Goal: Task Accomplishment & Management: Manage account settings

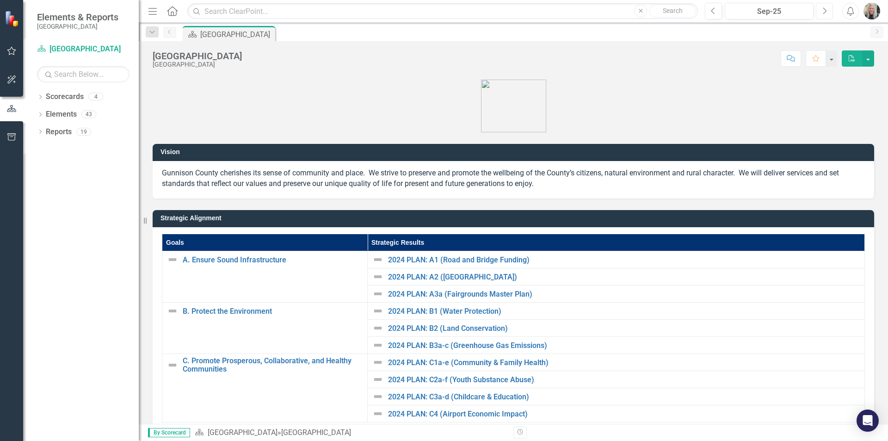
click at [822, 11] on icon "Next" at bounding box center [824, 11] width 5 height 8
click at [68, 98] on link "Scorecards" at bounding box center [65, 97] width 38 height 11
click at [98, 97] on div "4" at bounding box center [95, 97] width 15 height 8
click at [58, 117] on link "Elements" at bounding box center [61, 114] width 31 height 11
click at [56, 98] on link "Scorecards" at bounding box center [65, 97] width 38 height 11
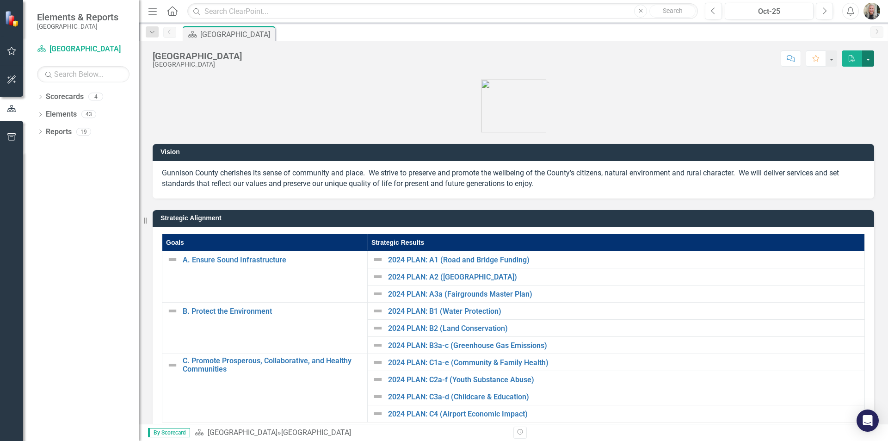
click at [869, 56] on button "button" at bounding box center [868, 58] width 12 height 16
click at [737, 115] on p at bounding box center [514, 105] width 722 height 55
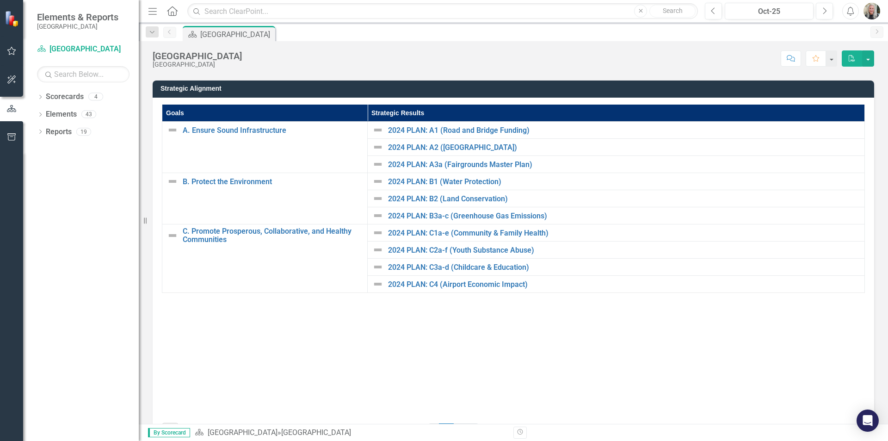
scroll to position [163, 0]
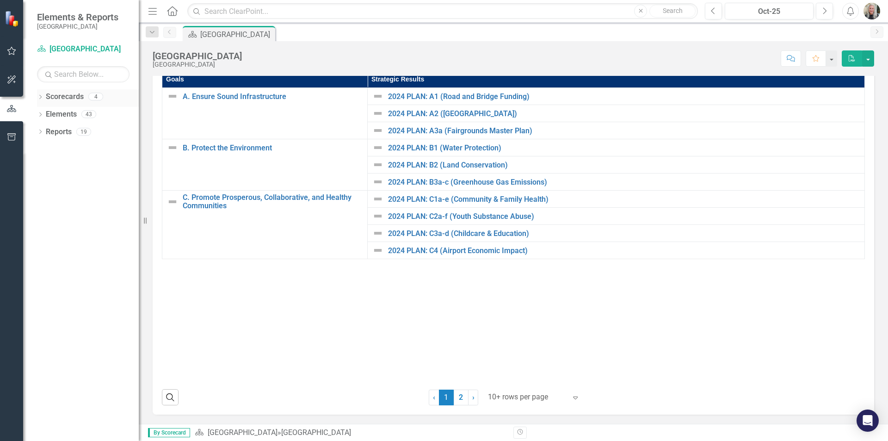
click at [38, 96] on icon "Dropdown" at bounding box center [40, 97] width 6 height 5
click at [68, 129] on link "[PERSON_NAME]" at bounding box center [95, 132] width 88 height 11
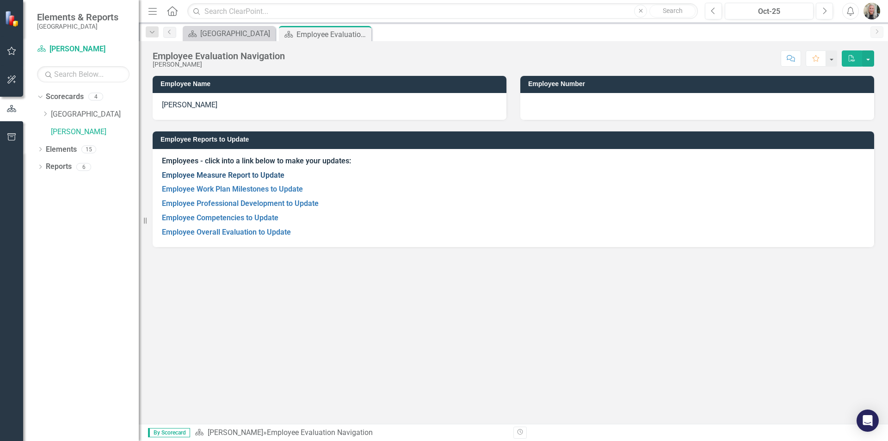
click at [260, 174] on link "Employee Measure Report to Update" at bounding box center [223, 175] width 123 height 9
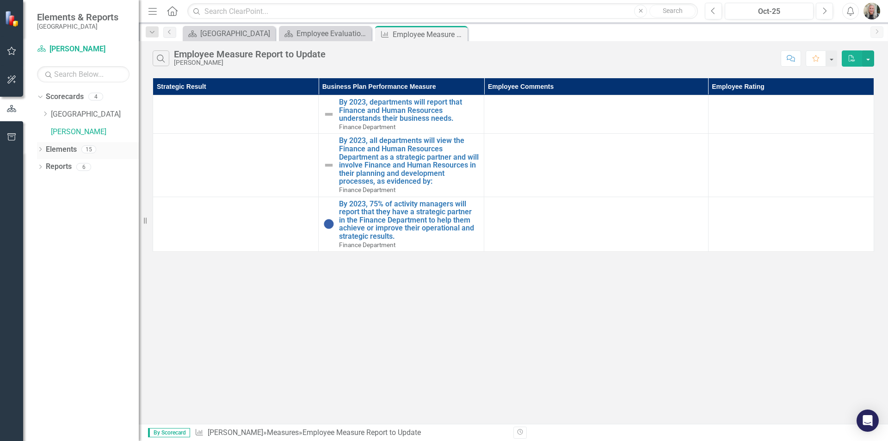
click at [39, 150] on icon "Dropdown" at bounding box center [40, 150] width 6 height 5
click at [93, 171] on link "Overall Evaluation Overall Evaluation" at bounding box center [86, 166] width 73 height 11
click at [43, 167] on icon "Dropdown" at bounding box center [45, 167] width 6 height 5
click at [46, 200] on icon "Dropdown" at bounding box center [45, 201] width 6 height 5
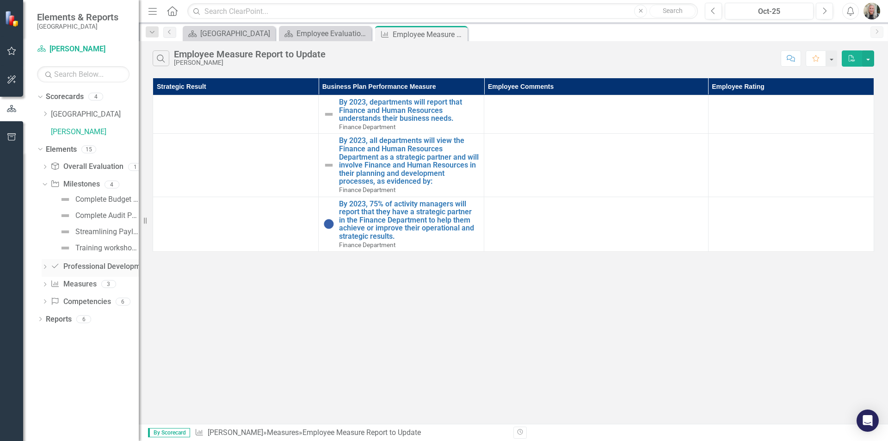
click at [46, 266] on icon "Dropdown" at bounding box center [45, 267] width 6 height 5
click at [48, 235] on icon "Dropdown" at bounding box center [45, 236] width 6 height 5
click at [45, 284] on icon "Dropdown" at bounding box center [45, 286] width 6 height 5
click at [45, 185] on icon "Dropdown" at bounding box center [45, 185] width 6 height 5
click at [97, 200] on div "Complete Budget Preparation Duties Assigned" at bounding box center [106, 199] width 63 height 8
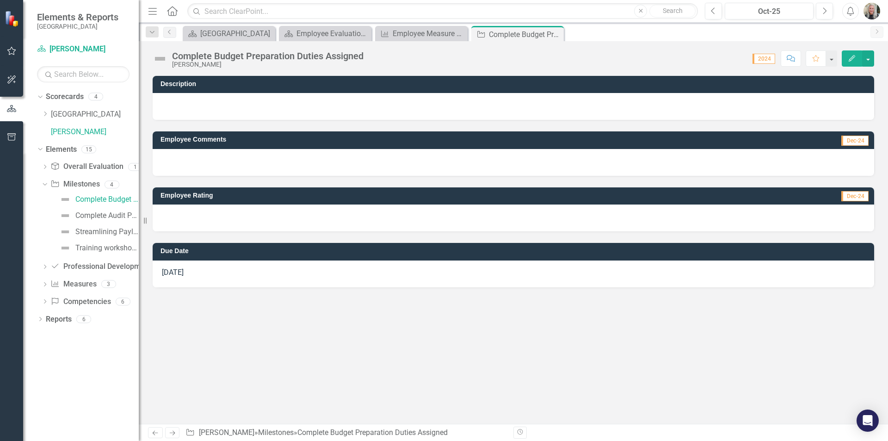
click at [763, 57] on span "2024" at bounding box center [764, 59] width 23 height 10
click at [867, 55] on button "button" at bounding box center [868, 58] width 12 height 16
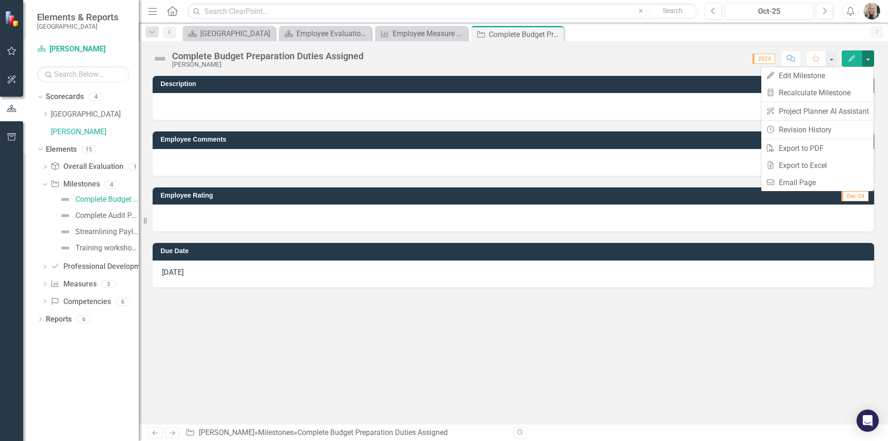
click at [867, 55] on button "button" at bounding box center [868, 58] width 12 height 16
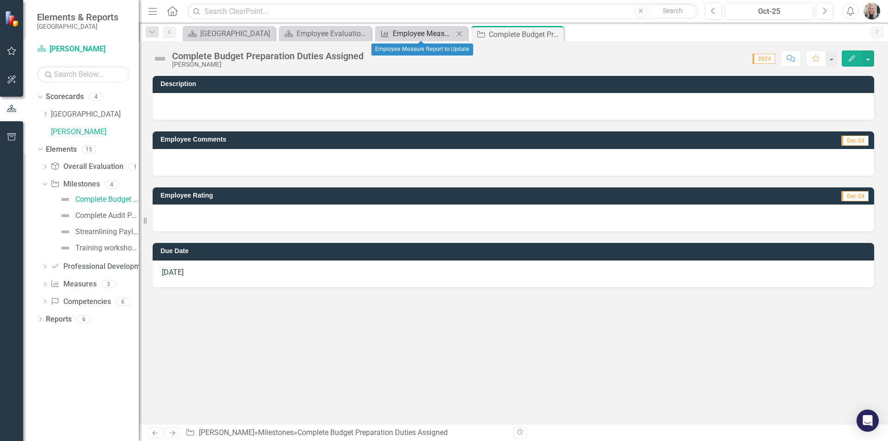
click at [435, 32] on div "Employee Measure Report to Update" at bounding box center [423, 34] width 61 height 12
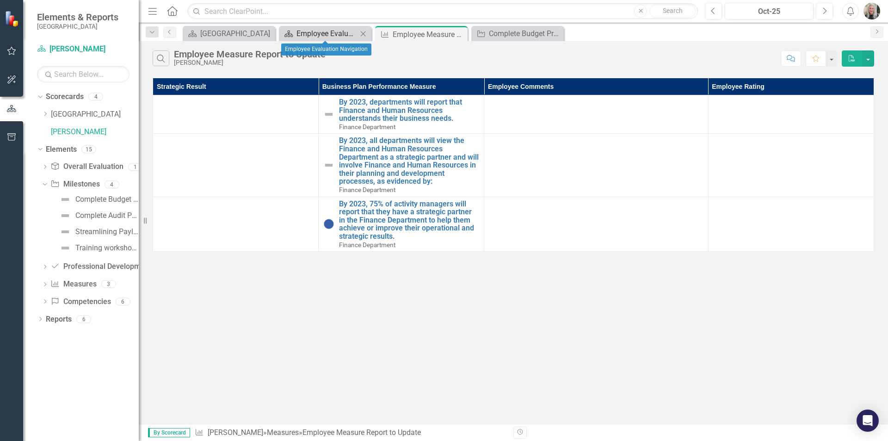
click at [335, 34] on div "Employee Evaluation Navigation" at bounding box center [327, 34] width 61 height 12
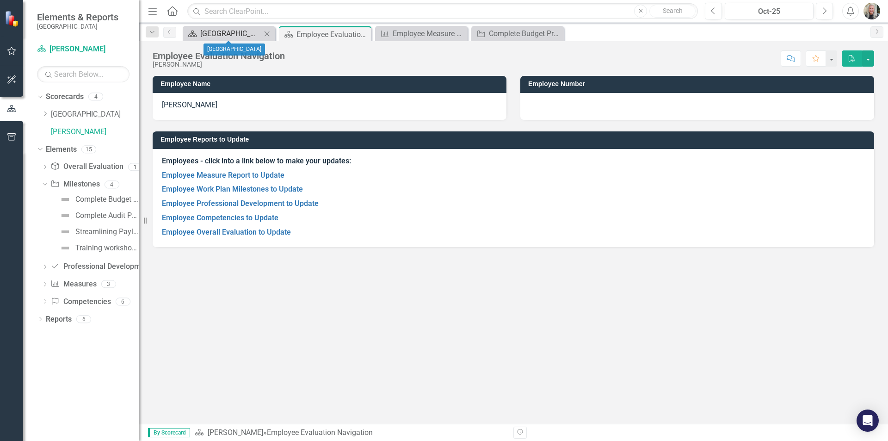
click at [232, 39] on div "[GEOGRAPHIC_DATA]" at bounding box center [230, 34] width 61 height 12
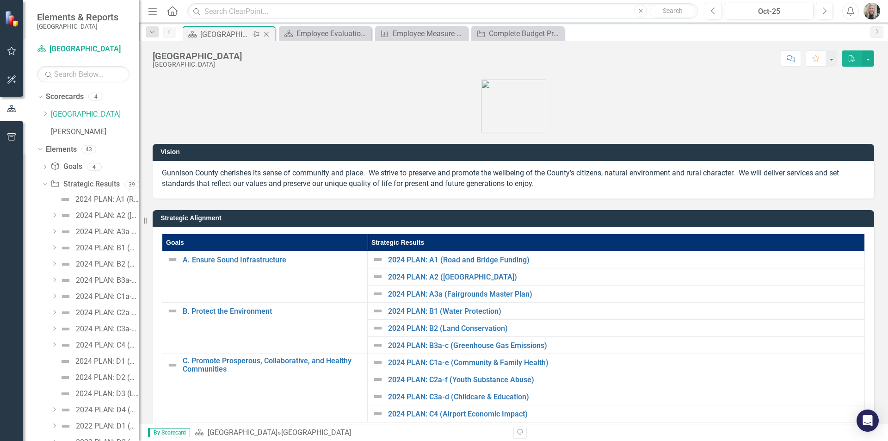
click at [231, 34] on div "[GEOGRAPHIC_DATA]" at bounding box center [224, 35] width 49 height 12
click at [106, 198] on div "2024 PLAN: A1 (Road and Bridge Funding)" at bounding box center [106, 199] width 63 height 8
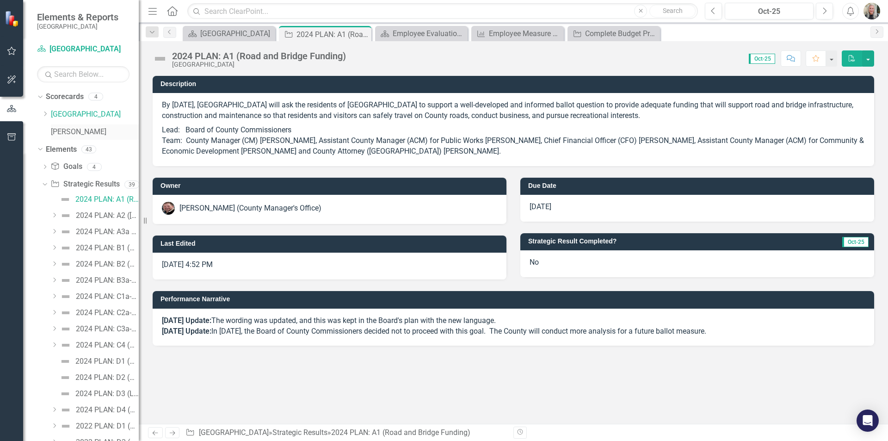
click at [72, 132] on link "[PERSON_NAME]" at bounding box center [95, 132] width 88 height 11
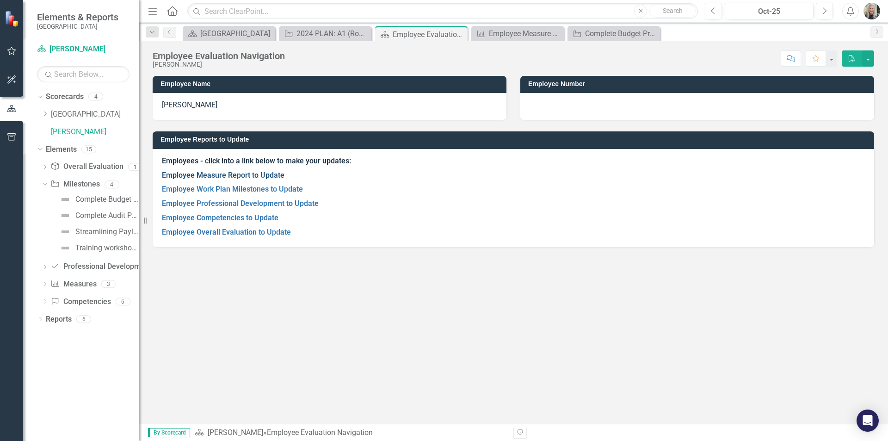
click at [186, 171] on link "Employee Measure Report to Update" at bounding box center [223, 175] width 123 height 9
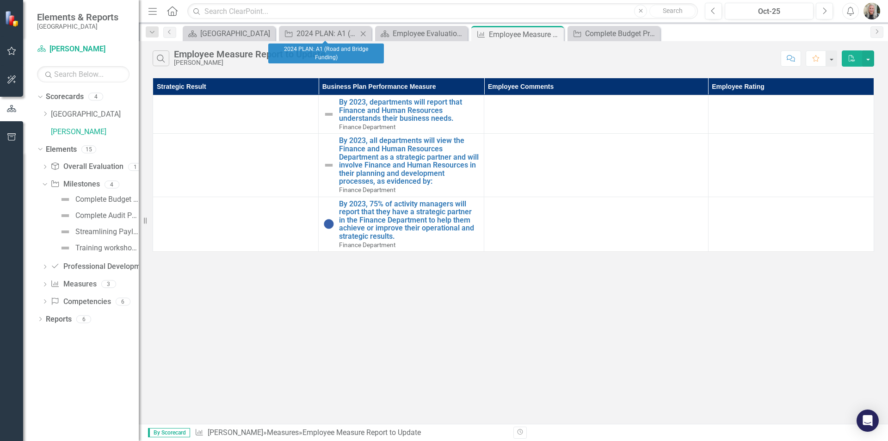
click at [360, 33] on icon "Close" at bounding box center [362, 33] width 9 height 7
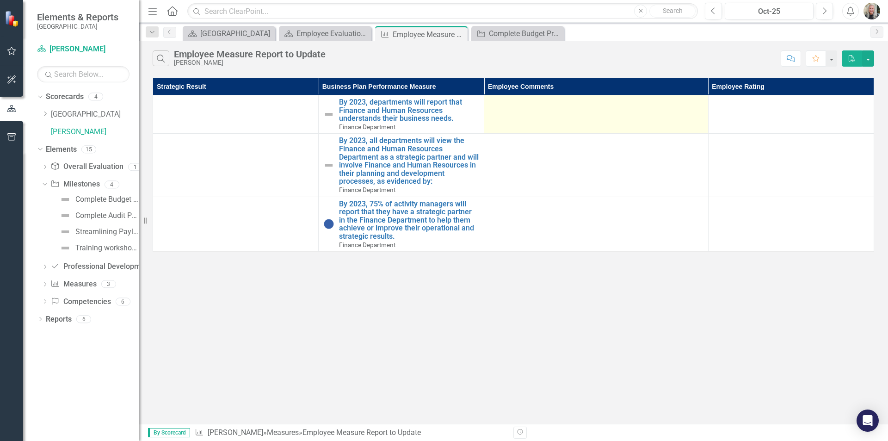
click at [516, 112] on td at bounding box center [596, 114] width 224 height 38
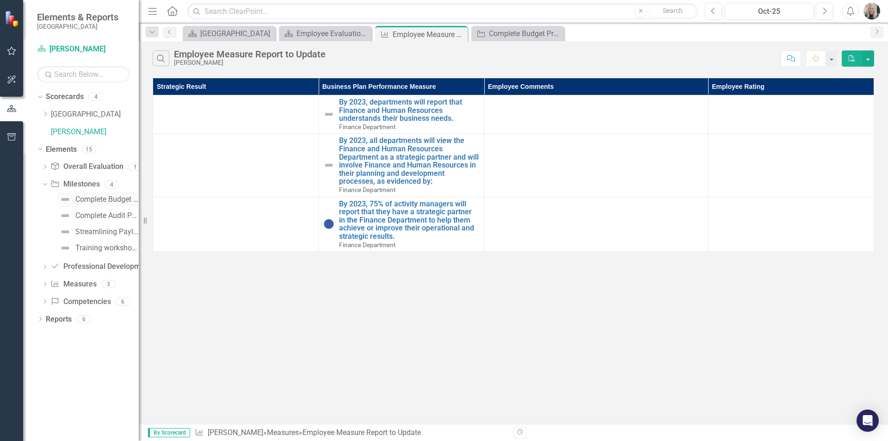
click at [99, 198] on div "Complete Budget Preparation Duties Assigned" at bounding box center [106, 199] width 63 height 8
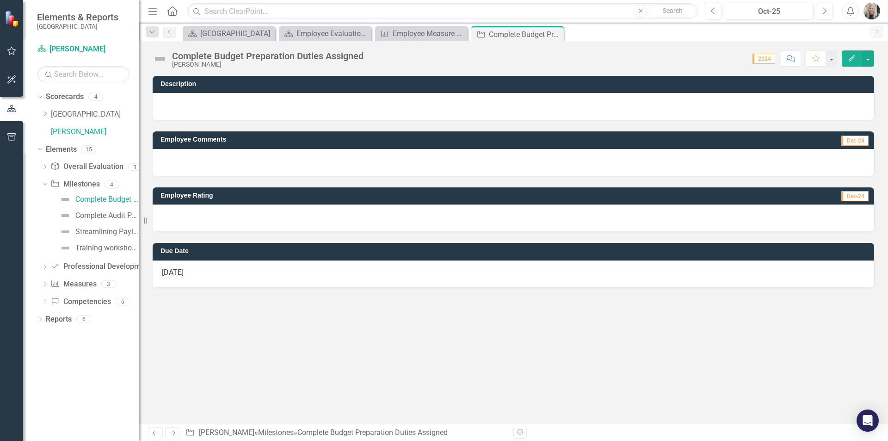
click at [763, 59] on span "2024" at bounding box center [764, 59] width 23 height 10
click at [236, 35] on div "[GEOGRAPHIC_DATA]" at bounding box center [230, 34] width 61 height 12
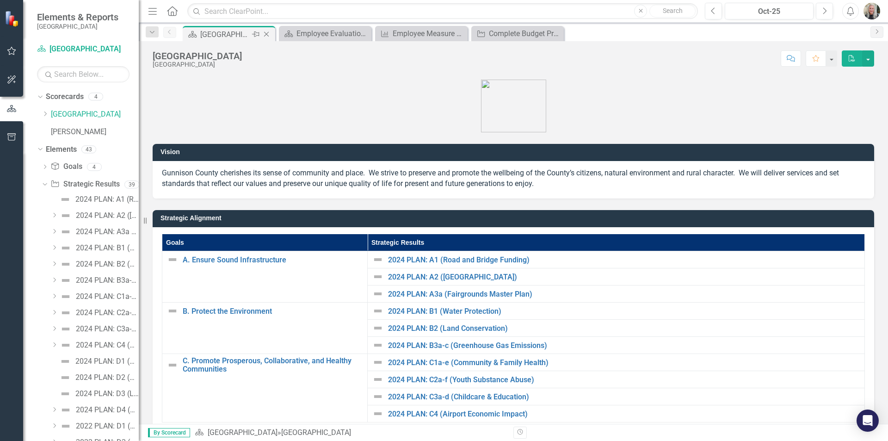
click at [264, 34] on icon "Close" at bounding box center [266, 34] width 9 height 7
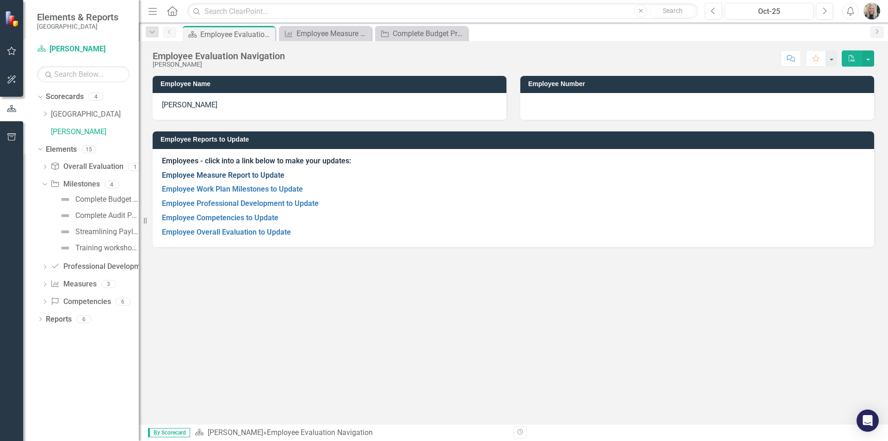
click at [226, 174] on link "Employee Measure Report to Update" at bounding box center [223, 175] width 123 height 9
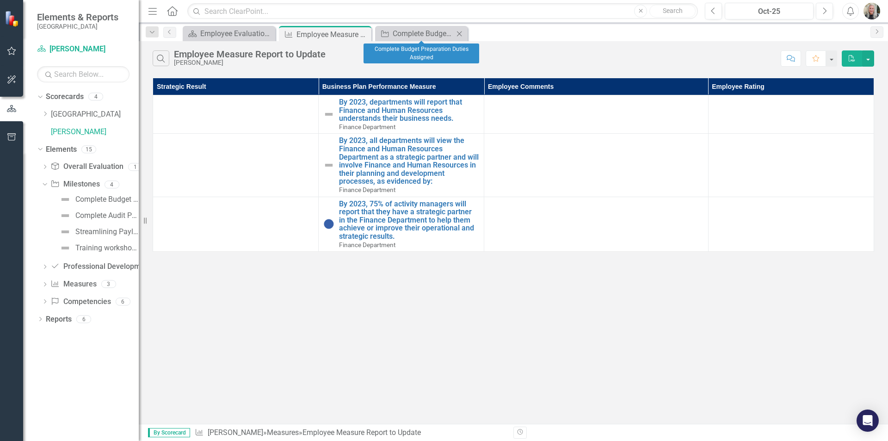
click at [464, 35] on icon "Close" at bounding box center [459, 33] width 9 height 7
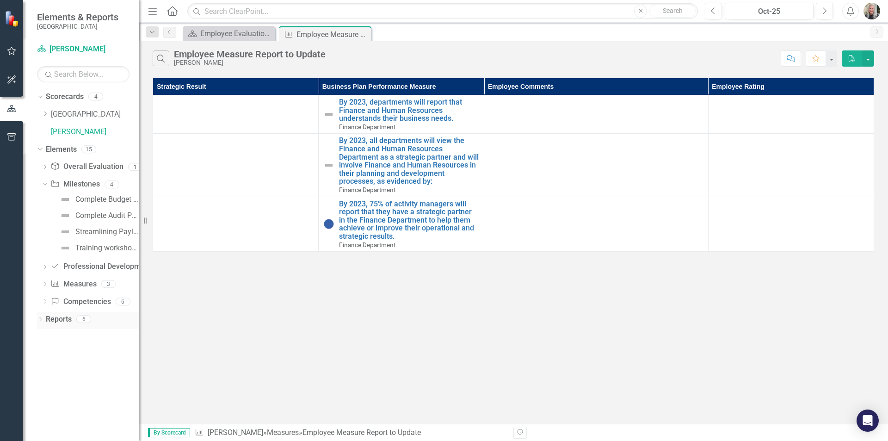
click at [65, 320] on link "Reports" at bounding box center [59, 319] width 26 height 11
click at [40, 319] on icon "Dropdown" at bounding box center [40, 319] width 6 height 5
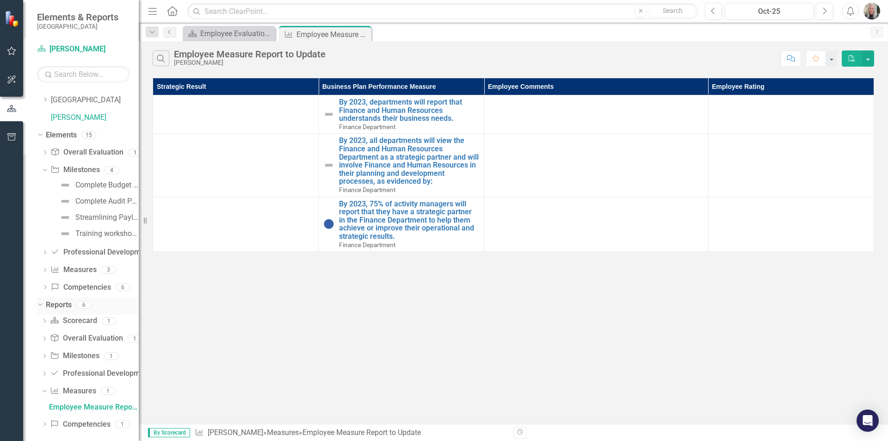
scroll to position [22, 0]
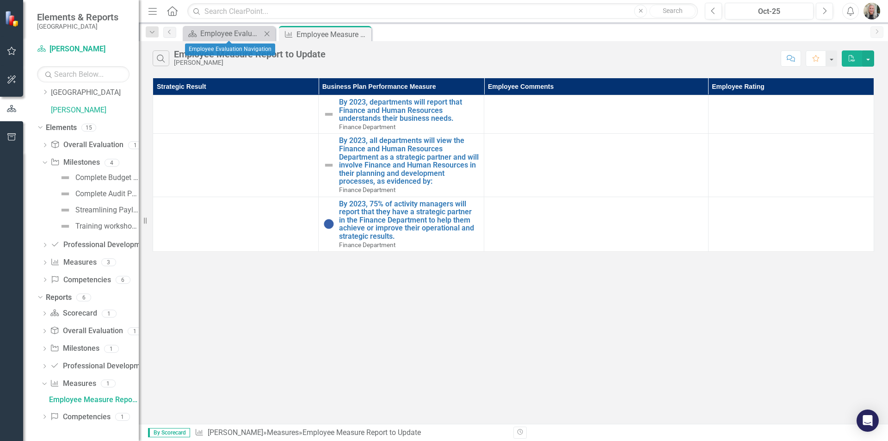
click at [271, 32] on icon "Close" at bounding box center [266, 33] width 9 height 7
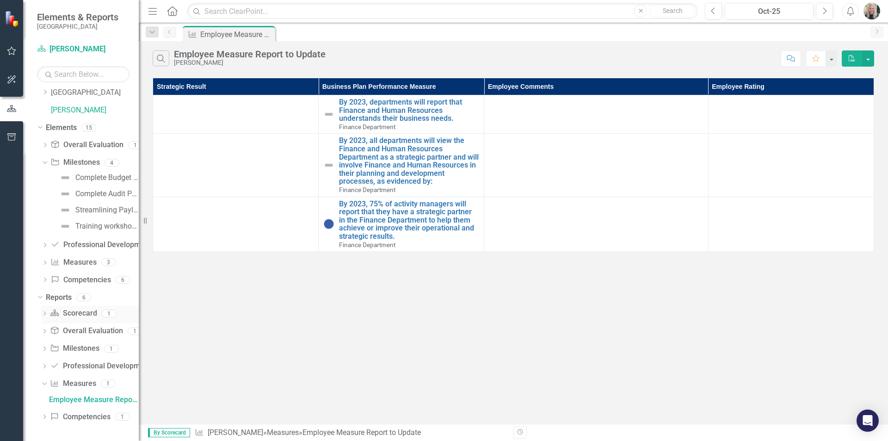
click at [80, 316] on link "Scorecard Scorecard" at bounding box center [73, 313] width 47 height 11
click at [80, 314] on link "Scorecard Scorecard" at bounding box center [73, 313] width 47 height 11
click at [46, 315] on icon "Dropdown" at bounding box center [44, 314] width 6 height 5
click at [46, 315] on div "Dropdown" at bounding box center [44, 314] width 6 height 5
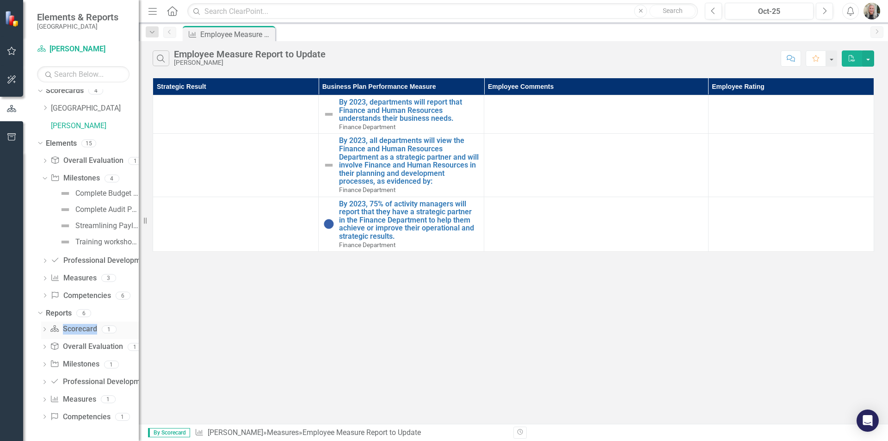
scroll to position [6, 0]
click at [46, 346] on icon "Dropdown" at bounding box center [44, 347] width 6 height 5
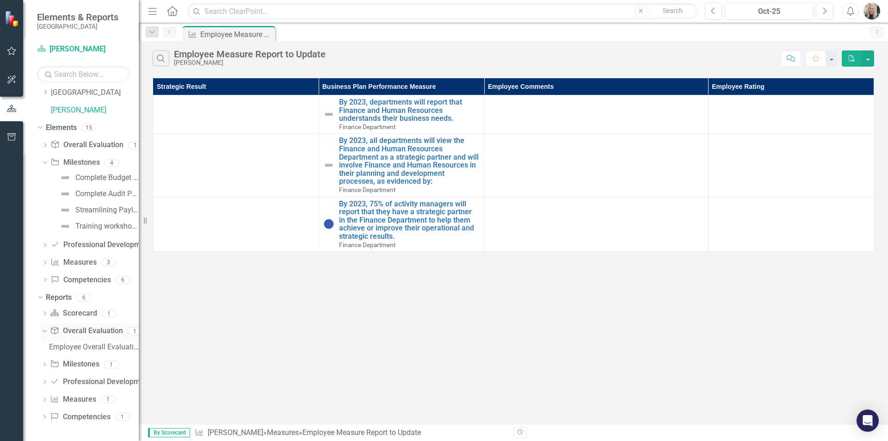
click at [46, 346] on div "Employee Overall Evaluation to Update" at bounding box center [90, 348] width 98 height 17
click at [45, 361] on div "Dropdown" at bounding box center [44, 365] width 6 height 8
click at [45, 361] on div "Employee Work Plan Milestones to Update" at bounding box center [90, 365] width 98 height 17
click at [107, 361] on div "Employee Work Plan Milestones to Update" at bounding box center [94, 364] width 90 height 8
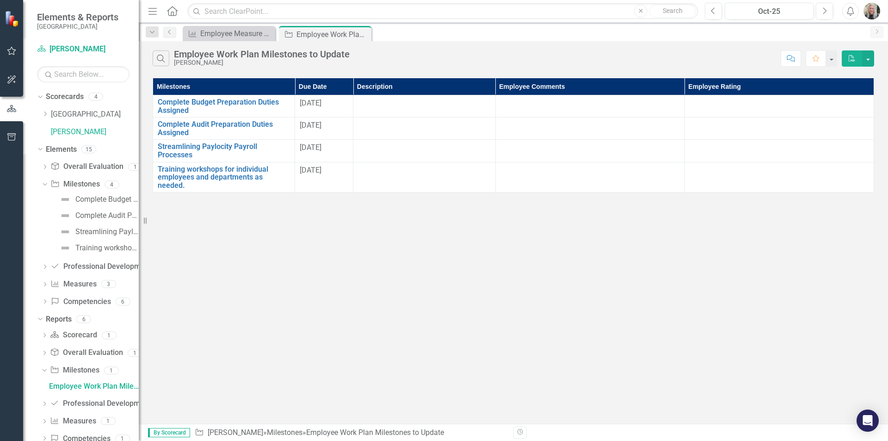
click at [530, 303] on div "Search Employee Work Plan Milestones to Update Davalyn Hoock Comment Favorite P…" at bounding box center [513, 232] width 749 height 383
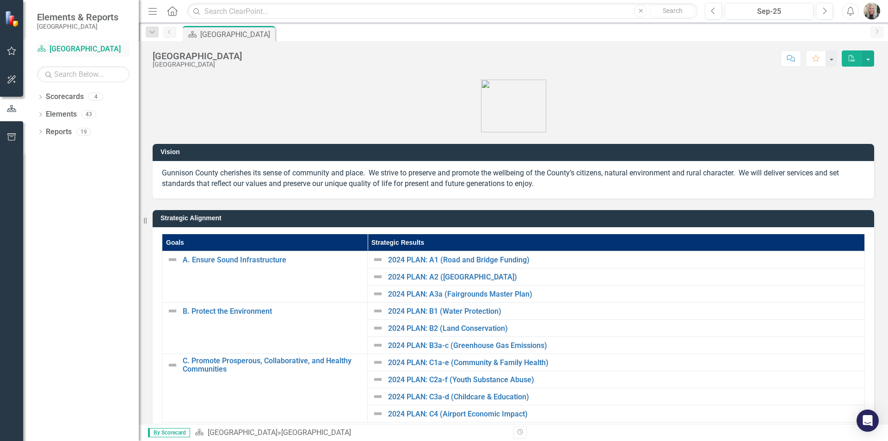
click at [59, 48] on link "Scorecard [GEOGRAPHIC_DATA]" at bounding box center [83, 49] width 93 height 11
click at [41, 97] on icon "Dropdown" at bounding box center [40, 97] width 6 height 5
click at [62, 129] on link "[PERSON_NAME]" at bounding box center [95, 132] width 88 height 11
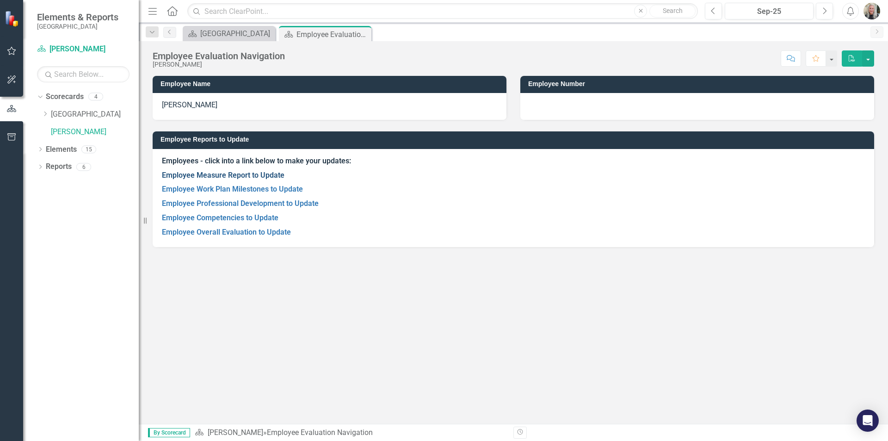
click at [215, 174] on link "Employee Measure Report to Update" at bounding box center [223, 175] width 123 height 9
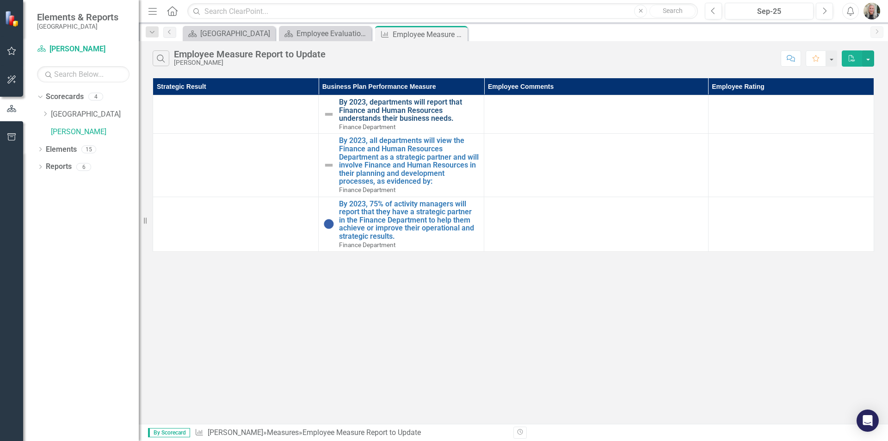
click at [453, 116] on link "By 2023, departments will report that Finance and Human Resources understands t…" at bounding box center [409, 110] width 140 height 25
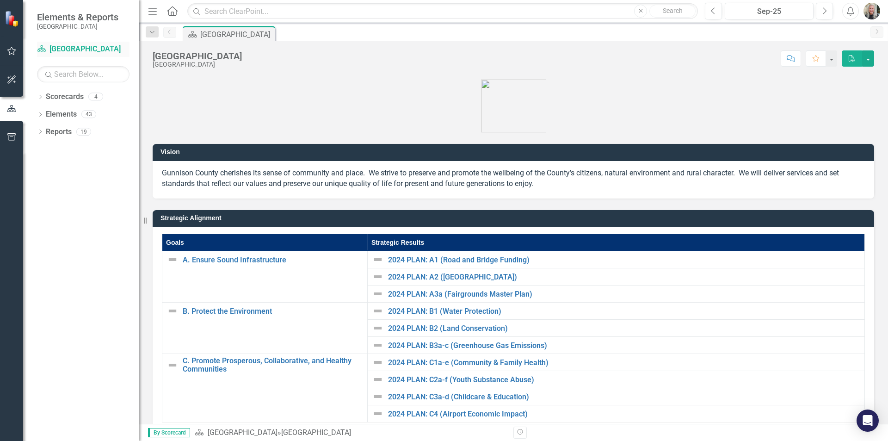
click at [72, 50] on link "Scorecard [GEOGRAPHIC_DATA]" at bounding box center [83, 49] width 93 height 11
click at [46, 51] on icon at bounding box center [41, 48] width 8 height 6
click at [44, 45] on icon "Scorecard" at bounding box center [41, 48] width 9 height 7
click at [71, 47] on link "Scorecard [GEOGRAPHIC_DATA]" at bounding box center [83, 49] width 93 height 11
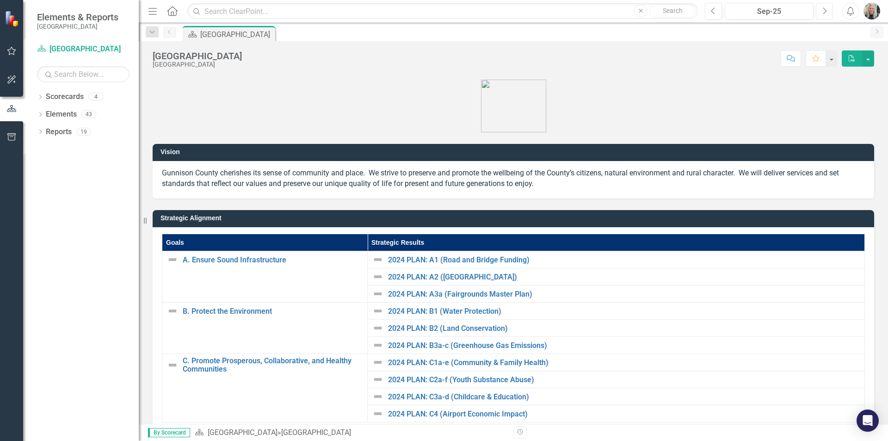
click at [825, 10] on icon "button" at bounding box center [825, 10] width 4 height 6
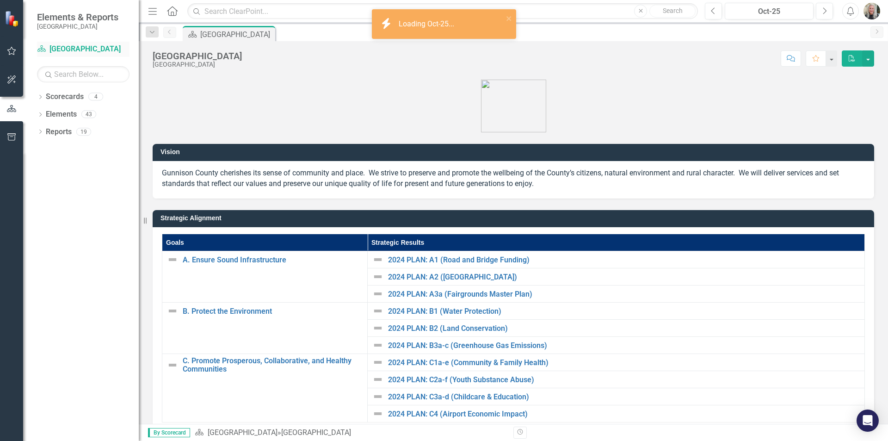
click at [58, 48] on link "Scorecard [GEOGRAPHIC_DATA]" at bounding box center [83, 49] width 93 height 11
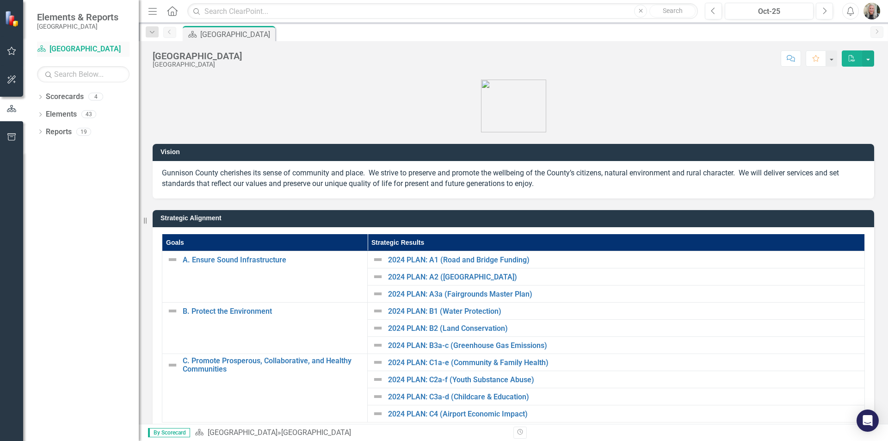
click at [39, 49] on icon at bounding box center [41, 48] width 8 height 6
click at [56, 96] on link "Scorecards" at bounding box center [65, 97] width 38 height 11
click at [40, 98] on icon "Dropdown" at bounding box center [40, 97] width 6 height 5
click at [67, 131] on link "[PERSON_NAME]" at bounding box center [95, 132] width 88 height 11
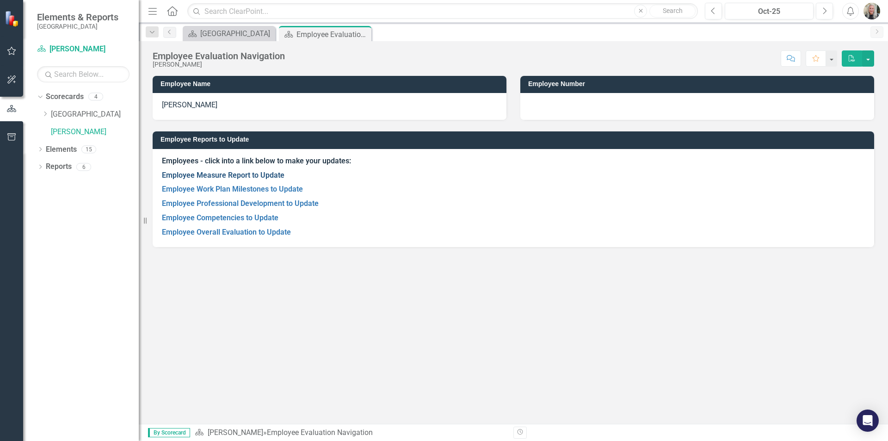
click at [236, 176] on link "Employee Measure Report to Update" at bounding box center [223, 175] width 123 height 9
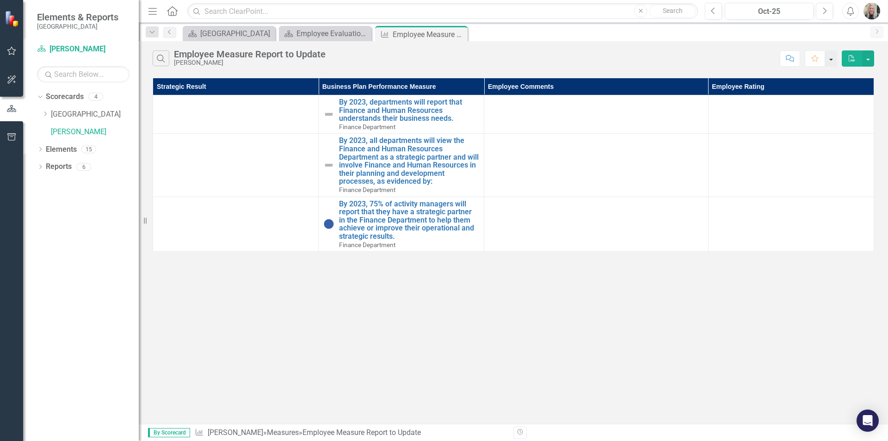
click at [831, 57] on button "button" at bounding box center [831, 58] width 12 height 16
click at [862, 54] on button "PDF" at bounding box center [852, 58] width 20 height 16
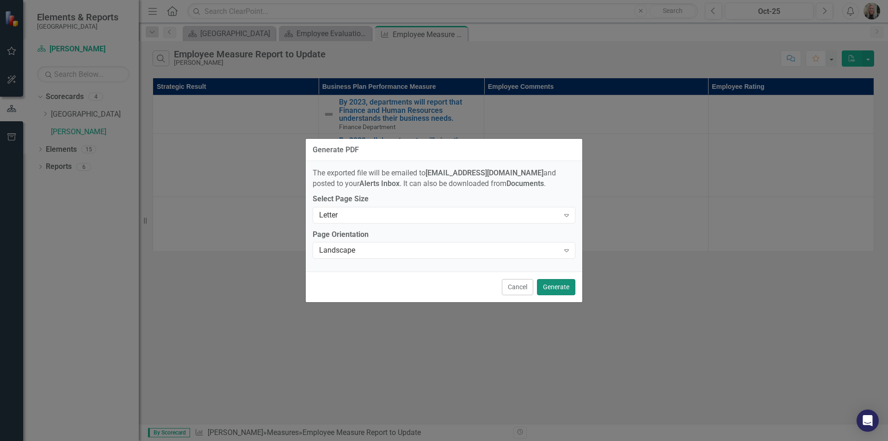
click at [559, 290] on button "Generate" at bounding box center [556, 287] width 38 height 16
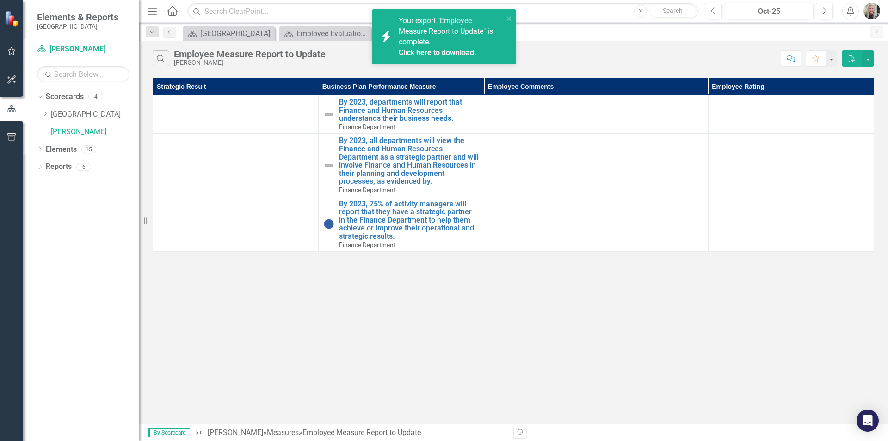
click at [461, 51] on link "Click here to download." at bounding box center [438, 52] width 78 height 9
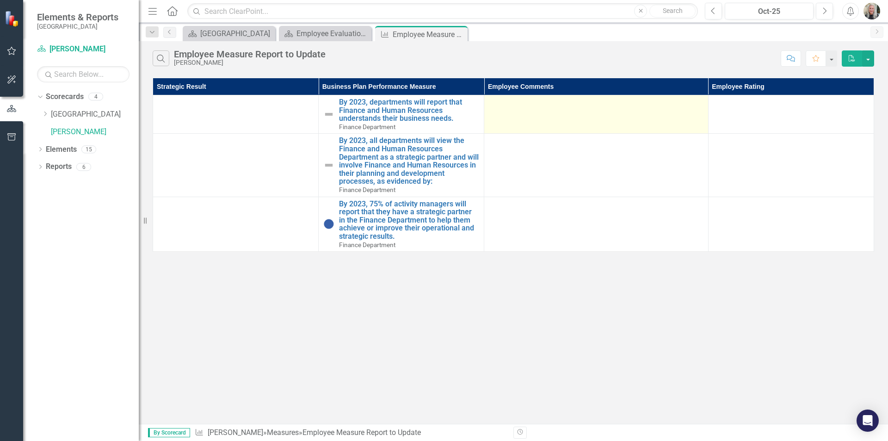
click at [524, 116] on td at bounding box center [596, 114] width 224 height 38
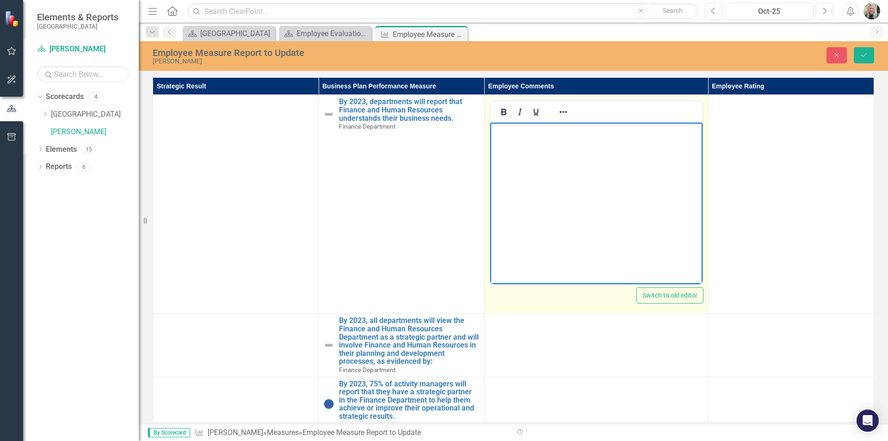
click at [521, 139] on body "Rich Text Area. Press ALT-0 for help." at bounding box center [596, 192] width 212 height 139
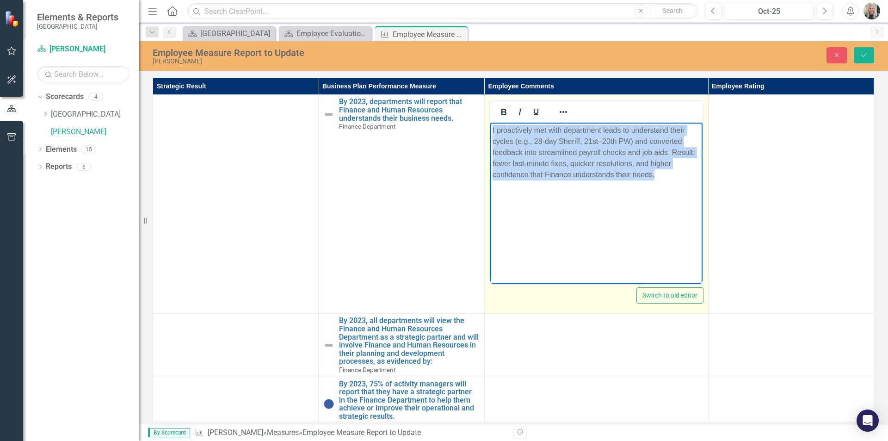
drag, startPoint x: 666, startPoint y: 173, endPoint x: 434, endPoint y: 119, distance: 238.0
click at [490, 123] on html "I proactively met with department leads to understand their cycles (e.g., 28-da…" at bounding box center [596, 192] width 212 height 139
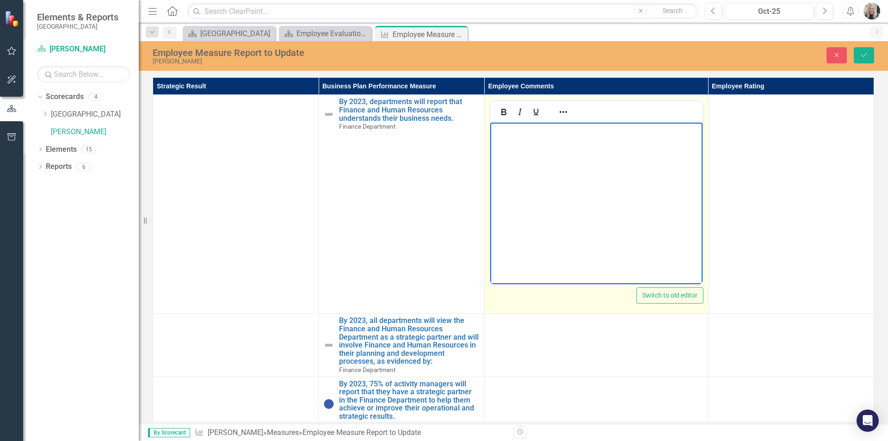
click at [498, 131] on p "Rich Text Area. Press ALT-0 for help." at bounding box center [596, 130] width 208 height 11
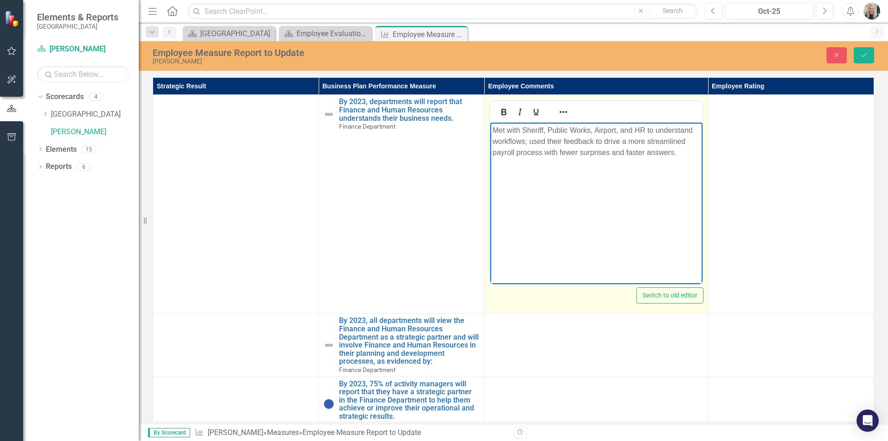
click at [595, 127] on p "Met with Sheriff, Public Works, Airport, and HR to understand workflows; used t…" at bounding box center [596, 141] width 208 height 33
click at [661, 130] on p "Met with Sheriff, Public Works, and Airport, and HR to understand workflows; us…" at bounding box center [596, 147] width 208 height 44
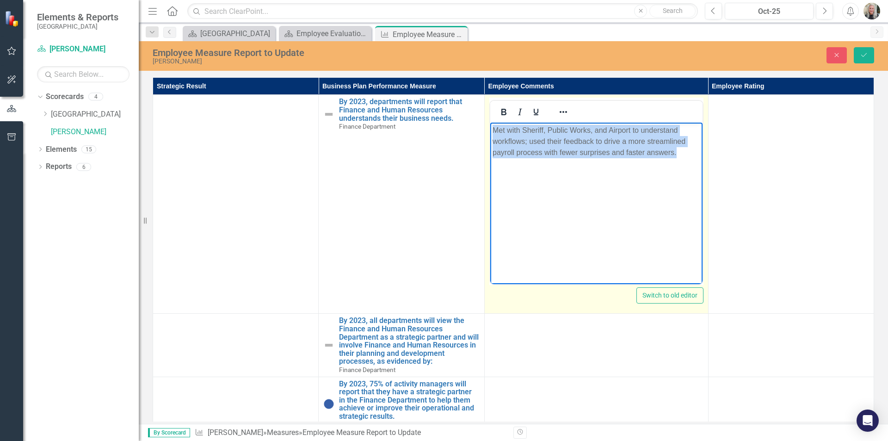
drag, startPoint x: 677, startPoint y: 149, endPoint x: 961, endPoint y: 247, distance: 300.2
click at [490, 124] on html "Met with Sheriff, Public Works, and Airport to understand workflows; used their…" at bounding box center [596, 192] width 212 height 139
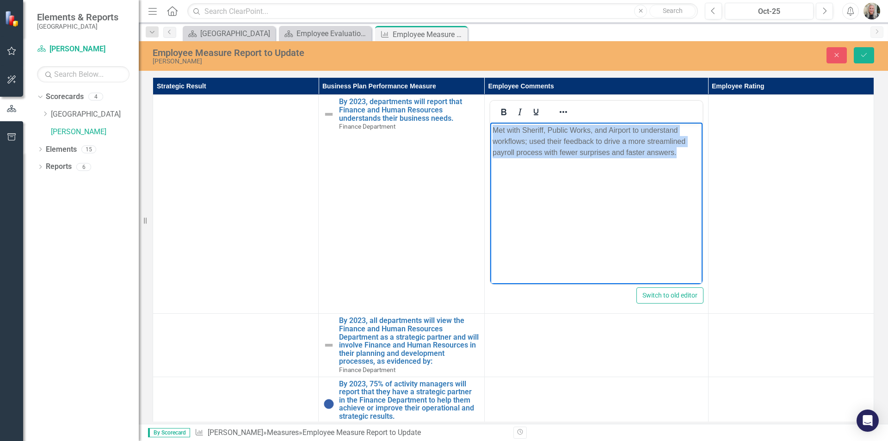
copy p "Met with Sheriff, Public Works, and Airport to understand workflows; used their…"
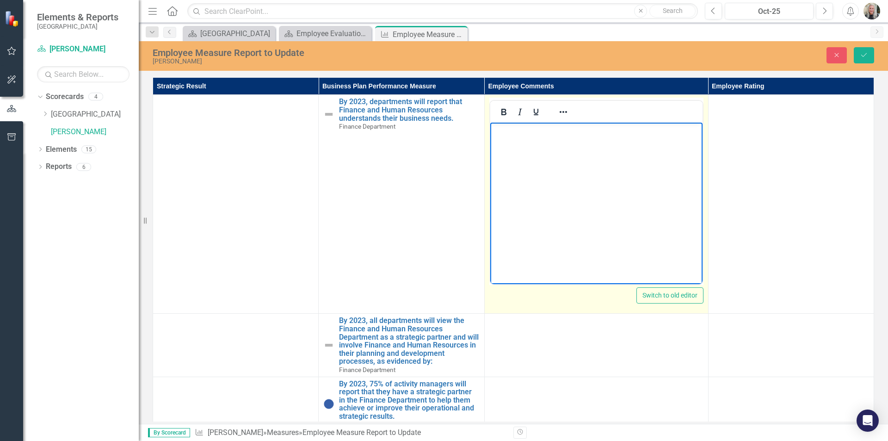
click at [501, 130] on p "Rich Text Area. Press ALT-0 for help." at bounding box center [596, 130] width 208 height 11
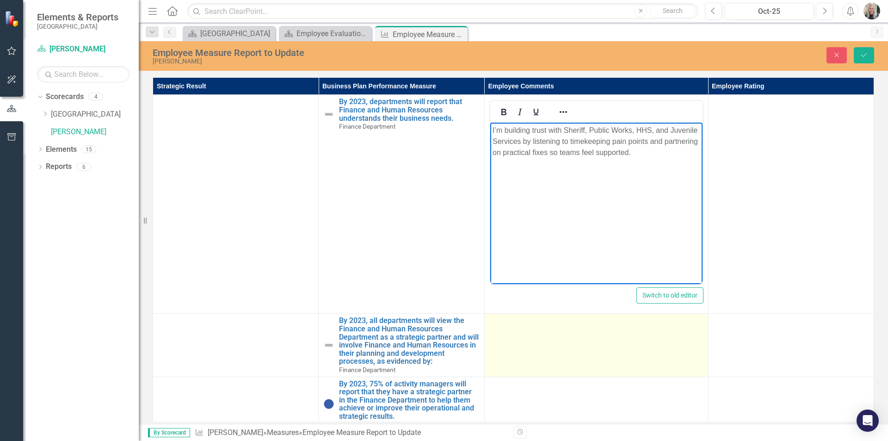
click at [586, 342] on td at bounding box center [596, 345] width 224 height 63
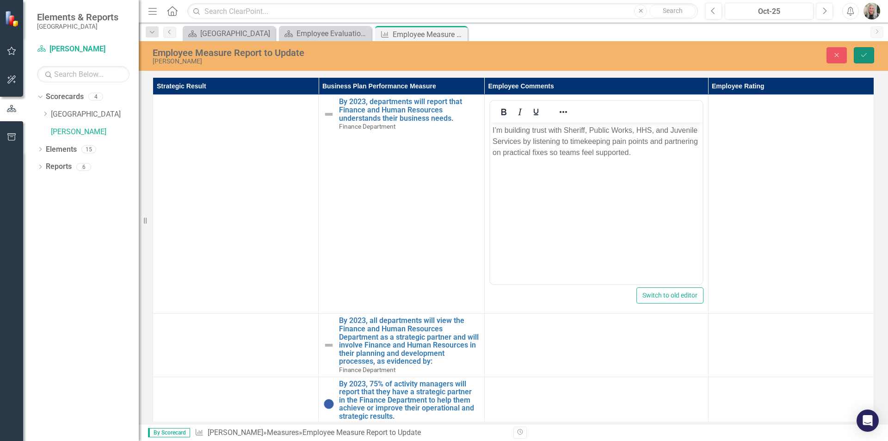
click at [865, 53] on icon "Save" at bounding box center [864, 55] width 8 height 6
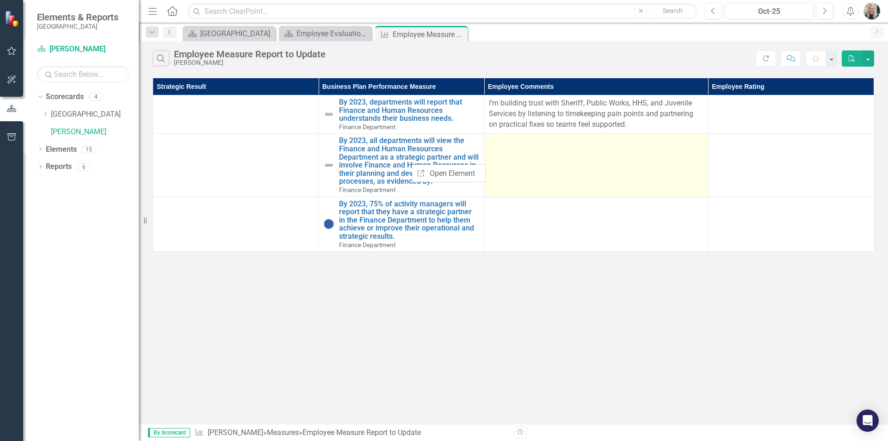
click at [616, 176] on td at bounding box center [596, 165] width 224 height 63
click at [527, 168] on td at bounding box center [596, 165] width 224 height 63
click at [527, 160] on td at bounding box center [596, 165] width 224 height 63
click at [503, 155] on td at bounding box center [596, 165] width 224 height 63
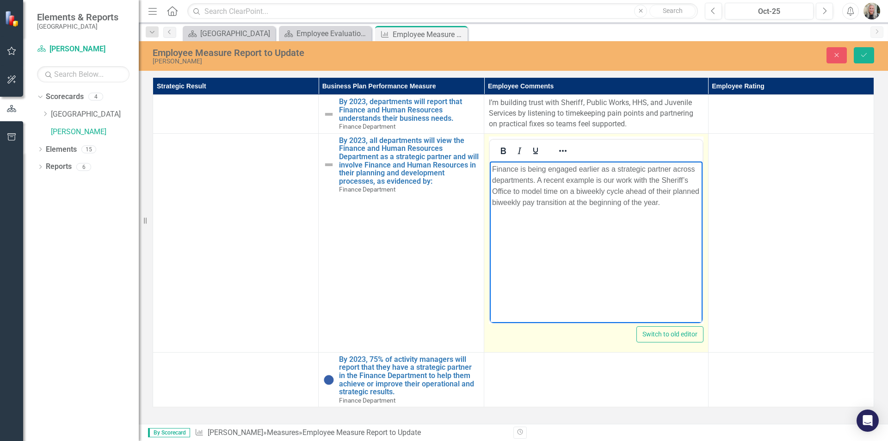
click at [517, 171] on p "Finance is being engaged earlier as a strategic partner across departments. A r…" at bounding box center [596, 185] width 208 height 44
click at [629, 248] on body "Payroll is being engaged earlier as a strategic partner across departments. A r…" at bounding box center [596, 230] width 212 height 139
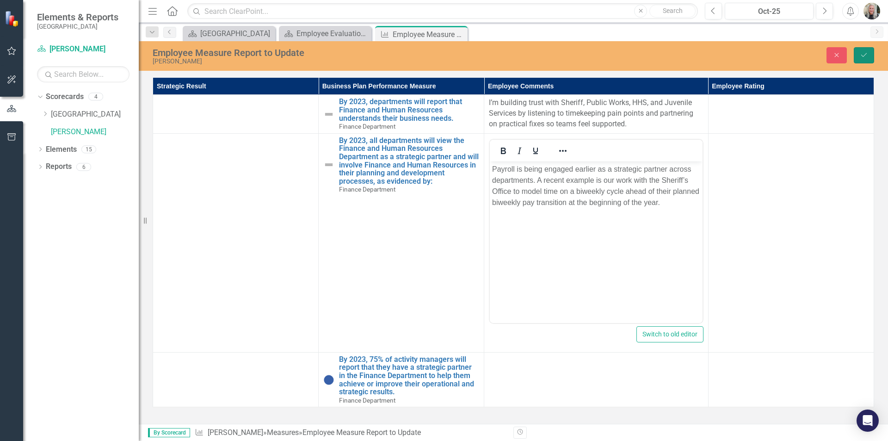
click at [866, 52] on icon "Save" at bounding box center [864, 55] width 8 height 6
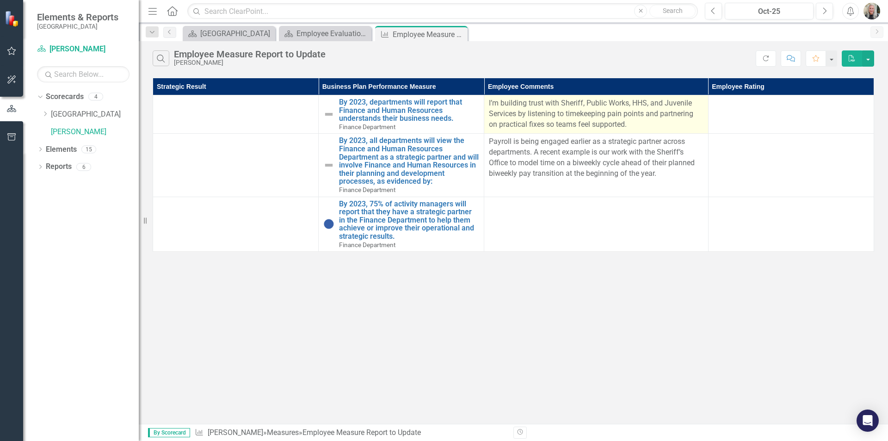
click at [633, 121] on p "I’m building trust with Sheriff, Public Works, HHS, and Juvenile Services by li…" at bounding box center [596, 114] width 214 height 32
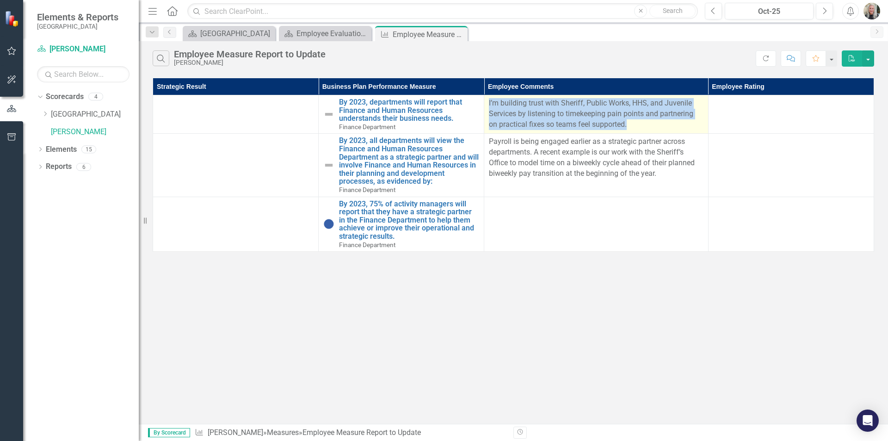
drag, startPoint x: 631, startPoint y: 121, endPoint x: 488, endPoint y: 97, distance: 145.4
click at [488, 97] on td "I’m building trust with Sheriff, Public Works, HHS, and Juvenile Services by li…" at bounding box center [596, 114] width 224 height 38
copy p "I’m building trust with Sheriff, Public Works, HHS, and Juvenile Services by li…"
click at [645, 122] on p "I’m building trust with Sheriff, Public Works, HHS, and Juvenile Services by li…" at bounding box center [596, 114] width 214 height 32
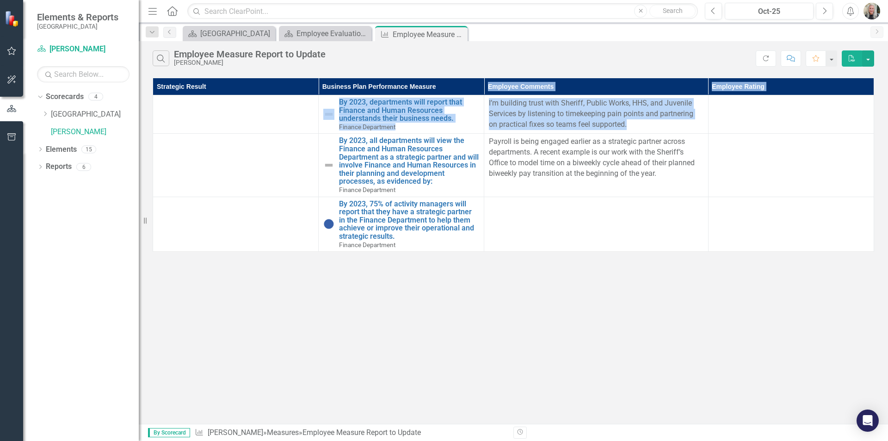
drag, startPoint x: 639, startPoint y: 123, endPoint x: 490, endPoint y: 94, distance: 152.0
click at [490, 94] on table "Strategic Result Business Plan Performance Measure Employee Comments Employee R…" at bounding box center [514, 164] width 722 height 173
click at [639, 123] on p "I’m building trust with Sheriff, Public Works, HHS, and Juvenile Services by li…" at bounding box center [596, 114] width 214 height 32
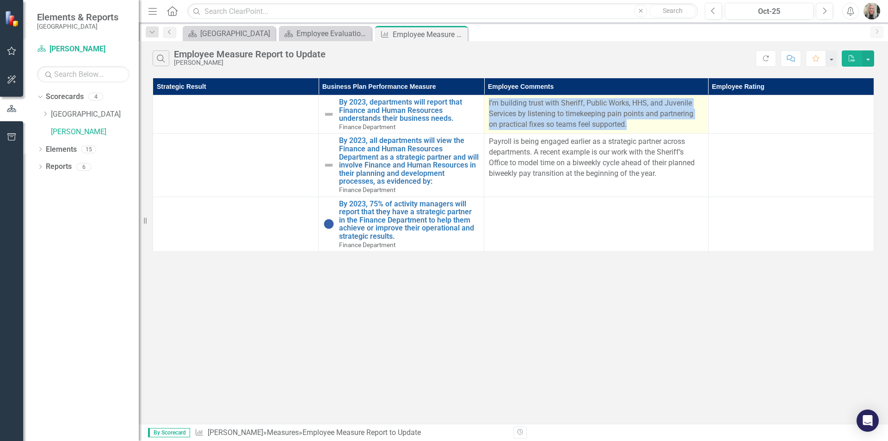
drag, startPoint x: 633, startPoint y: 126, endPoint x: 489, endPoint y: 100, distance: 146.6
click at [489, 100] on p "I’m building trust with Sheriff, Public Works, HHS, and Juvenile Services by li…" at bounding box center [596, 114] width 214 height 32
click at [636, 126] on p "I’m building trust with Sheriff, Public Works, HHS, and Juvenile Services by li…" at bounding box center [596, 114] width 214 height 32
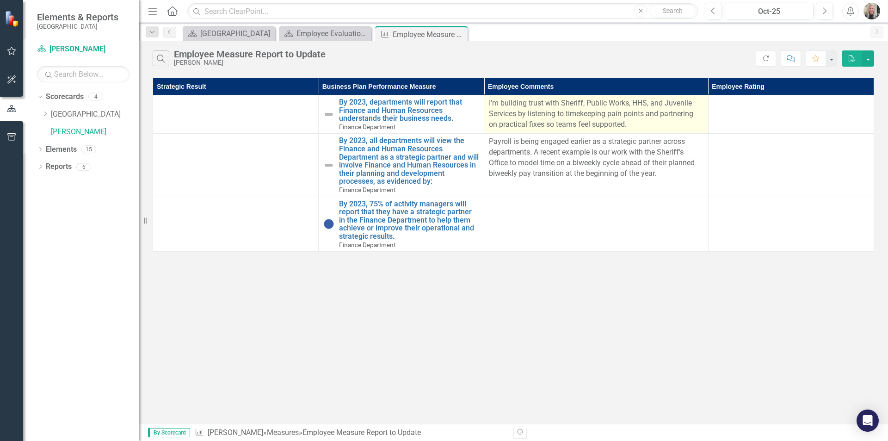
click at [636, 126] on p "I’m building trust with Sheriff, Public Works, HHS, and Juvenile Services by li…" at bounding box center [596, 114] width 214 height 32
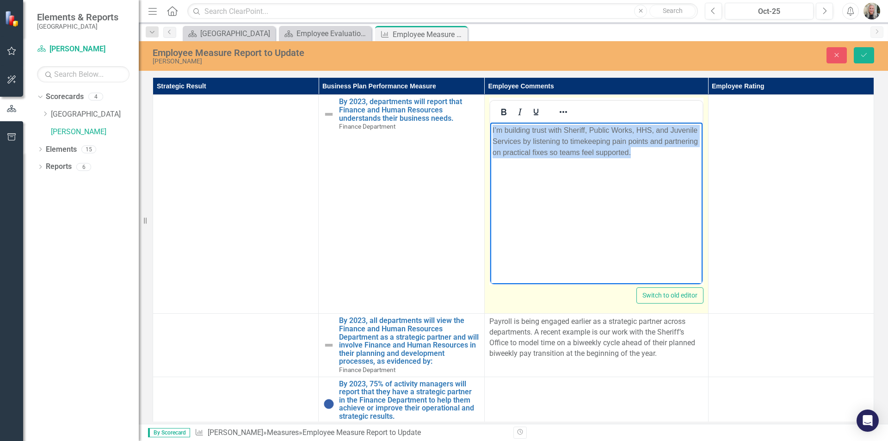
drag, startPoint x: 630, startPoint y: 151, endPoint x: 976, endPoint y: 247, distance: 359.4
click at [490, 124] on html "I’m building trust with Sheriff, Public Works, HHS, and Juvenile Services by li…" at bounding box center [596, 192] width 212 height 139
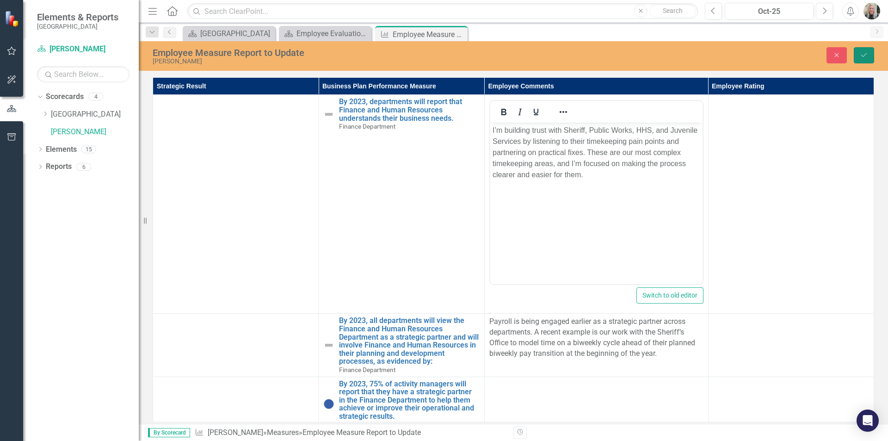
click at [861, 54] on icon "Save" at bounding box center [864, 55] width 8 height 6
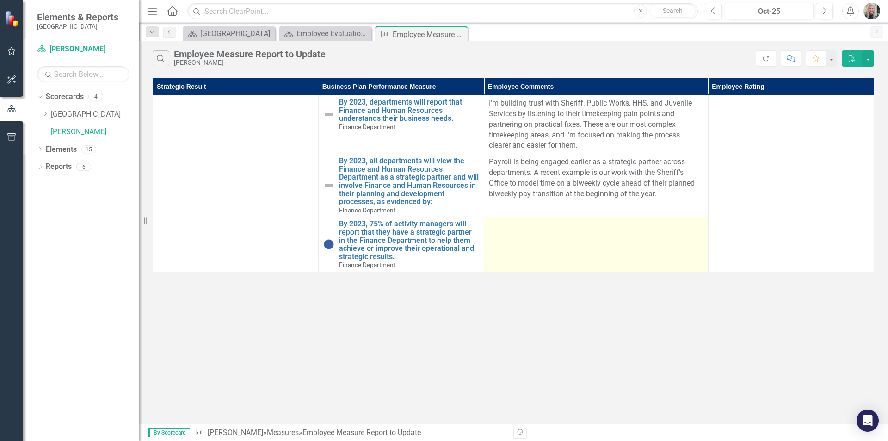
click at [596, 227] on div at bounding box center [596, 225] width 214 height 11
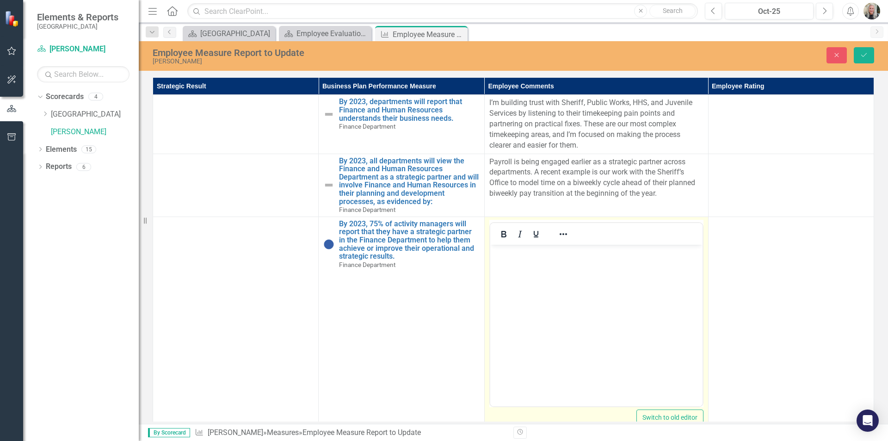
click at [509, 257] on p "Rich Text Area. Press ALT-0 for help." at bounding box center [596, 252] width 208 height 11
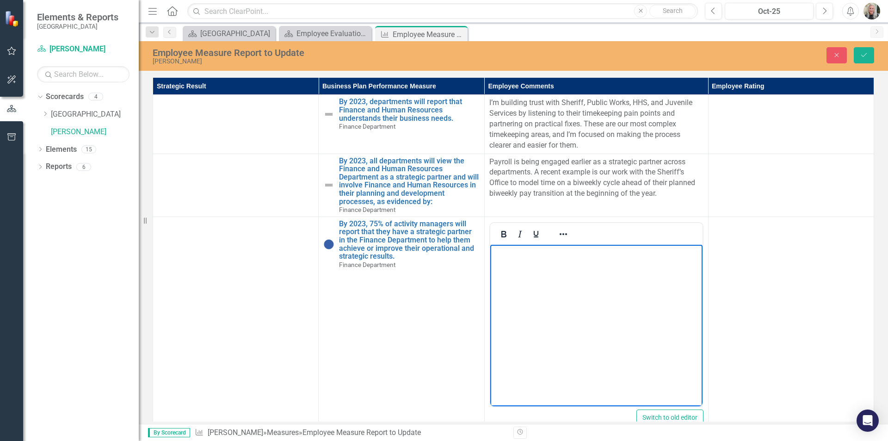
click at [500, 254] on p "Rich Text Area. Press ALT-0 for help." at bounding box center [596, 252] width 208 height 11
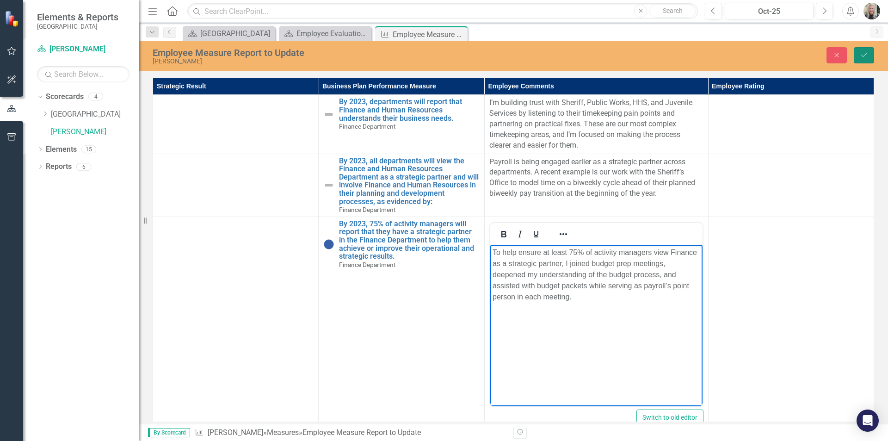
click at [867, 55] on icon "Save" at bounding box center [864, 55] width 8 height 6
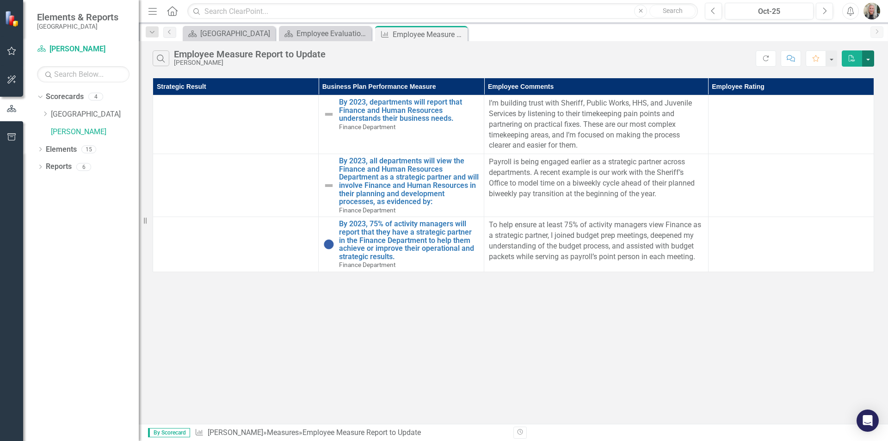
click at [870, 59] on button "button" at bounding box center [868, 58] width 12 height 16
click at [834, 111] on link "Email Email Page" at bounding box center [837, 109] width 73 height 17
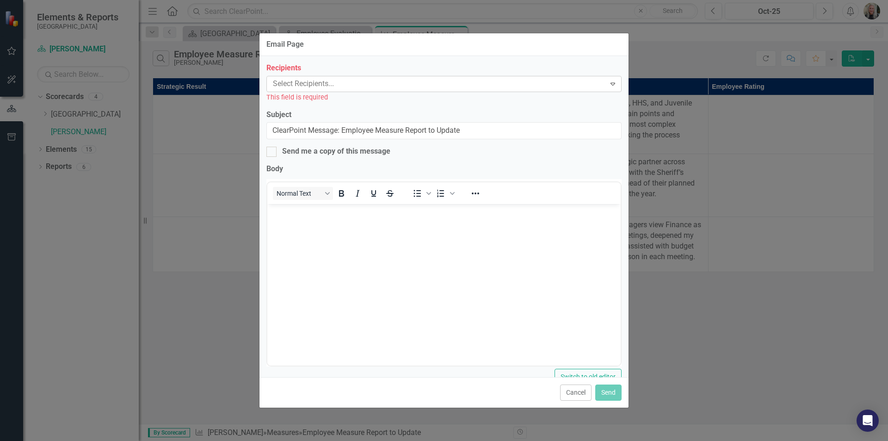
click at [290, 82] on div at bounding box center [437, 84] width 336 height 12
type input "dhoock@gunnisoncounty.org"
click at [276, 152] on div at bounding box center [271, 152] width 10 height 10
click at [272, 152] on input "Send me a copy of this message" at bounding box center [269, 150] width 6 height 6
checkbox input "true"
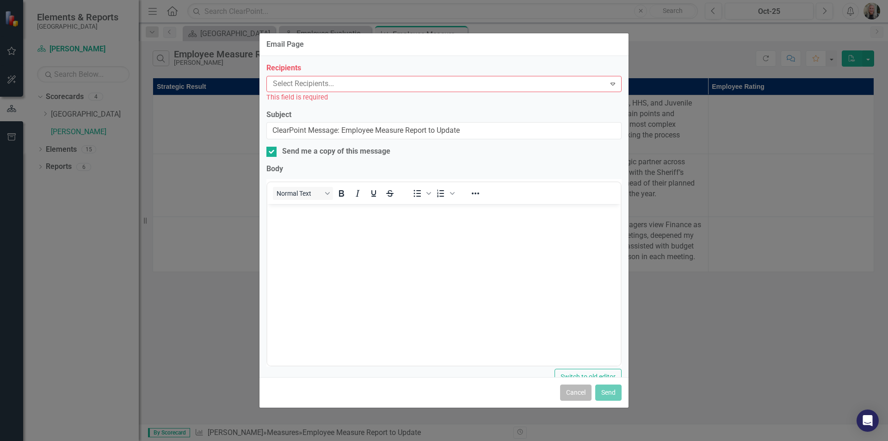
click at [579, 391] on button "Cancel" at bounding box center [575, 392] width 31 height 16
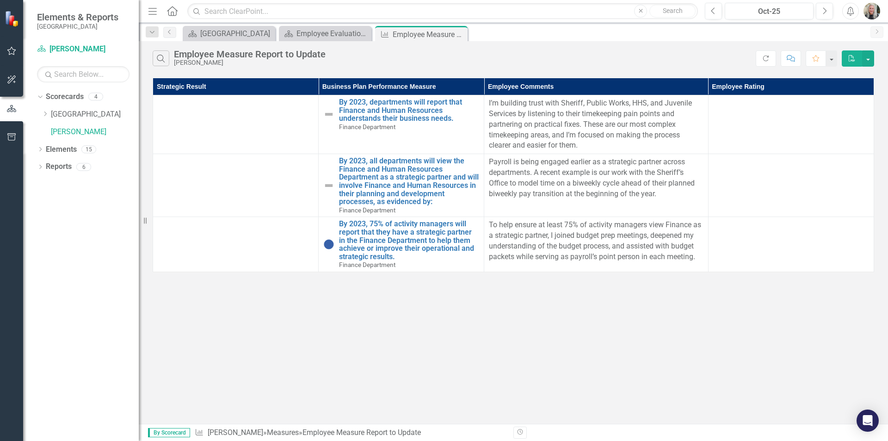
click at [658, 312] on div "Search Employee Measure Report to Update Davalyn Hoock Refresh Comment Favorite…" at bounding box center [513, 232] width 749 height 383
click at [39, 147] on div "Dropdown" at bounding box center [40, 151] width 6 height 8
click at [75, 239] on link "Competency Competencies" at bounding box center [80, 237] width 60 height 11
click at [46, 237] on icon "Dropdown" at bounding box center [45, 237] width 6 height 5
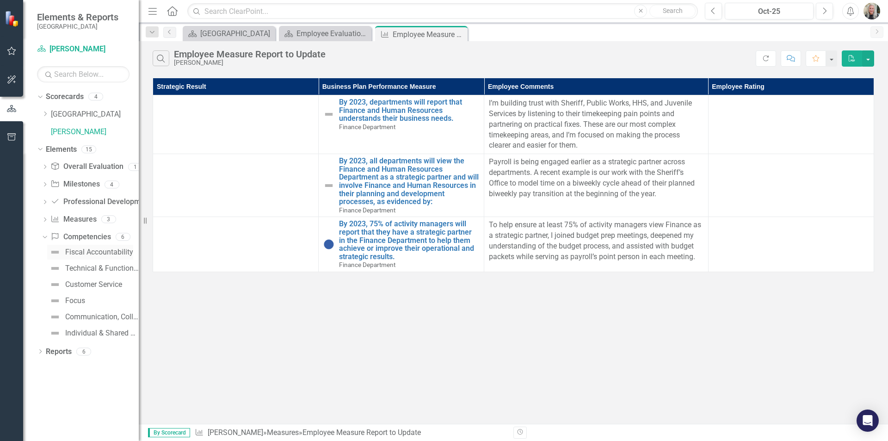
click at [80, 251] on div "Fiscal Accountability" at bounding box center [99, 252] width 68 height 8
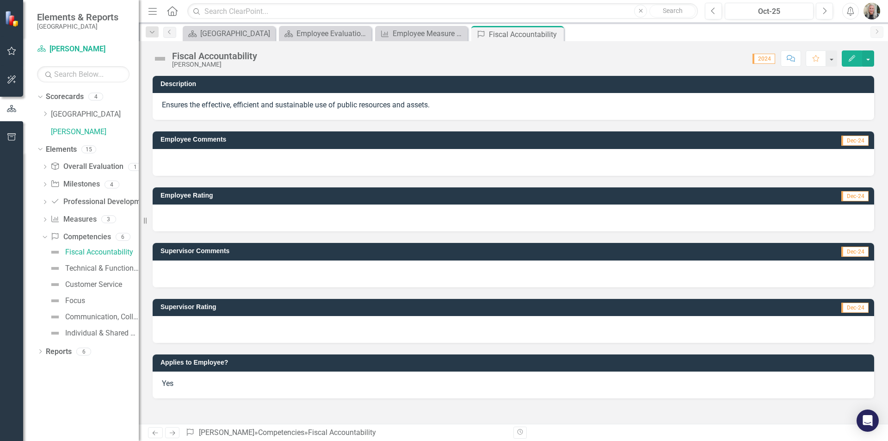
drag, startPoint x: 433, startPoint y: 105, endPoint x: 358, endPoint y: 102, distance: 75.0
click at [358, 102] on p "Ensures the effective, efficient and sustainable use of public resources and as…" at bounding box center [513, 105] width 703 height 11
click at [520, 105] on p "Ensures the effective, efficient and sustainable use of public resources and as…" at bounding box center [513, 105] width 703 height 11
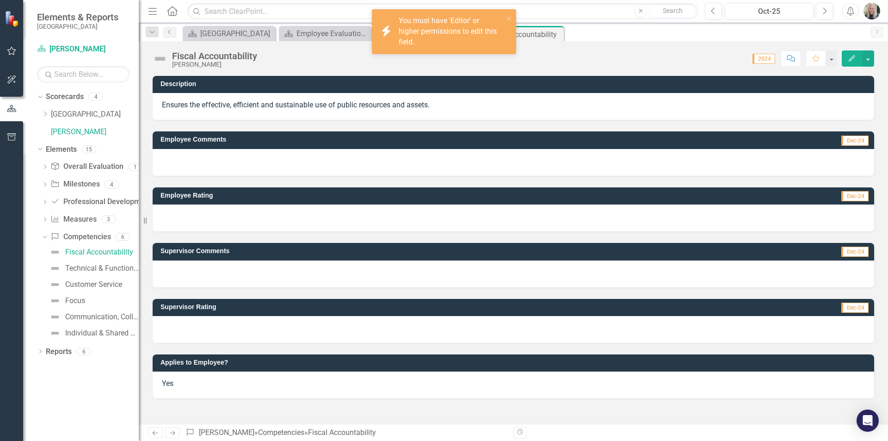
click at [307, 167] on div at bounding box center [514, 162] width 722 height 27
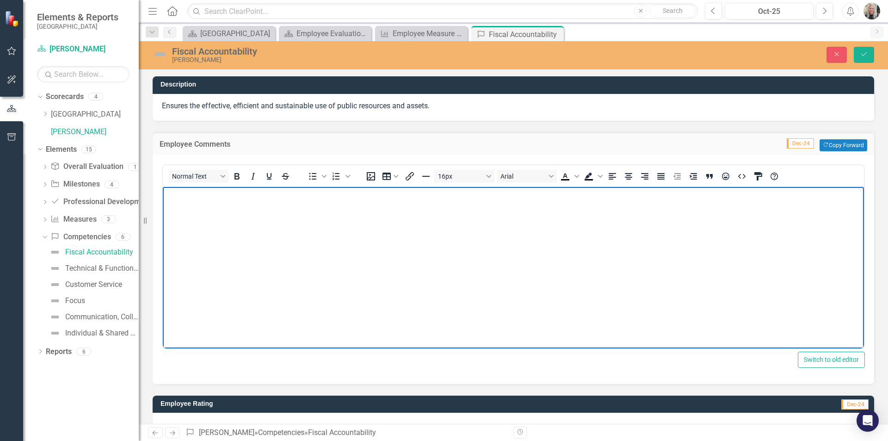
click at [205, 203] on body "Rich Text Area. Press ALT-0 for help." at bounding box center [513, 255] width 701 height 139
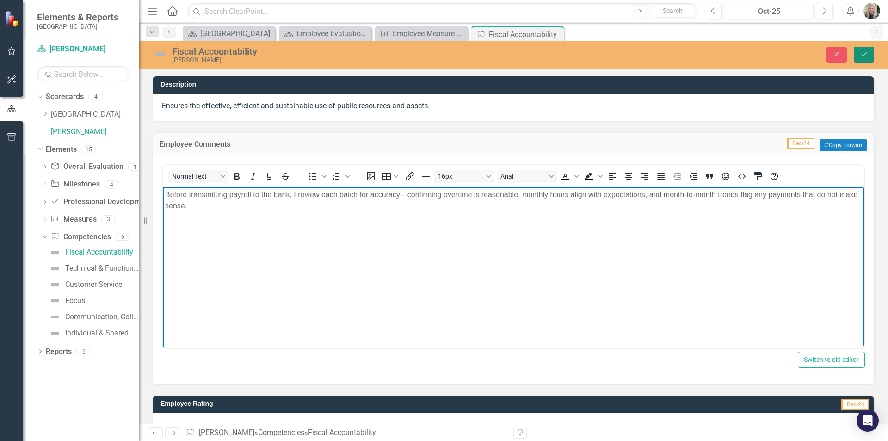
click at [869, 52] on button "Save" at bounding box center [864, 55] width 20 height 16
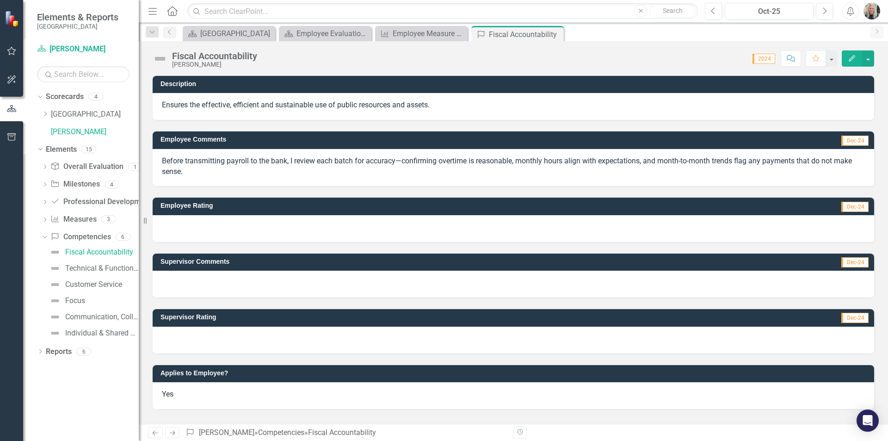
click at [767, 59] on span "2024" at bounding box center [764, 59] width 23 height 10
click at [868, 57] on button "button" at bounding box center [868, 58] width 12 height 16
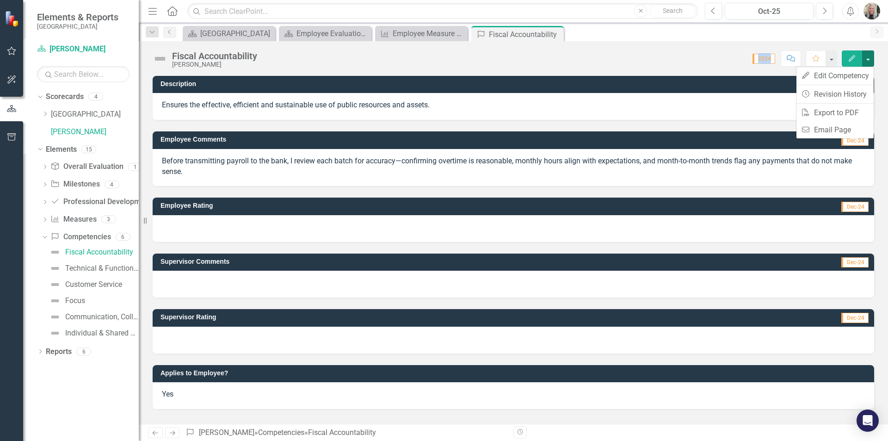
click at [868, 57] on button "button" at bounding box center [868, 58] width 12 height 16
click at [239, 225] on div at bounding box center [514, 228] width 722 height 27
click at [199, 223] on div at bounding box center [514, 228] width 722 height 27
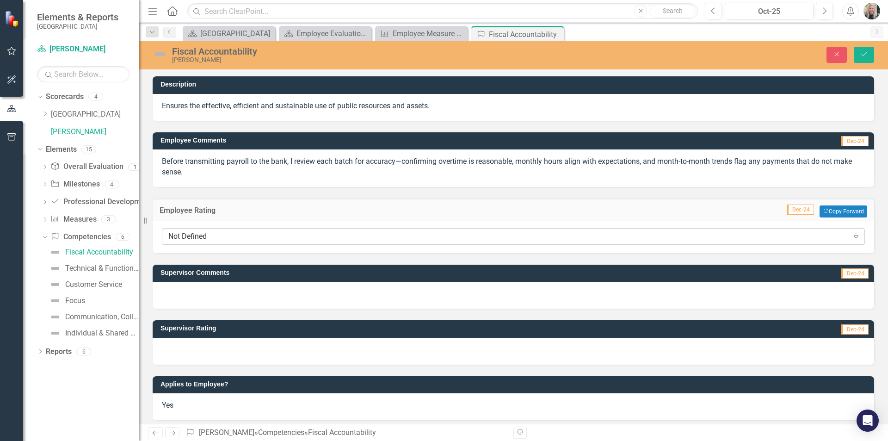
click at [325, 236] on div "Not Defined" at bounding box center [508, 236] width 680 height 11
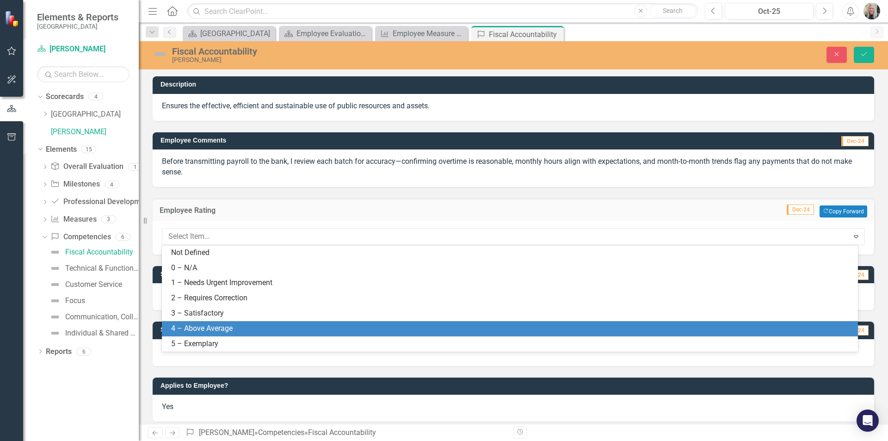
click at [330, 331] on div "4 – Above Average" at bounding box center [511, 328] width 681 height 11
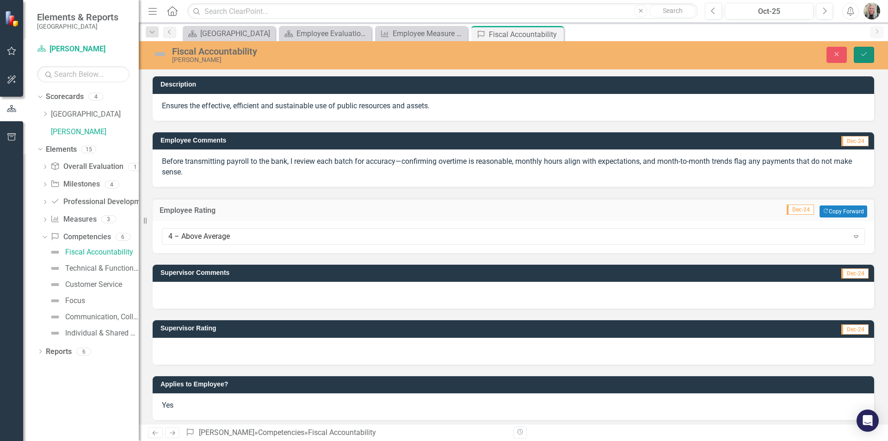
click at [862, 50] on button "Save" at bounding box center [864, 55] width 20 height 16
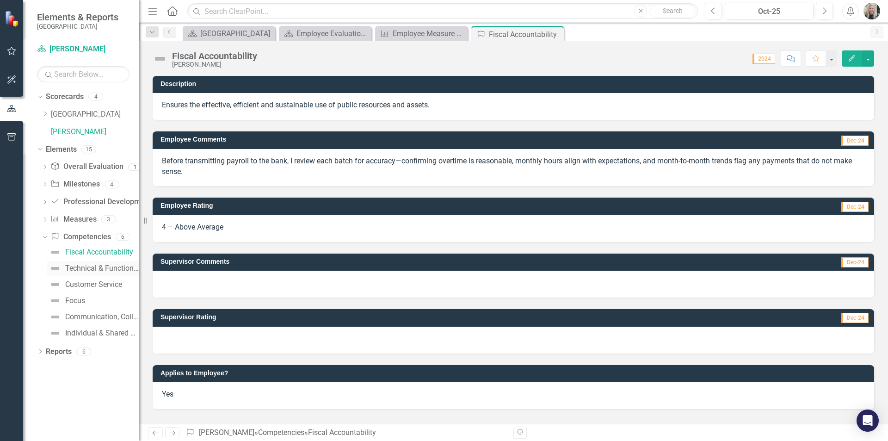
click at [120, 266] on div "Technical & Functional Expertise" at bounding box center [102, 268] width 74 height 8
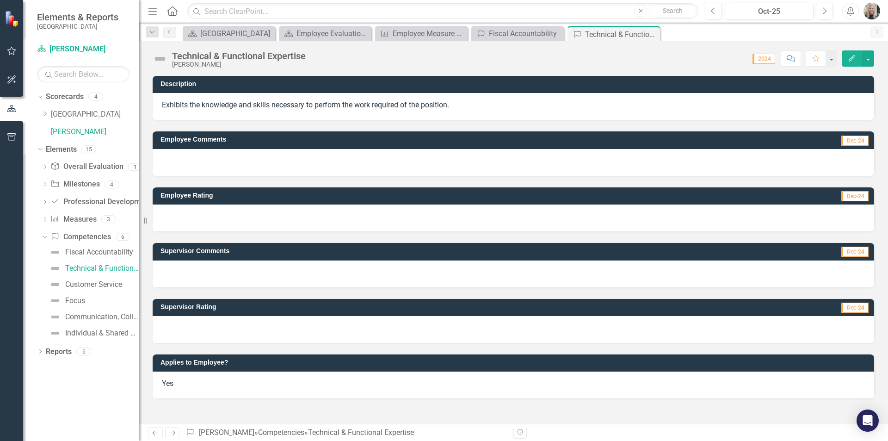
click at [174, 162] on div at bounding box center [514, 162] width 722 height 27
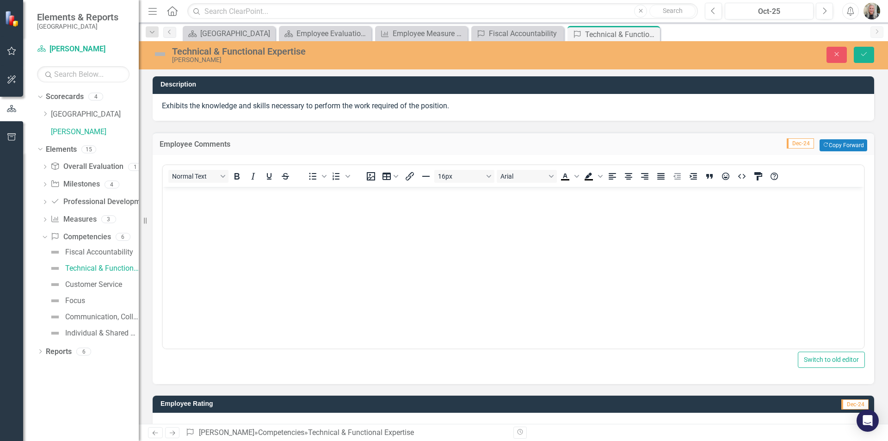
click at [183, 204] on body "Rich Text Area. Press ALT-0 for help." at bounding box center [513, 255] width 701 height 139
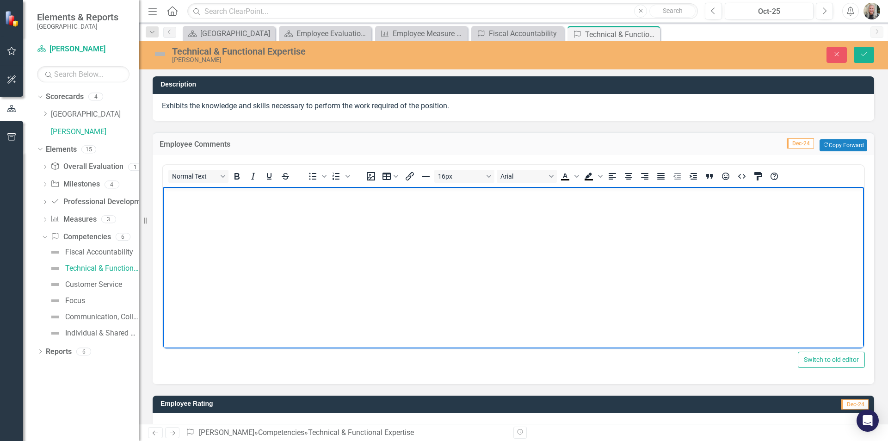
paste body "Rich Text Area. Press ALT-0 for help."
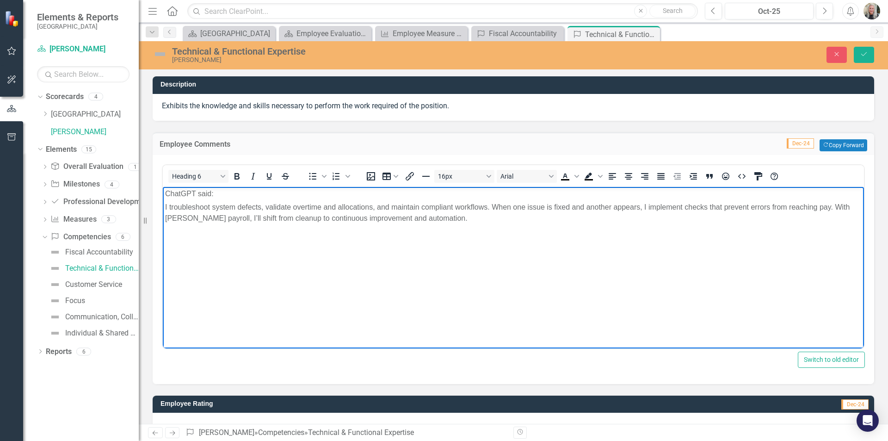
click at [222, 193] on h6 "ChatGPT said:" at bounding box center [513, 193] width 697 height 9
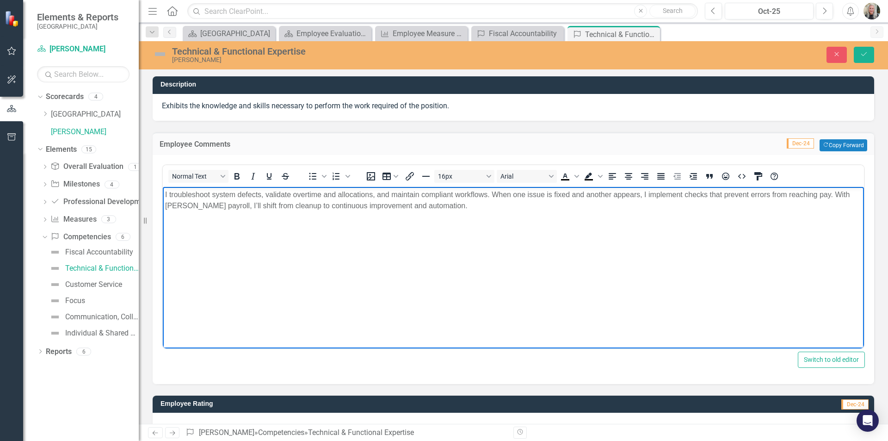
click at [260, 196] on p "I troubleshoot system defects, validate overtime and allocations, and maintain …" at bounding box center [513, 200] width 697 height 22
click at [191, 203] on p "I troubleshoot system defects in Paylocity, validate overtime and allocations, …" at bounding box center [513, 200] width 697 height 22
click at [193, 207] on p "I troubleshoot system defects in Paylocity, validate overtime and allocations, …" at bounding box center [513, 200] width 697 height 22
click at [546, 205] on p "I troubleshoot system defects in Paylocity, validate overtime and allocations, …" at bounding box center [513, 200] width 697 height 22
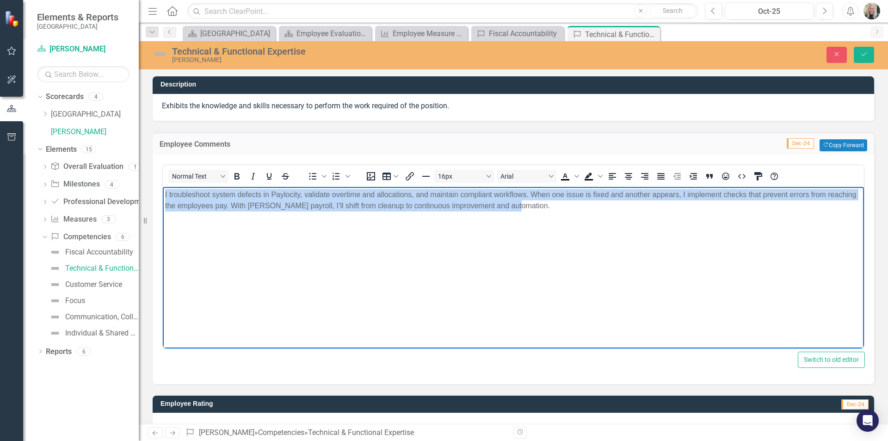
drag, startPoint x: 546, startPoint y: 205, endPoint x: 286, endPoint y: 379, distance: 313.0
click at [163, 192] on html "I troubleshoot system defects in Paylocity, validate overtime and allocations, …" at bounding box center [513, 255] width 701 height 139
copy p "I troubleshoot system defects in Paylocity, validate overtime and allocations, …"
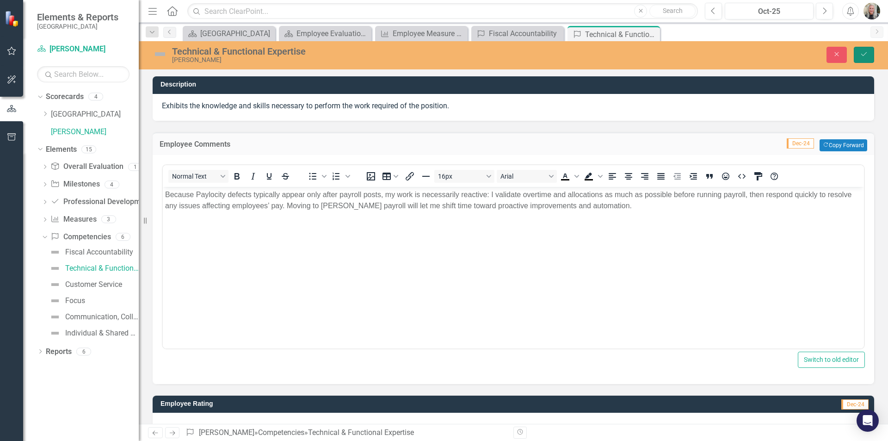
click at [859, 52] on button "Save" at bounding box center [864, 55] width 20 height 16
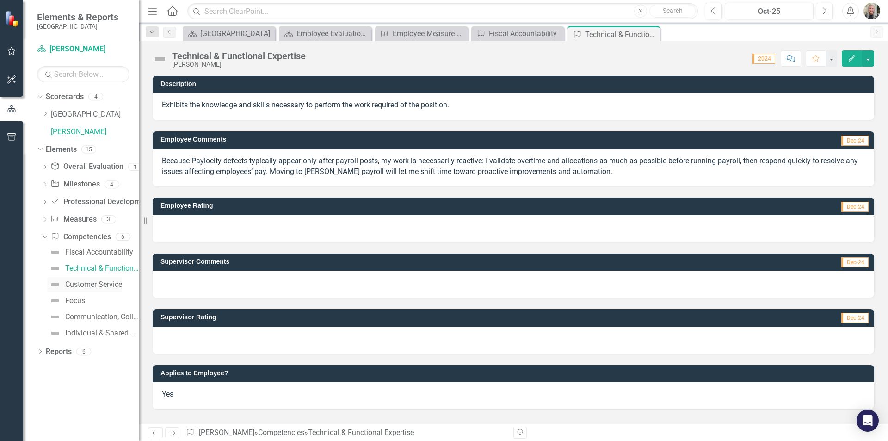
click at [101, 282] on div "Customer Service" at bounding box center [93, 284] width 57 height 8
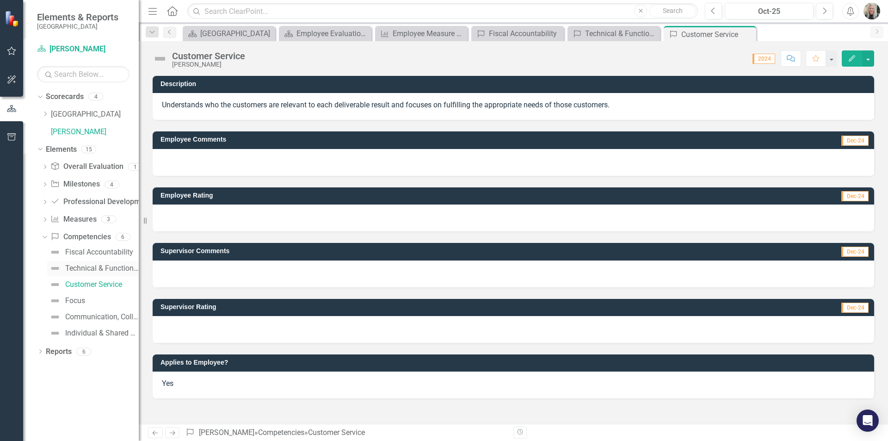
click at [103, 267] on div "Technical & Functional Expertise" at bounding box center [102, 268] width 74 height 8
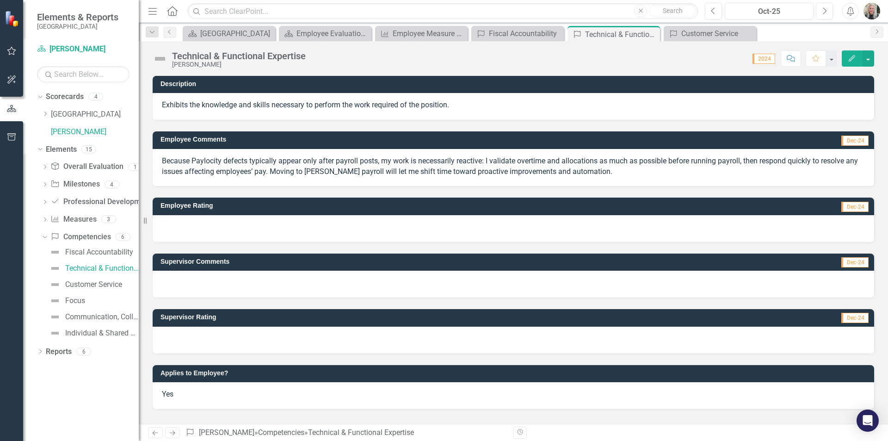
click at [794, 229] on div at bounding box center [514, 228] width 722 height 27
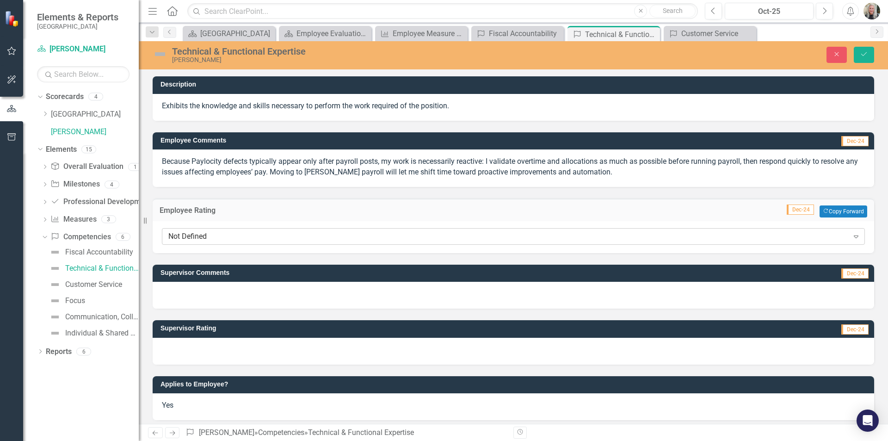
click at [852, 236] on icon "Expand" at bounding box center [856, 236] width 9 height 7
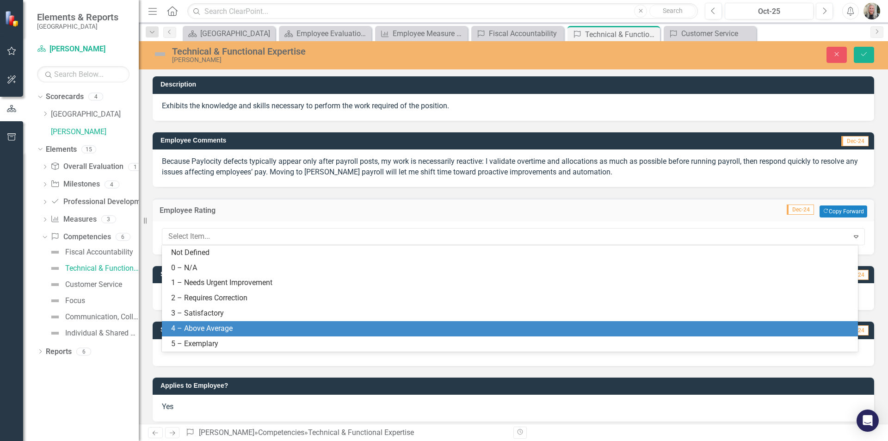
click at [272, 328] on div "4 – Above Average" at bounding box center [511, 328] width 681 height 11
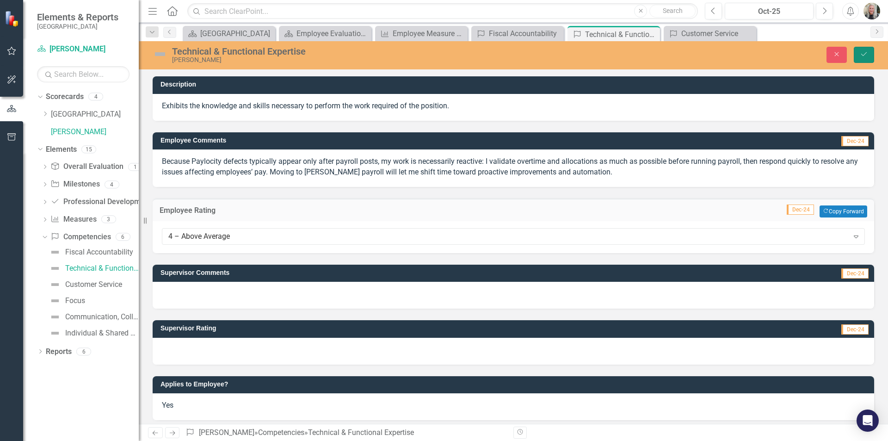
click at [863, 52] on icon "Save" at bounding box center [864, 54] width 8 height 6
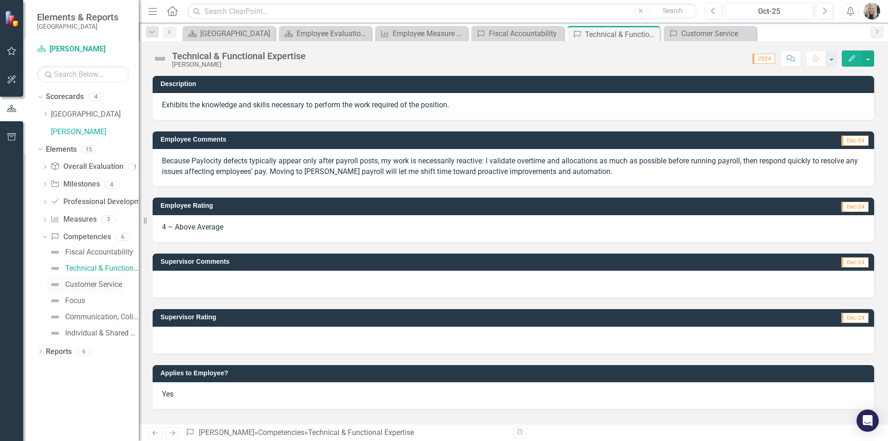
click at [91, 286] on div "Customer Service" at bounding box center [93, 284] width 57 height 8
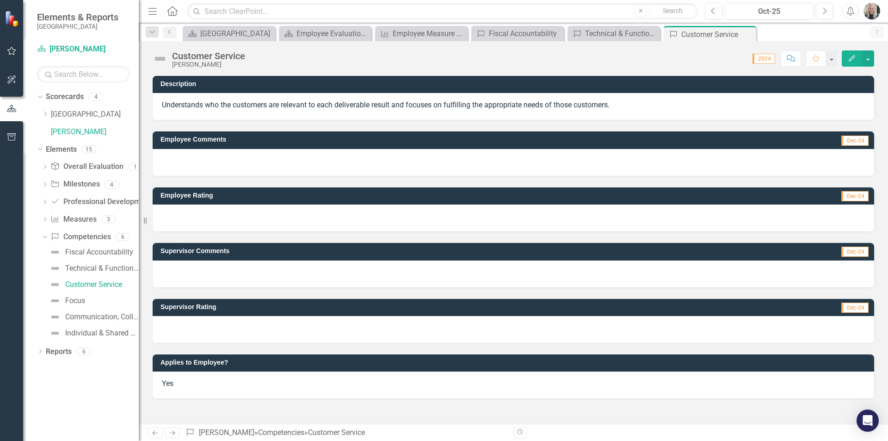
click at [216, 164] on div at bounding box center [514, 162] width 722 height 27
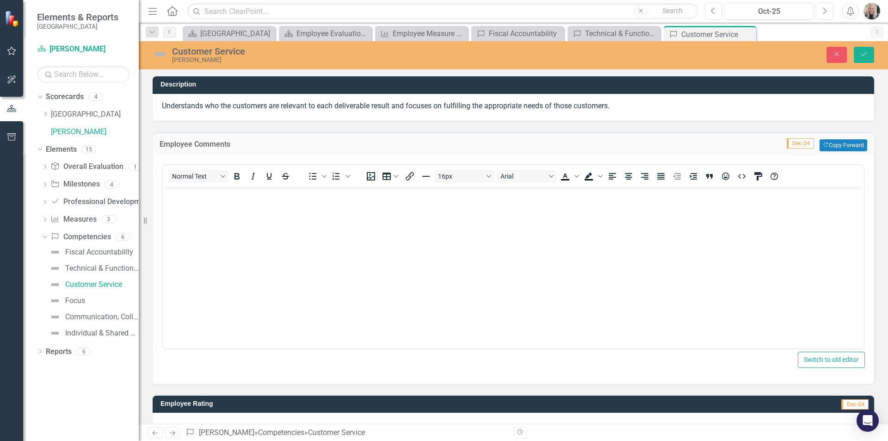
click at [191, 196] on p "Rich Text Area. Press ALT-0 for help." at bounding box center [513, 194] width 697 height 11
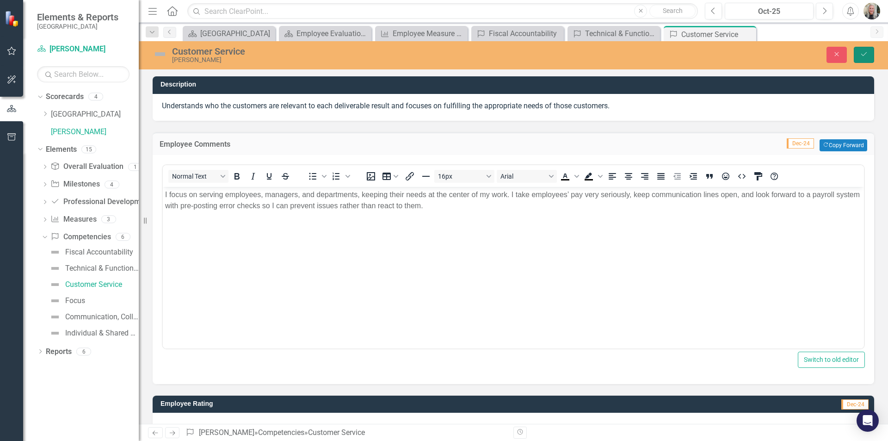
click at [864, 54] on icon "Save" at bounding box center [864, 54] width 8 height 6
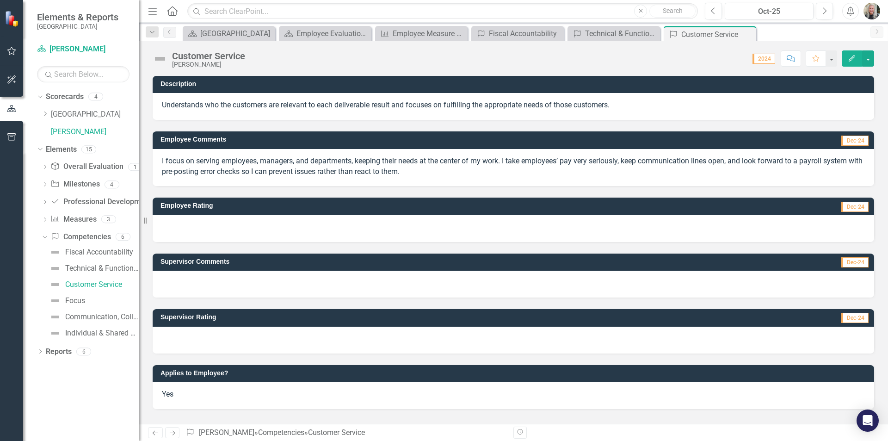
click at [777, 216] on div at bounding box center [514, 228] width 722 height 27
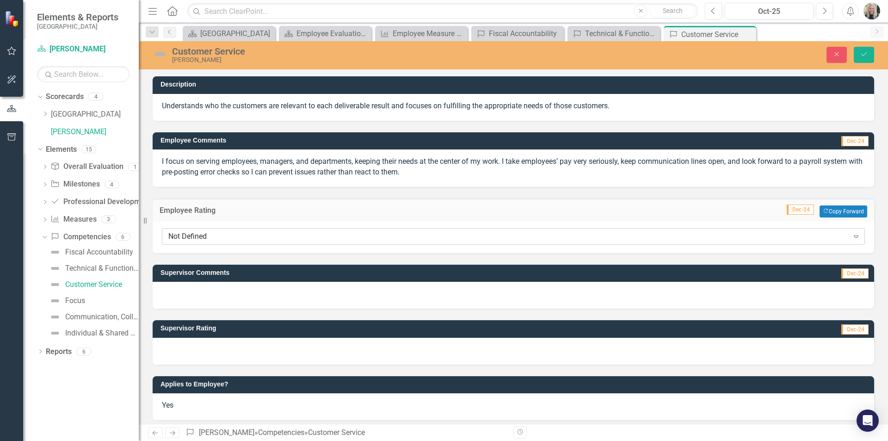
click at [852, 237] on icon "Expand" at bounding box center [856, 236] width 9 height 7
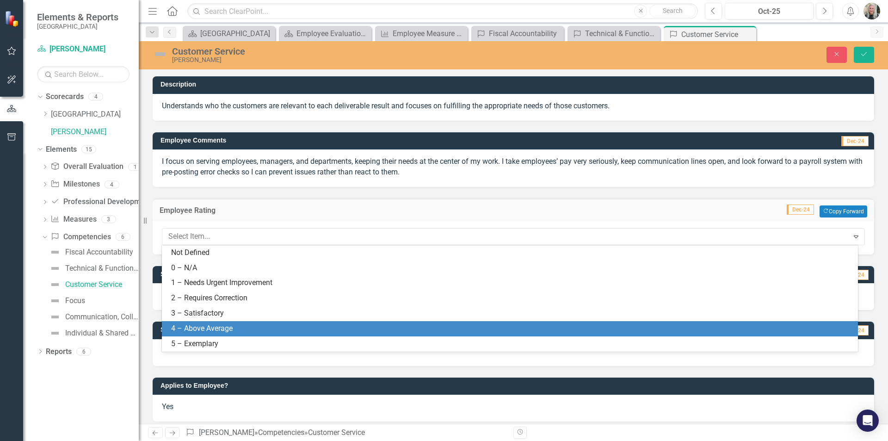
click at [635, 327] on div "4 – Above Average" at bounding box center [511, 328] width 681 height 11
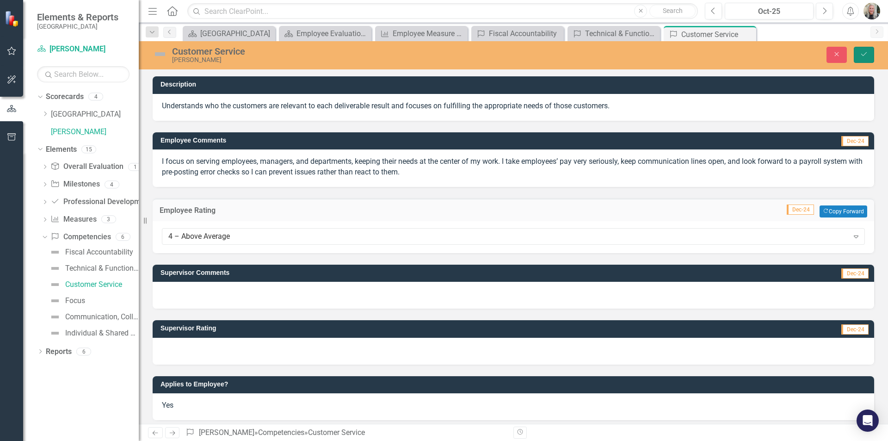
click at [866, 52] on icon "Save" at bounding box center [864, 54] width 8 height 6
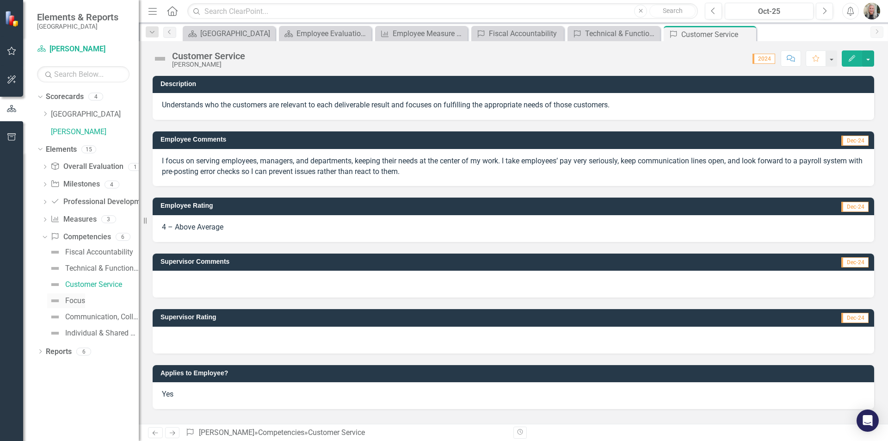
click at [79, 302] on div "Focus" at bounding box center [75, 301] width 20 height 8
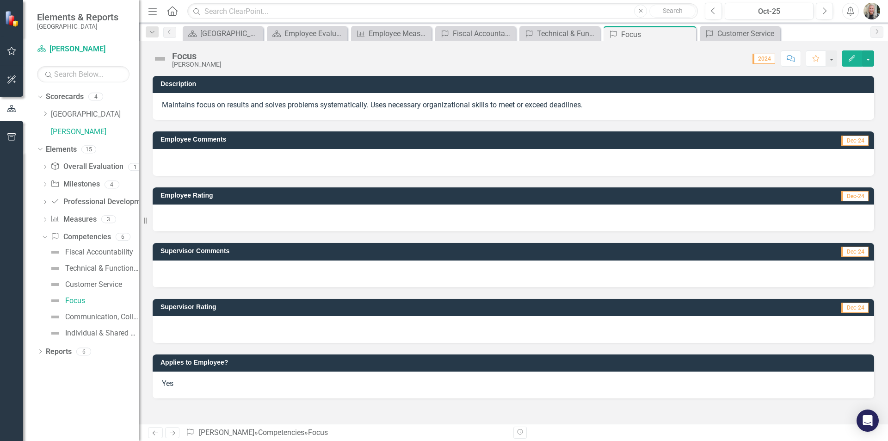
click at [217, 157] on div at bounding box center [514, 162] width 722 height 27
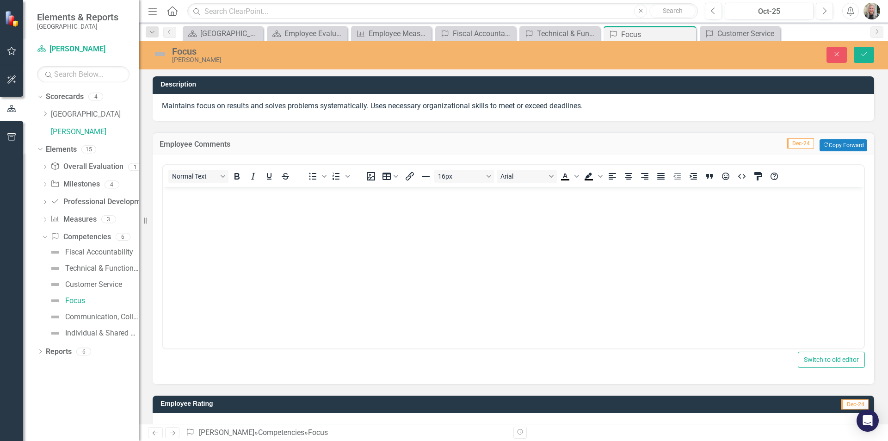
click at [196, 199] on p "Rich Text Area. Press ALT-0 for help." at bounding box center [513, 194] width 697 height 11
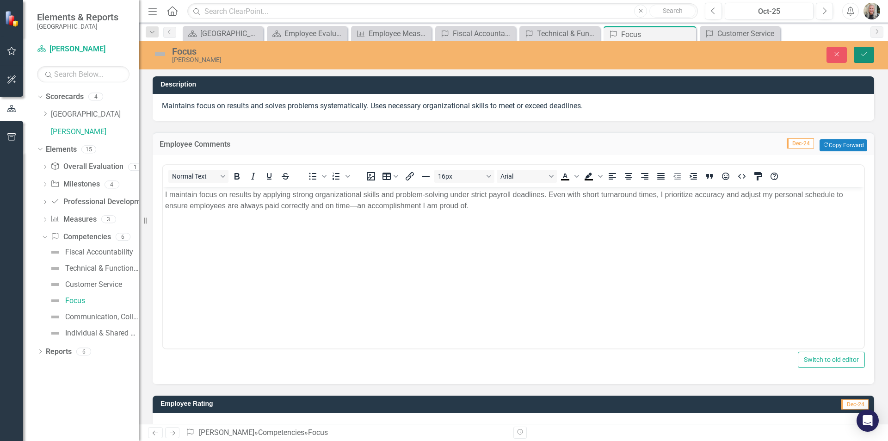
click at [869, 55] on button "Save" at bounding box center [864, 55] width 20 height 16
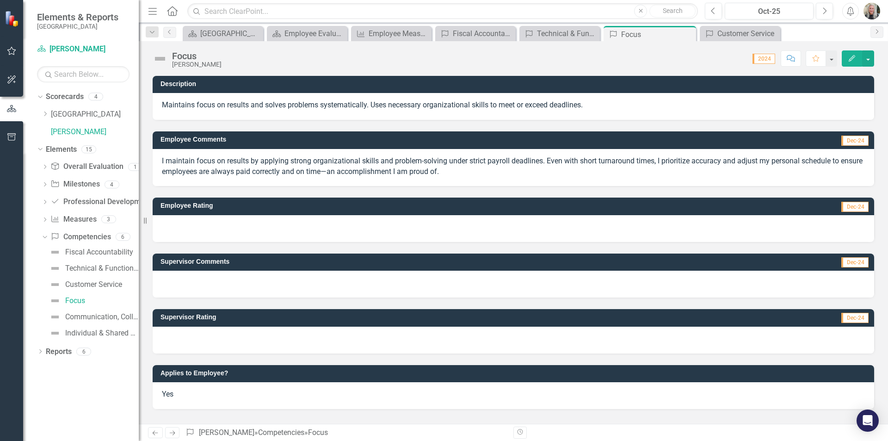
click at [822, 227] on div at bounding box center [514, 228] width 722 height 27
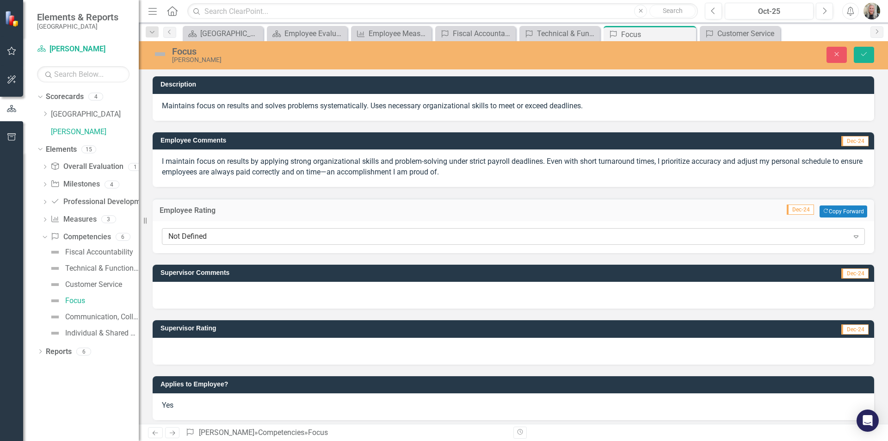
click at [852, 235] on icon "Expand" at bounding box center [856, 236] width 9 height 7
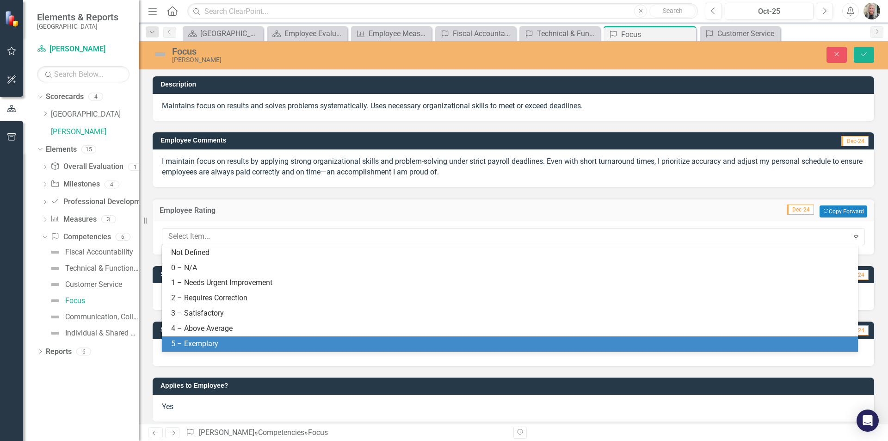
click at [263, 340] on div "5 – Exemplary" at bounding box center [511, 344] width 681 height 11
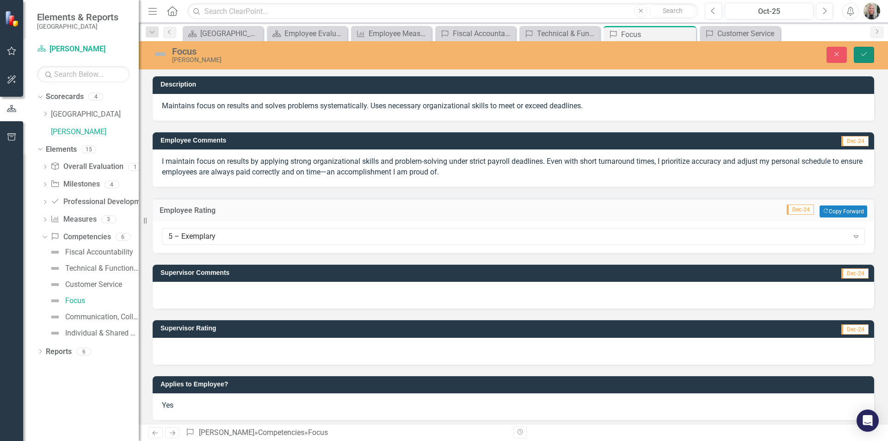
click at [863, 54] on icon "Save" at bounding box center [864, 54] width 8 height 6
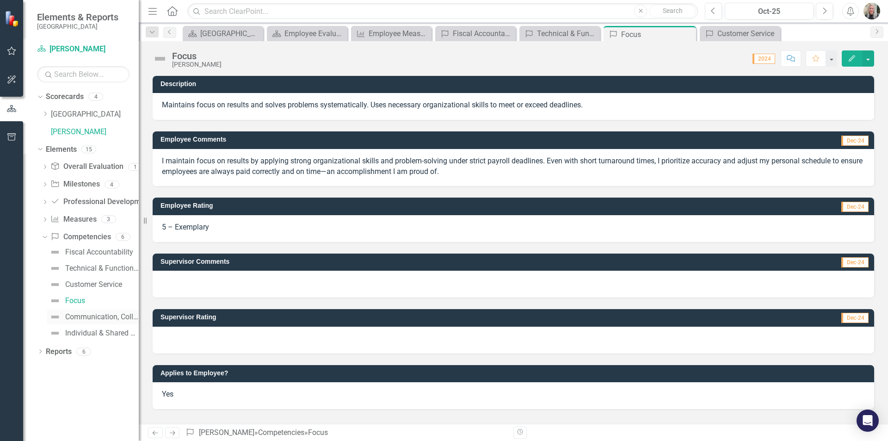
click at [98, 315] on div "Communication, Collaboration & Teamwork" at bounding box center [102, 317] width 74 height 8
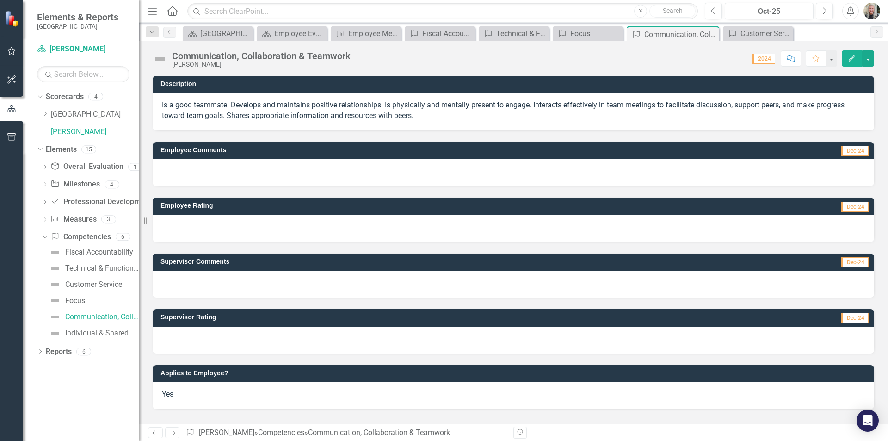
click at [188, 169] on div at bounding box center [514, 172] width 722 height 27
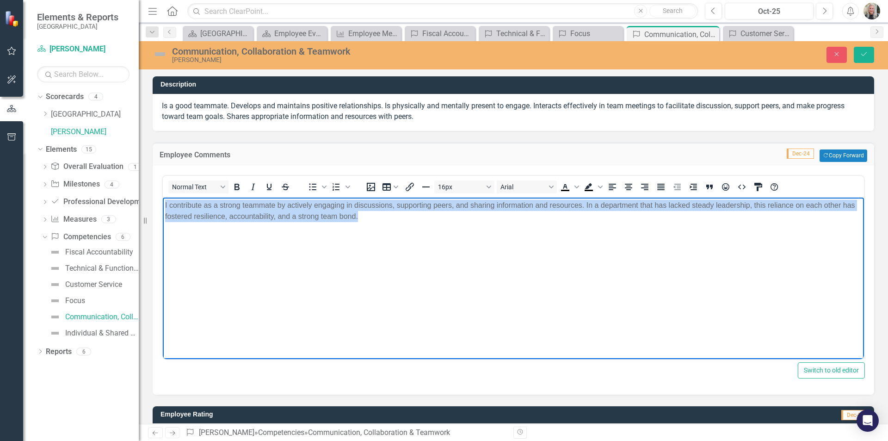
drag, startPoint x: 379, startPoint y: 216, endPoint x: 108, endPoint y: 195, distance: 271.5
click at [163, 197] on html "I contribute as a strong teammate by actively engaging in discussions, supporti…" at bounding box center [513, 266] width 701 height 139
copy p "I contribute as a strong teammate by actively engaging in discussions, supporti…"
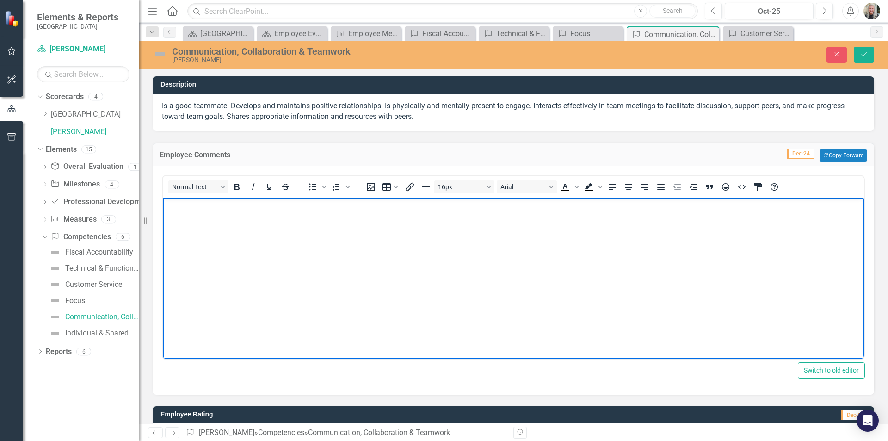
click at [198, 210] on p "Rich Text Area. Press ALT-0 for help." at bounding box center [513, 204] width 697 height 11
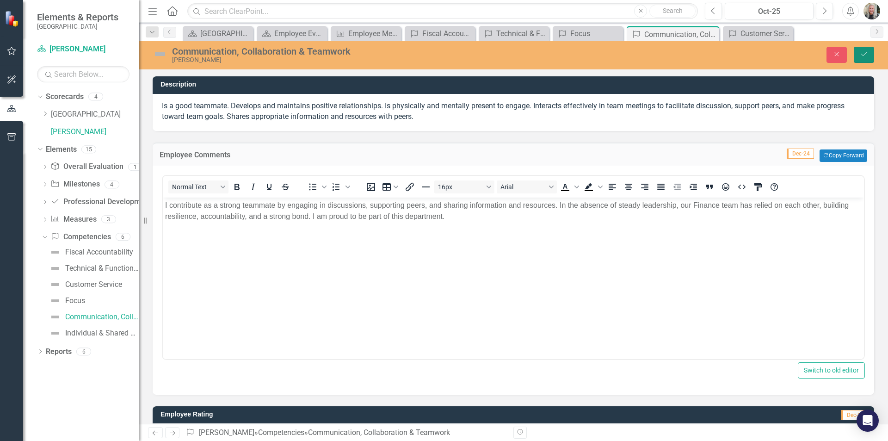
click at [866, 49] on button "Save" at bounding box center [864, 55] width 20 height 16
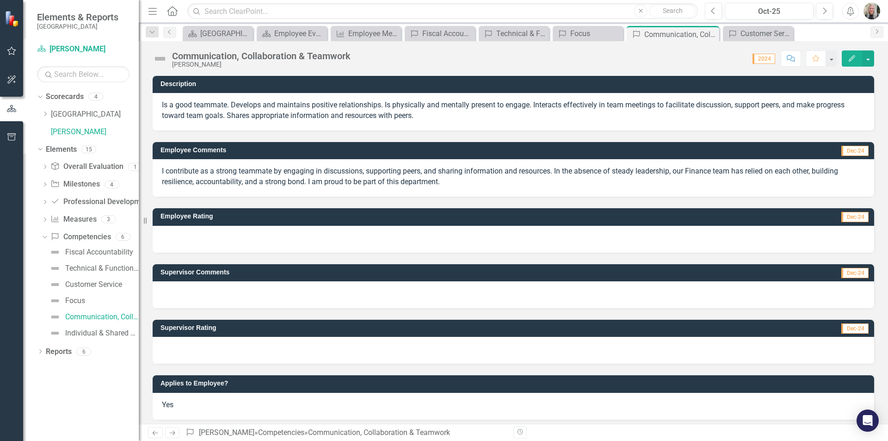
click at [723, 241] on div at bounding box center [514, 239] width 722 height 27
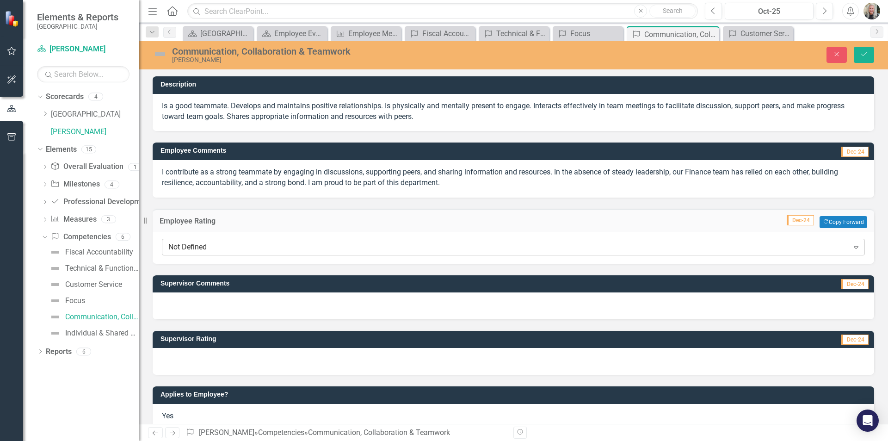
click at [852, 244] on icon "Expand" at bounding box center [856, 246] width 9 height 7
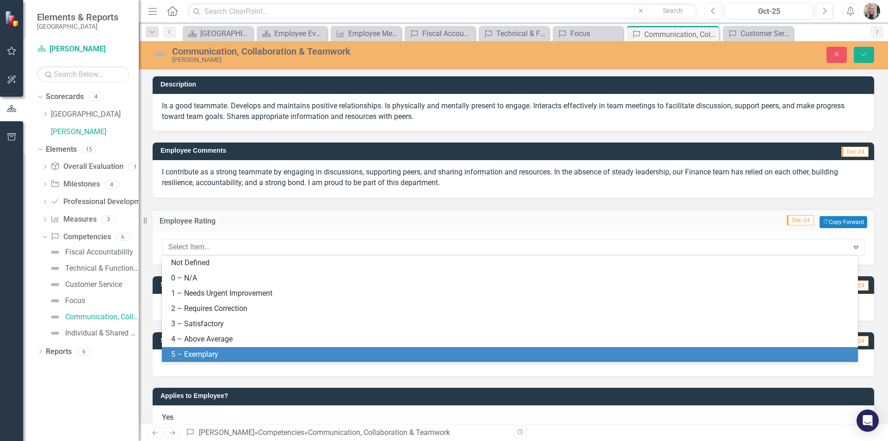
click at [388, 361] on div "5 – Exemplary" at bounding box center [510, 354] width 696 height 15
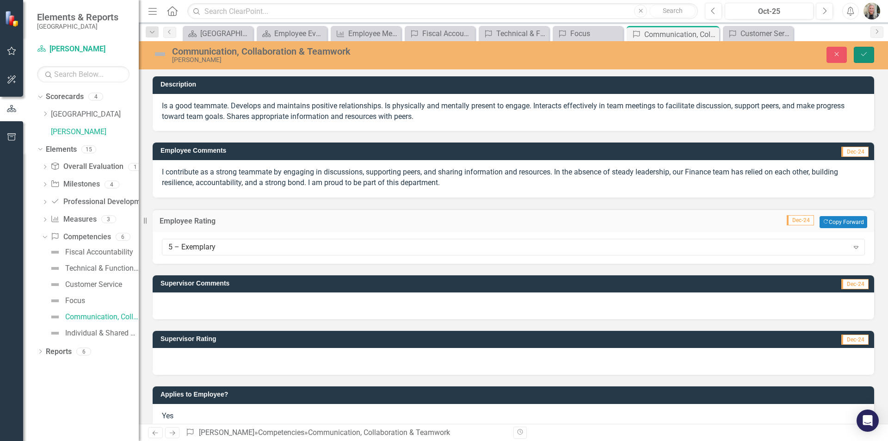
click at [868, 49] on button "Save" at bounding box center [864, 55] width 20 height 16
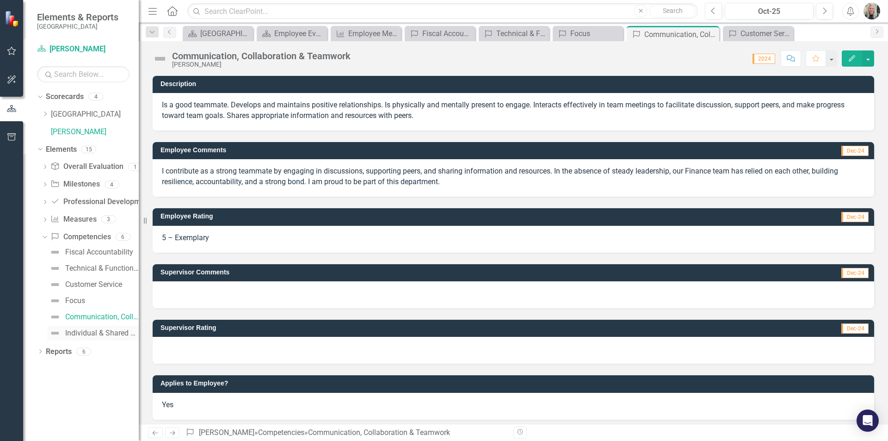
click at [115, 334] on div "Individual & Shared Accountability" at bounding box center [102, 333] width 74 height 8
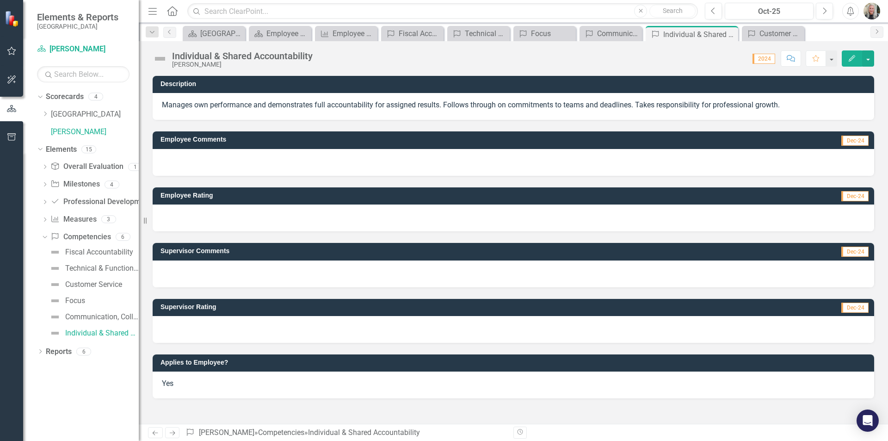
click at [185, 158] on div at bounding box center [514, 162] width 722 height 27
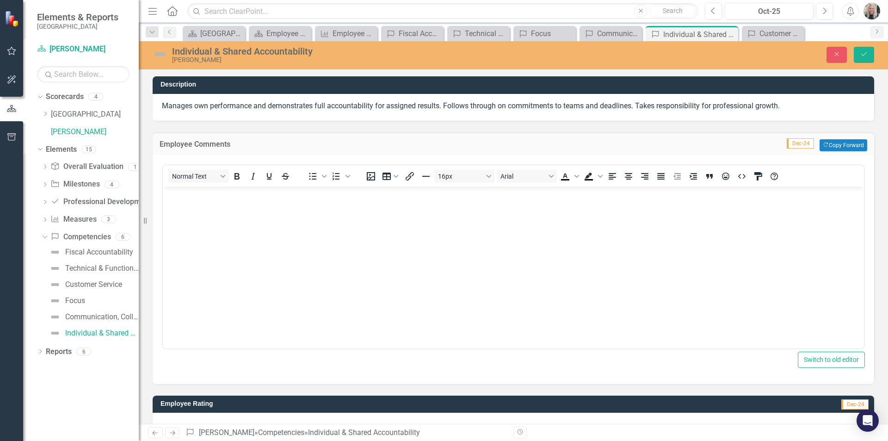
click at [179, 198] on p "Rich Text Area. Press ALT-0 for help." at bounding box center [513, 194] width 697 height 11
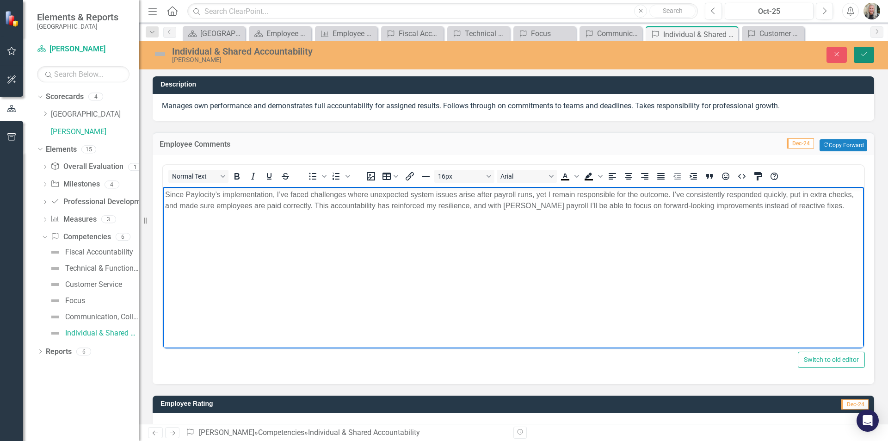
click at [867, 51] on icon "Save" at bounding box center [864, 54] width 8 height 6
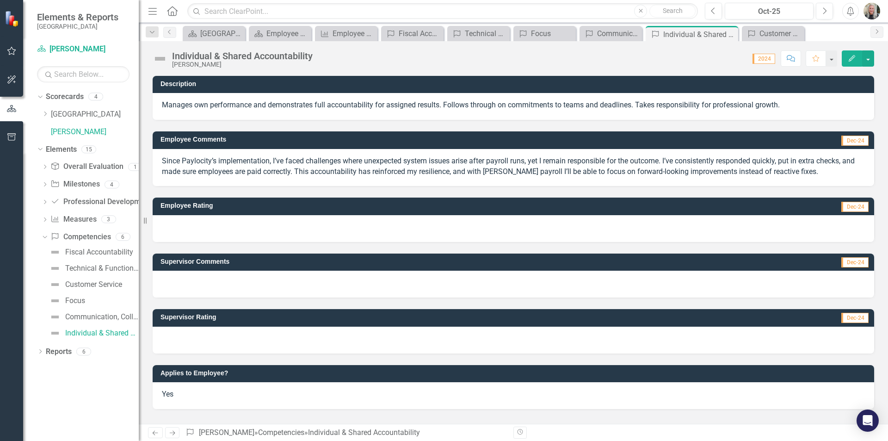
click at [848, 220] on div at bounding box center [514, 228] width 722 height 27
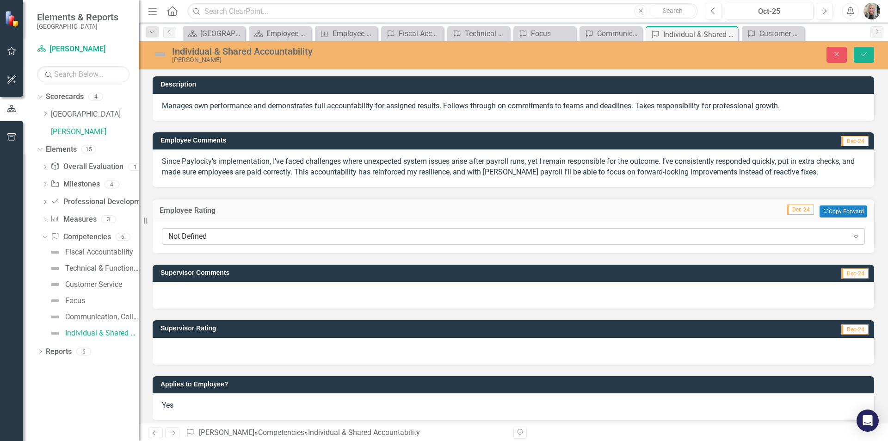
click at [854, 235] on icon at bounding box center [856, 236] width 5 height 3
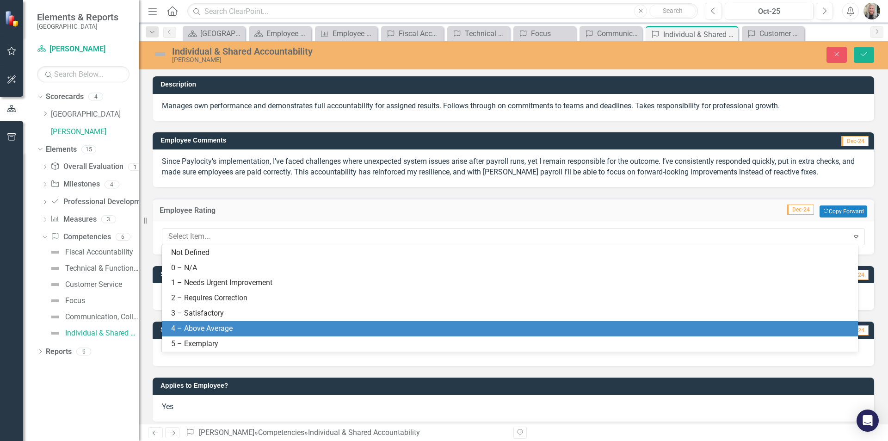
click at [483, 329] on div "4 – Above Average" at bounding box center [511, 328] width 681 height 11
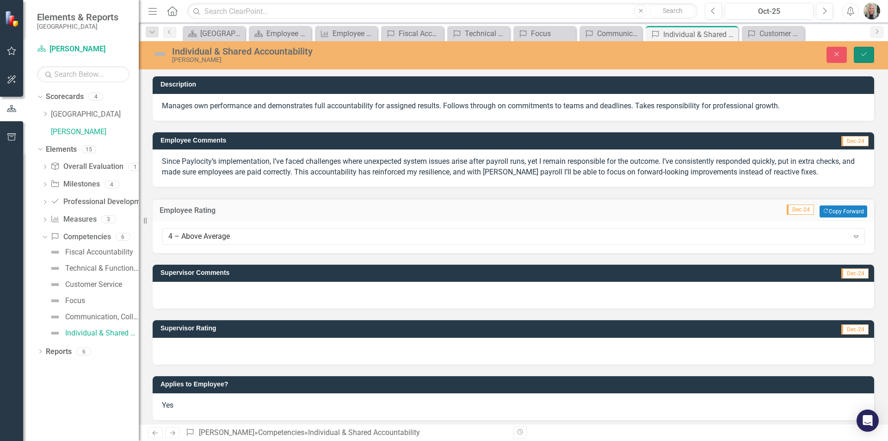
click at [859, 53] on button "Save" at bounding box center [864, 55] width 20 height 16
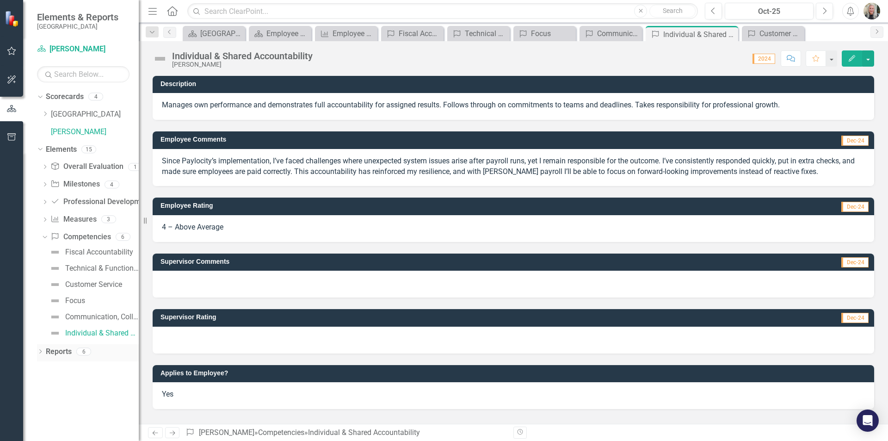
click at [40, 351] on icon "Dropdown" at bounding box center [40, 352] width 6 height 5
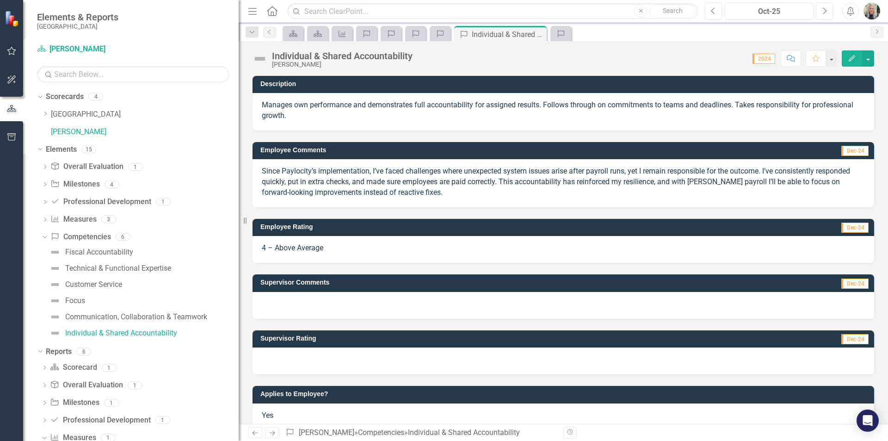
drag, startPoint x: 140, startPoint y: 216, endPoint x: 239, endPoint y: 222, distance: 98.7
click at [239, 222] on div "Resize" at bounding box center [242, 220] width 7 height 441
click at [86, 169] on link "Overall Evaluation Overall Evaluation" at bounding box center [86, 166] width 73 height 11
click at [43, 167] on icon "Dropdown" at bounding box center [45, 167] width 6 height 5
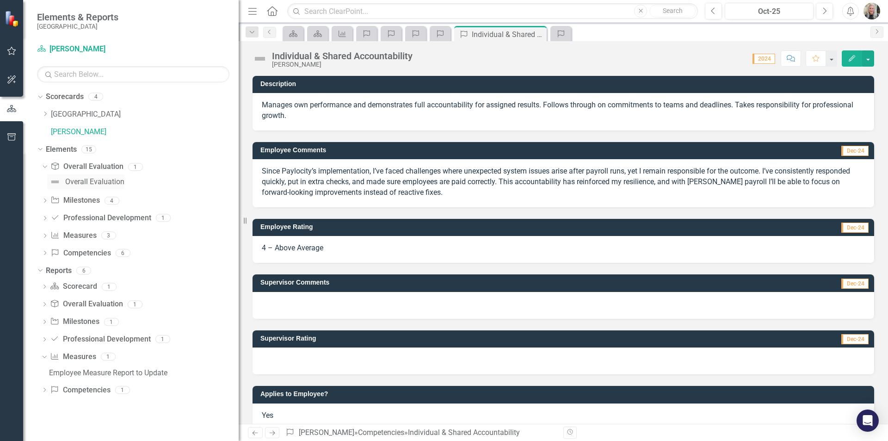
click at [74, 180] on div "Overall Evaluation" at bounding box center [94, 182] width 59 height 8
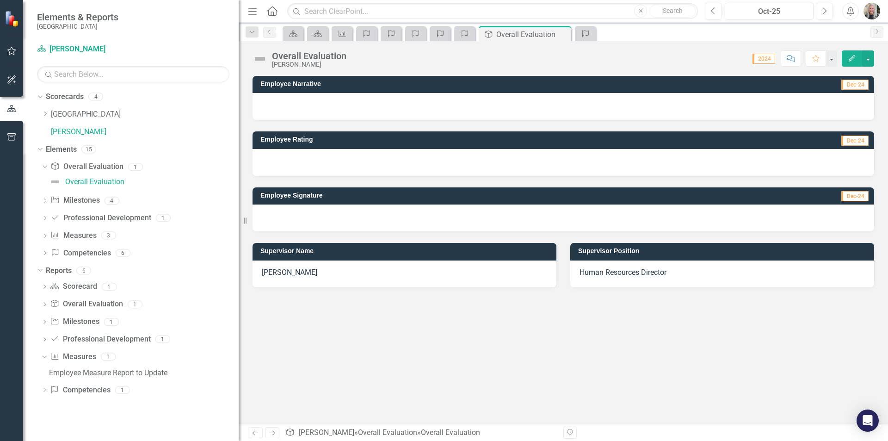
click at [343, 272] on p "[PERSON_NAME]" at bounding box center [404, 272] width 285 height 11
click at [570, 432] on icon "Revision History" at bounding box center [570, 432] width 7 height 6
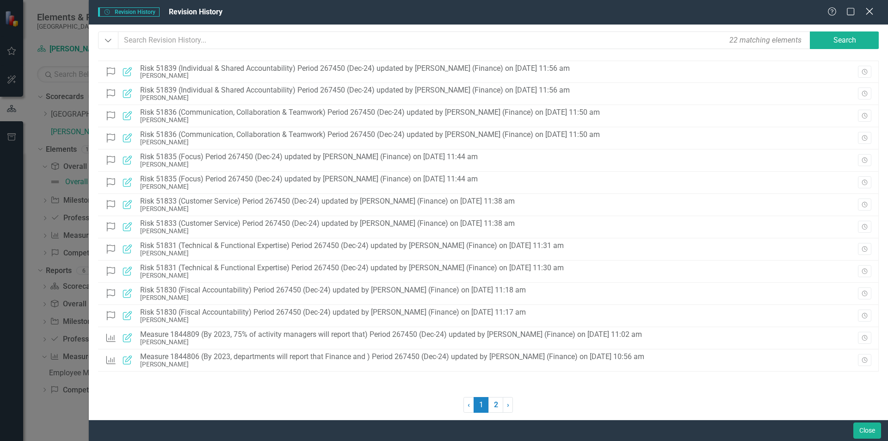
click at [871, 9] on icon at bounding box center [869, 11] width 7 height 7
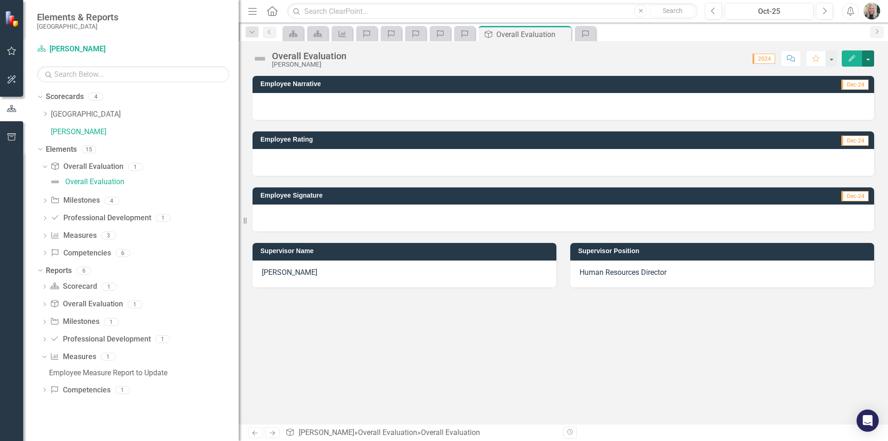
click at [869, 56] on button "button" at bounding box center [868, 58] width 12 height 16
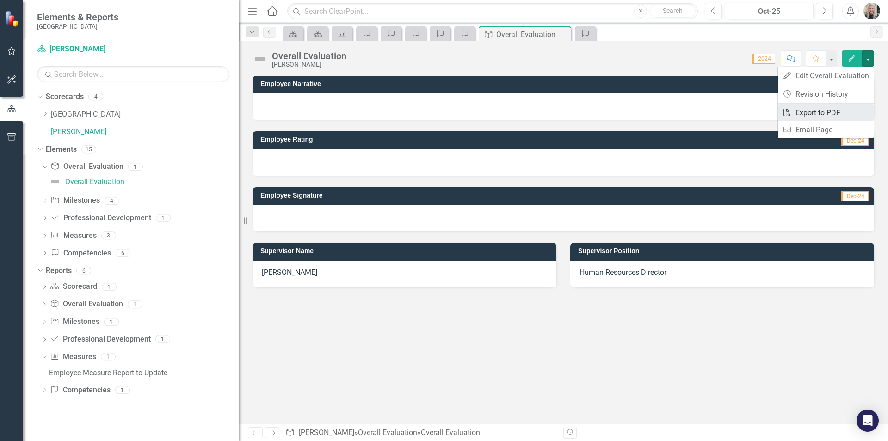
click at [832, 110] on link "PDF Export to PDF" at bounding box center [826, 112] width 96 height 17
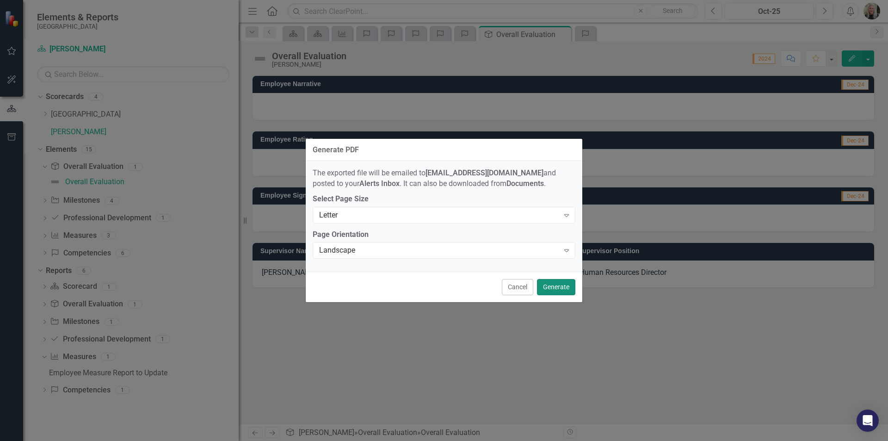
click at [551, 285] on button "Generate" at bounding box center [556, 287] width 38 height 16
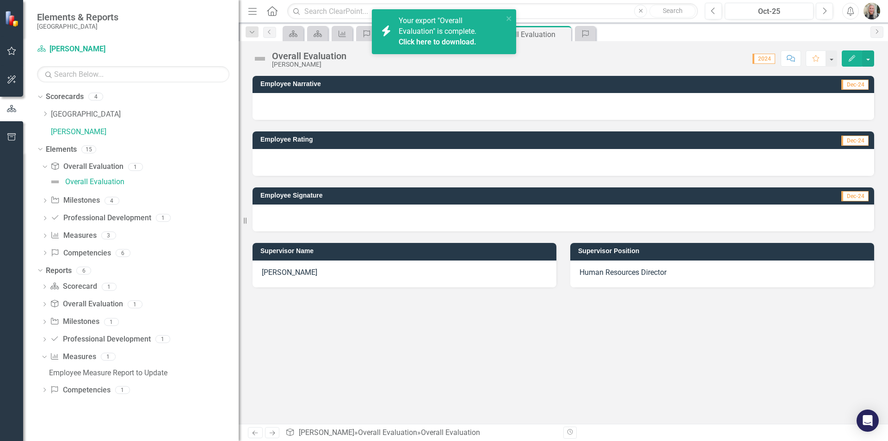
click at [457, 39] on link "Click here to download." at bounding box center [438, 41] width 78 height 9
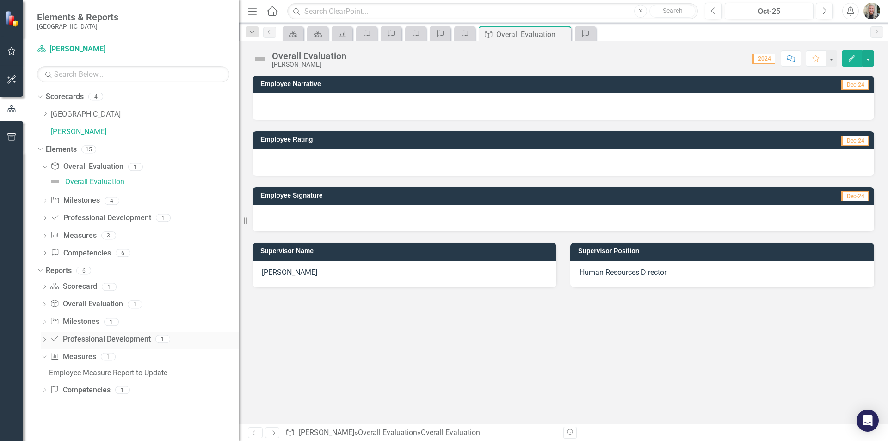
click at [124, 341] on link "Professional Development Professional Development" at bounding box center [100, 339] width 100 height 11
click at [464, 30] on icon "Competency" at bounding box center [464, 33] width 9 height 7
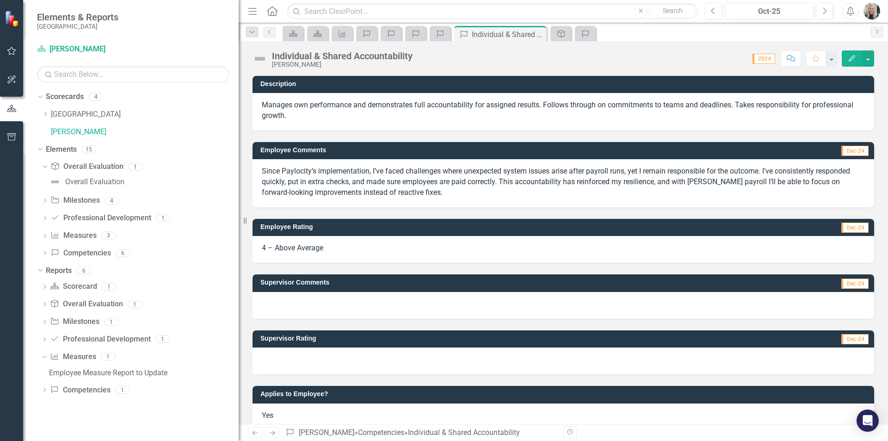
drag, startPoint x: 400, startPoint y: 191, endPoint x: 276, endPoint y: 183, distance: 124.7
click at [276, 183] on p "Since Paylocity’s implementation, I’ve faced challenges where unexpected system…" at bounding box center [563, 182] width 603 height 32
click at [419, 194] on p "Since Paylocity’s implementation, I’ve faced challenges where unexpected system…" at bounding box center [563, 182] width 603 height 32
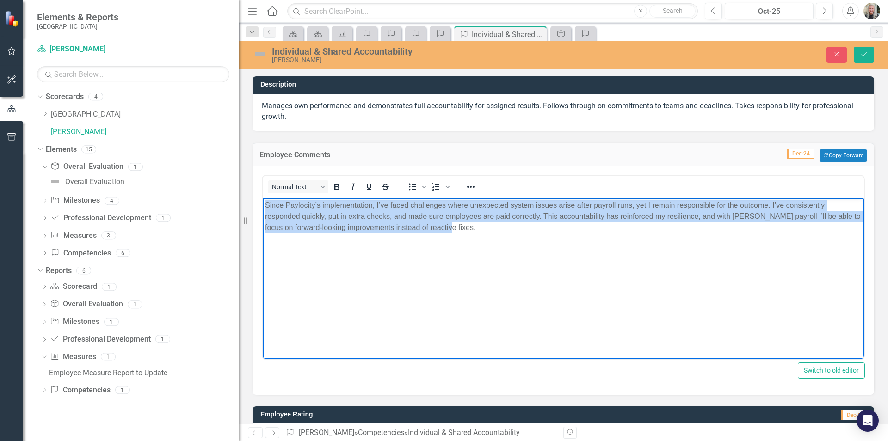
drag, startPoint x: 454, startPoint y: 233, endPoint x: 499, endPoint y: 398, distance: 170.7
click at [263, 201] on html "Since Paylocity’s implementation, I’ve faced challenges where unexpected system…" at bounding box center [563, 266] width 601 height 139
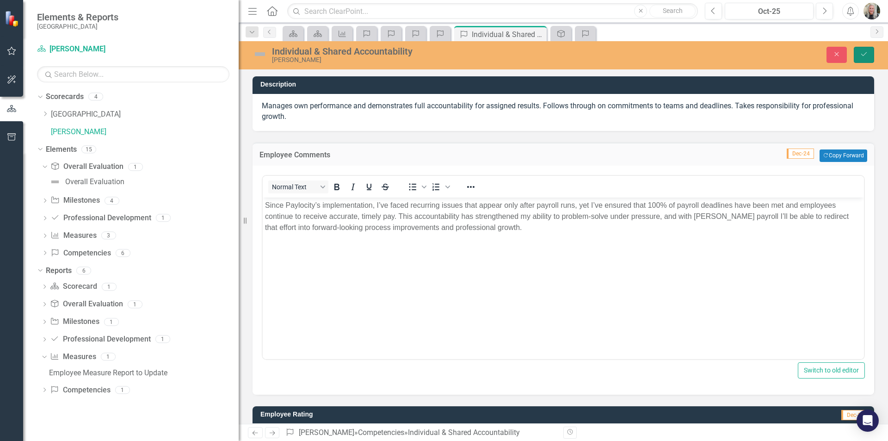
click at [864, 53] on icon "Save" at bounding box center [864, 54] width 8 height 6
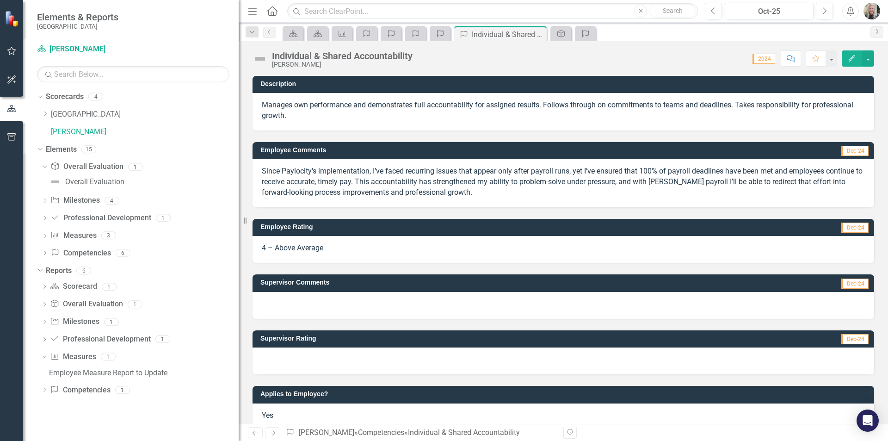
click at [874, 29] on icon "Next" at bounding box center [876, 32] width 7 height 6
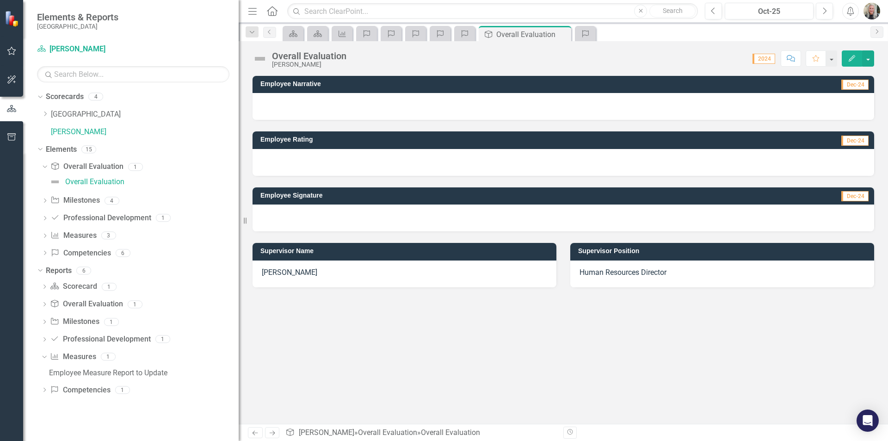
click at [309, 280] on div "[PERSON_NAME]" at bounding box center [405, 273] width 304 height 27
click at [829, 59] on button "button" at bounding box center [831, 58] width 12 height 16
click at [81, 127] on link "[PERSON_NAME]" at bounding box center [145, 132] width 188 height 11
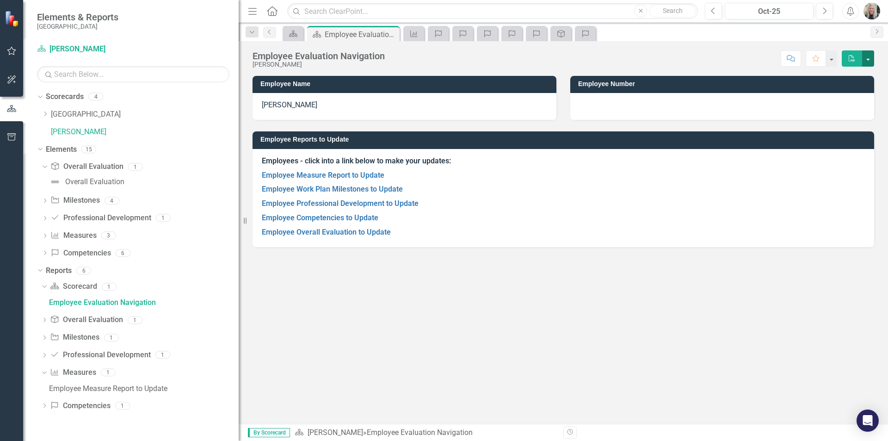
click at [865, 58] on button "button" at bounding box center [868, 58] width 12 height 16
click at [852, 93] on link "PDF Export to PDF" at bounding box center [836, 94] width 75 height 17
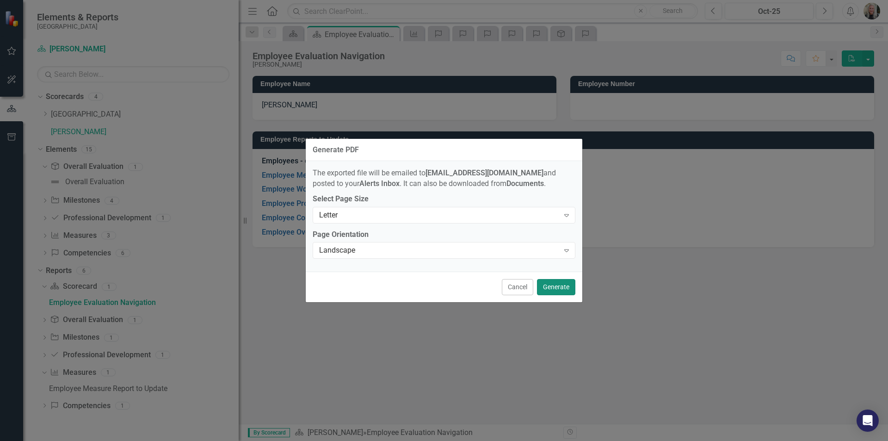
click at [555, 288] on button "Generate" at bounding box center [556, 287] width 38 height 16
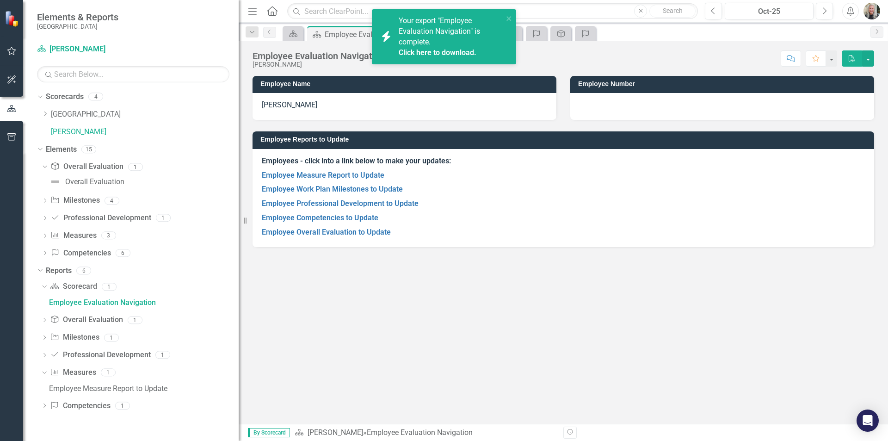
click at [450, 49] on link "Click here to download." at bounding box center [438, 52] width 78 height 9
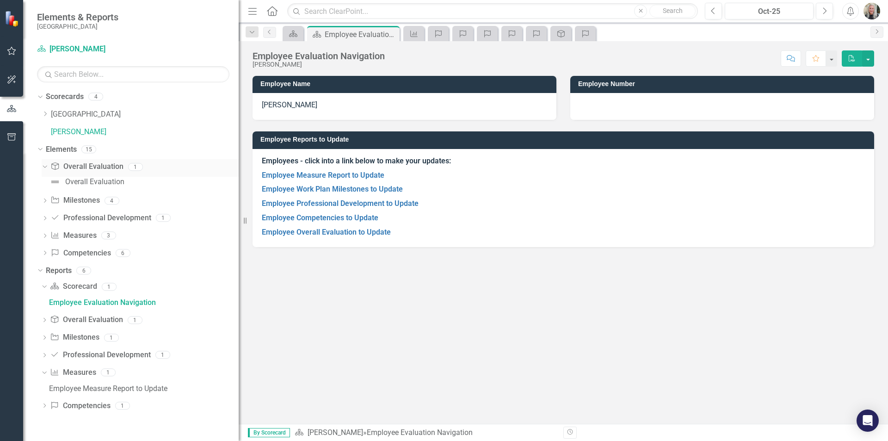
click at [45, 167] on icon "Dropdown" at bounding box center [43, 166] width 5 height 6
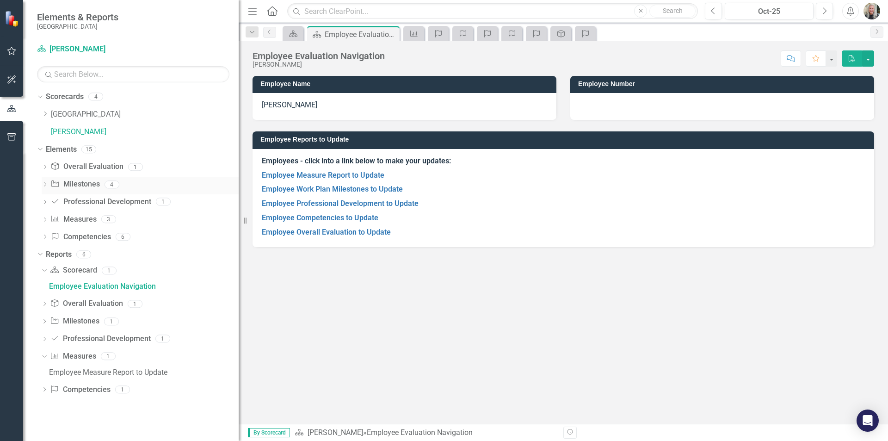
click at [47, 183] on icon "Dropdown" at bounding box center [45, 185] width 6 height 5
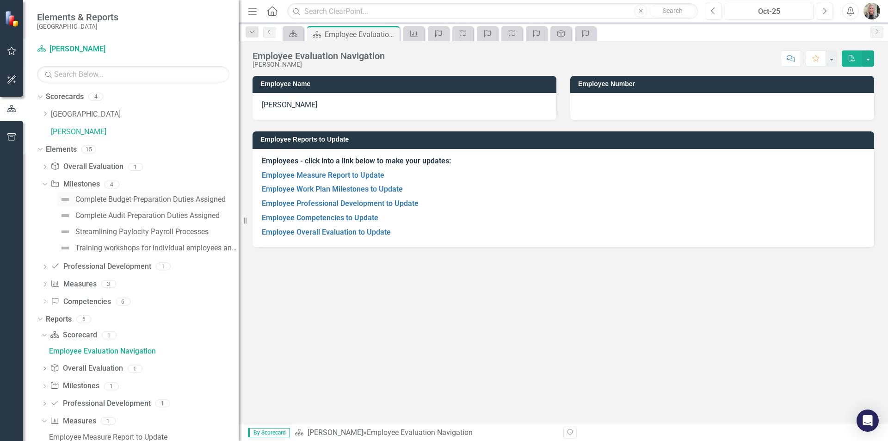
click at [98, 199] on div "Complete Budget Preparation Duties Assigned" at bounding box center [150, 199] width 150 height 8
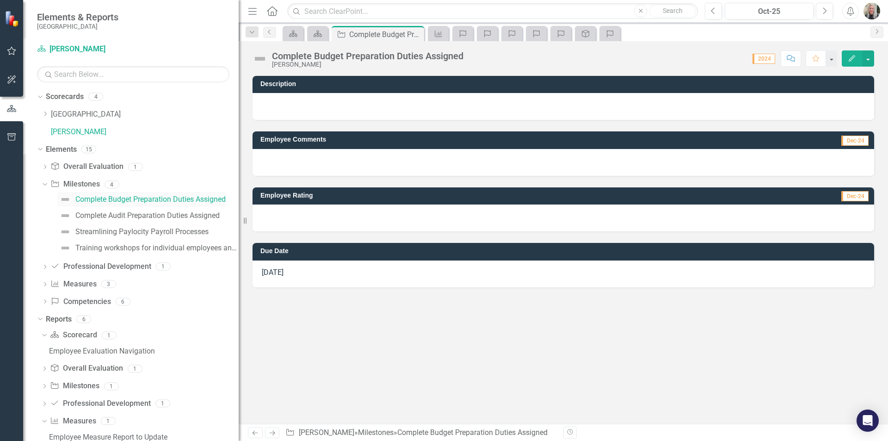
click at [97, 199] on div "Complete Budget Preparation Duties Assigned" at bounding box center [150, 199] width 150 height 8
click at [362, 159] on div at bounding box center [564, 162] width 622 height 27
click at [349, 165] on div at bounding box center [564, 162] width 622 height 27
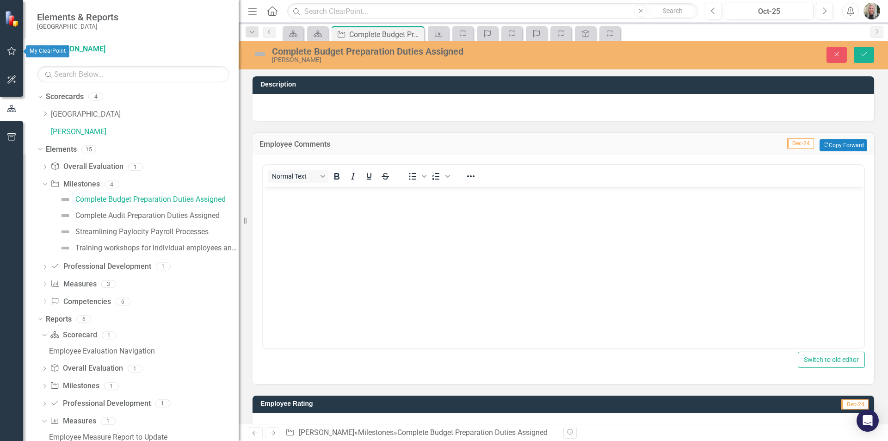
click at [7, 51] on icon "button" at bounding box center [12, 50] width 10 height 7
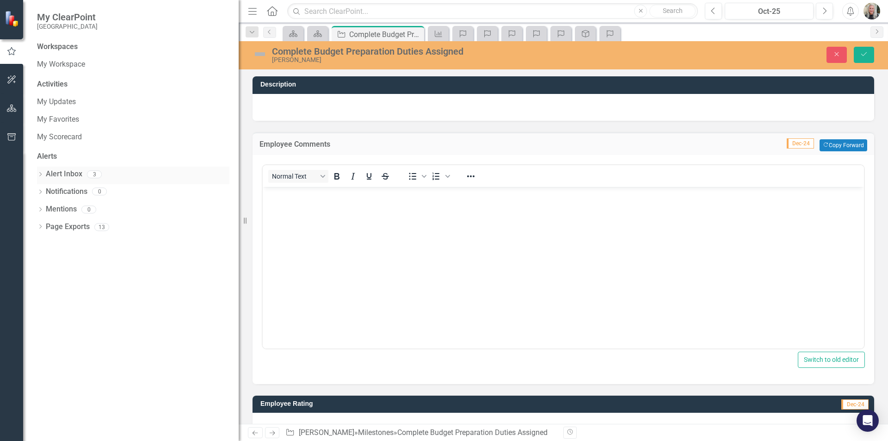
click at [70, 175] on link "Alert Inbox" at bounding box center [64, 174] width 37 height 11
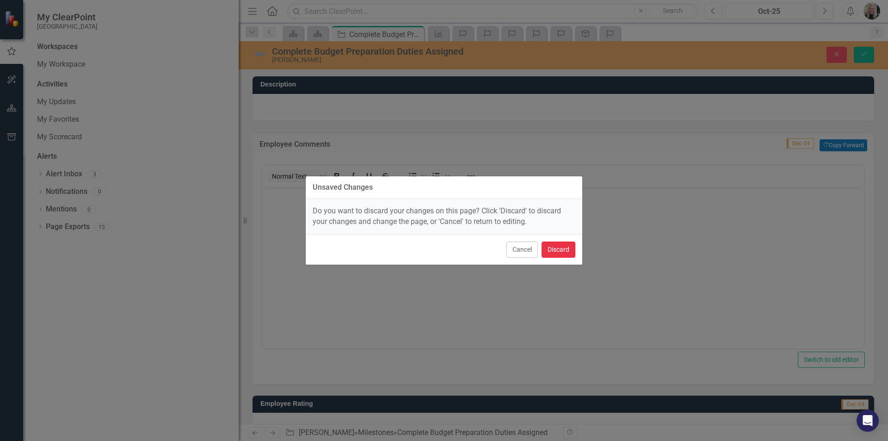
click at [569, 249] on button "Discard" at bounding box center [559, 249] width 34 height 16
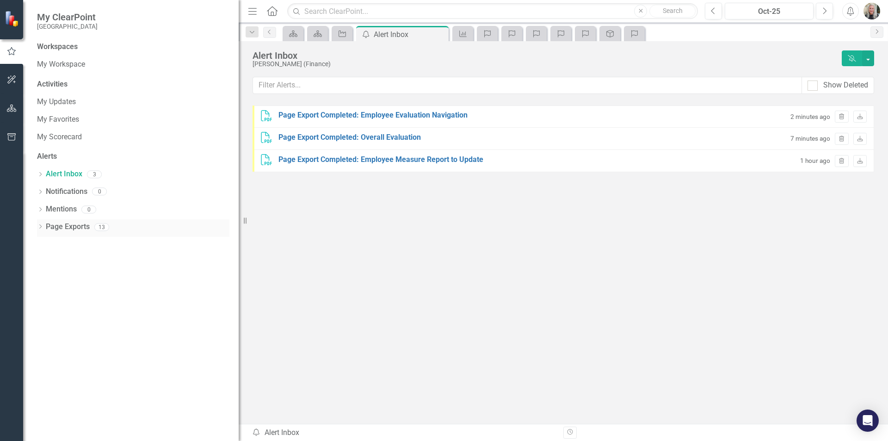
click at [83, 224] on link "Page Exports" at bounding box center [68, 227] width 44 height 11
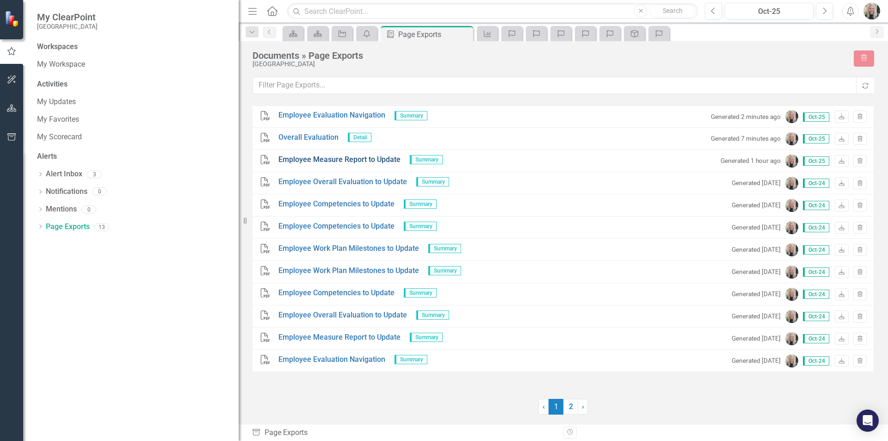
click at [319, 161] on link "Employee Measure Report to Update" at bounding box center [339, 159] width 122 height 11
click at [62, 139] on link "My Scorecard" at bounding box center [133, 137] width 192 height 11
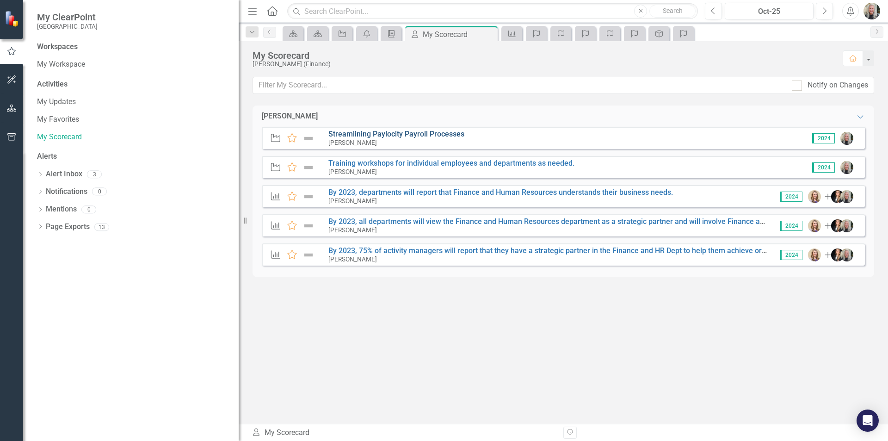
click at [348, 135] on link "Streamlining Paylocity Payroll Processes" at bounding box center [396, 134] width 136 height 9
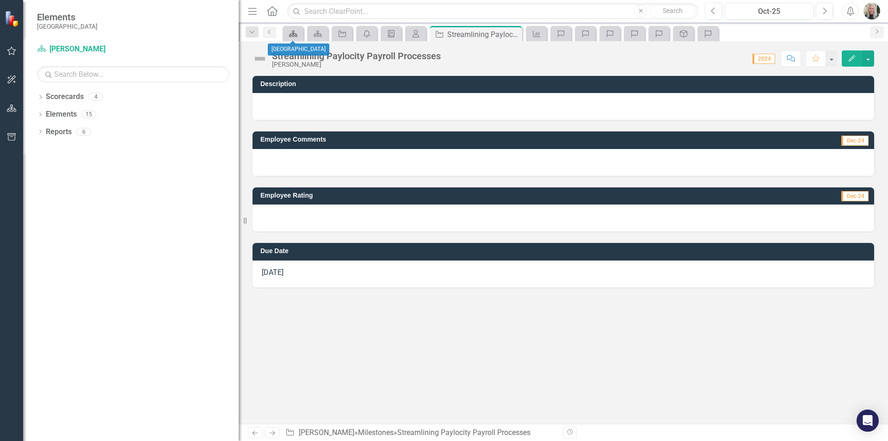
click at [292, 31] on icon "Scorecard" at bounding box center [293, 33] width 9 height 7
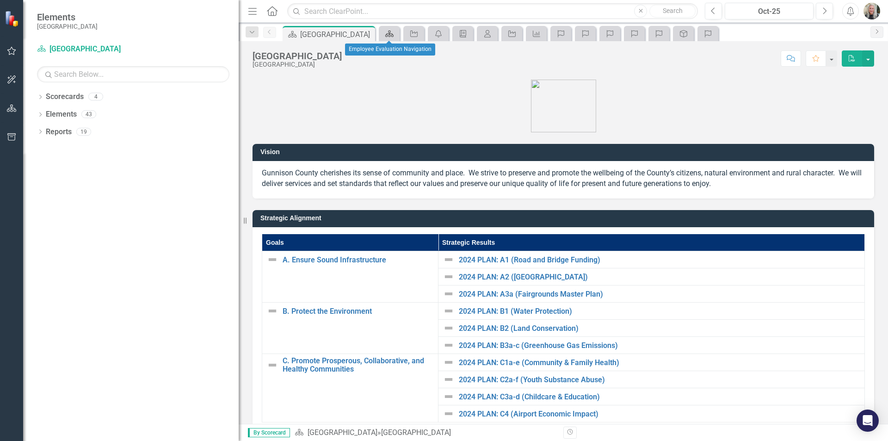
click at [391, 33] on icon at bounding box center [389, 34] width 8 height 6
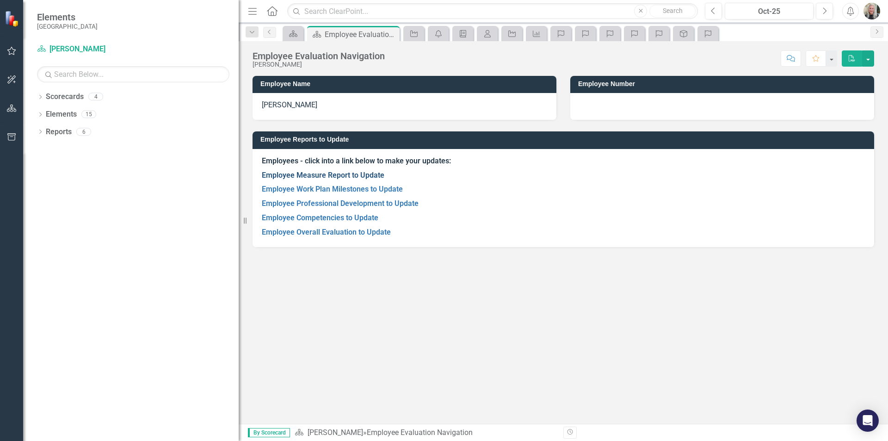
click at [336, 174] on link "Employee Measure Report to Update" at bounding box center [323, 175] width 123 height 9
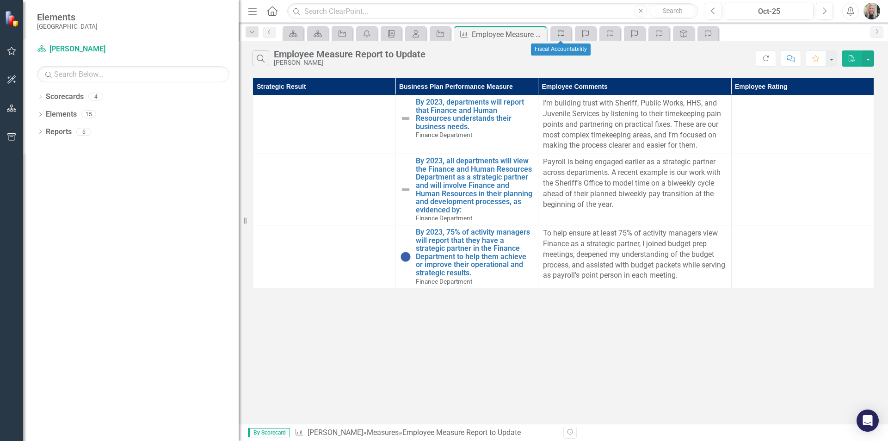
click at [557, 31] on icon "Competency" at bounding box center [560, 33] width 9 height 7
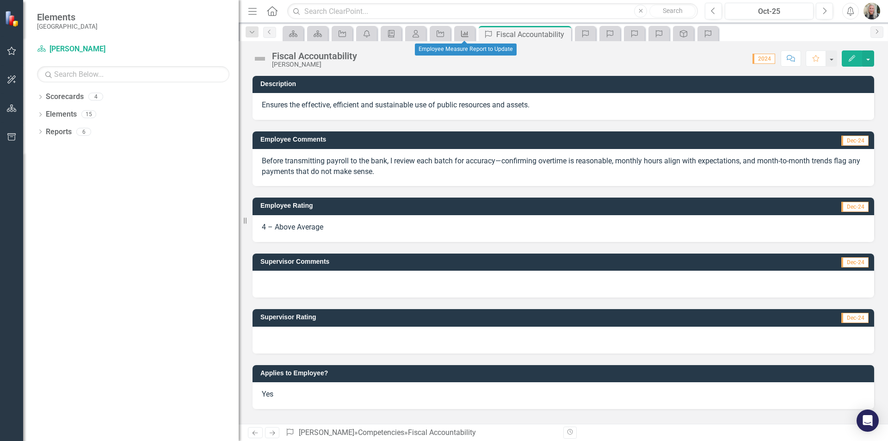
click at [466, 32] on icon "Measure" at bounding box center [464, 33] width 9 height 7
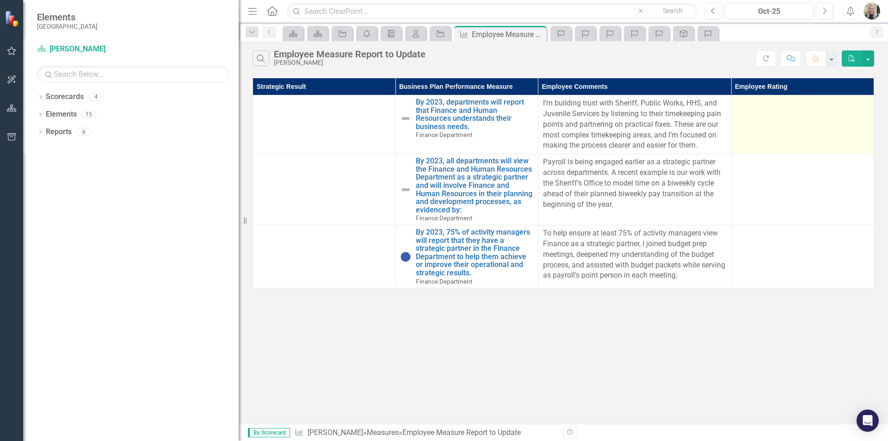
click at [759, 117] on td at bounding box center [802, 124] width 142 height 59
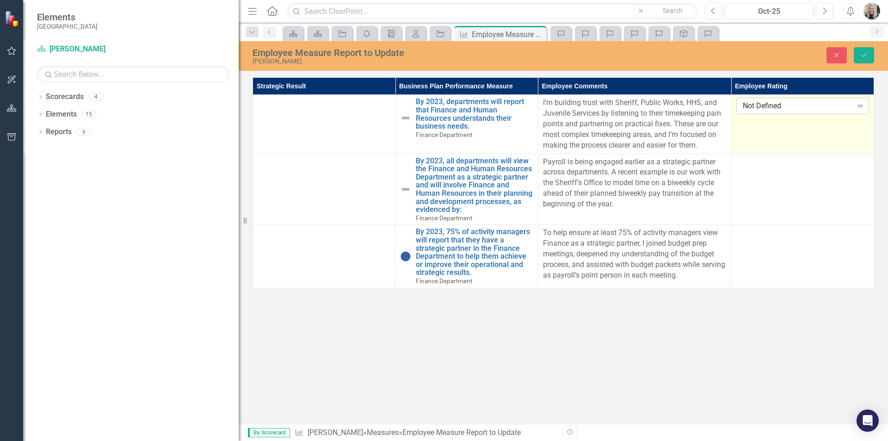
click at [822, 110] on div "Not Defined" at bounding box center [798, 106] width 110 height 11
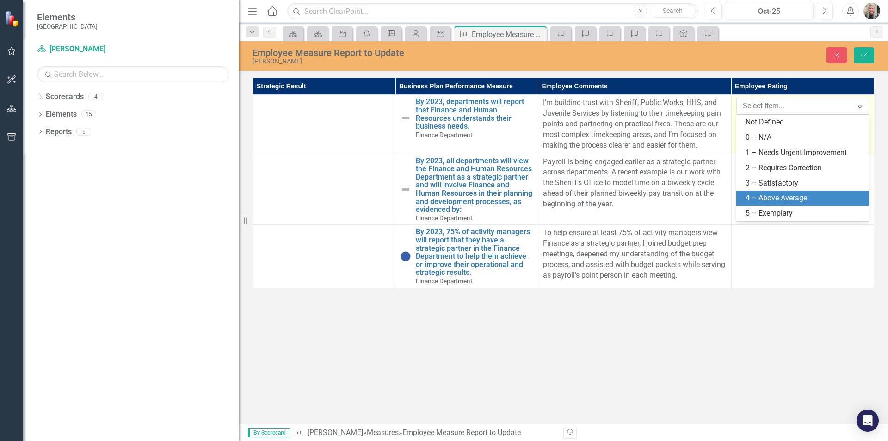
click at [813, 200] on div "4 – Above Average" at bounding box center [805, 198] width 118 height 11
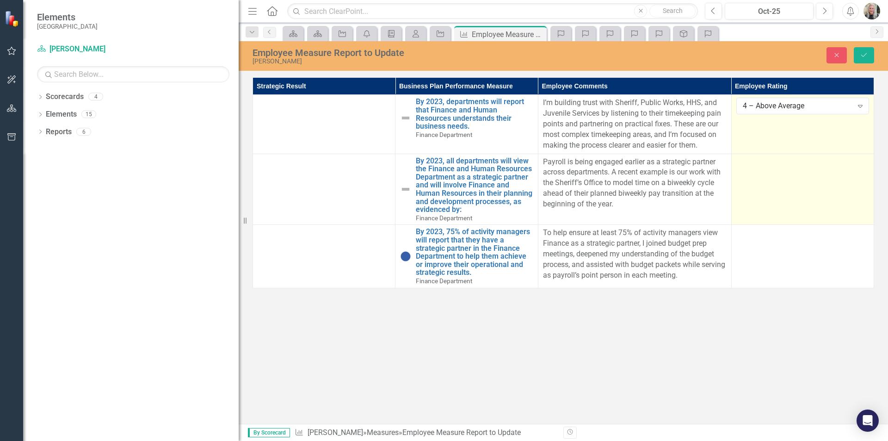
click at [798, 197] on td at bounding box center [802, 189] width 142 height 71
click at [860, 166] on icon "Expand" at bounding box center [860, 164] width 9 height 7
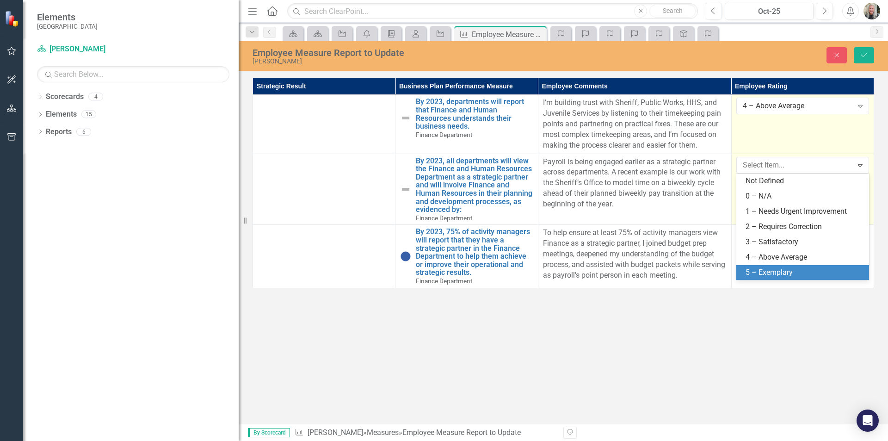
click at [797, 270] on div "5 – Exemplary" at bounding box center [805, 272] width 118 height 11
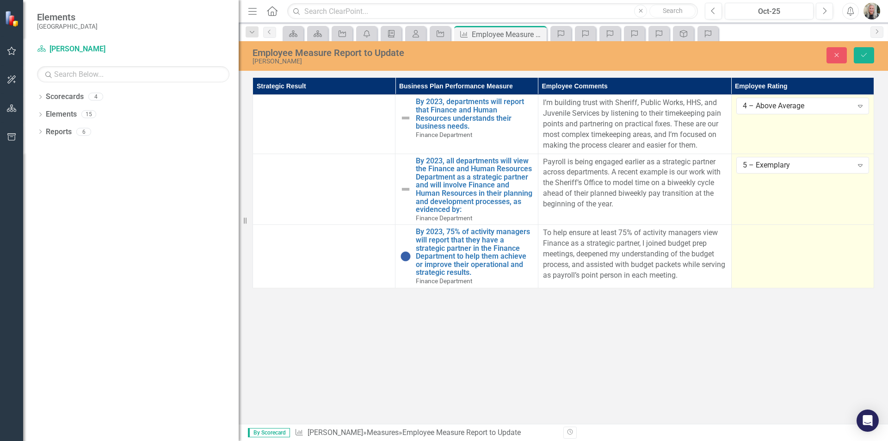
click at [806, 244] on td at bounding box center [802, 256] width 142 height 63
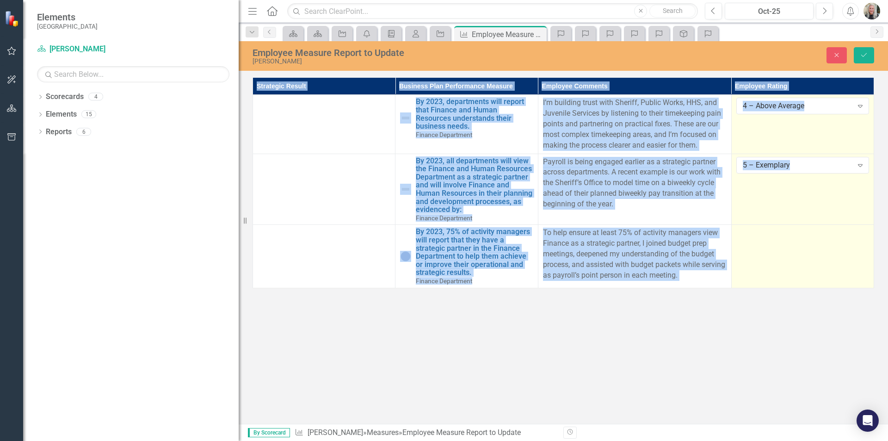
click at [806, 244] on td at bounding box center [802, 256] width 142 height 63
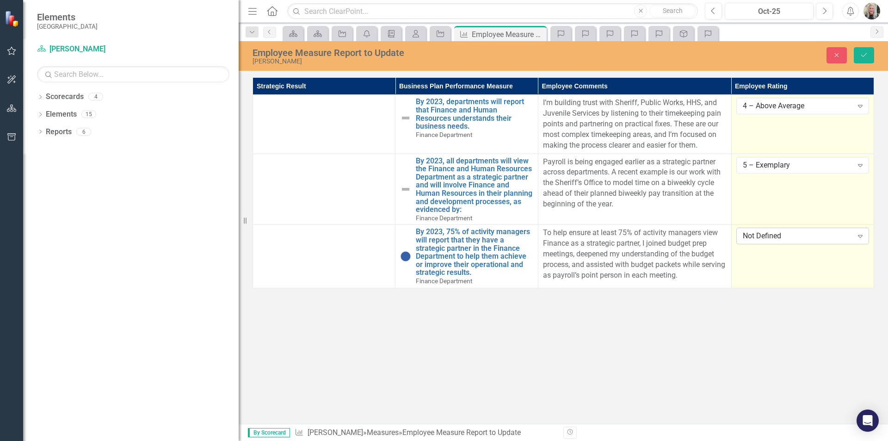
click at [818, 238] on div "Not Defined" at bounding box center [798, 236] width 110 height 11
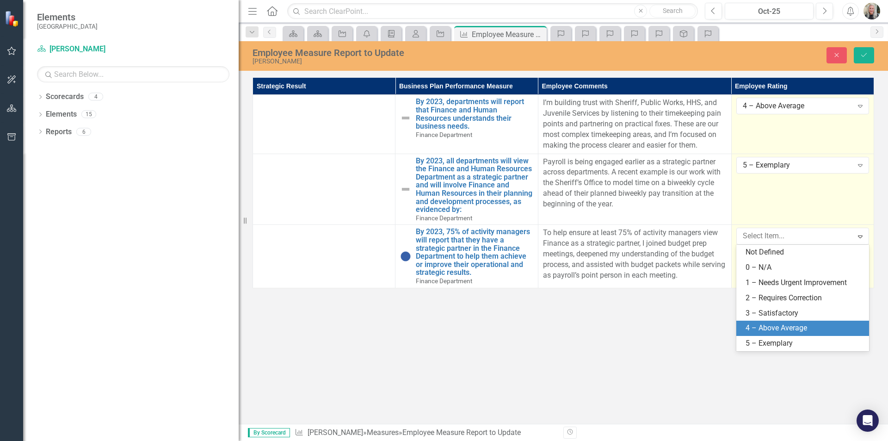
click at [806, 325] on div "4 – Above Average" at bounding box center [805, 328] width 118 height 11
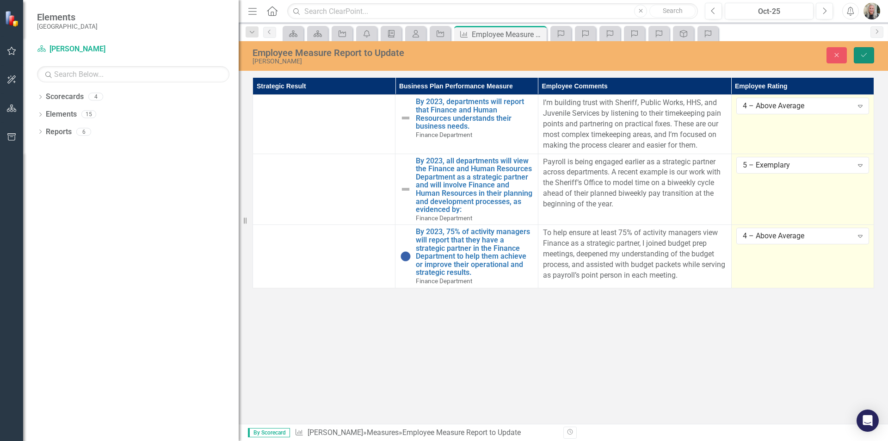
click at [867, 54] on icon "Save" at bounding box center [864, 55] width 8 height 6
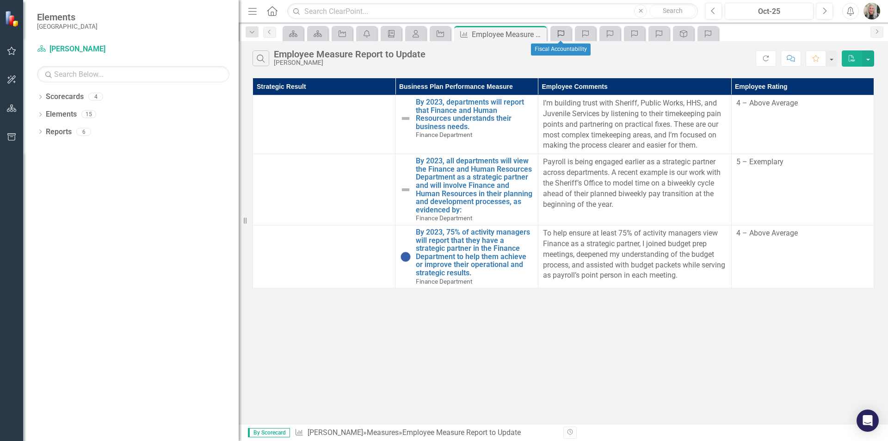
click at [562, 31] on icon "Competency" at bounding box center [560, 33] width 9 height 7
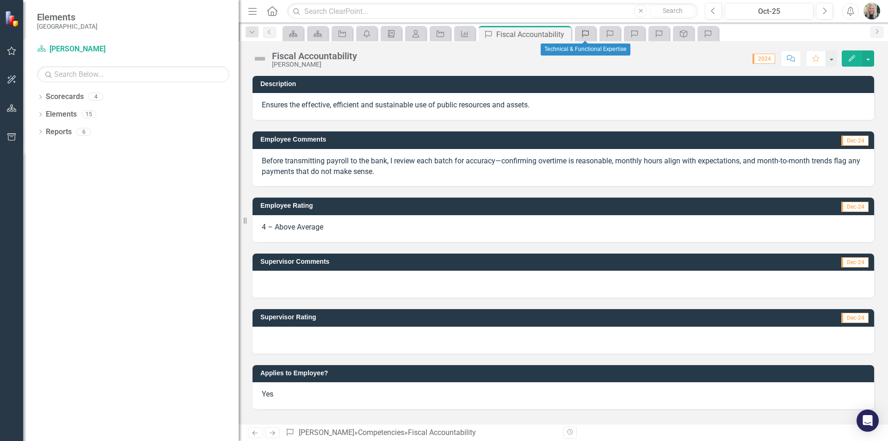
click at [584, 32] on icon "Competency" at bounding box center [585, 33] width 9 height 7
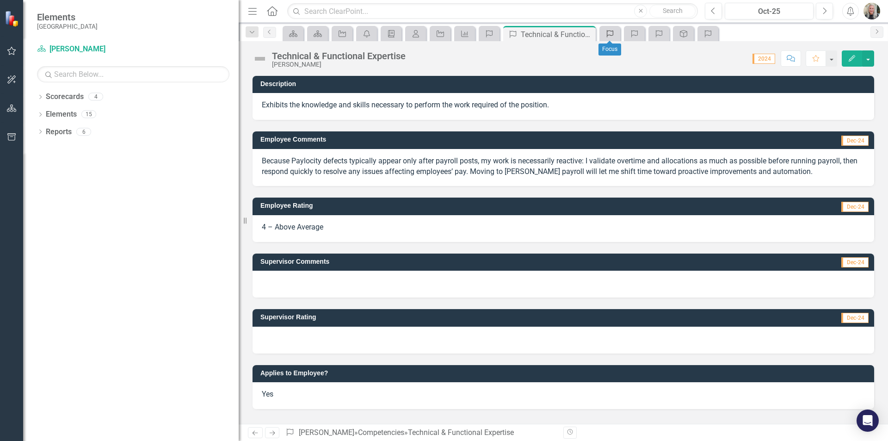
click at [605, 35] on icon "Competency" at bounding box center [609, 33] width 9 height 7
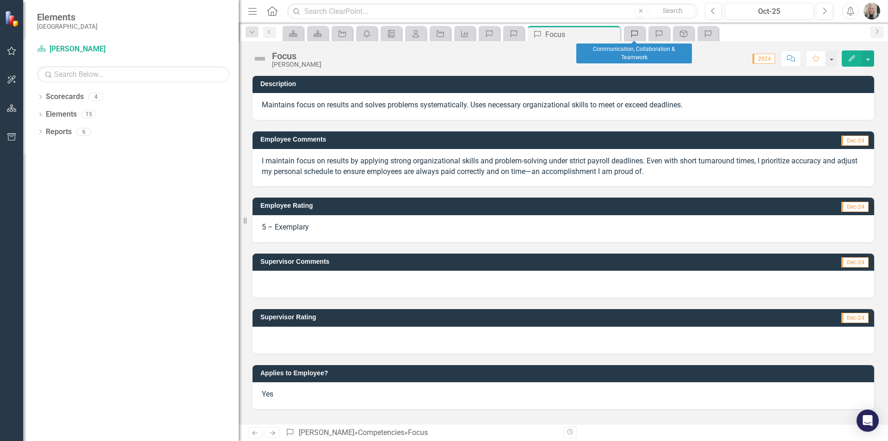
click at [637, 32] on icon "Competency" at bounding box center [634, 33] width 9 height 7
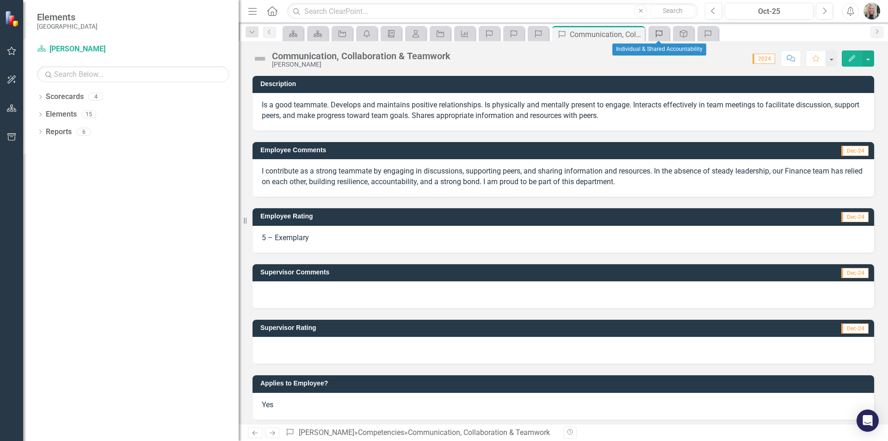
click at [660, 34] on icon "Competency" at bounding box center [659, 33] width 9 height 7
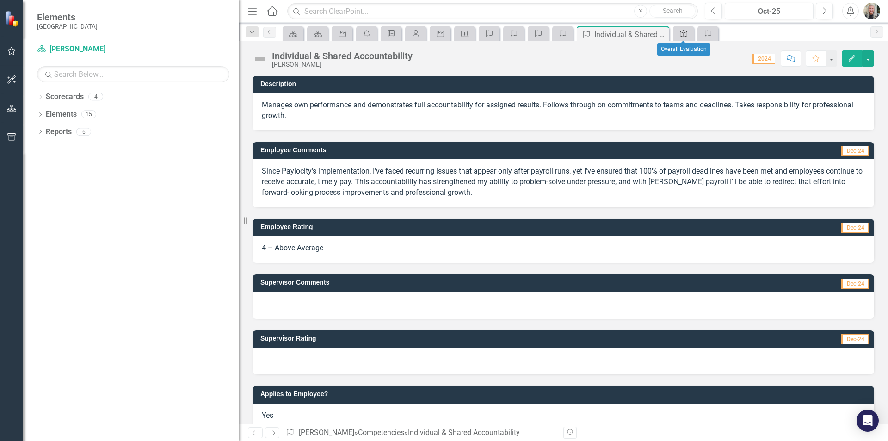
click at [686, 35] on icon "Overall Evaluation" at bounding box center [683, 33] width 9 height 7
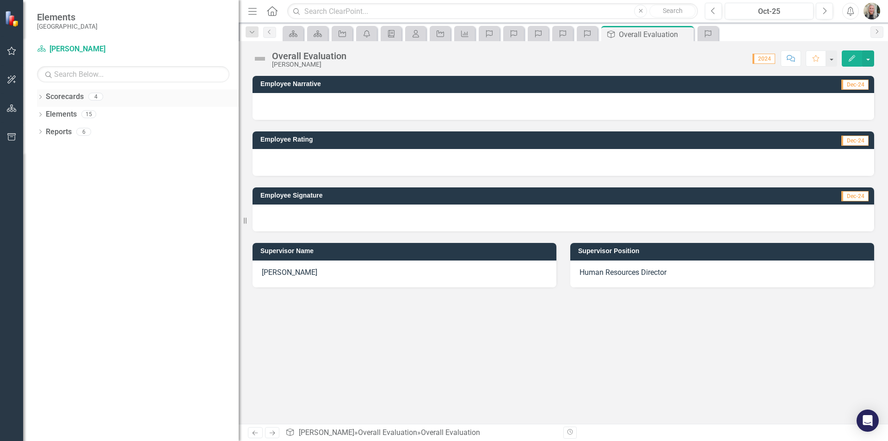
click at [37, 96] on icon "Dropdown" at bounding box center [40, 97] width 6 height 5
click at [39, 147] on div "Dropdown" at bounding box center [40, 151] width 6 height 8
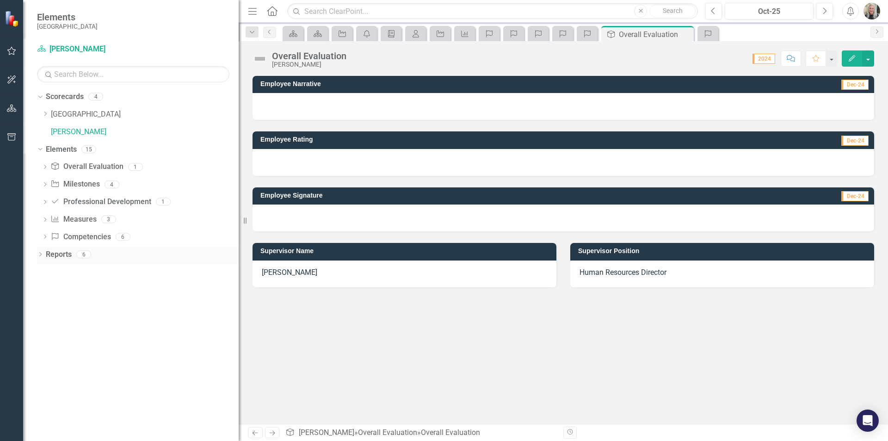
click at [42, 256] on icon "Dropdown" at bounding box center [40, 255] width 6 height 5
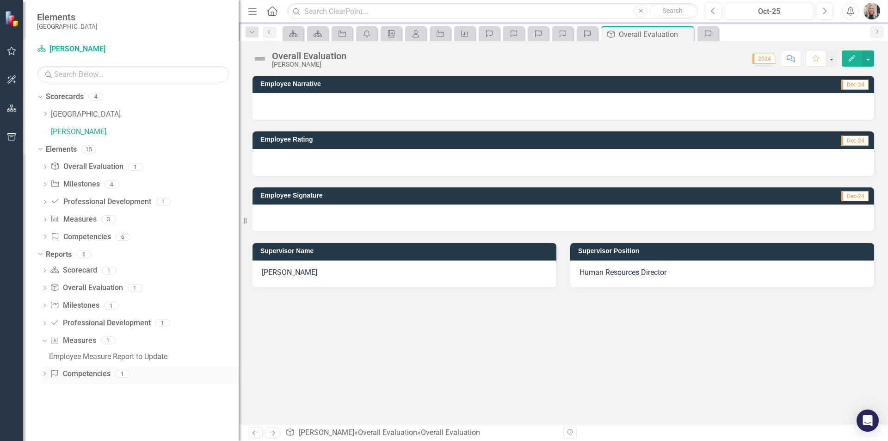
click at [95, 377] on link "Competency Competencies" at bounding box center [80, 374] width 60 height 11
click at [44, 374] on icon "Dropdown" at bounding box center [44, 374] width 6 height 5
click at [284, 105] on div at bounding box center [564, 106] width 622 height 27
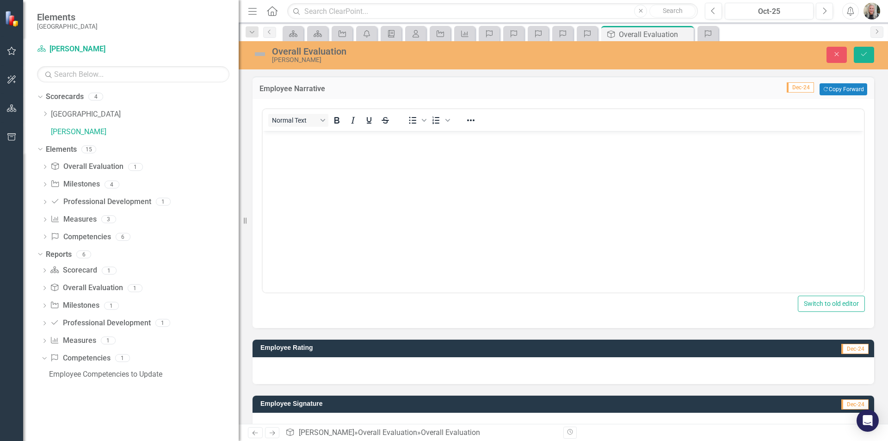
click at [283, 142] on p "Rich Text Area. Press ALT-0 for help." at bounding box center [563, 138] width 597 height 11
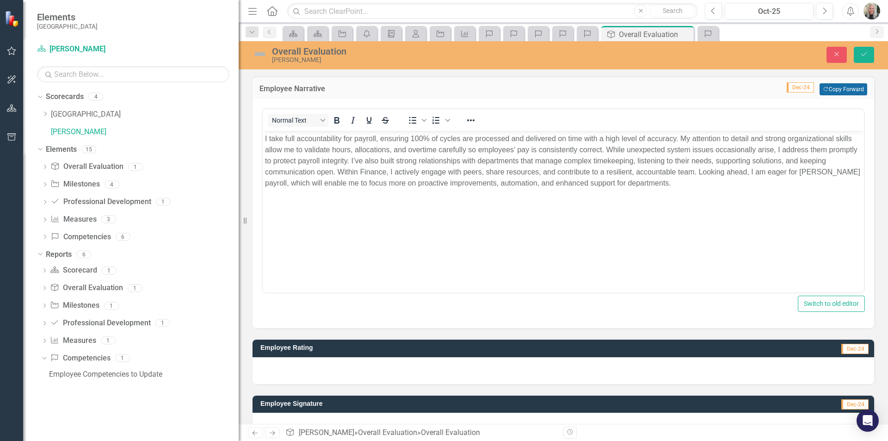
click at [836, 85] on button "Copy Forward Copy Forward" at bounding box center [844, 89] width 48 height 12
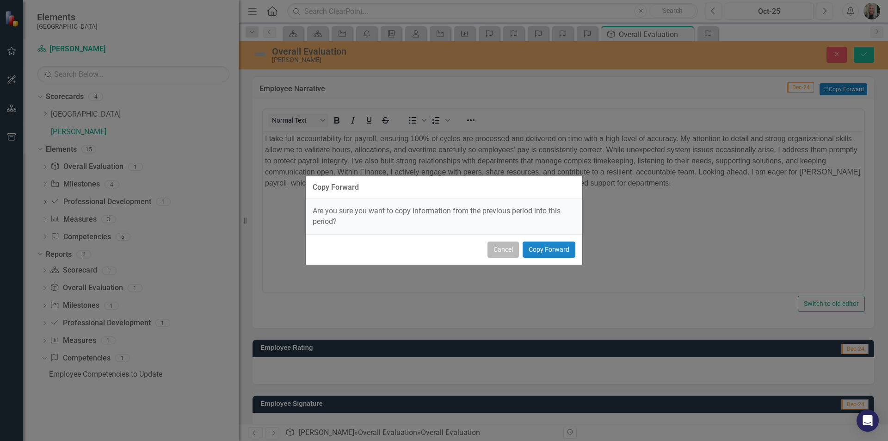
drag, startPoint x: 507, startPoint y: 245, endPoint x: 246, endPoint y: 114, distance: 292.1
click at [507, 245] on button "Cancel" at bounding box center [503, 249] width 31 height 16
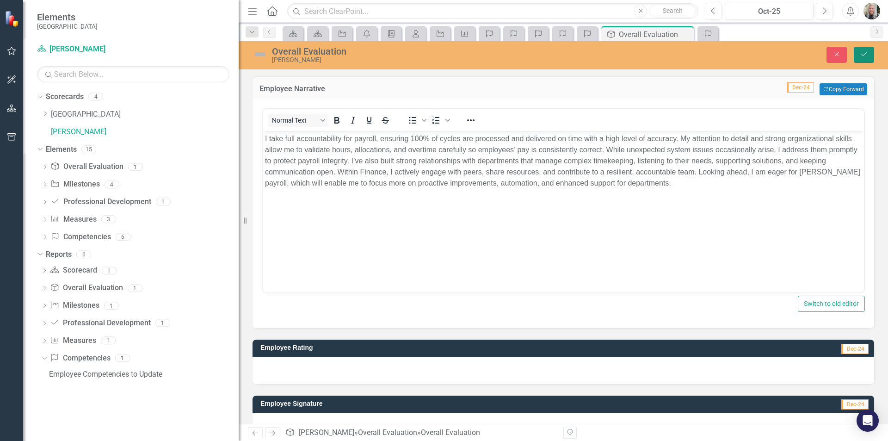
click at [868, 52] on button "Save" at bounding box center [864, 55] width 20 height 16
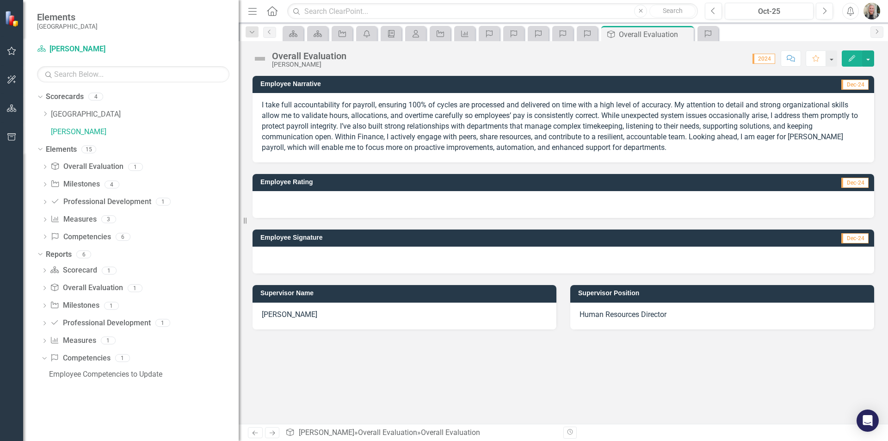
click at [840, 196] on div at bounding box center [564, 204] width 622 height 27
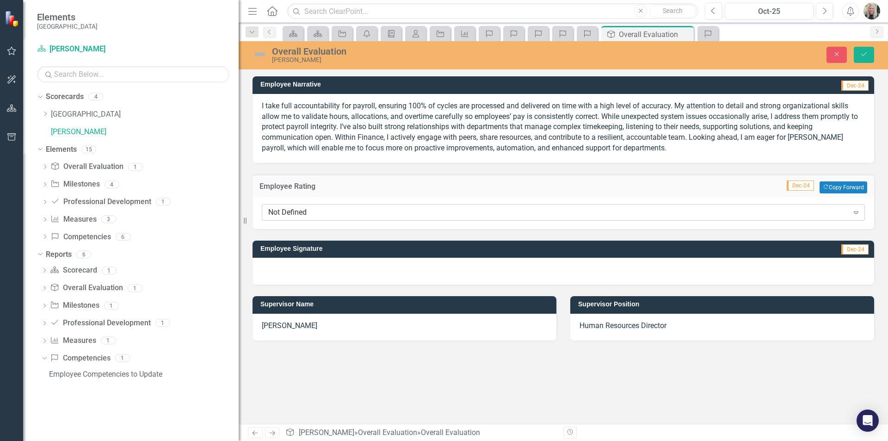
click at [854, 210] on icon "Expand" at bounding box center [856, 212] width 9 height 7
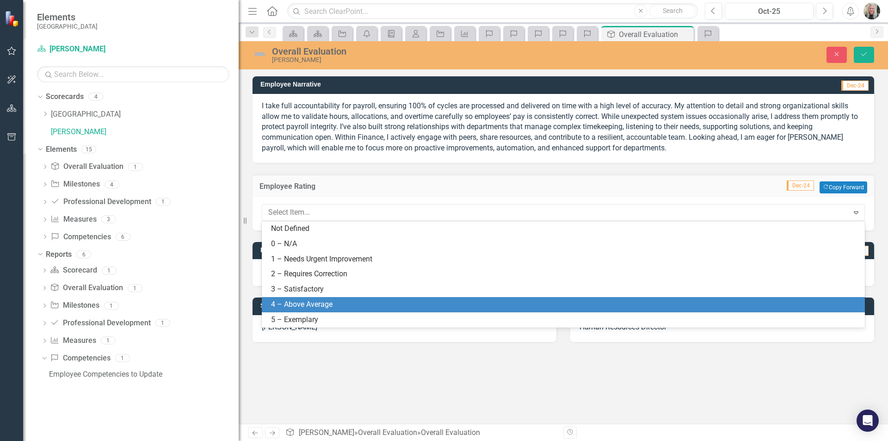
click at [495, 298] on div "4 – Above Average" at bounding box center [563, 304] width 603 height 15
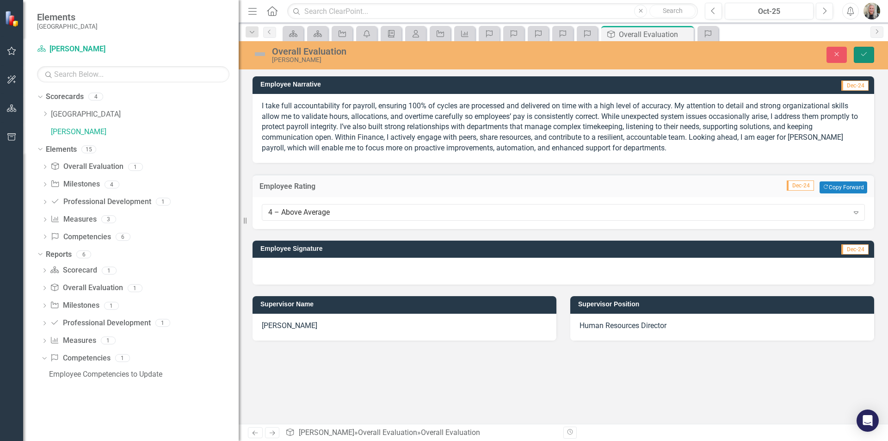
click at [859, 59] on button "Save" at bounding box center [864, 55] width 20 height 16
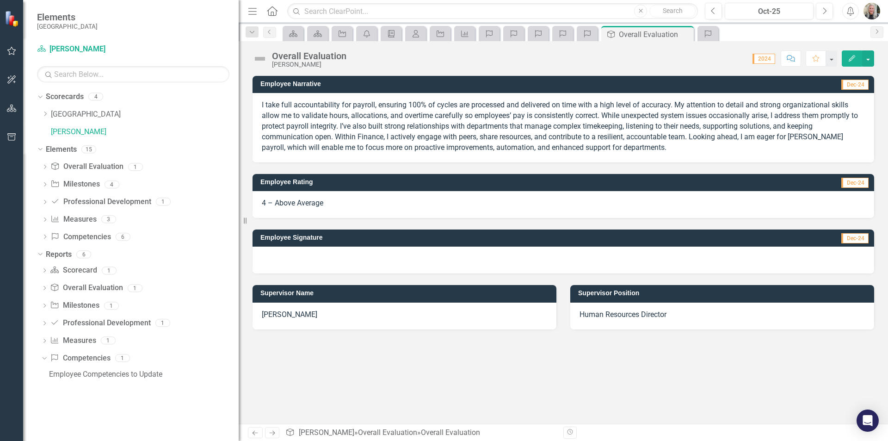
click at [770, 59] on span "2024" at bounding box center [764, 59] width 23 height 10
click at [760, 59] on span "2024" at bounding box center [764, 59] width 23 height 10
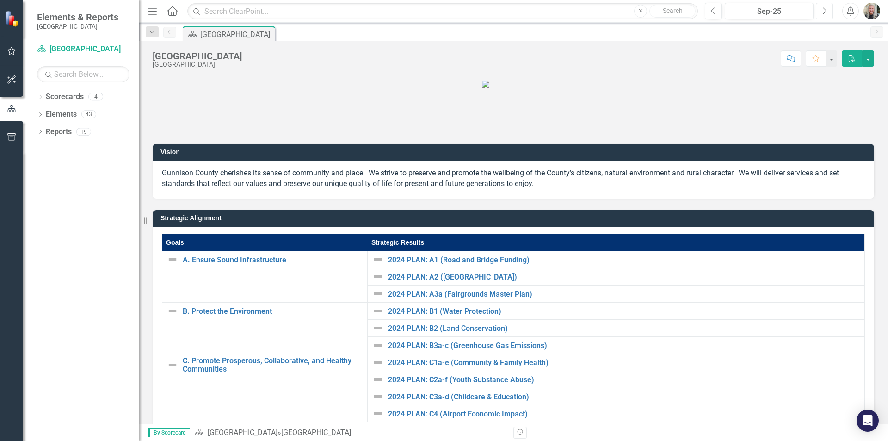
click at [824, 12] on icon "Next" at bounding box center [824, 11] width 5 height 8
click at [43, 44] on link "Scorecard [GEOGRAPHIC_DATA]" at bounding box center [83, 49] width 93 height 11
click at [40, 48] on icon "Scorecard" at bounding box center [41, 48] width 9 height 7
click at [61, 47] on link "Scorecard [GEOGRAPHIC_DATA]" at bounding box center [83, 49] width 93 height 11
click at [16, 55] on icon "button" at bounding box center [12, 50] width 10 height 7
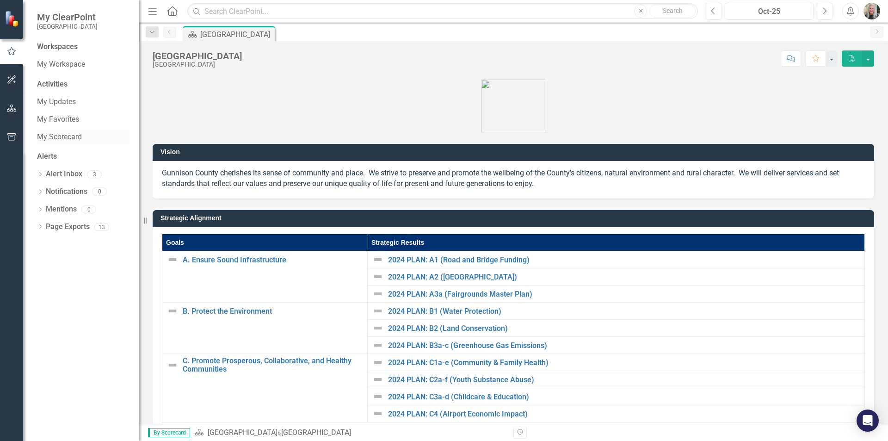
click at [58, 136] on link "My Scorecard" at bounding box center [83, 137] width 93 height 11
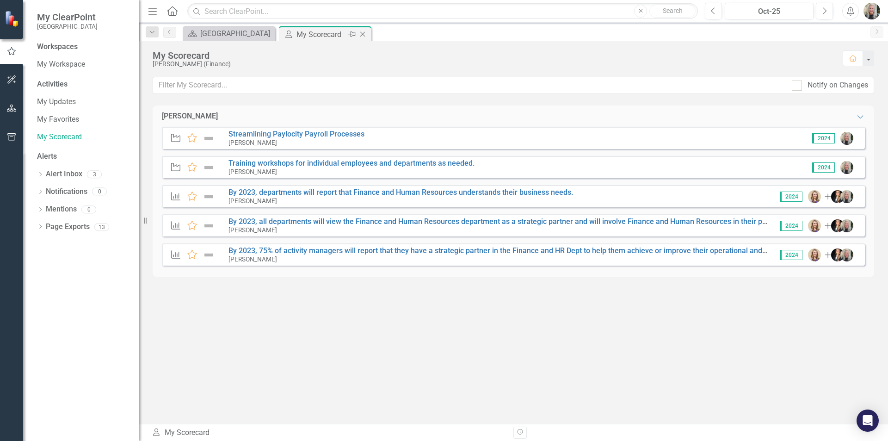
click at [313, 34] on div "My Scorecard" at bounding box center [321, 35] width 49 height 12
click at [12, 105] on icon "button" at bounding box center [12, 108] width 10 height 7
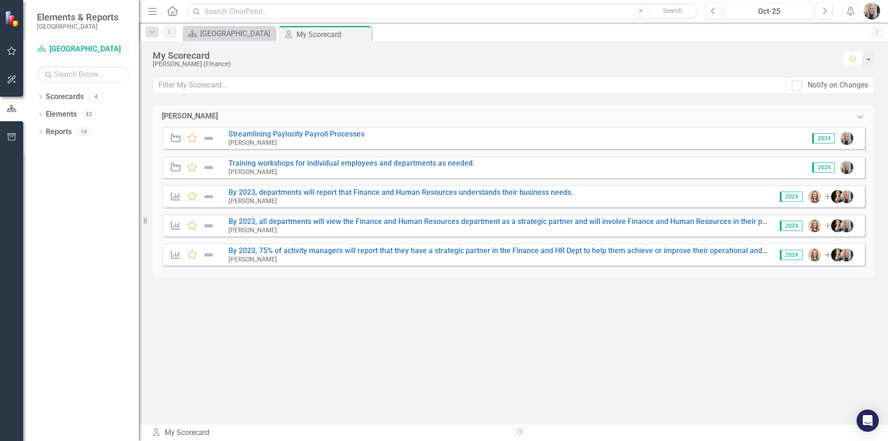
click at [42, 46] on icon "Scorecard" at bounding box center [41, 48] width 9 height 7
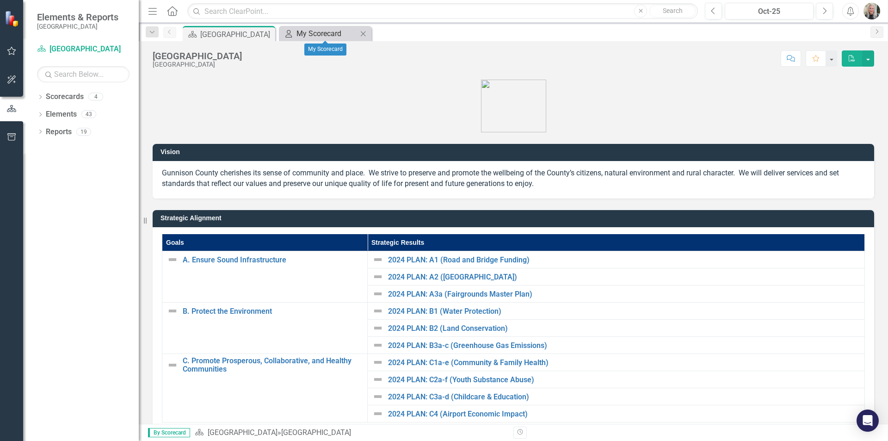
click at [320, 37] on div "My Scorecard" at bounding box center [327, 34] width 61 height 12
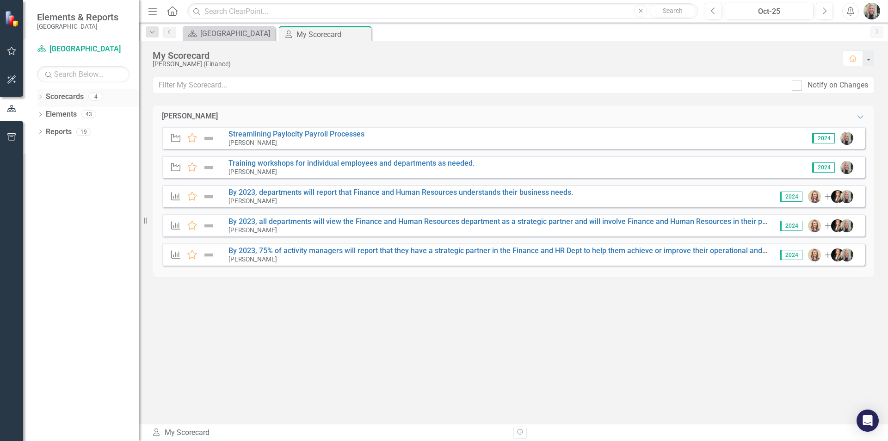
click at [42, 96] on icon "Dropdown" at bounding box center [40, 97] width 6 height 5
click at [61, 129] on link "[PERSON_NAME]" at bounding box center [95, 132] width 88 height 11
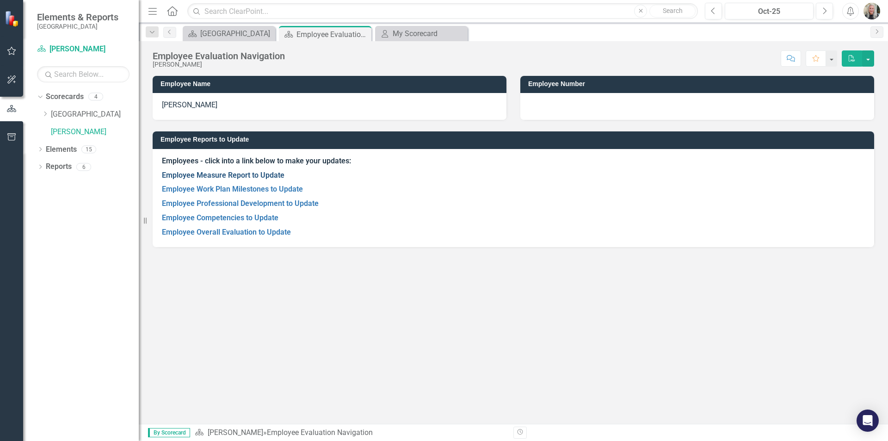
click at [208, 175] on link "Employee Measure Report to Update" at bounding box center [223, 175] width 123 height 9
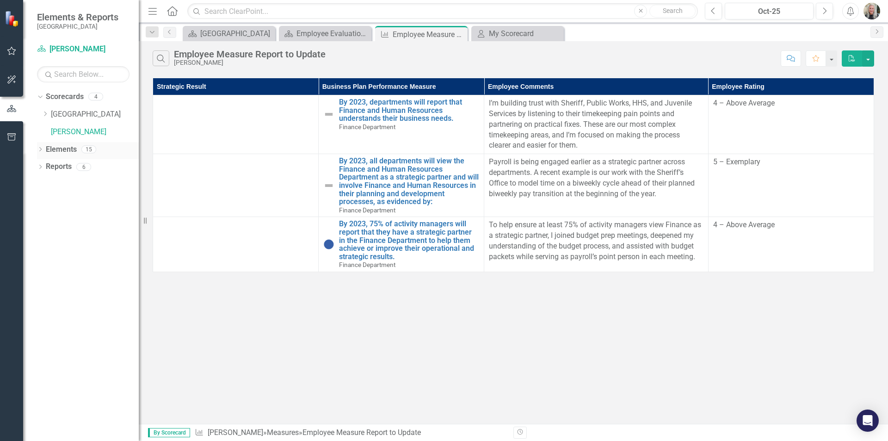
click at [41, 148] on icon "Dropdown" at bounding box center [40, 150] width 6 height 5
click at [78, 173] on div "Overall Evaluation Overall Evaluation" at bounding box center [86, 166] width 73 height 15
click at [44, 167] on icon "Dropdown" at bounding box center [45, 167] width 6 height 5
click at [68, 182] on div "Overall Evaluation" at bounding box center [94, 182] width 59 height 8
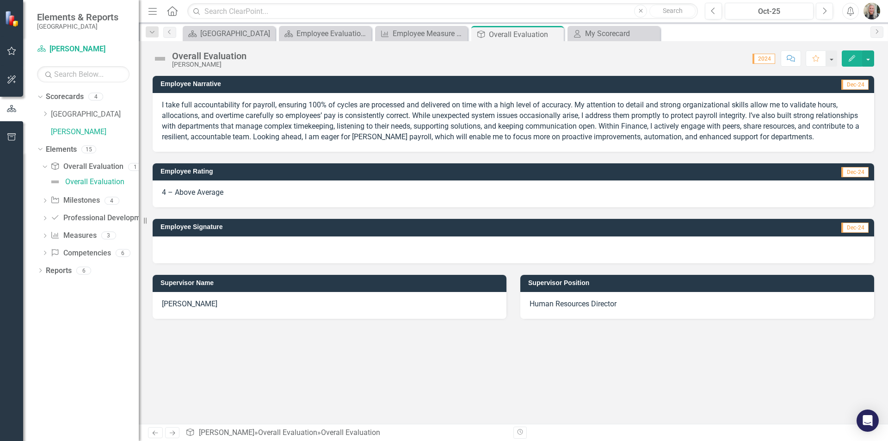
click at [196, 250] on div at bounding box center [514, 249] width 722 height 27
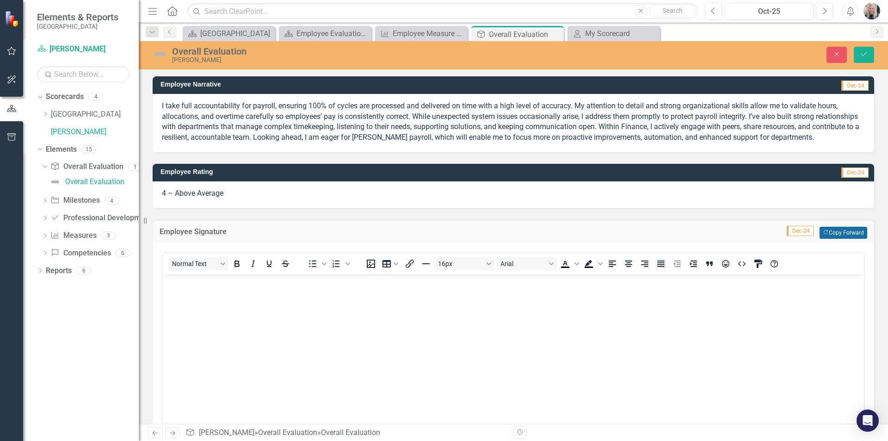
click at [837, 238] on button "Copy Forward Copy Forward" at bounding box center [844, 233] width 48 height 12
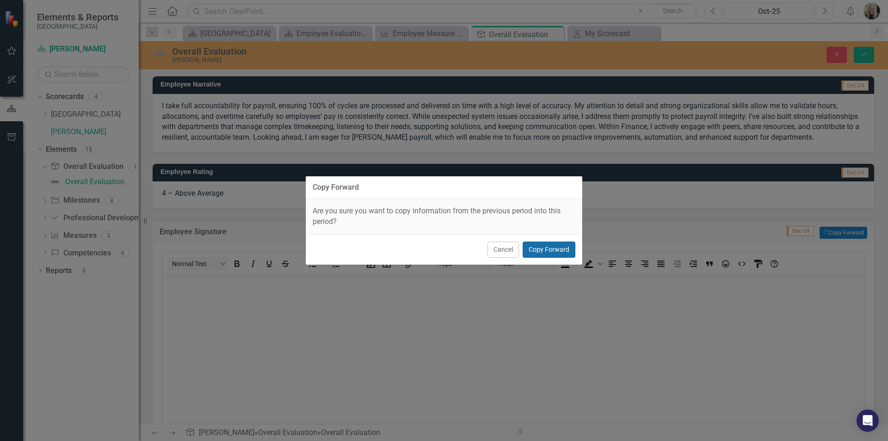
click at [544, 248] on button "Copy Forward" at bounding box center [549, 249] width 53 height 16
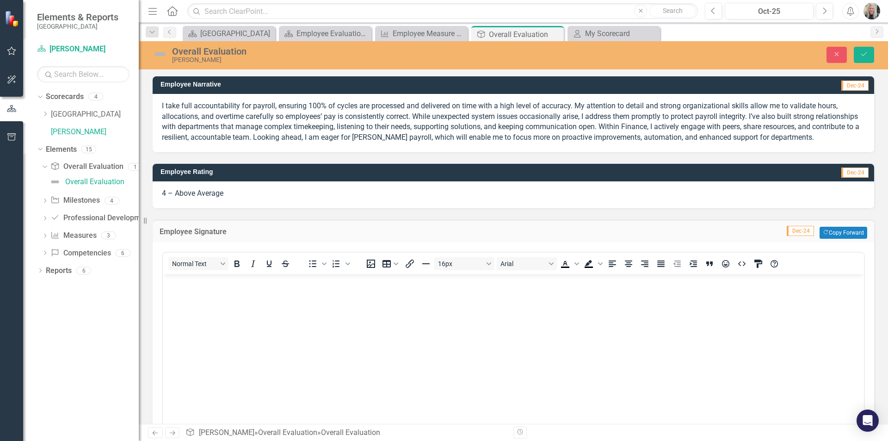
drag, startPoint x: 863, startPoint y: 161, endPoint x: 852, endPoint y: 127, distance: 36.0
drag, startPoint x: 852, startPoint y: 127, endPoint x: 860, endPoint y: 111, distance: 18.2
click at [860, 111] on div "I take full accountability for payroll, ensuring 100% of cycles are processed a…" at bounding box center [514, 123] width 722 height 58
click at [71, 134] on link "[PERSON_NAME]" at bounding box center [95, 132] width 88 height 11
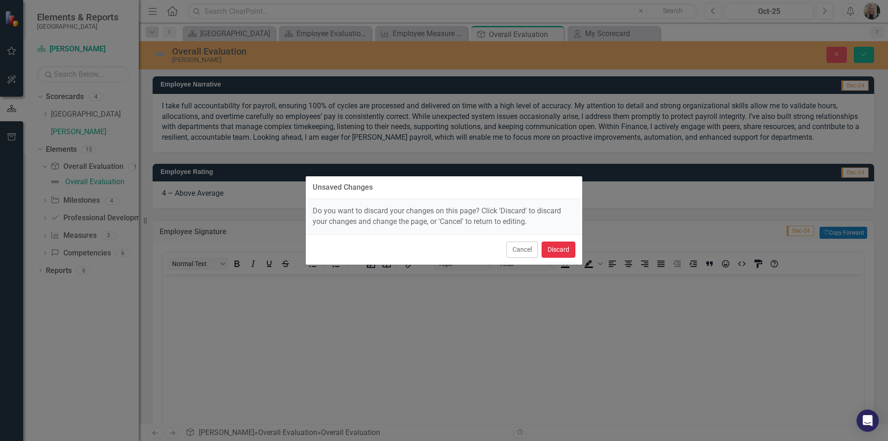
click at [565, 253] on button "Discard" at bounding box center [559, 249] width 34 height 16
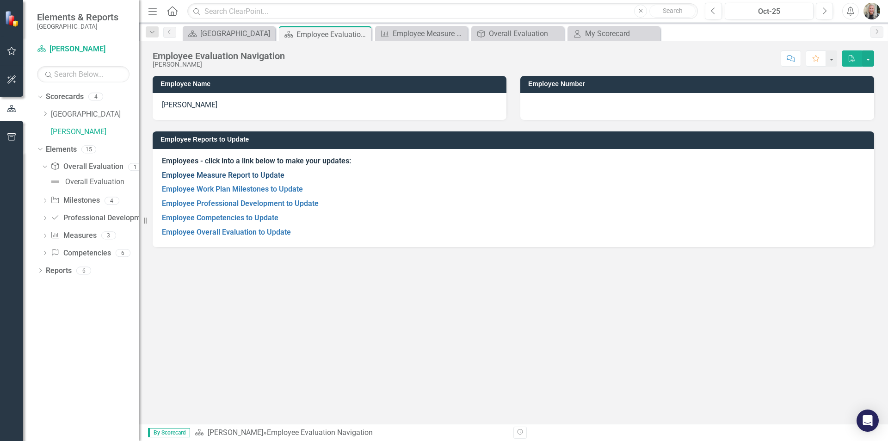
click at [189, 176] on link "Employee Measure Report to Update" at bounding box center [223, 175] width 123 height 9
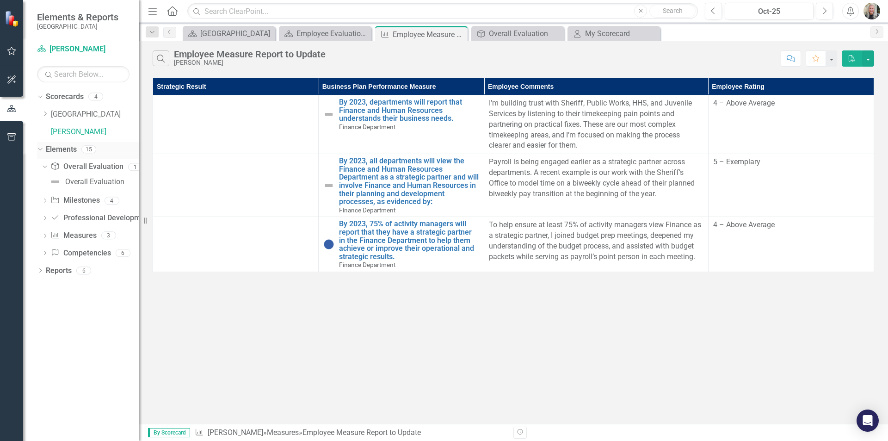
click at [41, 151] on icon "Dropdown" at bounding box center [39, 149] width 5 height 6
click at [41, 151] on icon "Dropdown" at bounding box center [40, 150] width 6 height 5
click at [44, 165] on icon "Dropdown" at bounding box center [43, 166] width 5 height 6
click at [44, 166] on icon "Dropdown" at bounding box center [45, 167] width 6 height 5
click at [75, 180] on div "Overall Evaluation" at bounding box center [94, 182] width 59 height 8
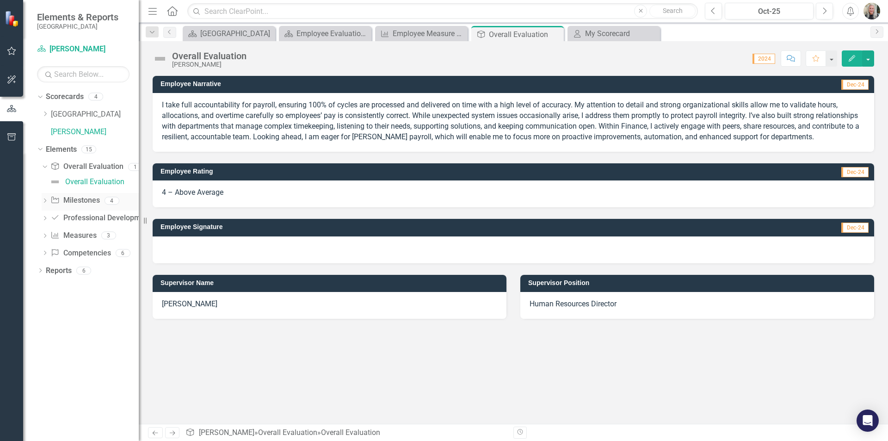
click at [45, 199] on icon "Dropdown" at bounding box center [45, 201] width 6 height 5
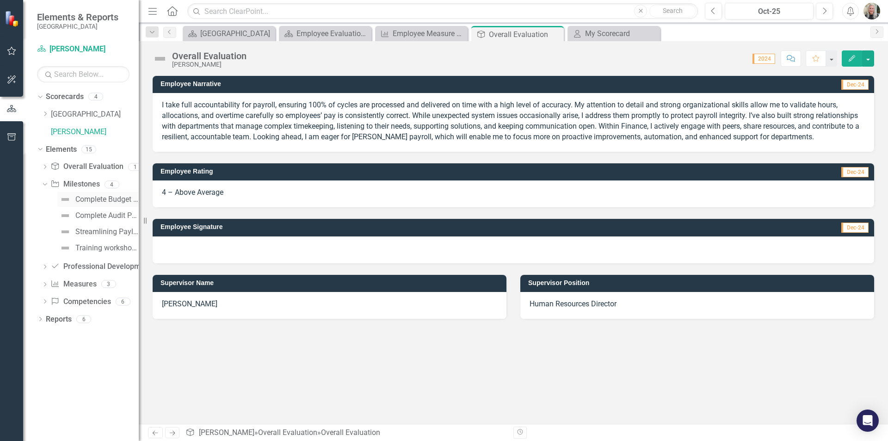
click at [83, 196] on div "Complete Budget Preparation Duties Assigned" at bounding box center [106, 199] width 63 height 8
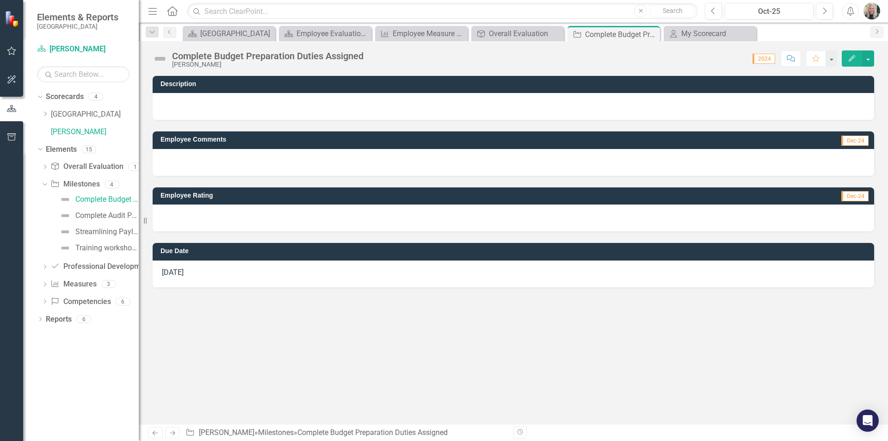
click at [210, 105] on div at bounding box center [514, 106] width 722 height 27
click at [214, 166] on div at bounding box center [514, 162] width 722 height 27
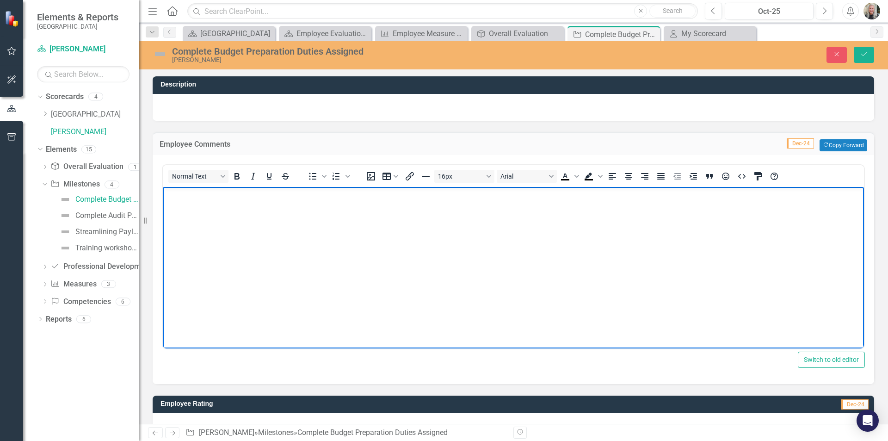
click at [193, 210] on body "Rich Text Area. Press ALT-0 for help." at bounding box center [513, 255] width 701 height 139
click at [200, 204] on body "Rich Text Area. Press ALT-0 for help." at bounding box center [513, 255] width 701 height 139
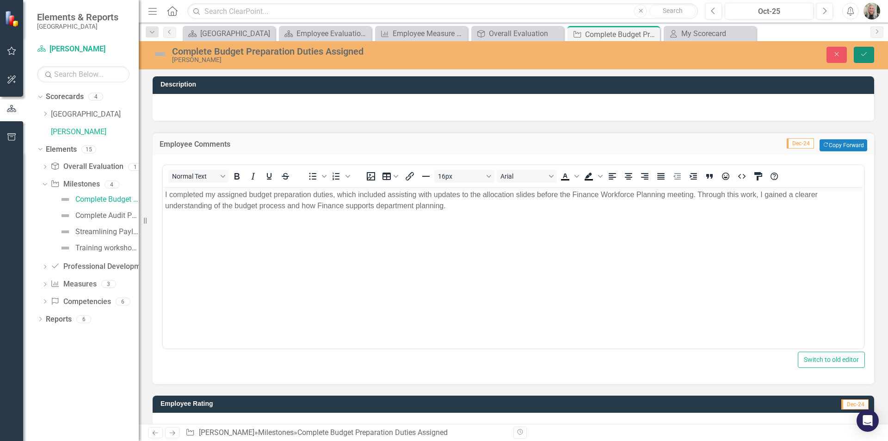
click at [864, 52] on icon "Save" at bounding box center [864, 54] width 8 height 6
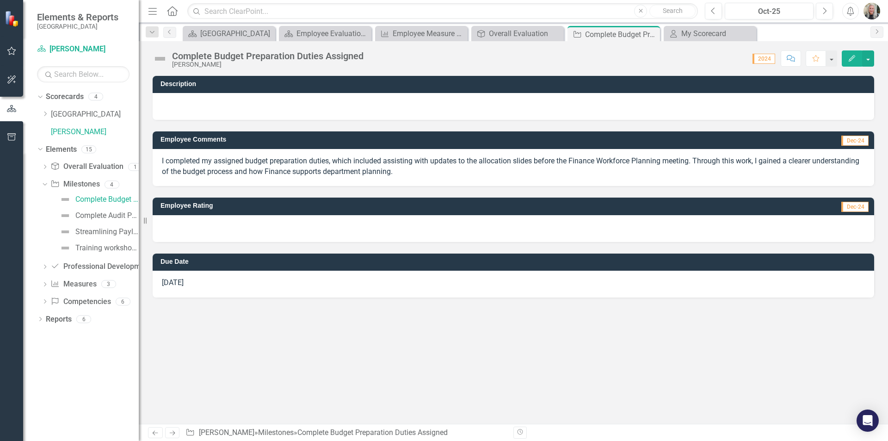
click at [206, 283] on div "[DATE]" at bounding box center [514, 284] width 722 height 27
click at [203, 281] on div "[DATE]" at bounding box center [514, 284] width 722 height 27
click at [11, 82] on icon "button" at bounding box center [11, 79] width 8 height 8
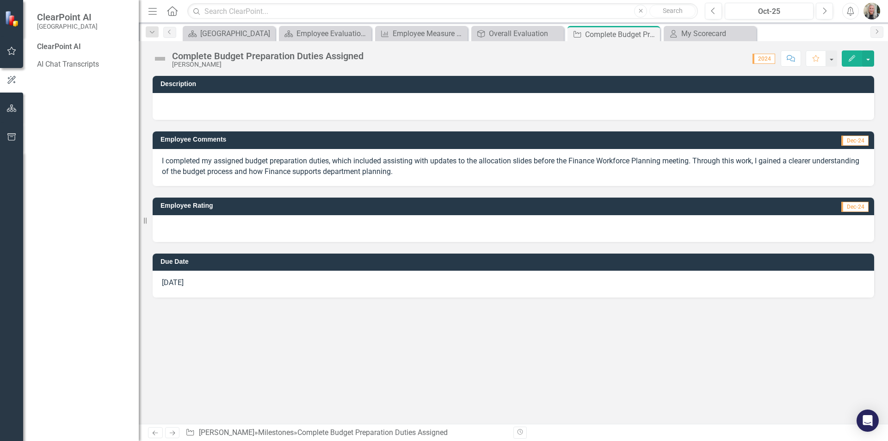
click at [65, 50] on div "ClearPoint AI" at bounding box center [83, 47] width 93 height 11
click at [68, 62] on link "AI Chat Transcripts" at bounding box center [83, 64] width 93 height 11
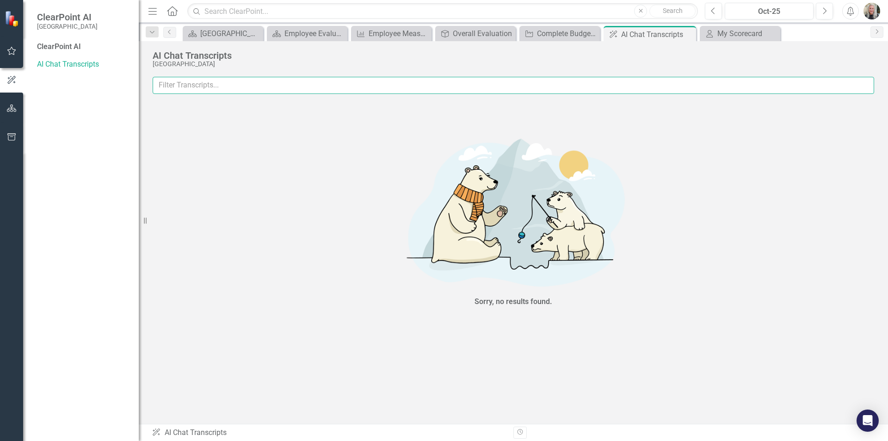
click at [231, 85] on input "text" at bounding box center [514, 85] width 722 height 17
type input "how to ensure you are in the current year"
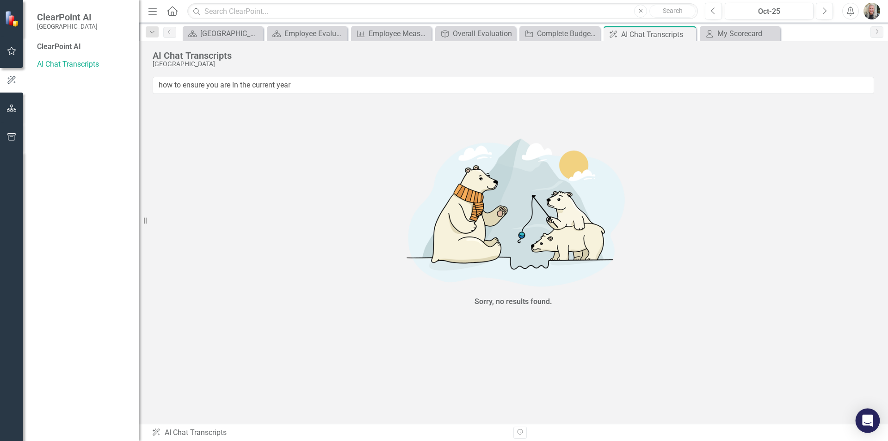
click at [865, 420] on icon "Open Intercom Messenger" at bounding box center [867, 420] width 11 height 12
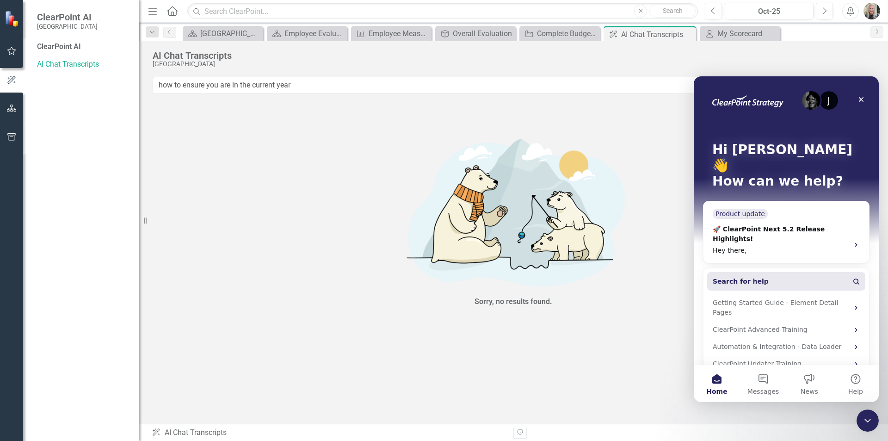
click at [772, 272] on button "Search for help" at bounding box center [786, 281] width 158 height 19
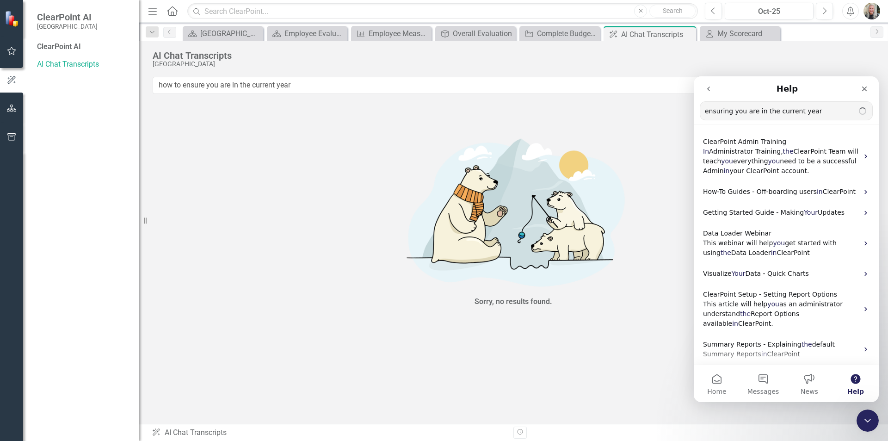
type input "ensuring you are in the current year"
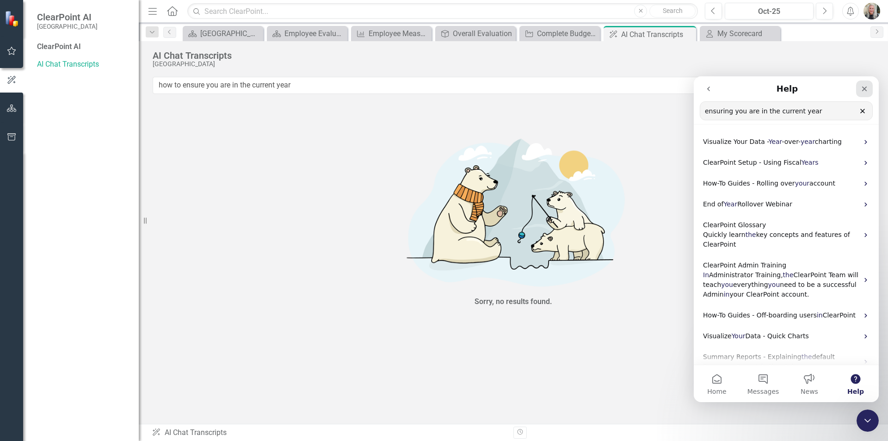
click at [866, 86] on icon "Close" at bounding box center [864, 88] width 7 height 7
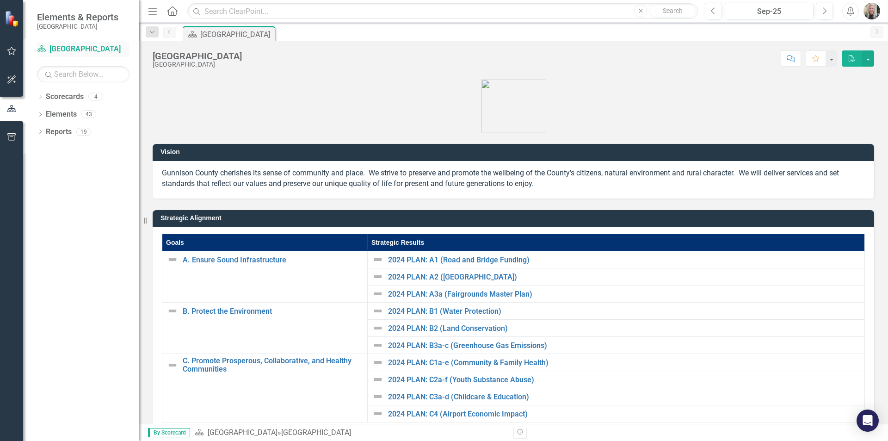
click at [57, 49] on link "Scorecard [GEOGRAPHIC_DATA]" at bounding box center [83, 49] width 93 height 11
click at [38, 50] on icon "Scorecard" at bounding box center [41, 48] width 9 height 7
click at [39, 100] on icon "Dropdown" at bounding box center [40, 97] width 6 height 5
click at [55, 128] on link "[PERSON_NAME]" at bounding box center [95, 132] width 88 height 11
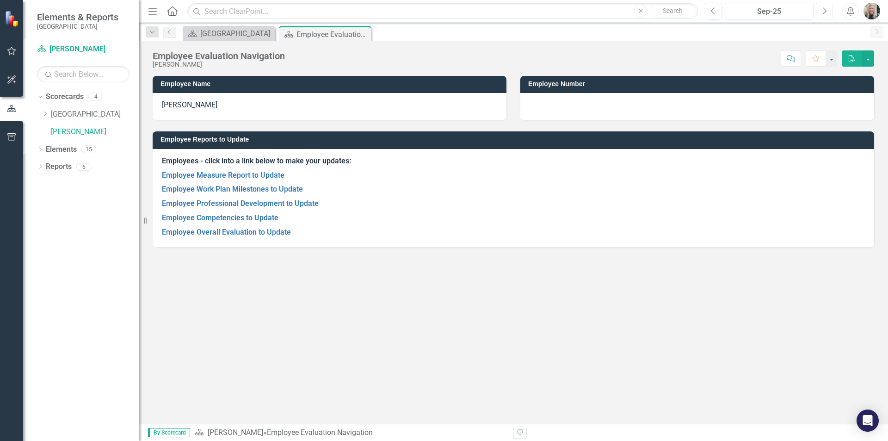
click at [828, 9] on button "Next" at bounding box center [824, 11] width 17 height 17
click at [231, 173] on link "Employee Measure Report to Update" at bounding box center [223, 175] width 123 height 9
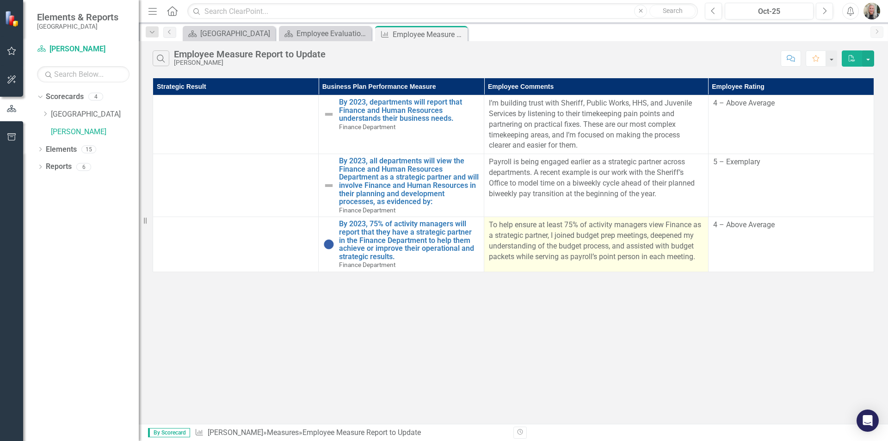
click at [623, 247] on p "To help ensure at least 75% of activity managers view Finance as a strategic pa…" at bounding box center [596, 241] width 214 height 42
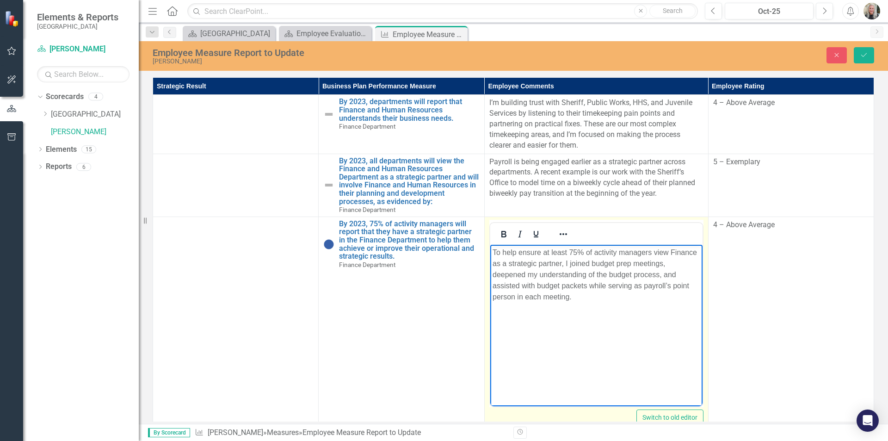
click at [662, 263] on p "To help ensure at least 75% of activity managers view Finance as a strategic pa…" at bounding box center [596, 275] width 208 height 56
click at [561, 284] on p "To help ensure at least 75% of activity managers view Finance as a strategic pa…" at bounding box center [596, 275] width 208 height 56
click at [587, 297] on p "To help ensure at least 75% of activity managers view Finance as a strategic pa…" at bounding box center [596, 275] width 208 height 56
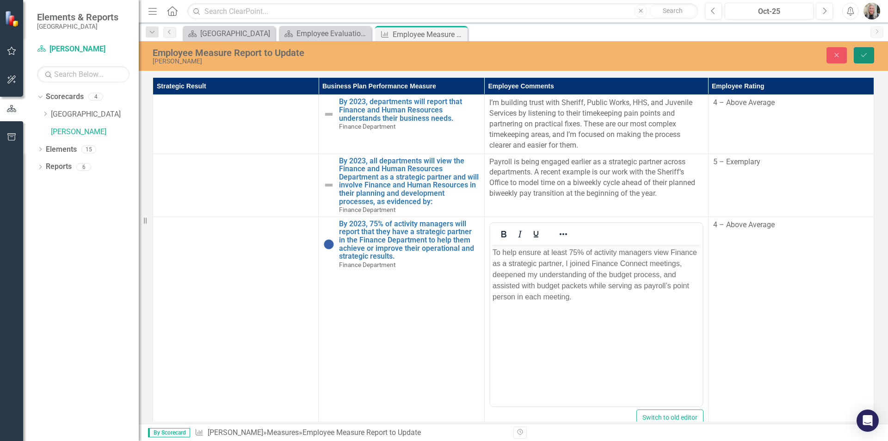
click at [865, 54] on icon "Save" at bounding box center [864, 55] width 8 height 6
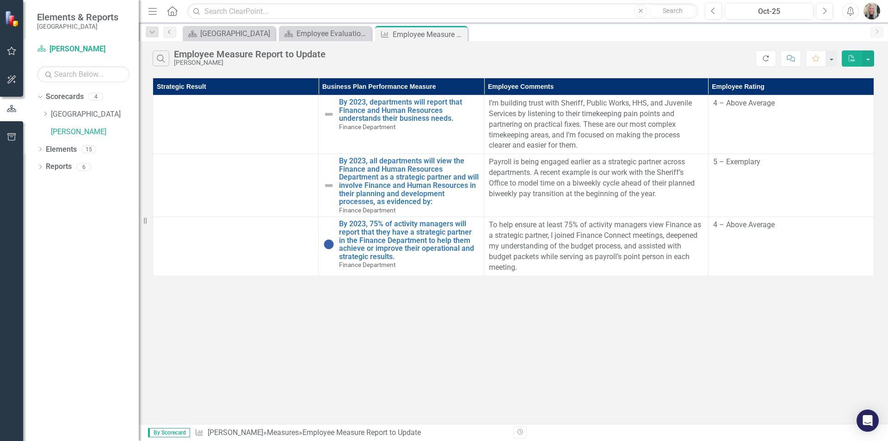
click at [764, 59] on icon "Refresh" at bounding box center [766, 58] width 8 height 6
click at [40, 149] on icon "Dropdown" at bounding box center [40, 150] width 6 height 5
click at [44, 167] on icon "Dropdown" at bounding box center [45, 167] width 6 height 5
click at [79, 180] on div "Overall Evaluation" at bounding box center [94, 182] width 59 height 8
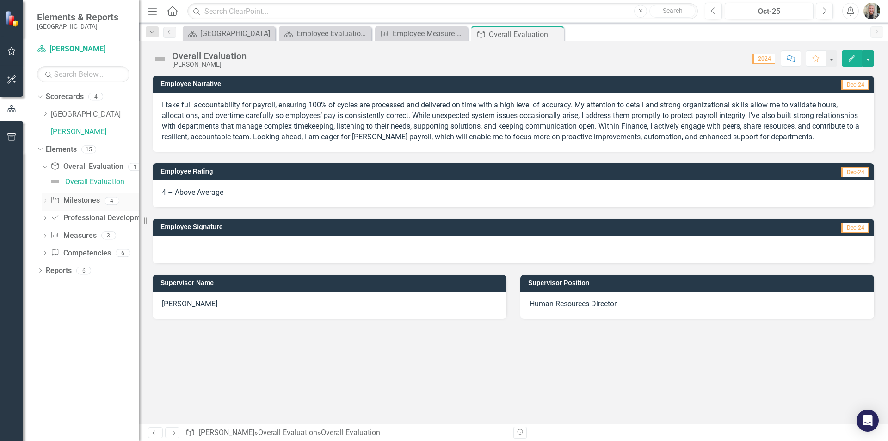
click at [45, 201] on icon "Dropdown" at bounding box center [45, 201] width 6 height 5
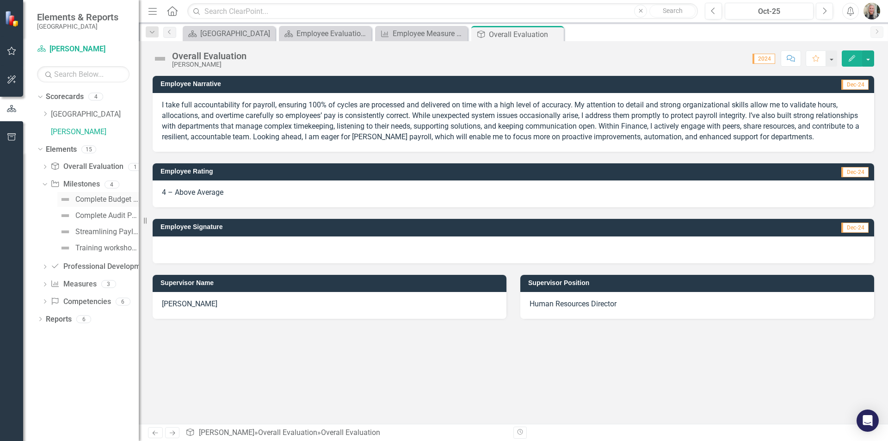
click at [82, 202] on div "Complete Budget Preparation Duties Assigned" at bounding box center [106, 199] width 63 height 8
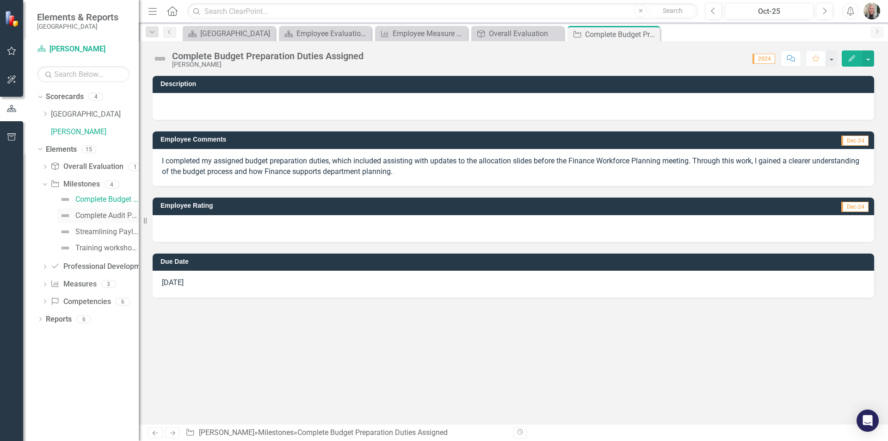
click at [80, 213] on div "Complete Audit Preparation Duties Assigned" at bounding box center [106, 215] width 63 height 8
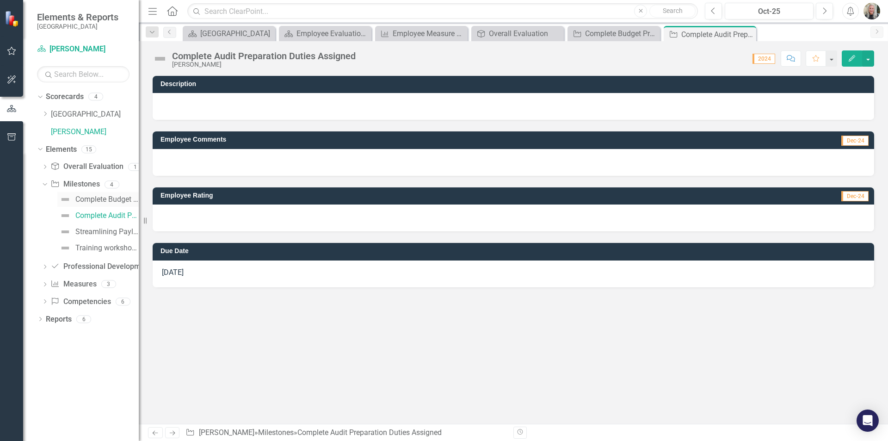
click at [85, 198] on div "Complete Budget Preparation Duties Assigned" at bounding box center [106, 199] width 63 height 8
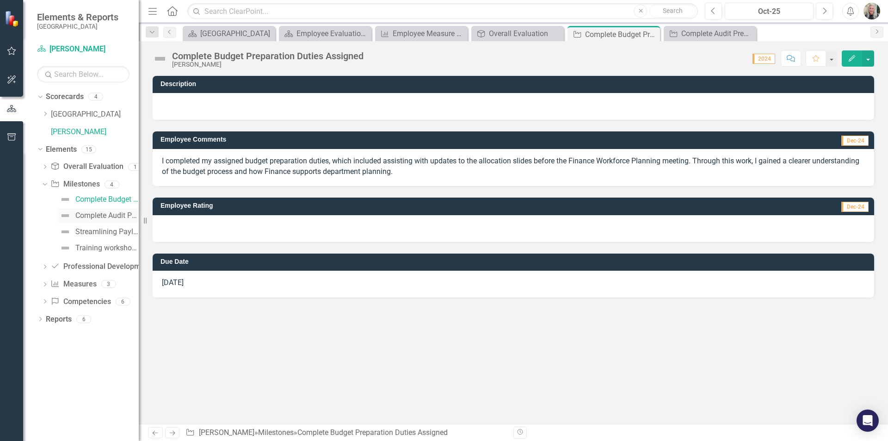
click at [90, 210] on link "Complete Audit Preparation Duties Assigned" at bounding box center [97, 215] width 81 height 15
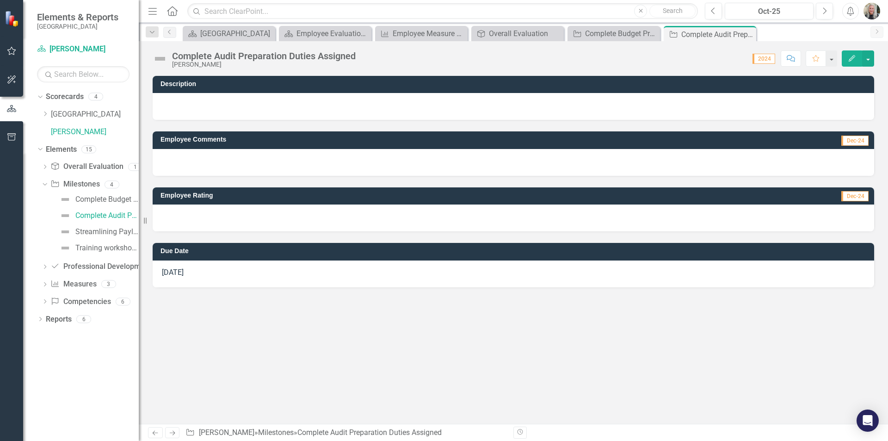
click at [186, 163] on div at bounding box center [514, 162] width 722 height 27
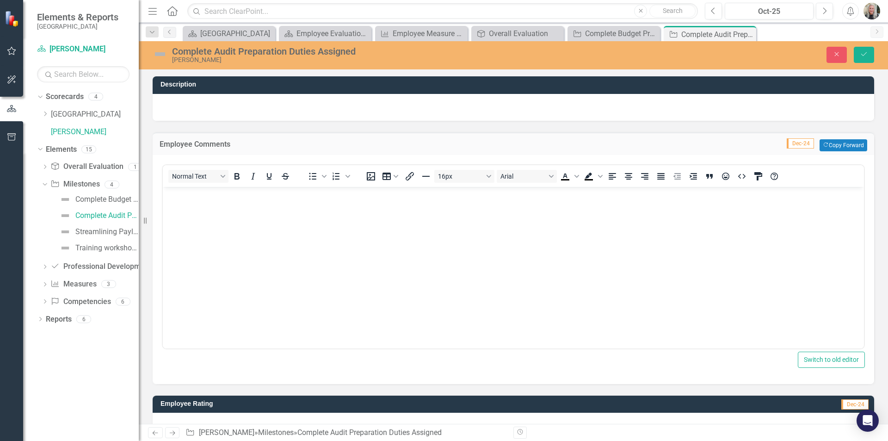
click at [200, 191] on p "Rich Text Area. Press ALT-0 for help." at bounding box center [513, 194] width 697 height 11
click at [861, 55] on icon "Save" at bounding box center [864, 54] width 8 height 6
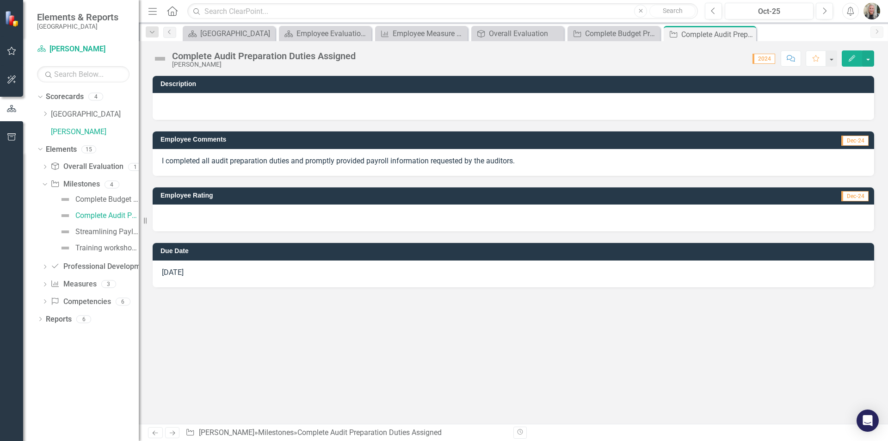
click at [853, 197] on span "Dec-24" at bounding box center [854, 196] width 27 height 10
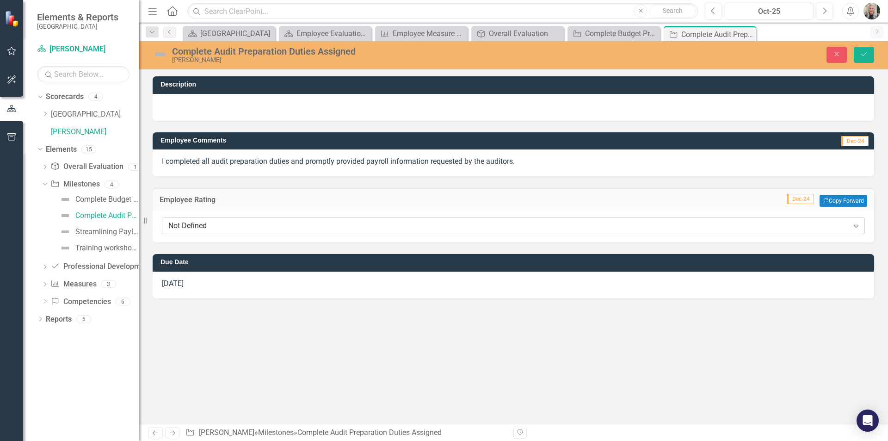
click at [860, 225] on icon "Expand" at bounding box center [856, 225] width 9 height 7
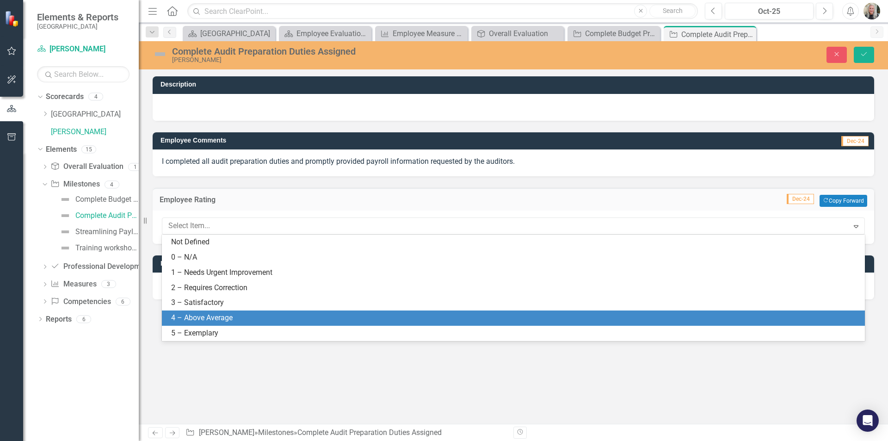
click at [385, 320] on div "4 – Above Average" at bounding box center [515, 318] width 688 height 11
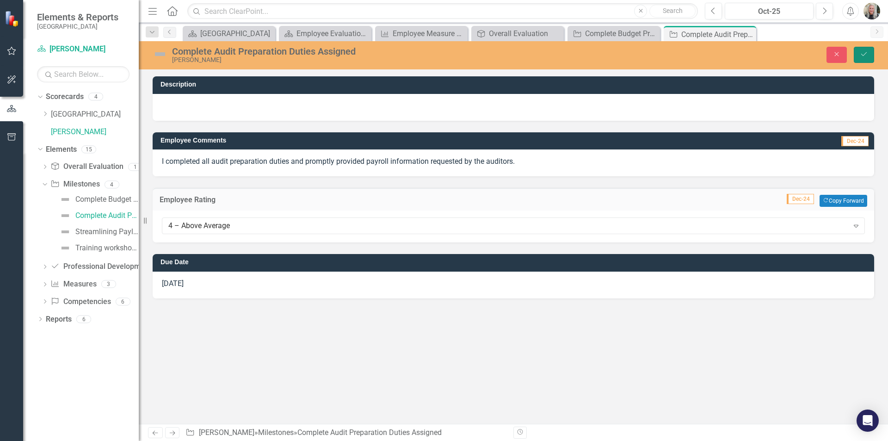
click at [868, 48] on button "Save" at bounding box center [864, 55] width 20 height 16
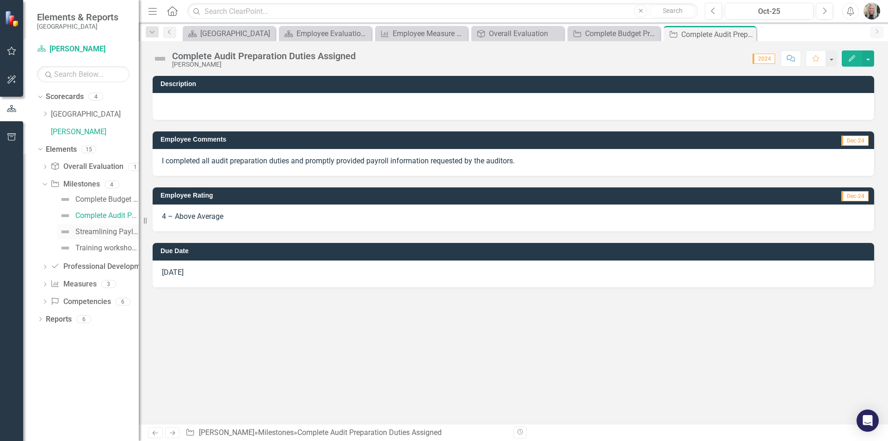
click at [90, 233] on div "Streamlining Paylocity Payroll Processes" at bounding box center [106, 232] width 63 height 8
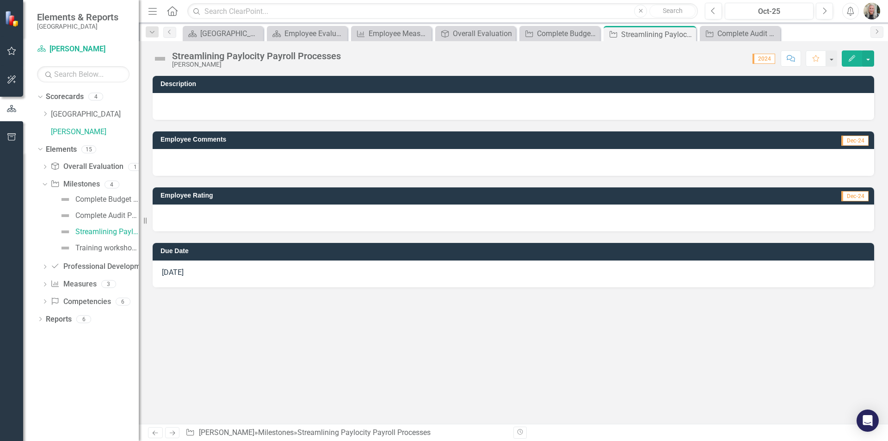
click at [222, 156] on div at bounding box center [514, 162] width 722 height 27
click at [195, 158] on div at bounding box center [514, 162] width 722 height 27
click at [221, 157] on div at bounding box center [514, 162] width 722 height 27
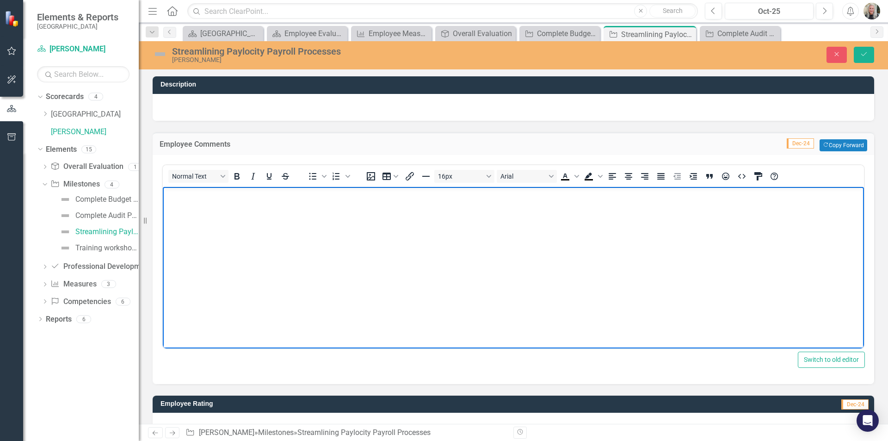
click at [196, 195] on p "Rich Text Area. Press ALT-0 for help." at bounding box center [513, 194] width 697 height 11
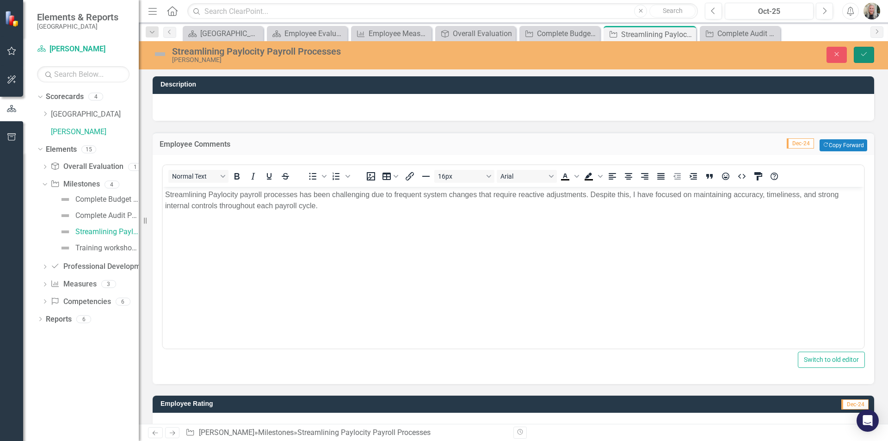
click at [859, 51] on button "Save" at bounding box center [864, 55] width 20 height 16
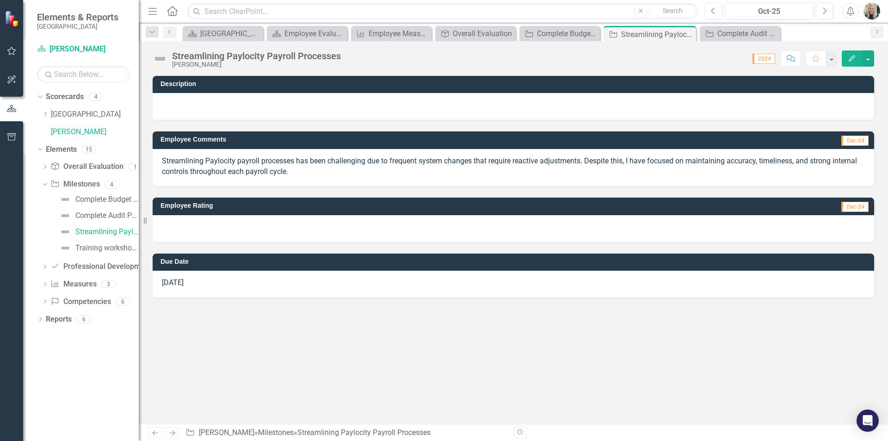
click at [266, 222] on div at bounding box center [514, 228] width 722 height 27
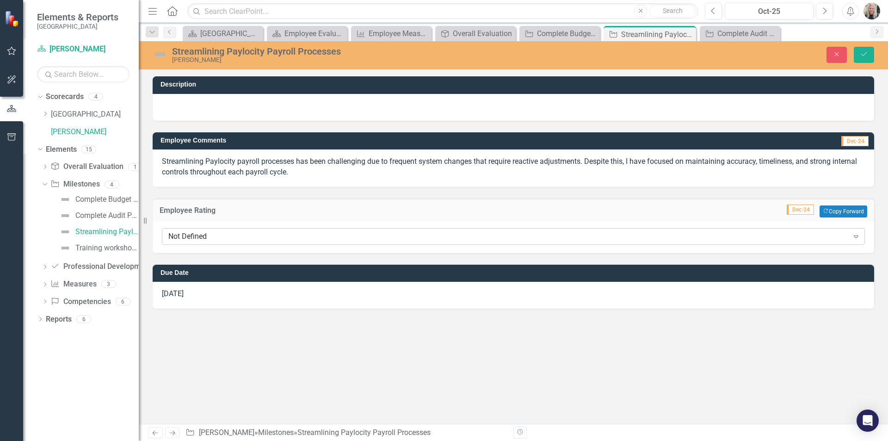
click at [854, 234] on icon "Expand" at bounding box center [856, 236] width 9 height 7
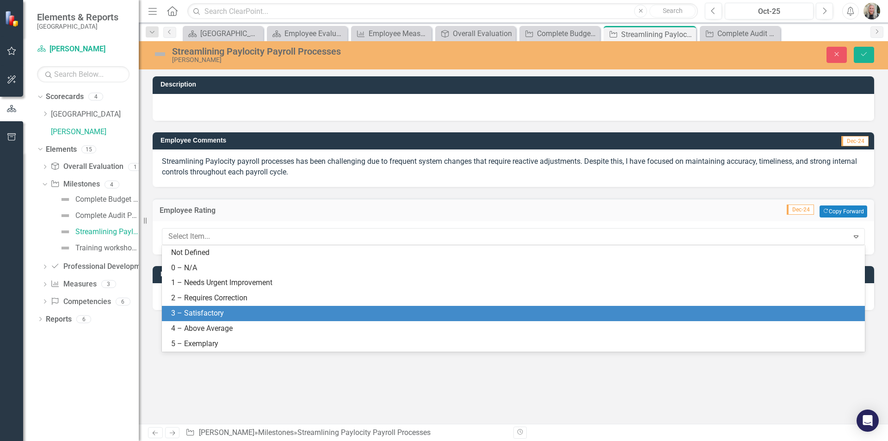
click at [594, 314] on div "3 – Satisfactory" at bounding box center [515, 313] width 688 height 11
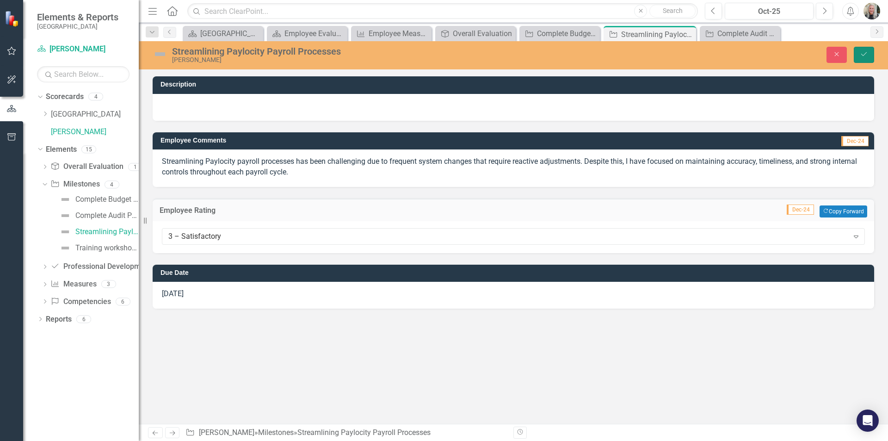
click at [861, 58] on button "Save" at bounding box center [864, 55] width 20 height 16
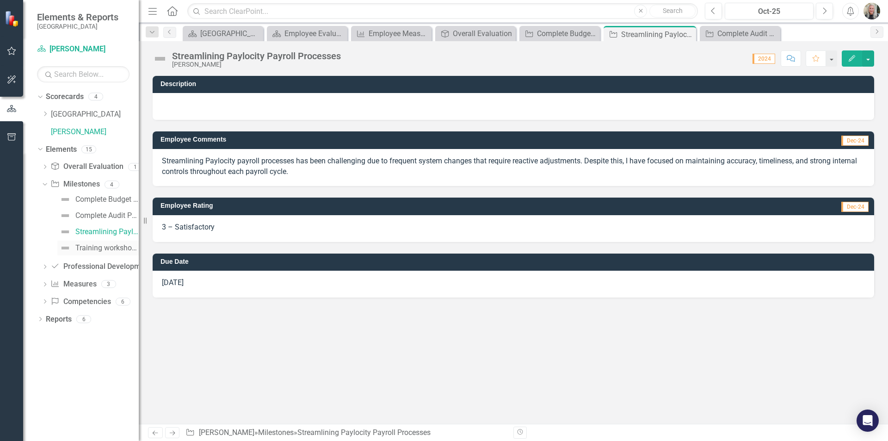
click at [117, 246] on div "Training workshops for individual employees and departments as needed." at bounding box center [106, 248] width 63 height 8
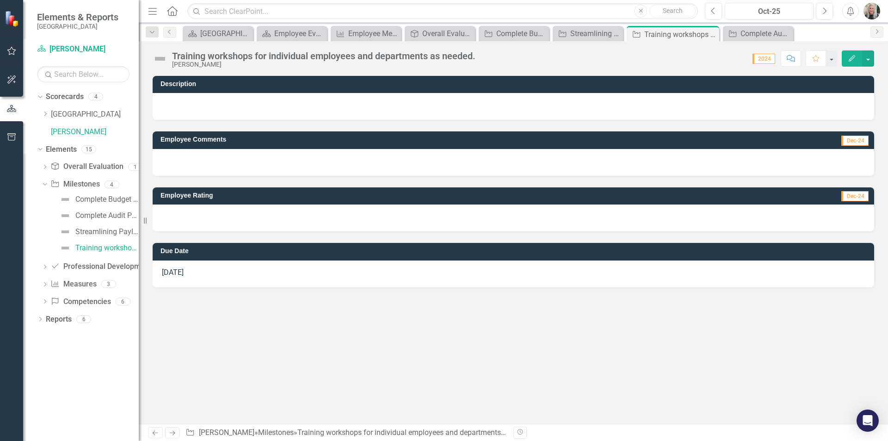
click at [182, 154] on div at bounding box center [514, 162] width 722 height 27
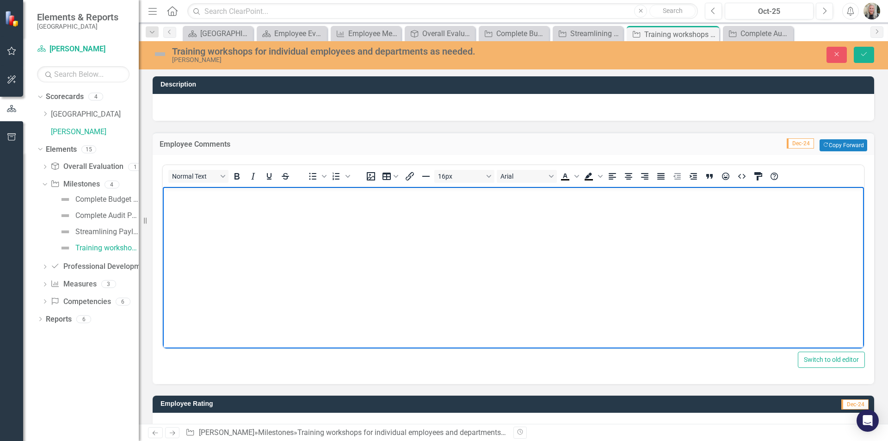
click at [187, 200] on body "Rich Text Area. Press ALT-0 for help." at bounding box center [513, 255] width 701 height 139
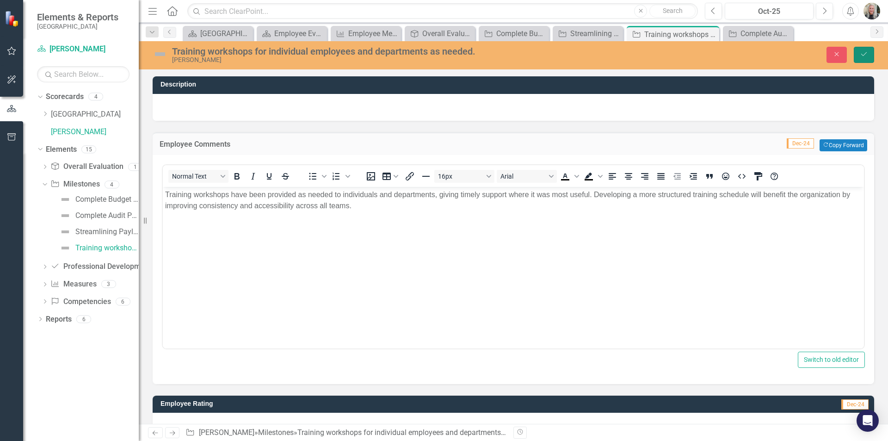
click at [863, 52] on icon "Save" at bounding box center [864, 54] width 8 height 6
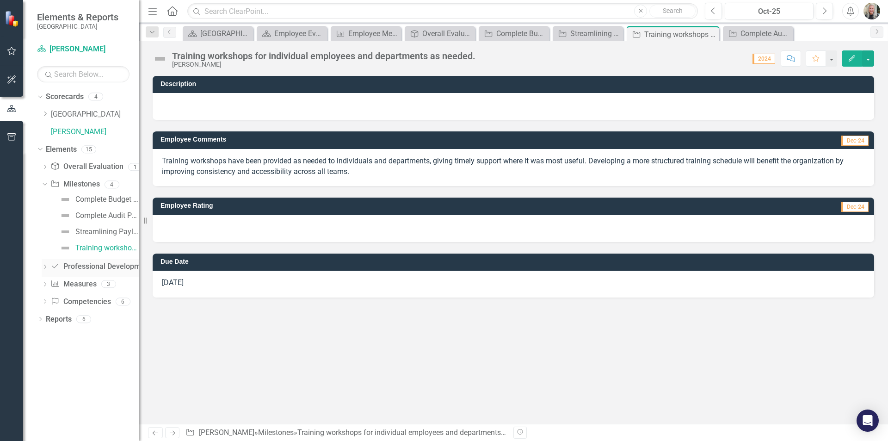
click at [46, 267] on icon at bounding box center [45, 267] width 2 height 4
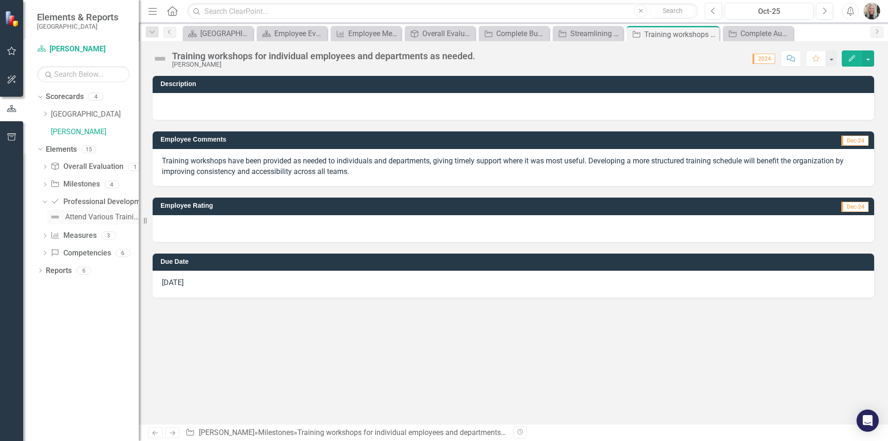
click at [87, 217] on div "Attend Various Trainings/Workshops as Appropriate" at bounding box center [102, 217] width 74 height 8
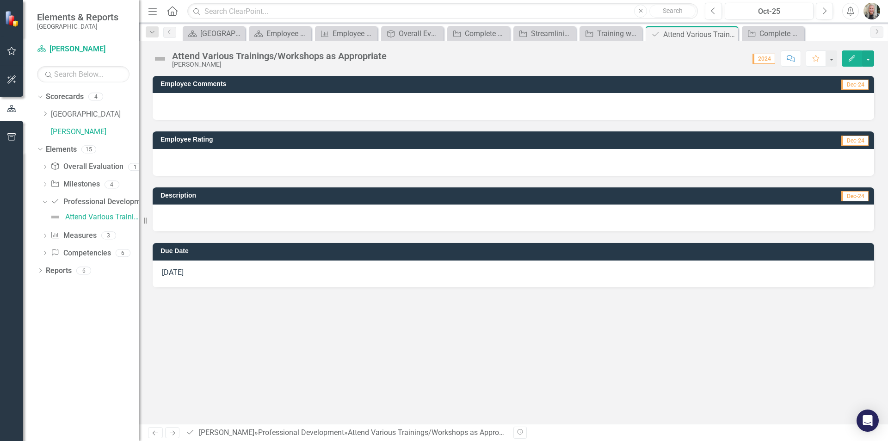
click at [204, 157] on div at bounding box center [514, 162] width 722 height 27
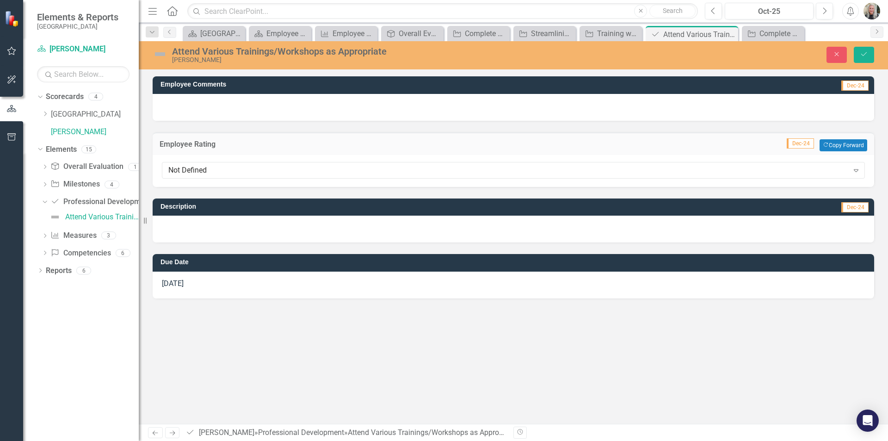
click at [221, 106] on div at bounding box center [514, 107] width 722 height 27
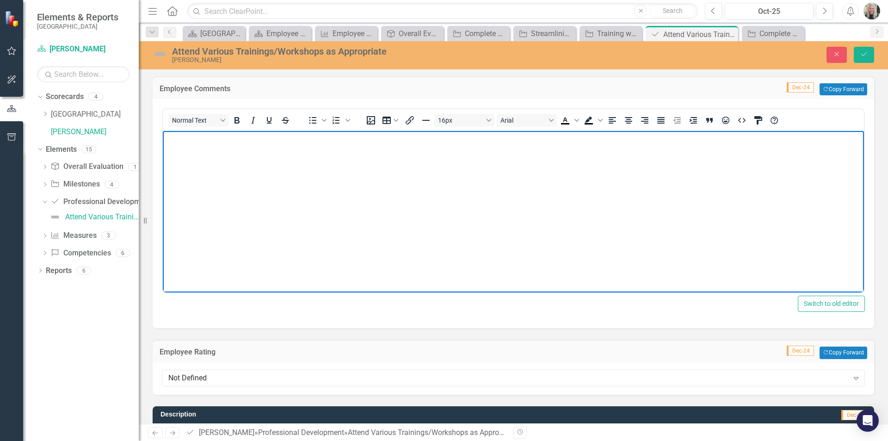
click at [202, 136] on p "Rich Text Area. Press ALT-0 for help." at bounding box center [513, 138] width 697 height 11
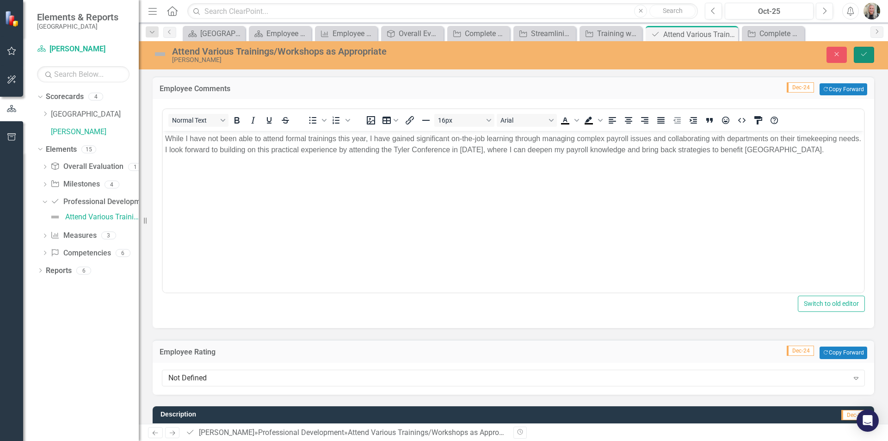
click at [864, 53] on icon "Save" at bounding box center [864, 54] width 8 height 6
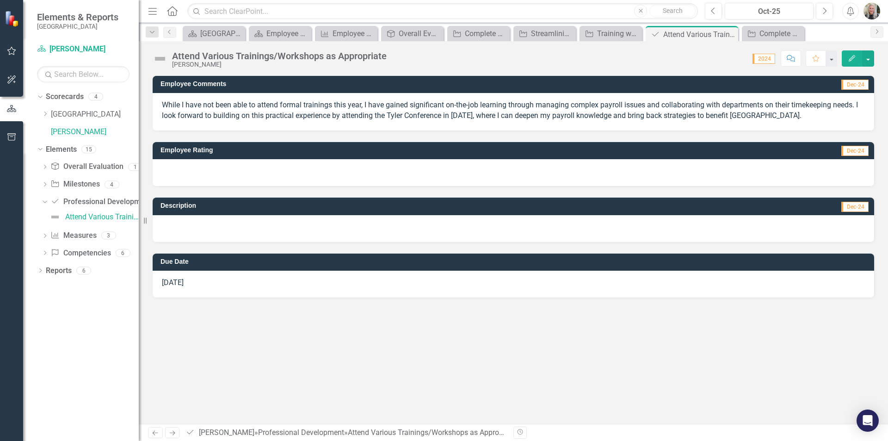
click at [850, 169] on div at bounding box center [514, 172] width 722 height 27
click at [252, 171] on div at bounding box center [514, 172] width 722 height 27
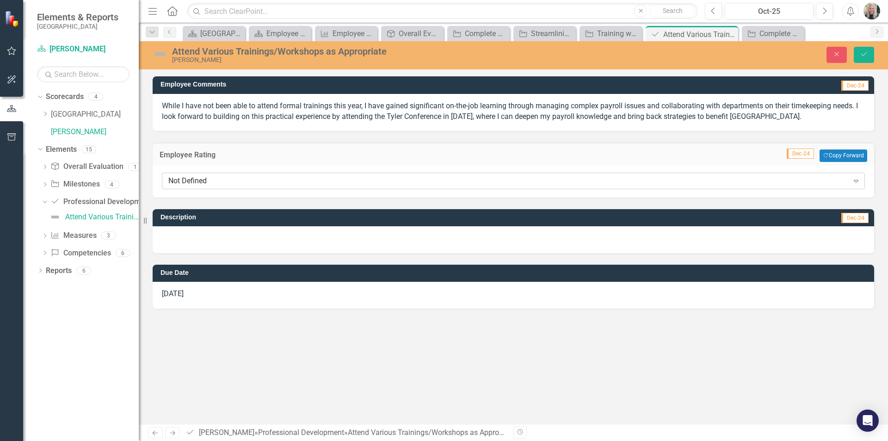
click at [855, 181] on icon at bounding box center [856, 181] width 5 height 3
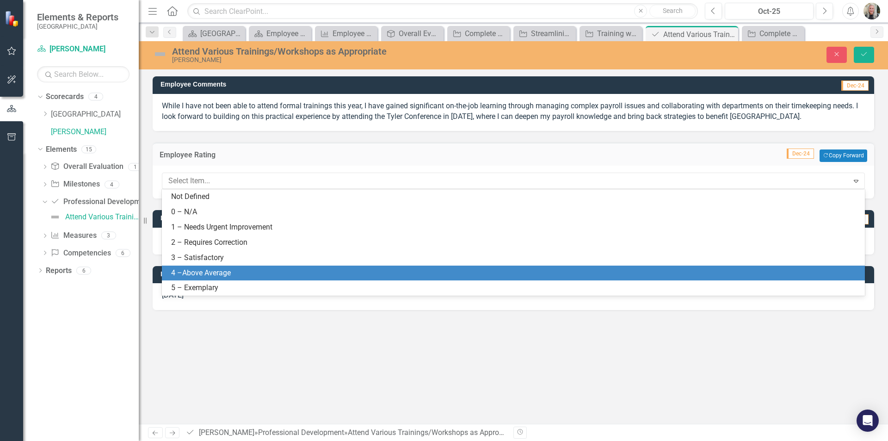
click at [554, 276] on div "4 –Above Average" at bounding box center [515, 273] width 688 height 11
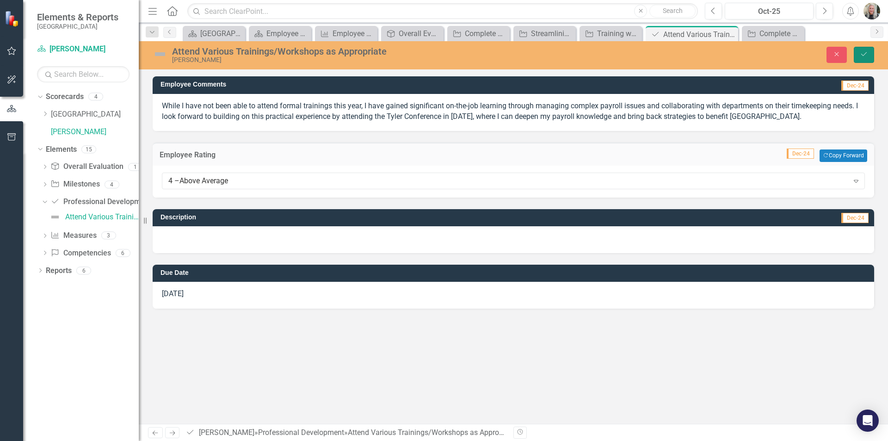
click at [862, 49] on button "Save" at bounding box center [864, 55] width 20 height 16
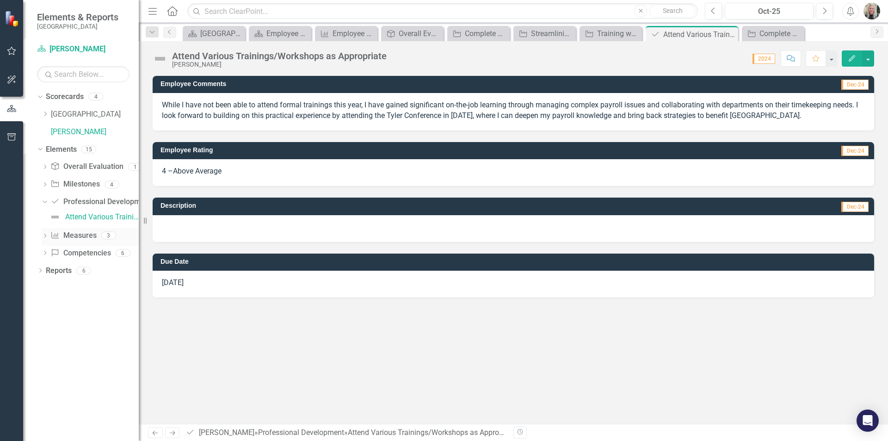
click at [77, 235] on link "Measure Measures" at bounding box center [73, 235] width 46 height 11
click at [45, 235] on icon at bounding box center [45, 236] width 2 height 4
click at [87, 232] on div "By 2023, departments will report that Finance and Human Resources understands t…" at bounding box center [102, 234] width 74 height 8
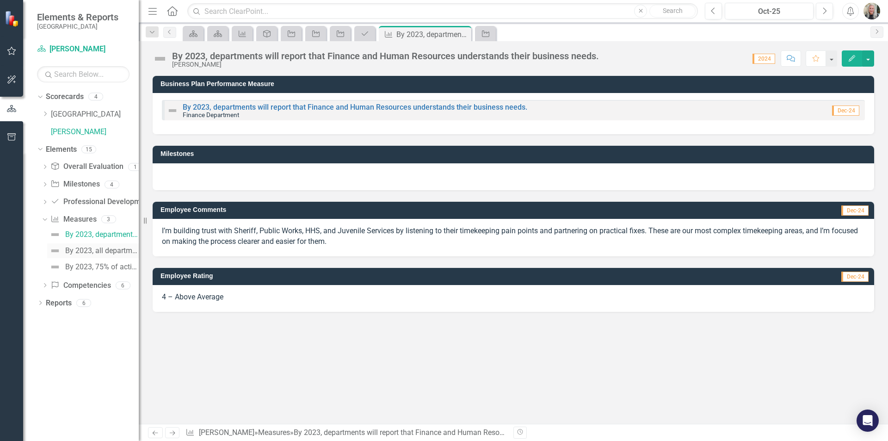
click at [70, 253] on div "By 2023, all departments will view the Finance and Human Resources department a…" at bounding box center [102, 251] width 74 height 8
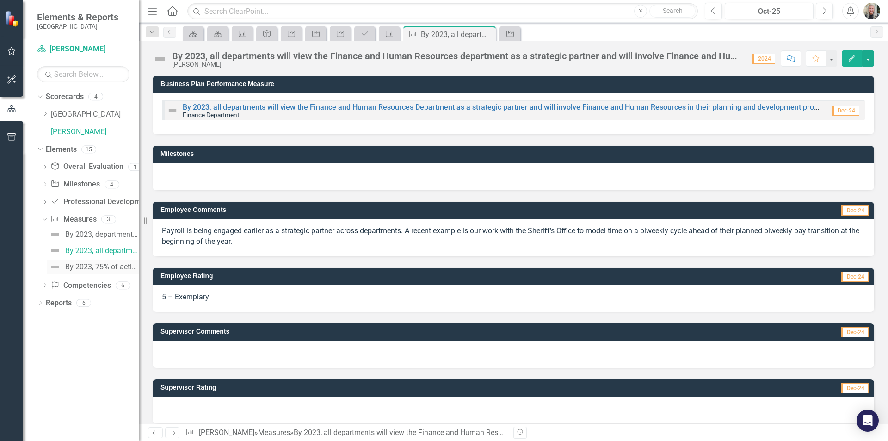
click at [68, 265] on div "By 2023, 75% of activity managers will report that they have a strategic partne…" at bounding box center [102, 267] width 74 height 8
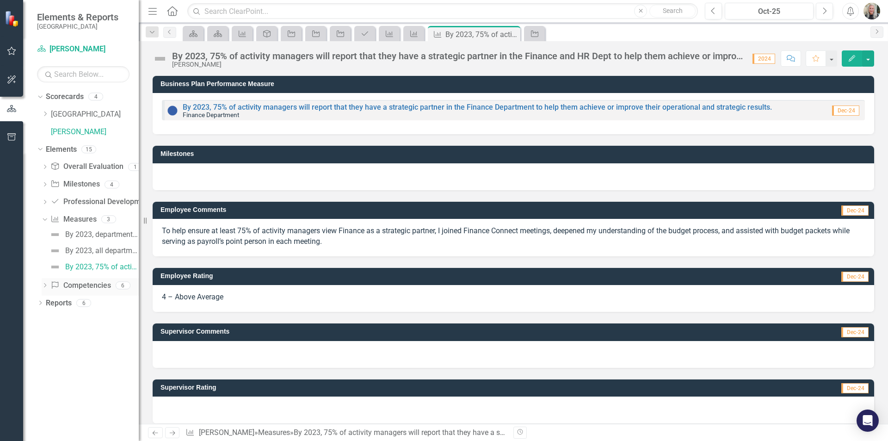
click at [44, 285] on icon "Dropdown" at bounding box center [45, 286] width 6 height 5
click at [110, 249] on div "Fiscal Accountability" at bounding box center [99, 252] width 68 height 8
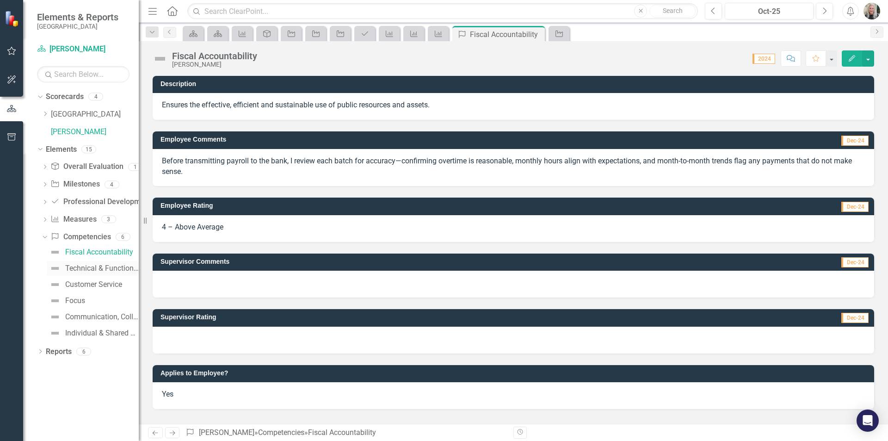
click at [91, 267] on div "Technical & Functional Expertise" at bounding box center [102, 268] width 74 height 8
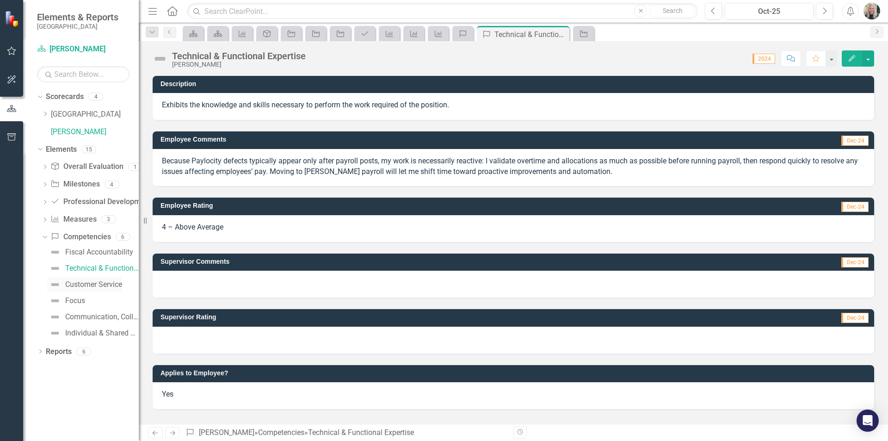
click at [85, 284] on div "Customer Service" at bounding box center [93, 284] width 57 height 8
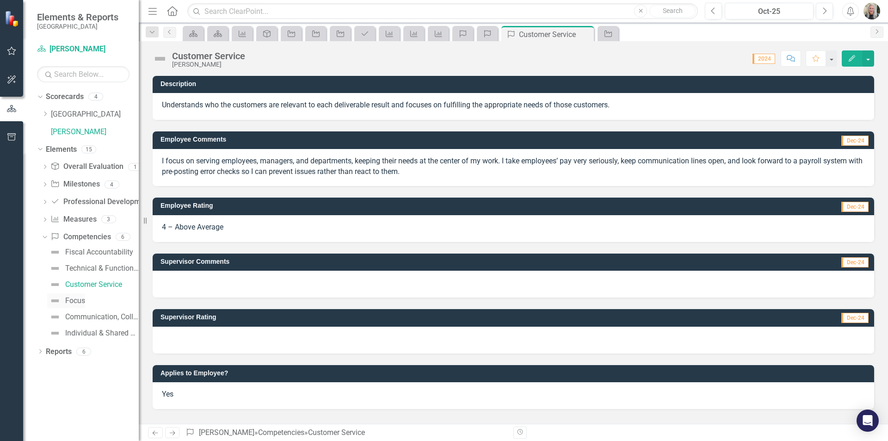
click at [81, 298] on div "Focus" at bounding box center [75, 301] width 20 height 8
click at [87, 318] on div "Communication, Collaboration & Teamwork" at bounding box center [102, 317] width 74 height 8
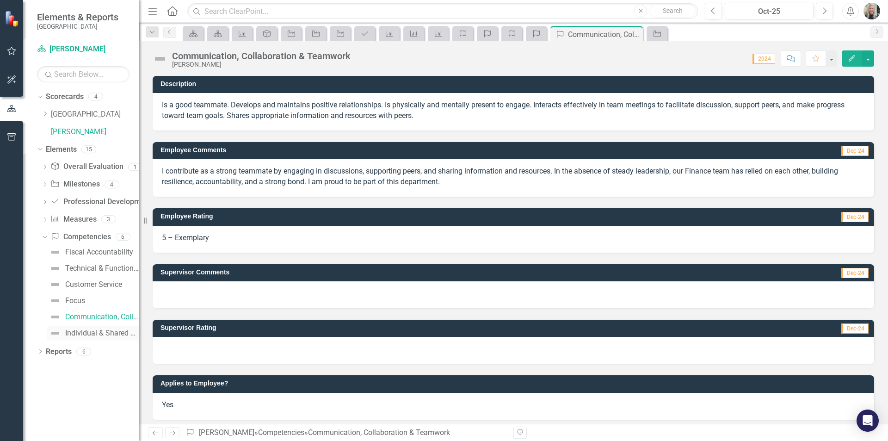
click at [78, 330] on div "Individual & Shared Accountability" at bounding box center [102, 333] width 74 height 8
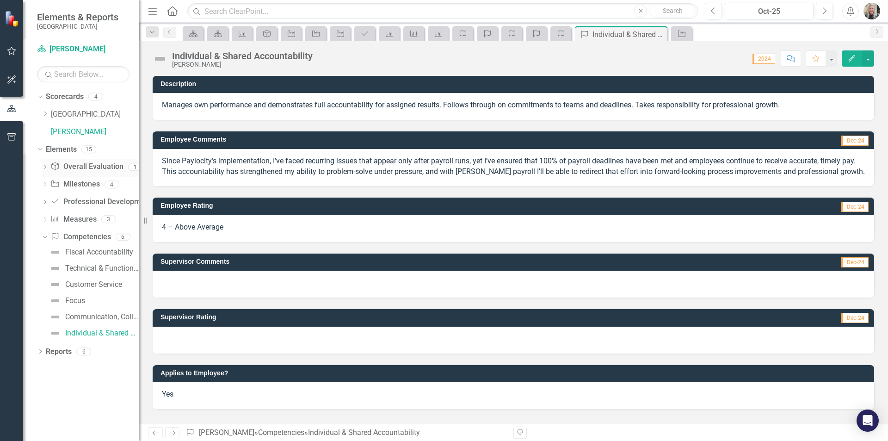
click at [79, 170] on link "Overall Evaluation Overall Evaluation" at bounding box center [86, 166] width 73 height 11
click at [48, 168] on icon "Dropdown" at bounding box center [45, 167] width 6 height 5
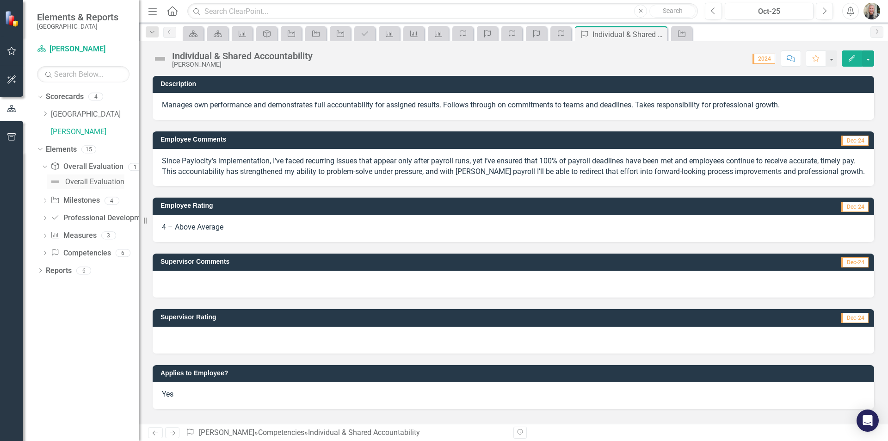
click at [81, 180] on div "Overall Evaluation" at bounding box center [94, 182] width 59 height 8
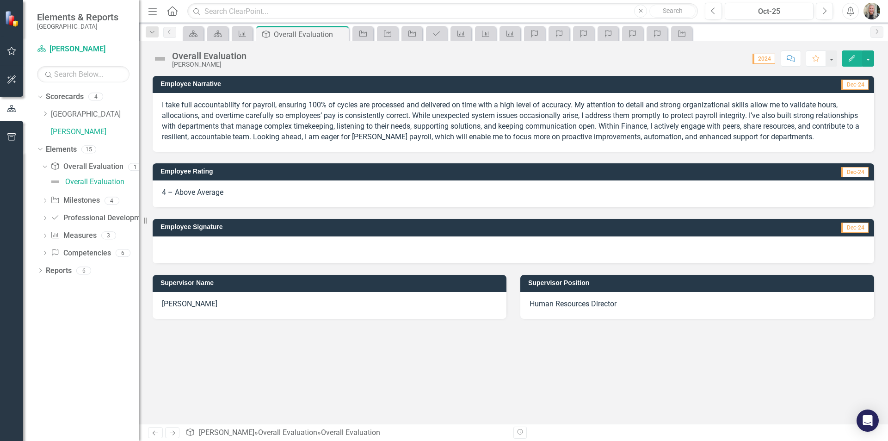
drag, startPoint x: 796, startPoint y: 138, endPoint x: 358, endPoint y: 118, distance: 438.5
click at [358, 118] on p "I take full accountability for payroll, ensuring 100% of cycles are processed a…" at bounding box center [513, 121] width 703 height 42
click at [787, 136] on p "I take full accountability for payroll, ensuring 100% of cycles are processed a…" at bounding box center [513, 121] width 703 height 42
drag, startPoint x: 810, startPoint y: 133, endPoint x: 599, endPoint y: 119, distance: 210.9
click at [599, 119] on p "I take full accountability for payroll, ensuring 100% of cycles are processed a…" at bounding box center [513, 121] width 703 height 42
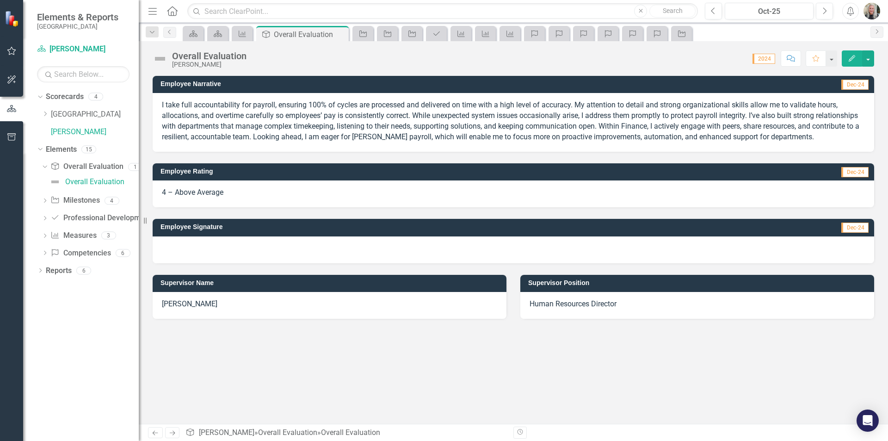
click at [788, 137] on p "I take full accountability for payroll, ensuring 100% of cycles are processed a…" at bounding box center [513, 121] width 703 height 42
click at [784, 137] on p "I take full accountability for payroll, ensuring 100% of cycles are processed a…" at bounding box center [513, 121] width 703 height 42
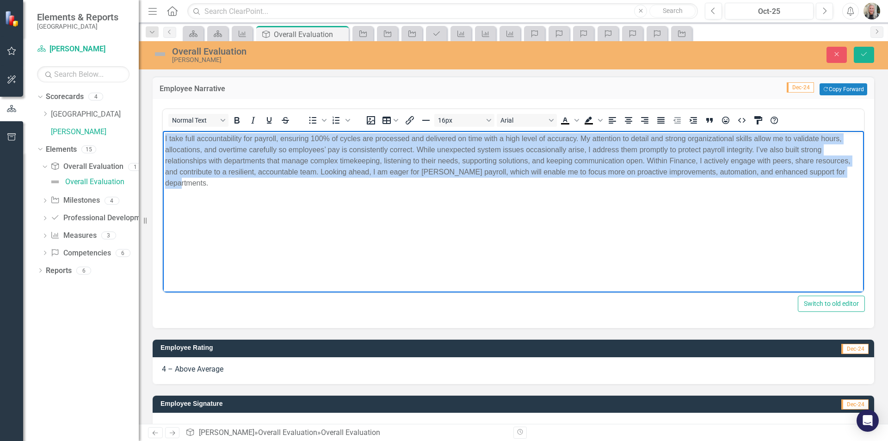
drag, startPoint x: 851, startPoint y: 173, endPoint x: 151, endPoint y: 136, distance: 700.8
click at [163, 136] on html "I take full accountability for payroll, ensuring 100% of cycles are processed a…" at bounding box center [513, 200] width 701 height 139
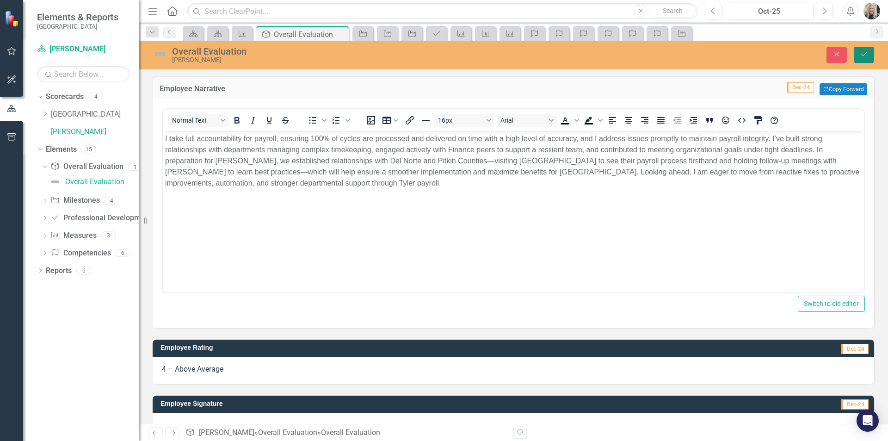
click at [864, 54] on icon "Save" at bounding box center [864, 54] width 8 height 6
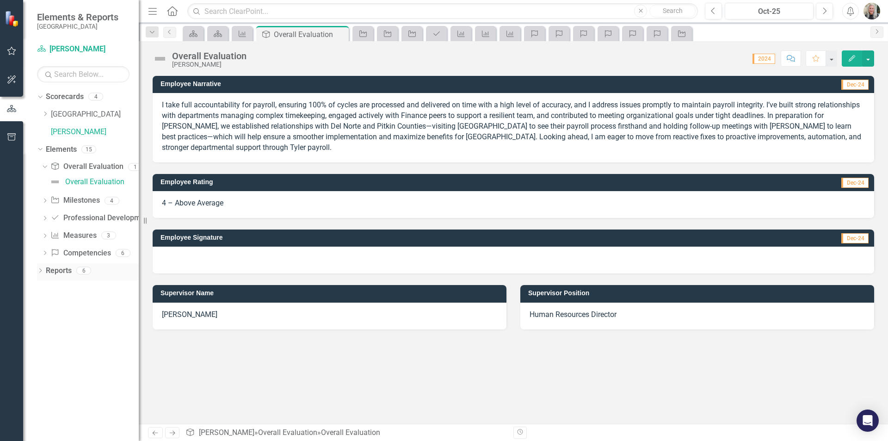
click at [39, 270] on icon "Dropdown" at bounding box center [40, 271] width 6 height 5
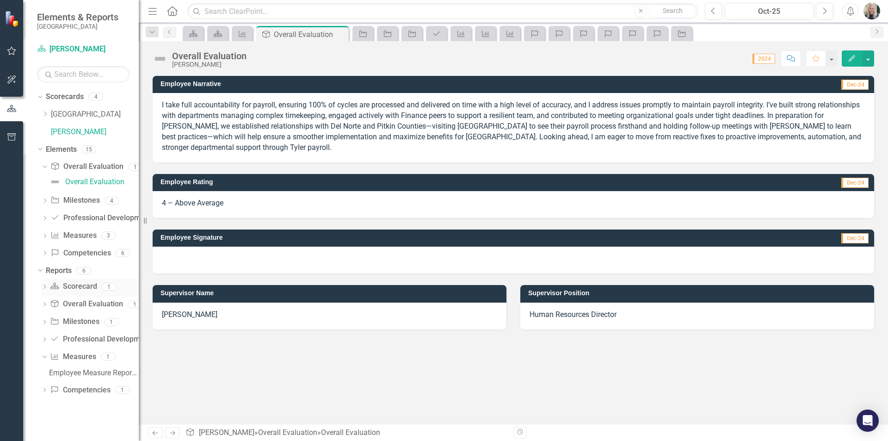
click at [68, 290] on link "Scorecard Scorecard" at bounding box center [73, 286] width 47 height 11
click at [45, 287] on icon at bounding box center [44, 286] width 2 height 4
click at [66, 303] on div "Employee Evaluation Navigation" at bounding box center [94, 302] width 90 height 8
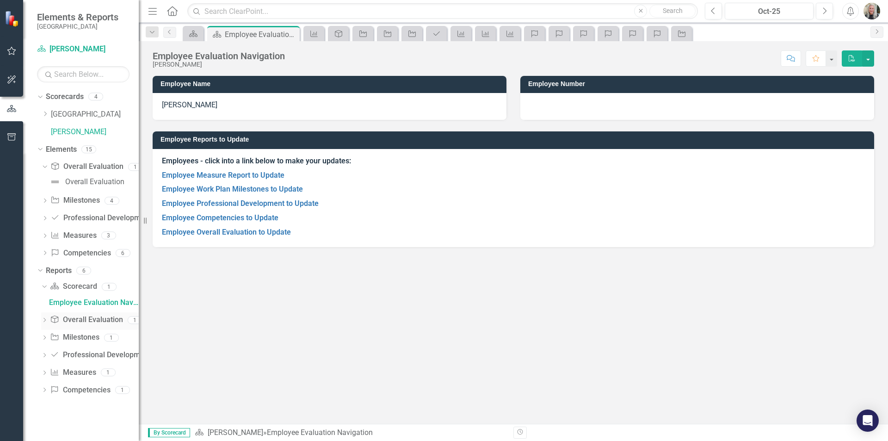
click at [45, 320] on icon "Dropdown" at bounding box center [44, 320] width 6 height 5
click at [76, 319] on div "Employee Overall Evaluation to Update" at bounding box center [94, 320] width 90 height 8
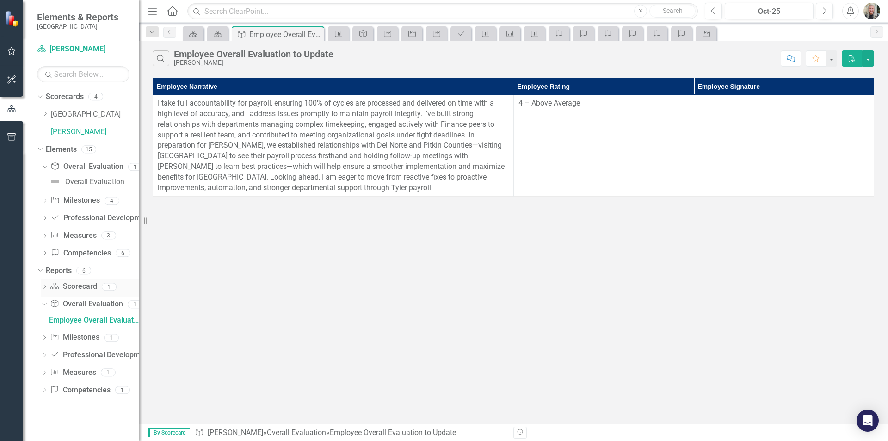
click at [43, 284] on div "Dropdown" at bounding box center [44, 288] width 6 height 8
click at [65, 298] on link "Employee Evaluation Navigation" at bounding box center [93, 302] width 92 height 15
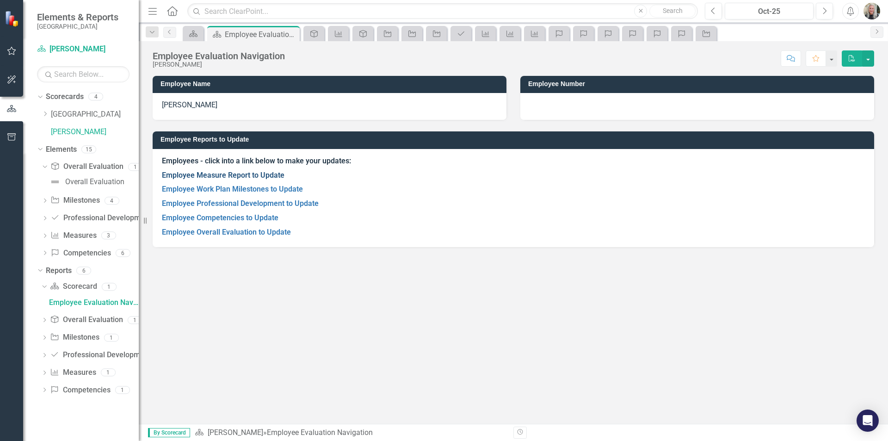
click at [265, 175] on link "Employee Measure Report to Update" at bounding box center [223, 175] width 123 height 9
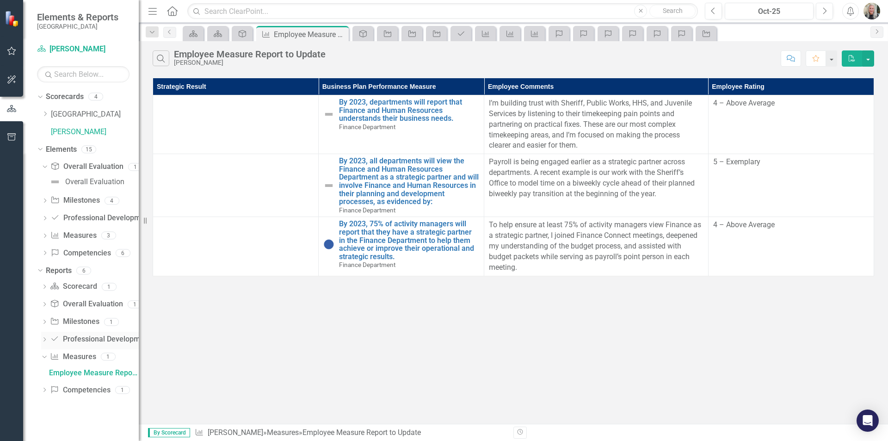
click at [43, 338] on icon "Dropdown" at bounding box center [44, 340] width 6 height 5
click at [42, 340] on icon "Dropdown" at bounding box center [43, 338] width 5 height 6
click at [45, 355] on icon "Dropdown" at bounding box center [44, 357] width 6 height 5
click at [61, 369] on div "Employee Measure Report to Update" at bounding box center [94, 373] width 90 height 8
click at [44, 386] on div "Dropdown Competency Competencies 1" at bounding box center [90, 392] width 98 height 18
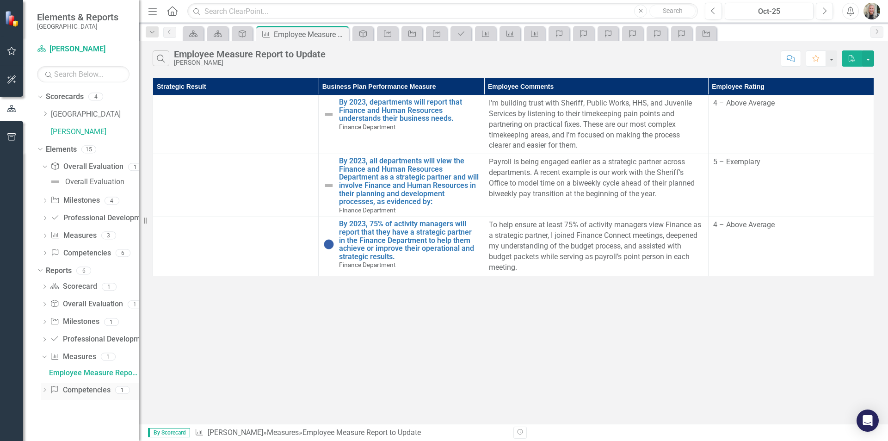
click at [76, 389] on link "Competency Competencies" at bounding box center [80, 390] width 60 height 11
click at [44, 389] on icon "Dropdown" at bounding box center [44, 390] width 6 height 5
click at [59, 389] on div "Employee Competencies to Update" at bounding box center [94, 390] width 90 height 8
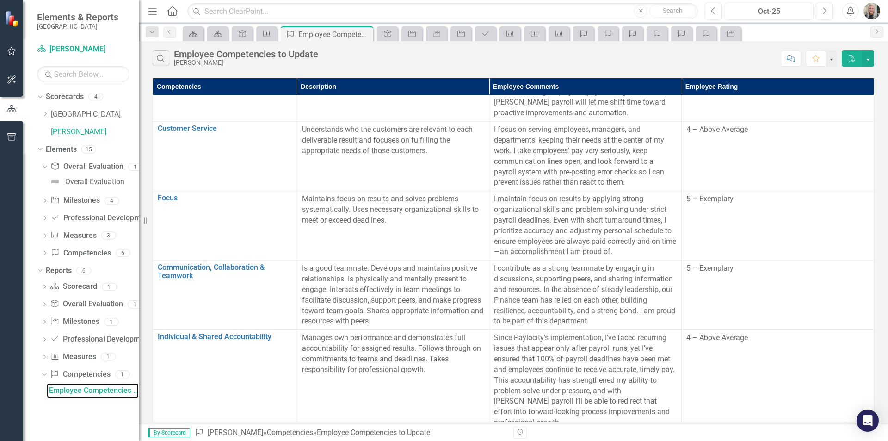
scroll to position [118, 0]
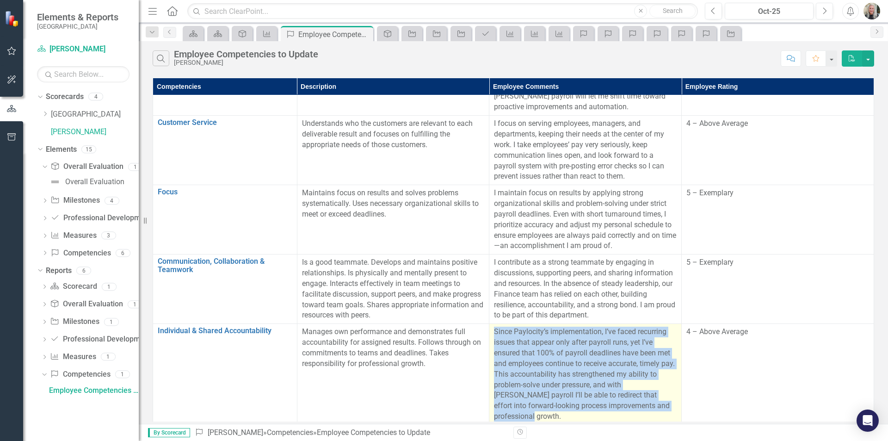
drag, startPoint x: 659, startPoint y: 404, endPoint x: 495, endPoint y: 331, distance: 179.3
click at [495, 331] on p "Since Paylocity’s implementation, I’ve faced recurring issues that appear only …" at bounding box center [585, 374] width 183 height 95
copy p "Since Paylocity’s implementation, I’ve faced recurring issues that appear only …"
click at [665, 402] on p "Since Paylocity’s implementation, I’ve faced recurring issues that appear only …" at bounding box center [585, 374] width 183 height 95
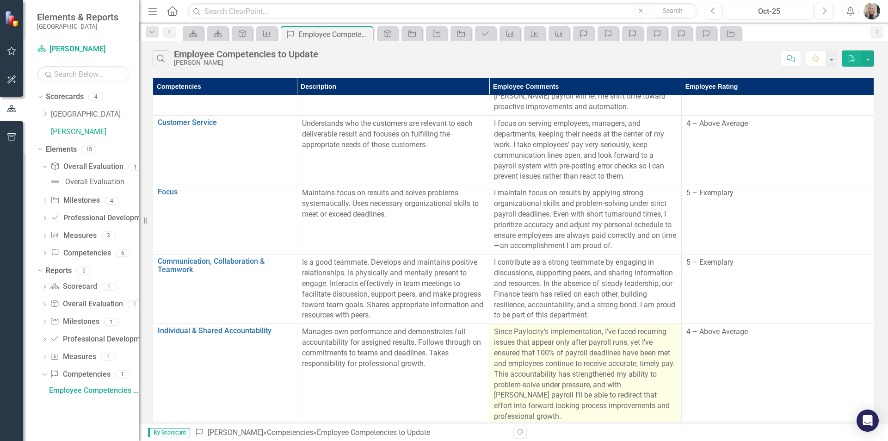
click at [606, 382] on p "Since Paylocity’s implementation, I’ve faced recurring issues that appear only …" at bounding box center [585, 374] width 183 height 95
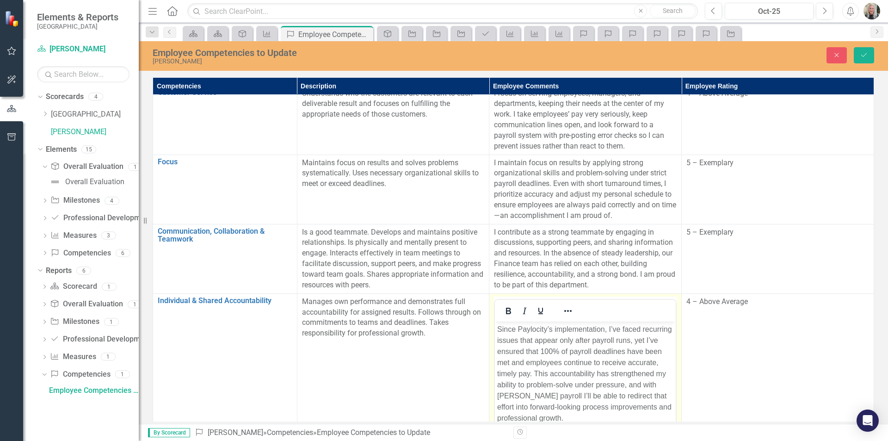
scroll to position [165, 0]
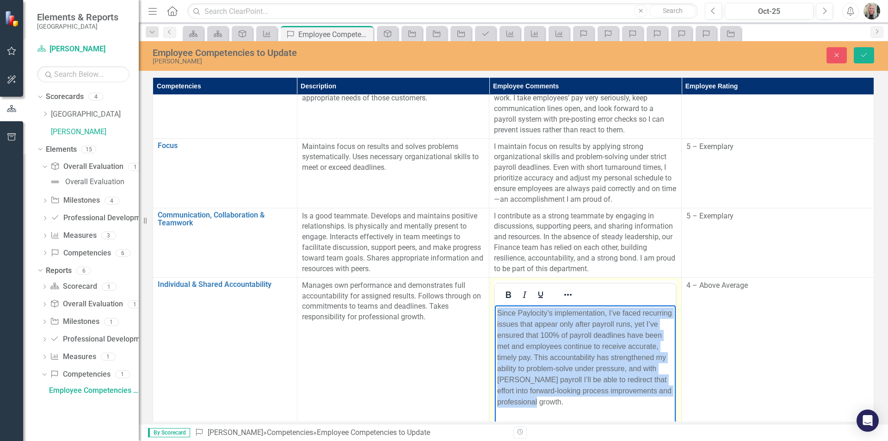
drag, startPoint x: 567, startPoint y: 403, endPoint x: 477, endPoint y: 309, distance: 129.6
click at [495, 309] on html "Since Paylocity’s implementation, I’ve faced recurring issues that appear only …" at bounding box center [585, 374] width 181 height 139
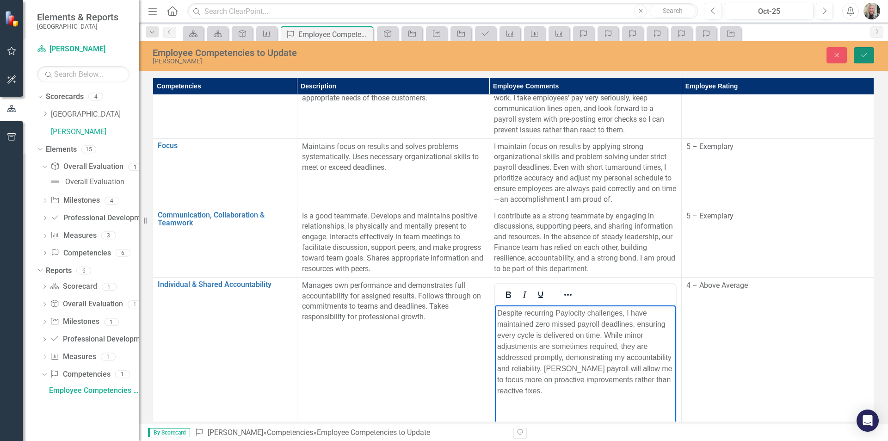
click at [859, 49] on button "Save" at bounding box center [864, 55] width 20 height 16
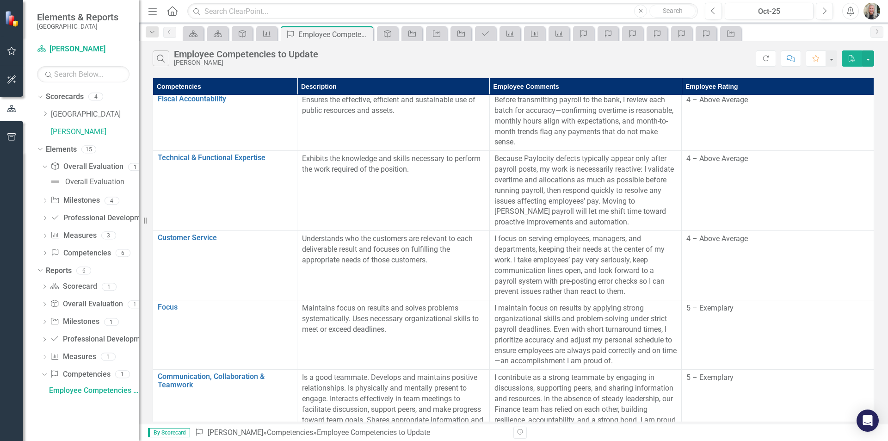
scroll to position [0, 0]
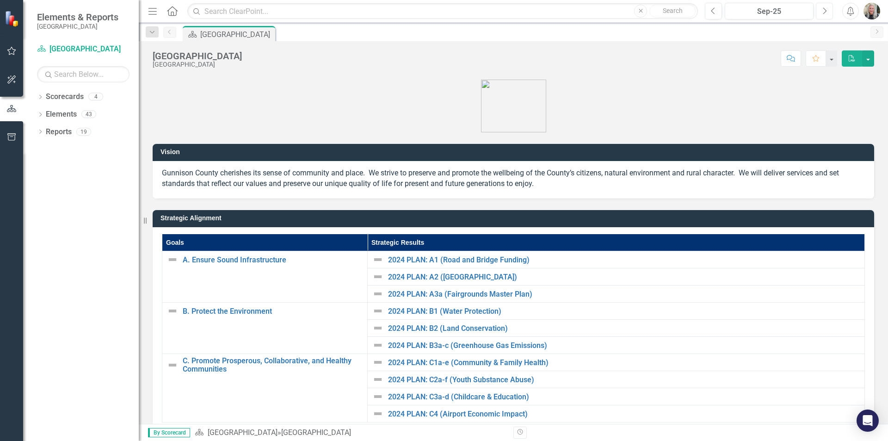
click at [825, 10] on icon "button" at bounding box center [825, 10] width 4 height 6
click at [39, 49] on icon "Scorecard" at bounding box center [41, 48] width 9 height 7
click at [68, 49] on link "Scorecard [GEOGRAPHIC_DATA]" at bounding box center [83, 49] width 93 height 11
click at [40, 98] on icon "Dropdown" at bounding box center [40, 97] width 6 height 5
click at [59, 129] on link "[PERSON_NAME]" at bounding box center [95, 132] width 88 height 11
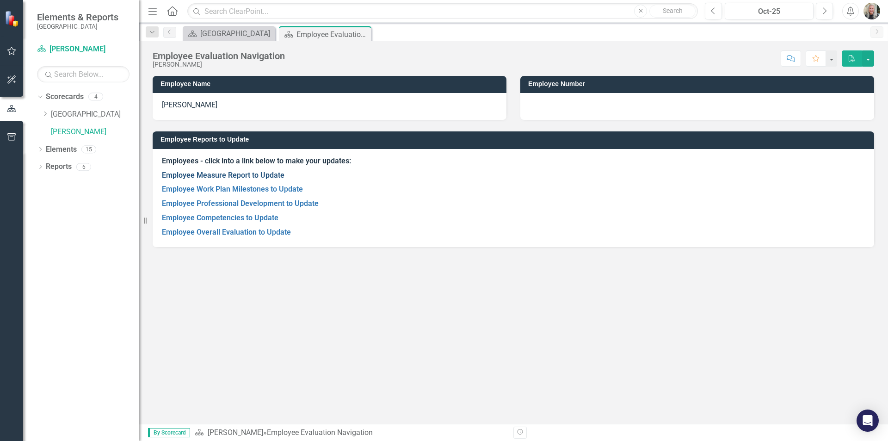
click at [210, 175] on link "Employee Measure Report to Update" at bounding box center [223, 175] width 123 height 9
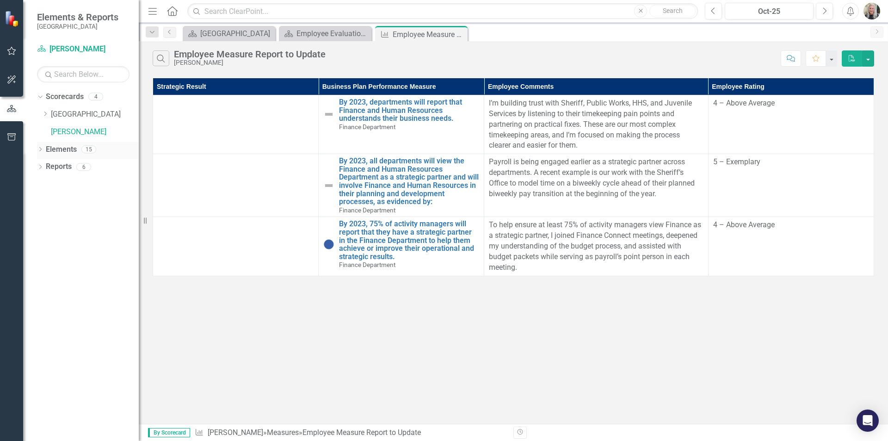
click at [41, 149] on icon at bounding box center [40, 149] width 2 height 4
click at [44, 165] on div "Dropdown" at bounding box center [45, 168] width 6 height 8
click at [86, 182] on div "Overall Evaluation" at bounding box center [94, 182] width 59 height 8
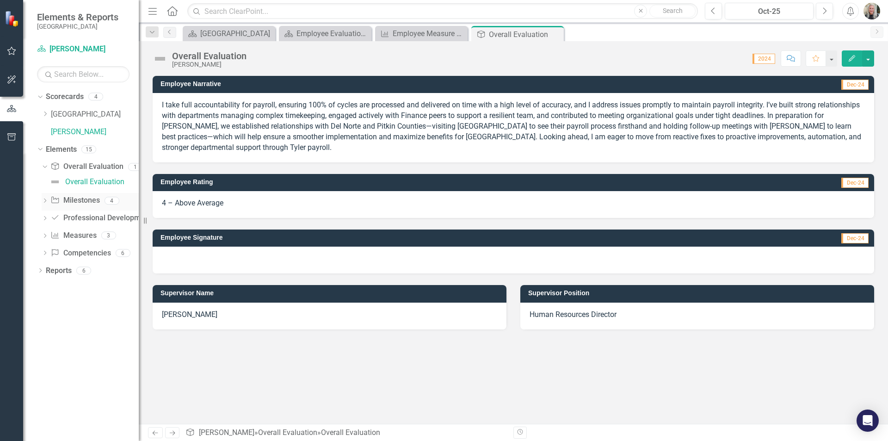
click at [43, 199] on icon "Dropdown" at bounding box center [45, 201] width 6 height 5
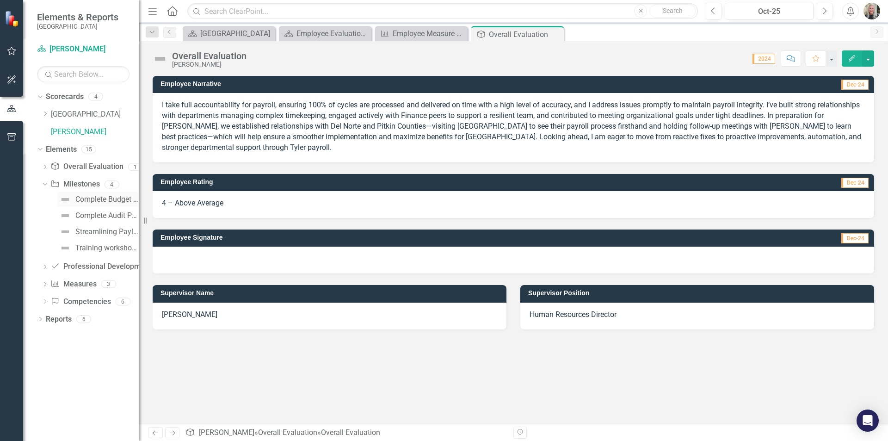
click at [80, 200] on div "Complete Budget Preparation Duties Assigned" at bounding box center [106, 199] width 63 height 8
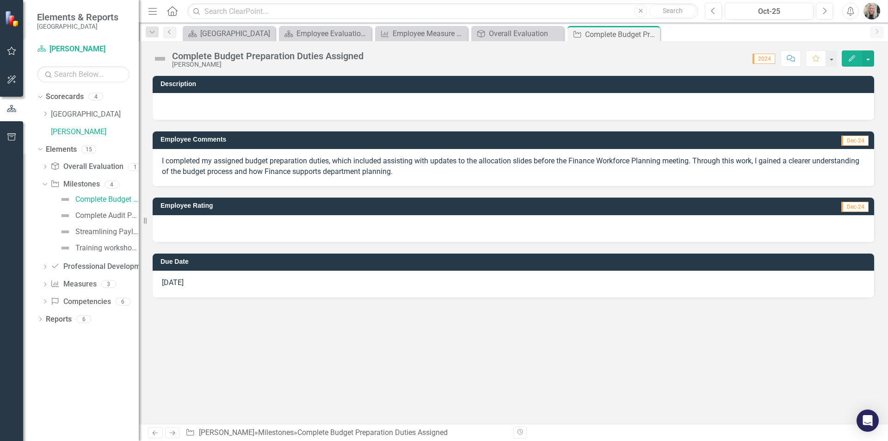
click at [687, 222] on div at bounding box center [514, 228] width 722 height 27
click at [687, 223] on div at bounding box center [514, 228] width 722 height 27
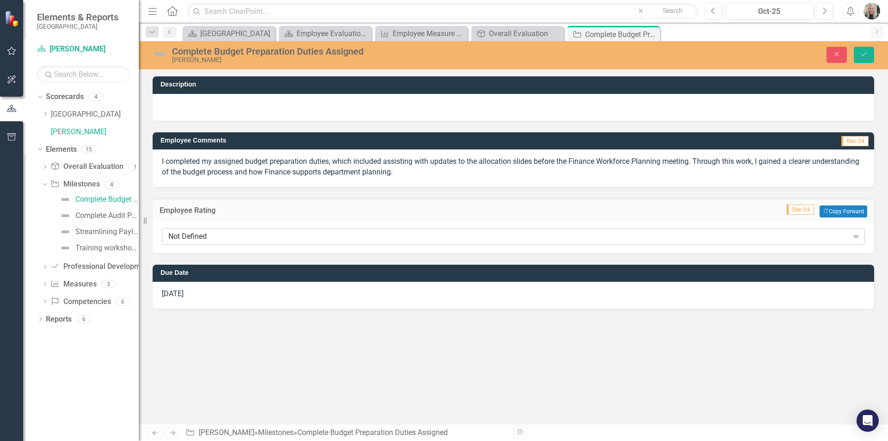
click at [859, 234] on icon "Expand" at bounding box center [856, 236] width 9 height 7
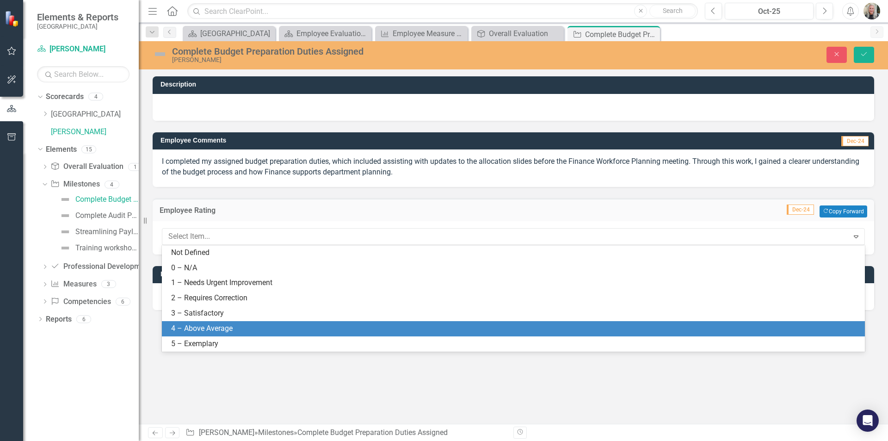
click at [744, 322] on div "4 – Above Average" at bounding box center [513, 328] width 703 height 15
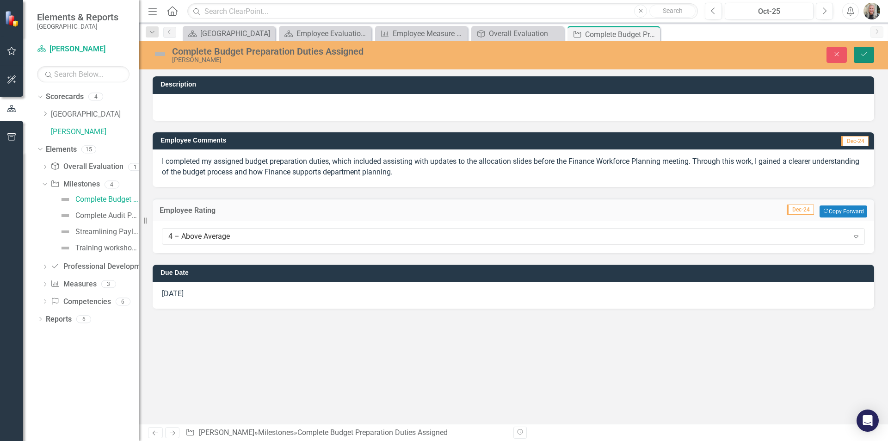
click at [862, 55] on icon "Save" at bounding box center [864, 54] width 8 height 6
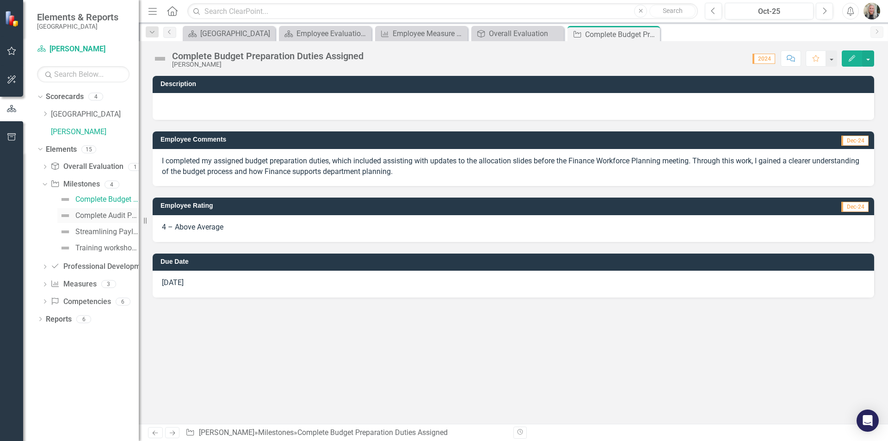
click at [93, 219] on div "Complete Audit Preparation Duties Assigned" at bounding box center [106, 215] width 63 height 8
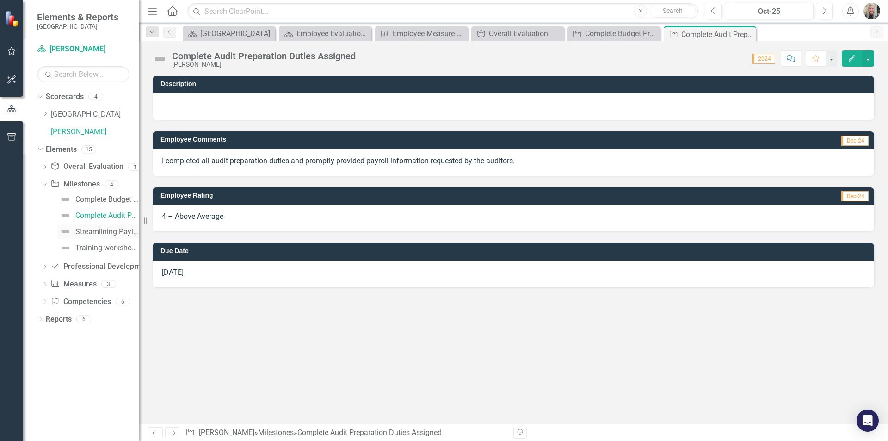
click at [92, 232] on div "Streamlining Paylocity Payroll Processes" at bounding box center [106, 232] width 63 height 8
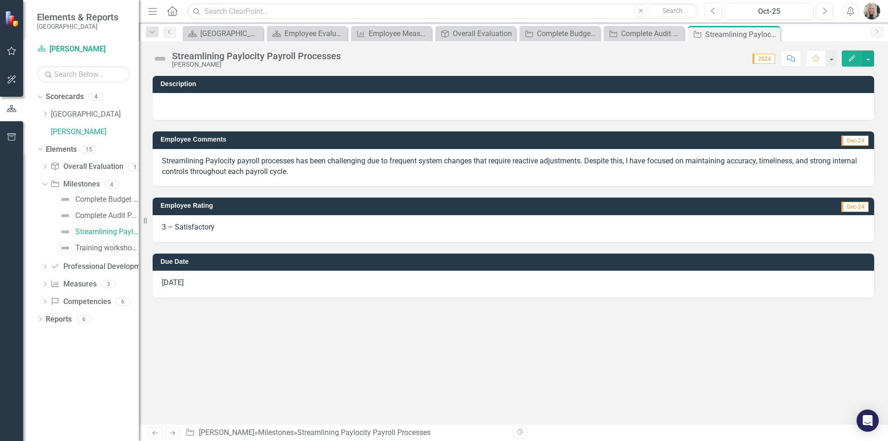
click at [93, 250] on div "Training workshops for individual employees and departments as needed." at bounding box center [106, 248] width 63 height 8
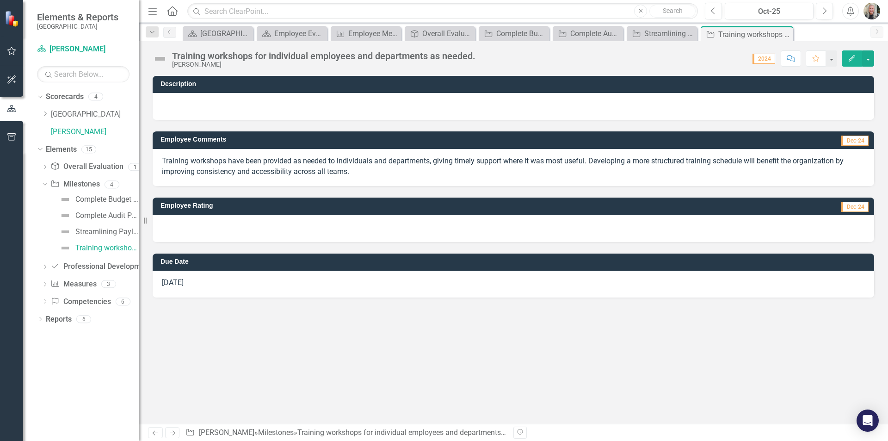
click at [814, 227] on div at bounding box center [514, 228] width 722 height 27
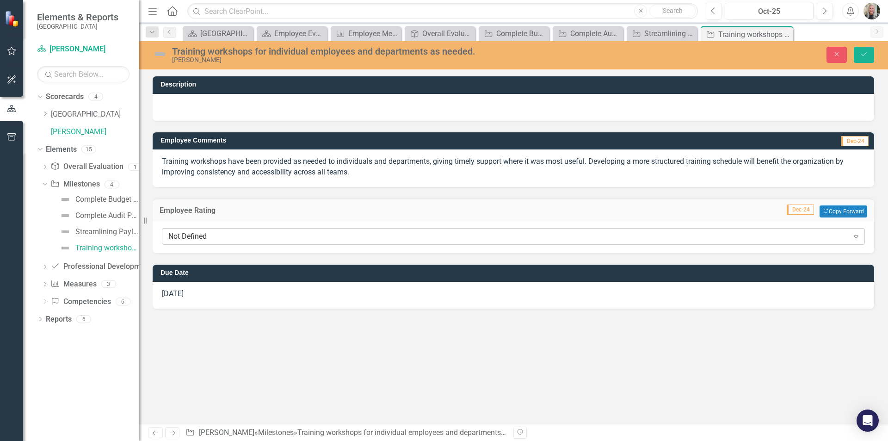
click at [860, 237] on icon "Expand" at bounding box center [856, 236] width 9 height 7
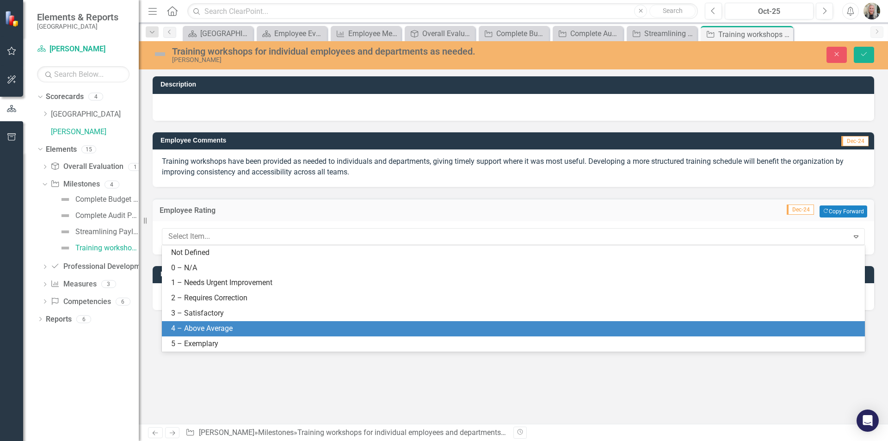
click at [538, 321] on div "4 – Above Average" at bounding box center [513, 328] width 703 height 15
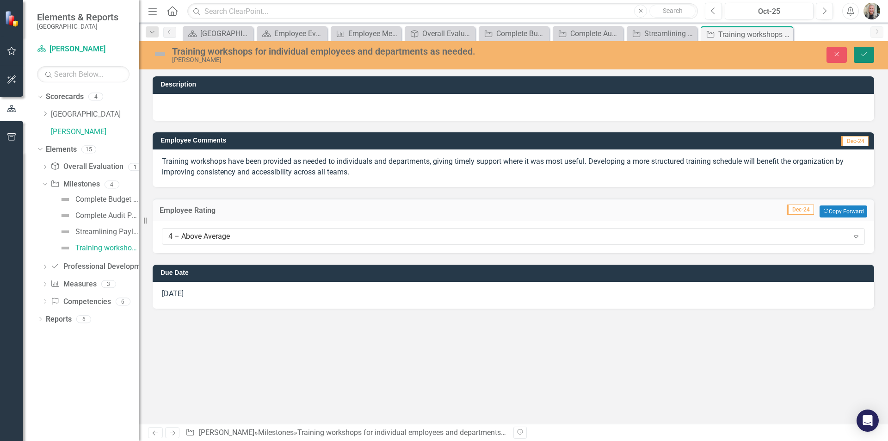
click at [868, 53] on icon "Save" at bounding box center [864, 54] width 8 height 6
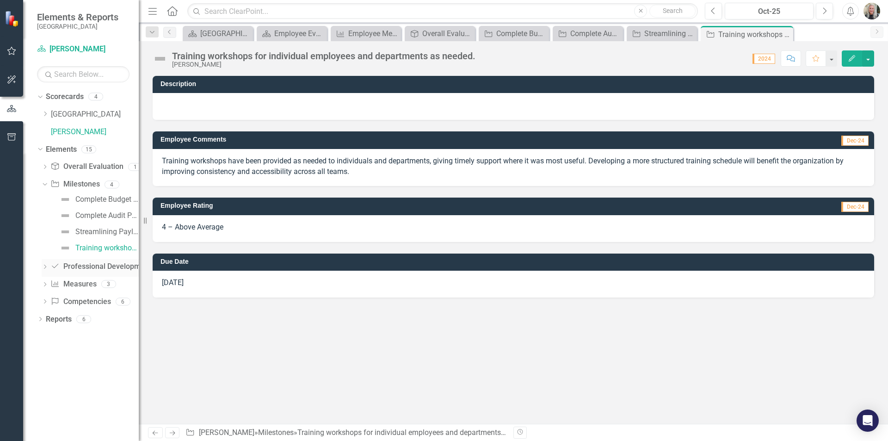
click at [44, 267] on icon "Dropdown" at bounding box center [45, 267] width 6 height 5
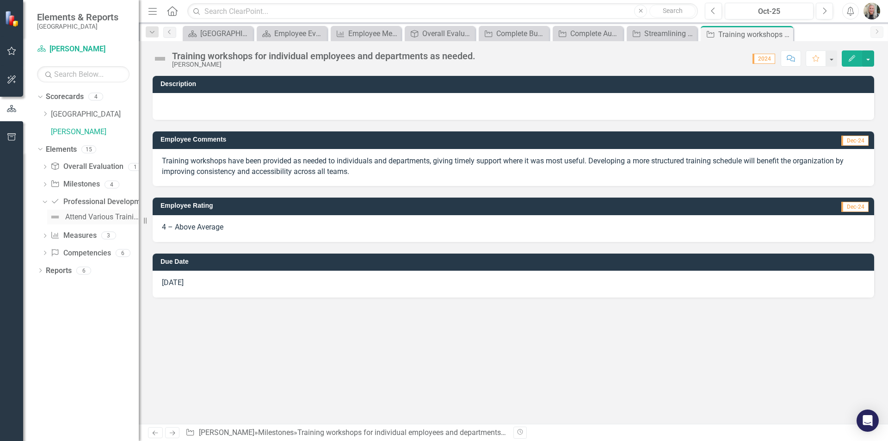
click at [75, 214] on div "Attend Various Trainings/Workshops as Appropriate" at bounding box center [102, 217] width 74 height 8
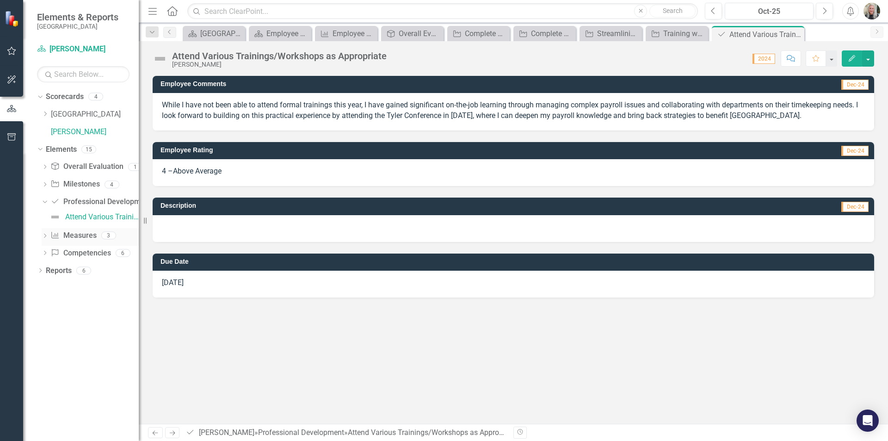
click at [44, 235] on icon "Dropdown" at bounding box center [45, 236] width 6 height 5
click at [57, 234] on img at bounding box center [54, 234] width 11 height 11
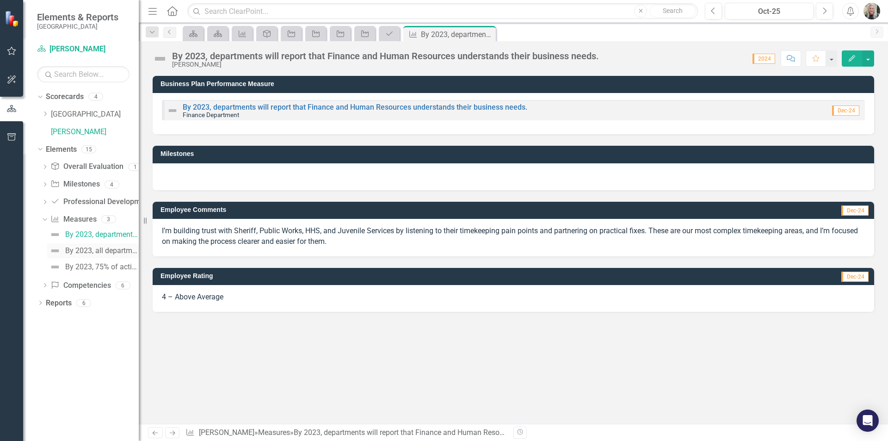
click at [53, 252] on img at bounding box center [54, 250] width 11 height 11
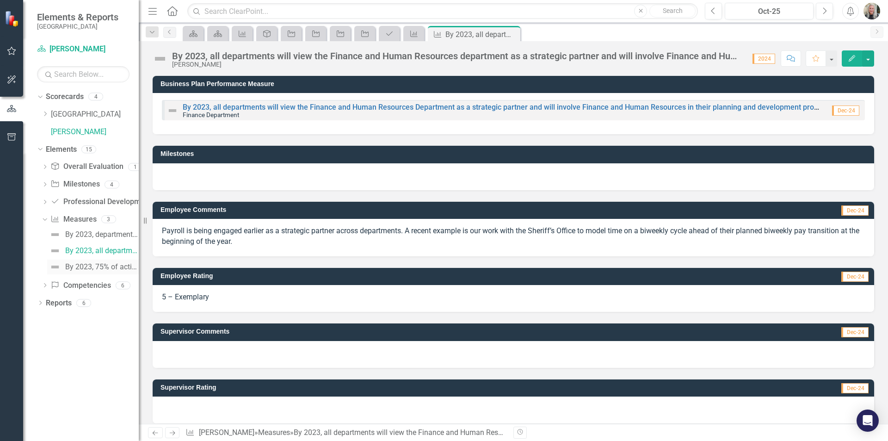
click at [56, 268] on img at bounding box center [54, 266] width 11 height 11
click at [56, 250] on img at bounding box center [54, 250] width 11 height 11
click at [55, 232] on img at bounding box center [54, 234] width 11 height 11
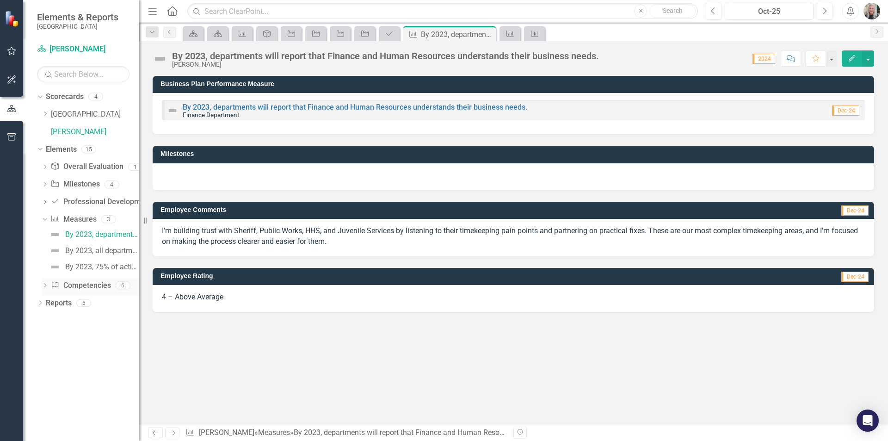
click at [43, 284] on icon "Dropdown" at bounding box center [45, 286] width 6 height 5
click at [85, 255] on div "Fiscal Accountability" at bounding box center [99, 252] width 68 height 8
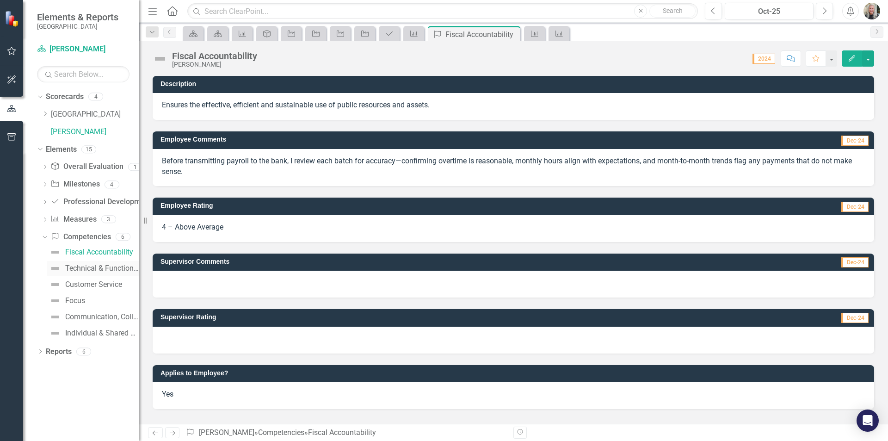
click at [76, 268] on div "Technical & Functional Expertise" at bounding box center [102, 268] width 74 height 8
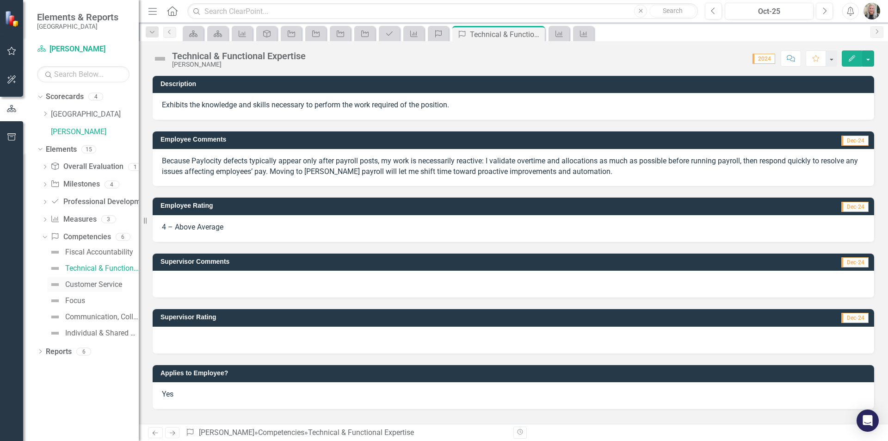
click at [55, 284] on img at bounding box center [54, 284] width 11 height 11
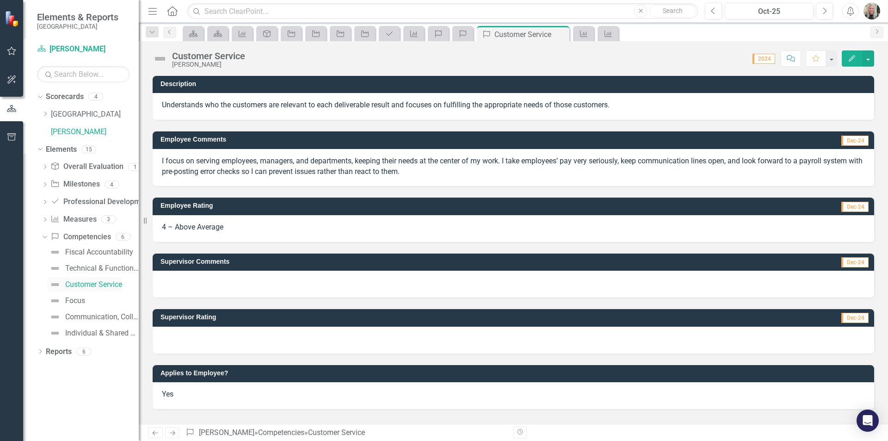
click at [58, 283] on img at bounding box center [54, 284] width 11 height 11
click at [80, 283] on div "Customer Service" at bounding box center [93, 284] width 57 height 8
click at [55, 298] on img at bounding box center [54, 300] width 11 height 11
click at [53, 313] on img at bounding box center [54, 316] width 11 height 11
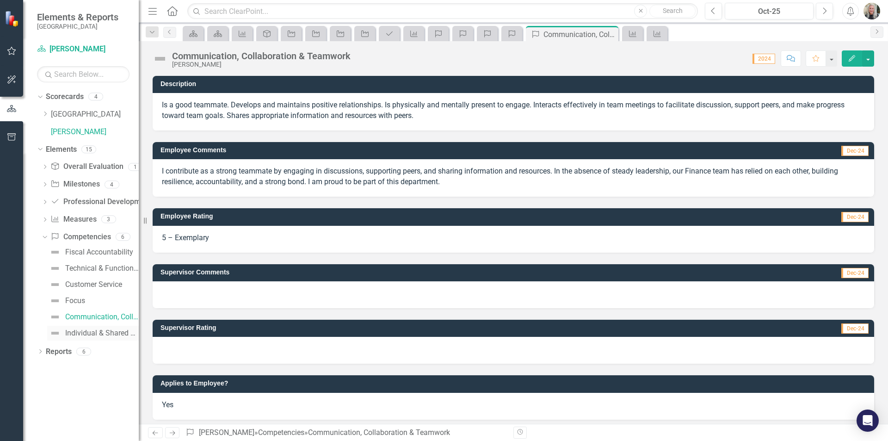
click at [55, 328] on img at bounding box center [54, 332] width 11 height 11
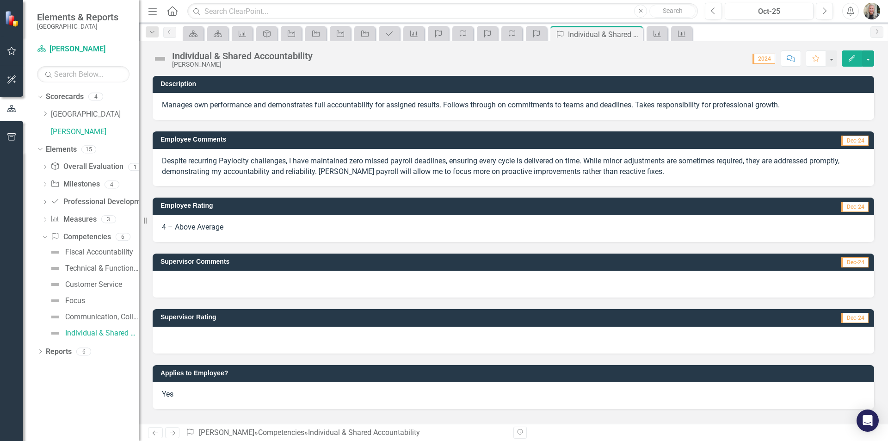
drag, startPoint x: 633, startPoint y: 174, endPoint x: 413, endPoint y: 172, distance: 219.7
click at [413, 172] on p "Despite recurring Paylocity challenges, I have maintained zero missed payroll d…" at bounding box center [513, 166] width 703 height 21
click at [654, 173] on p "Despite recurring Paylocity challenges, I have maintained zero missed payroll d…" at bounding box center [513, 166] width 703 height 21
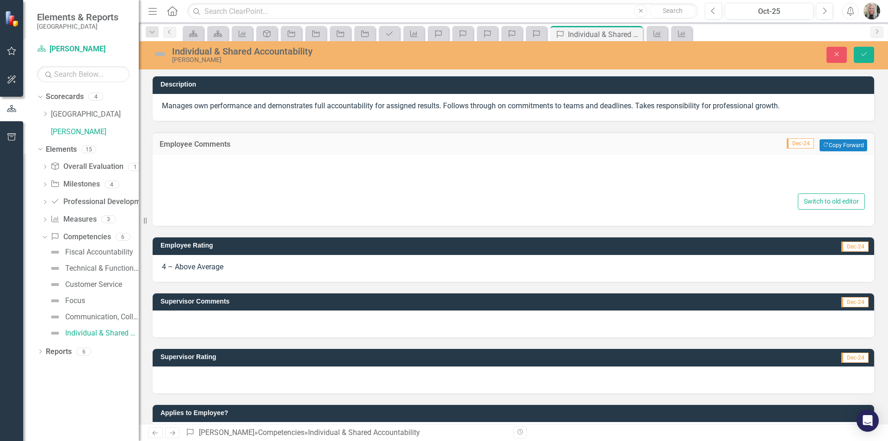
type textarea "<p>Despite recurring Paylocity challenges, I have maintained zero missed payrol…"
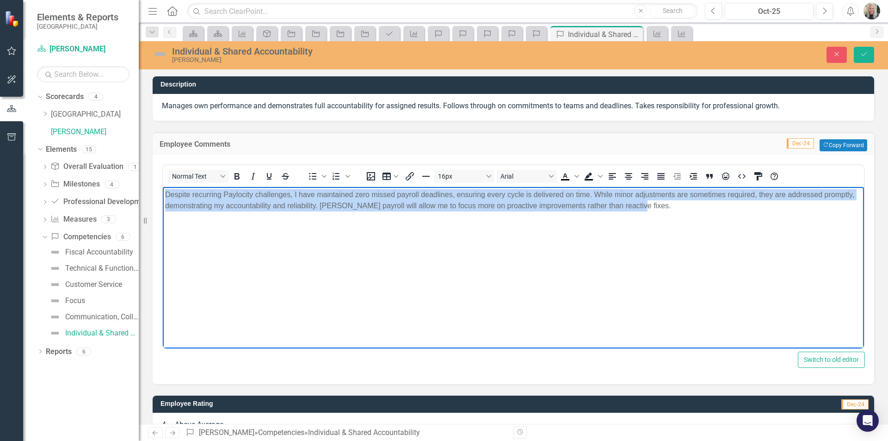
drag, startPoint x: 633, startPoint y: 209, endPoint x: 284, endPoint y: 381, distance: 389.1
click at [163, 194] on html "Despite recurring Paylocity challenges, I have maintained zero missed payroll d…" at bounding box center [513, 255] width 701 height 139
copy p "Despite recurring Paylocity challenges, I have maintained zero missed payroll d…"
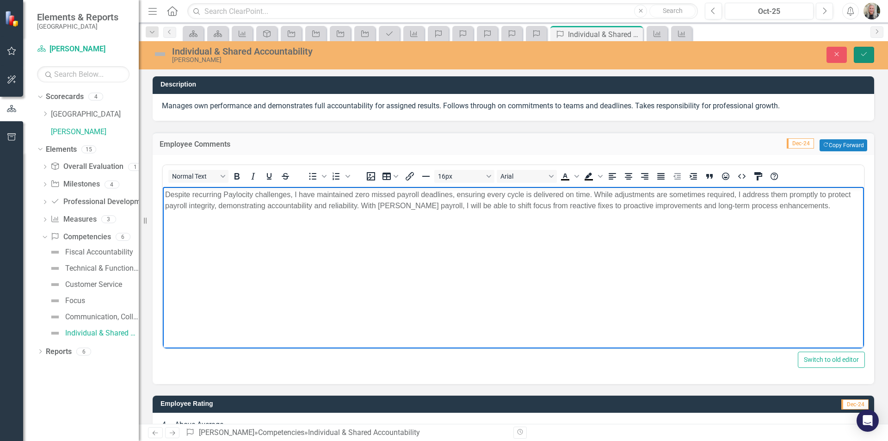
click at [866, 50] on button "Save" at bounding box center [864, 55] width 20 height 16
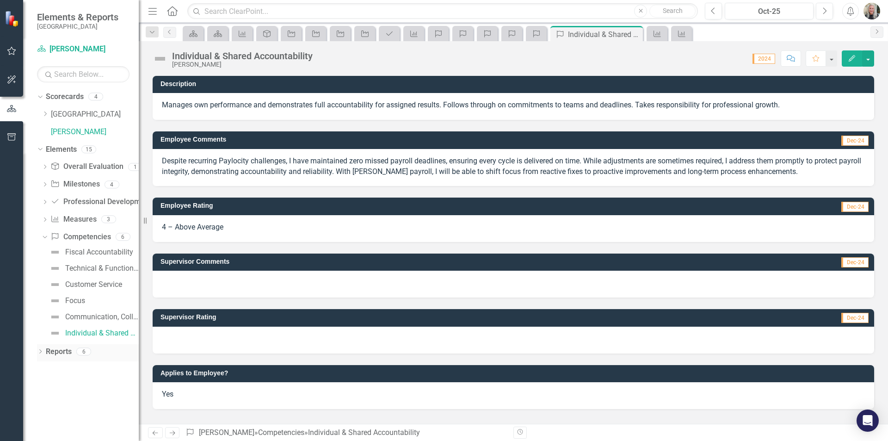
click at [40, 350] on icon at bounding box center [40, 351] width 2 height 4
click at [45, 366] on icon "Dropdown" at bounding box center [44, 368] width 6 height 5
click at [62, 383] on div "Employee Evaluation Navigation" at bounding box center [94, 383] width 90 height 8
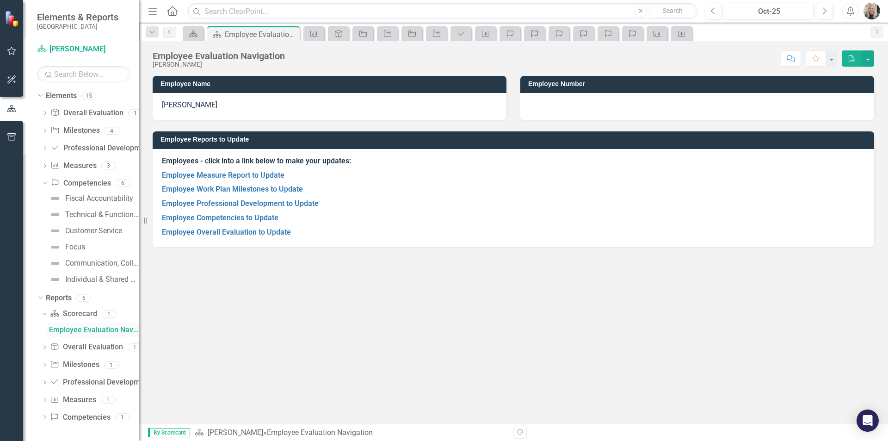
scroll to position [54, 0]
click at [44, 347] on icon "Dropdown" at bounding box center [44, 347] width 6 height 5
click at [59, 346] on div "Employee Overall Evaluation to Update" at bounding box center [94, 347] width 90 height 8
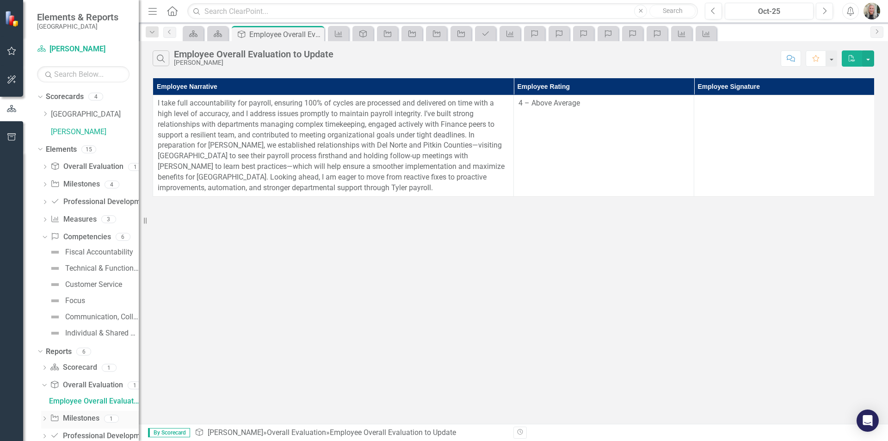
click at [44, 420] on icon "Dropdown" at bounding box center [44, 419] width 6 height 5
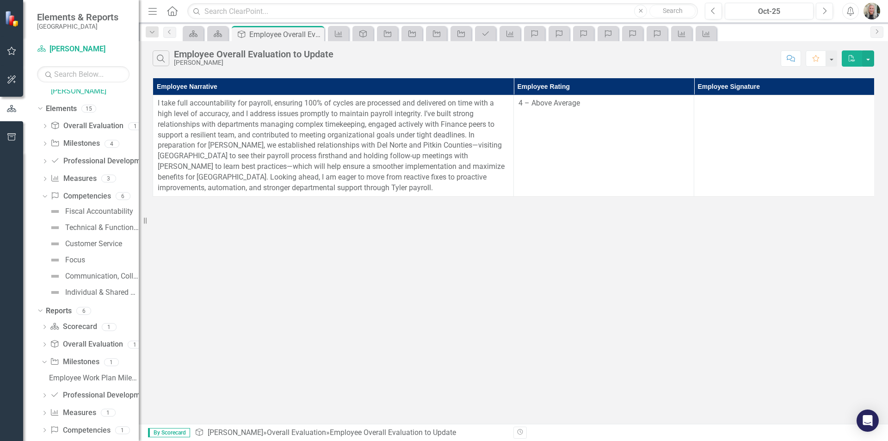
scroll to position [54, 0]
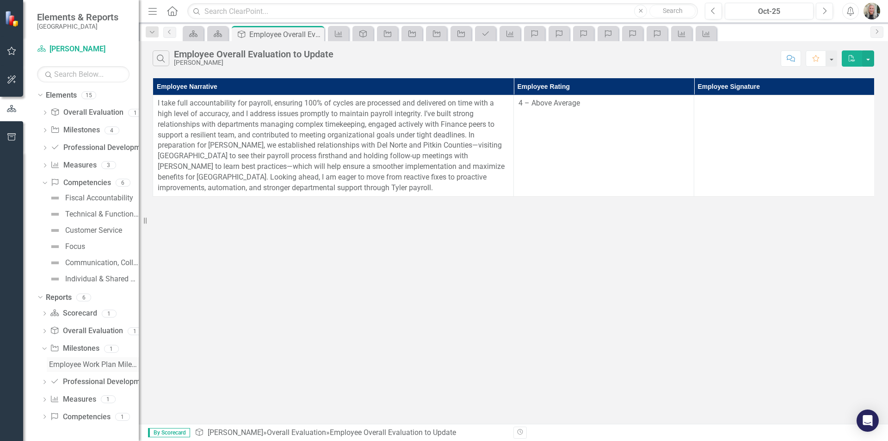
click at [75, 363] on div "Employee Work Plan Milestones to Update" at bounding box center [94, 364] width 90 height 8
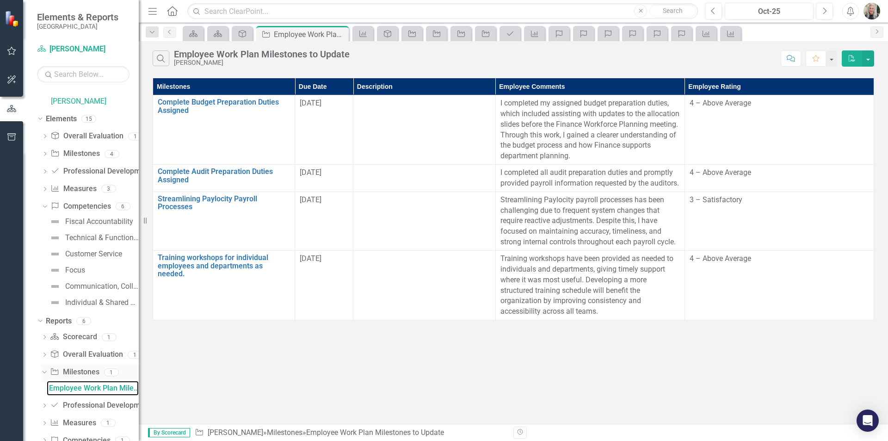
scroll to position [46, 0]
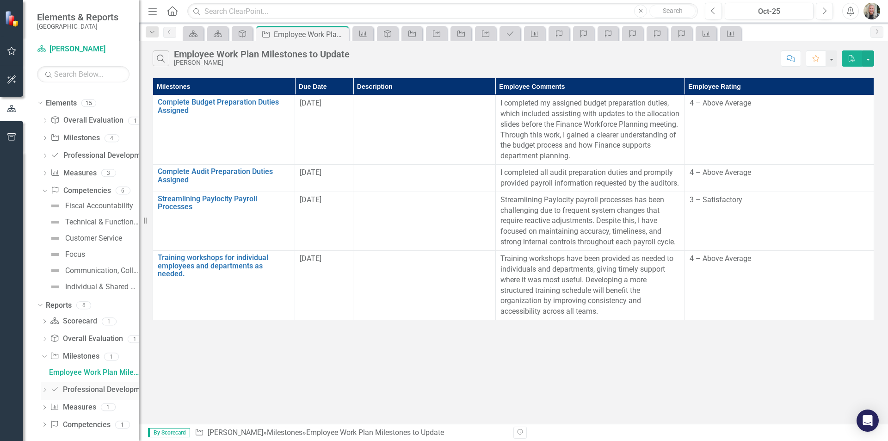
click at [44, 389] on icon "Dropdown" at bounding box center [44, 390] width 6 height 5
click at [56, 387] on div "Employee Professional Development to Update" at bounding box center [94, 390] width 90 height 8
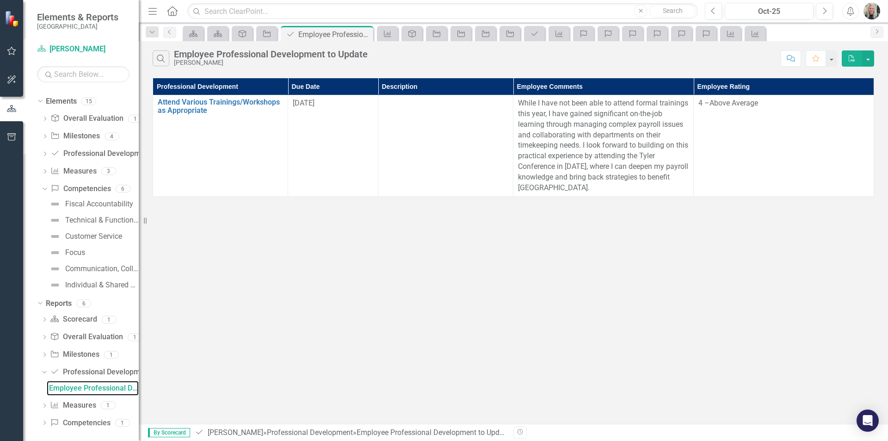
scroll to position [54, 0]
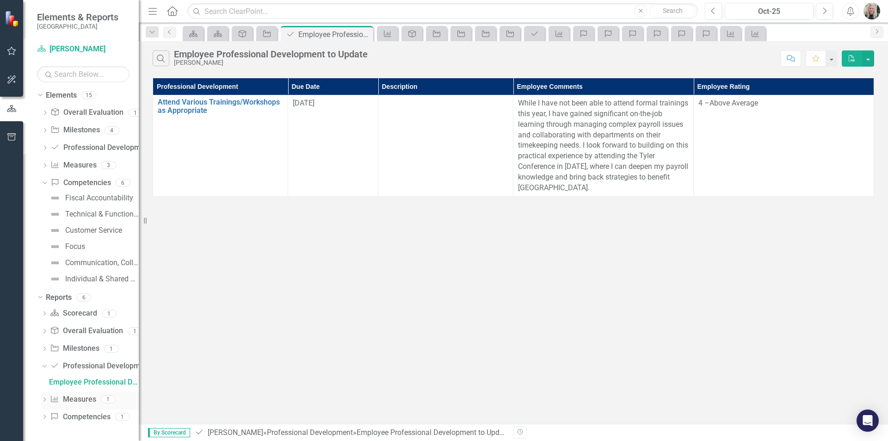
click at [42, 397] on div "Dropdown" at bounding box center [44, 400] width 6 height 8
click at [69, 398] on div "Employee Measure Report to Update" at bounding box center [94, 399] width 90 height 8
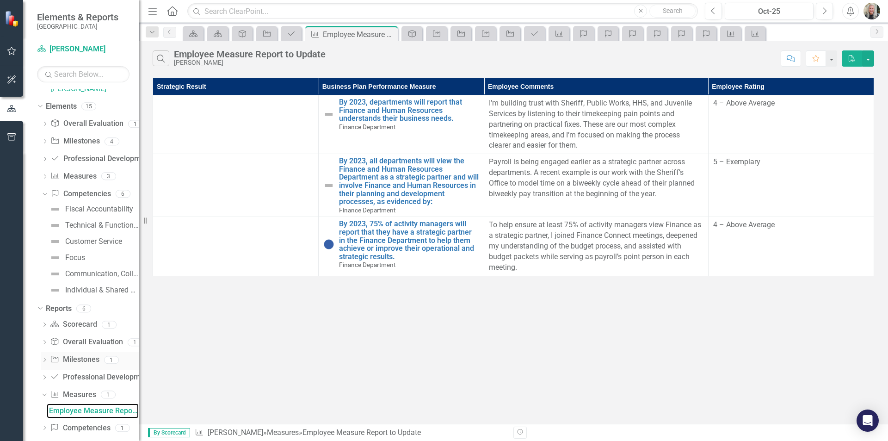
scroll to position [54, 0]
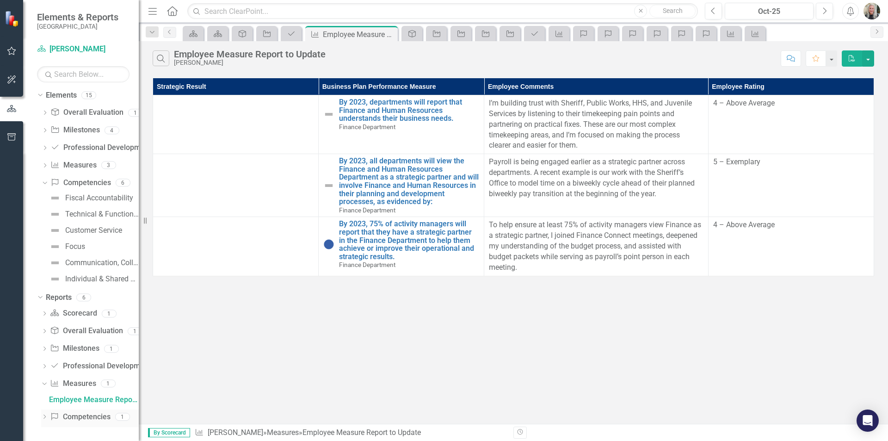
click at [43, 416] on icon "Dropdown" at bounding box center [44, 417] width 6 height 5
click at [64, 416] on div "Employee Competencies to Update" at bounding box center [94, 417] width 90 height 8
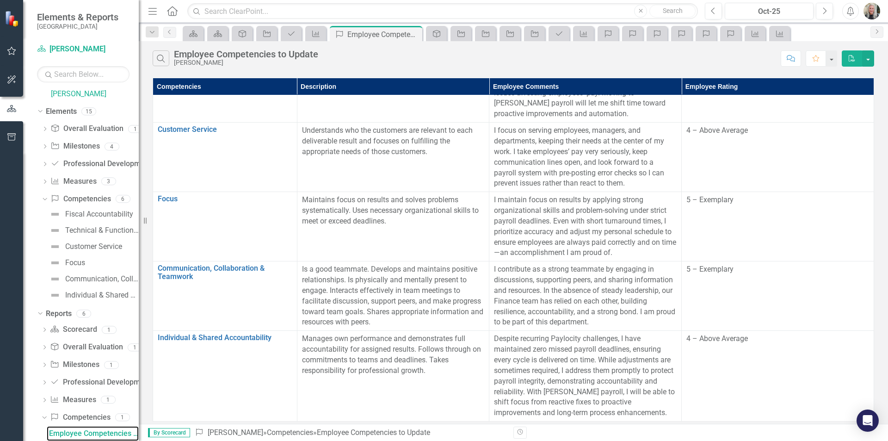
scroll to position [54, 0]
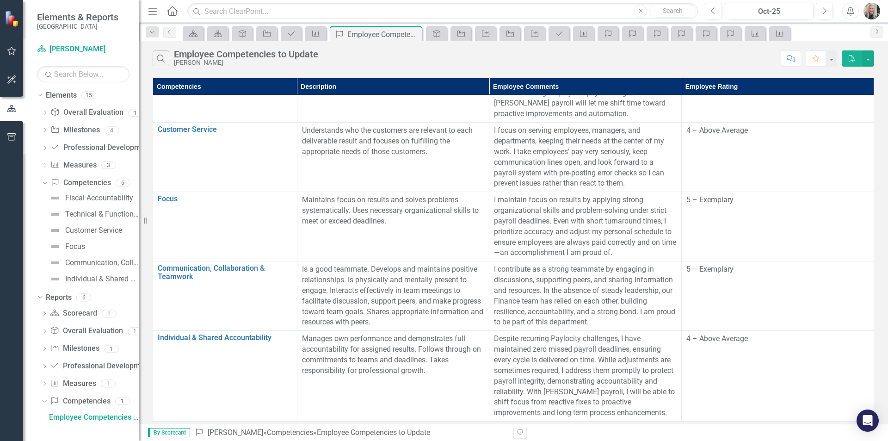
click at [877, 32] on icon "Next" at bounding box center [876, 32] width 7 height 6
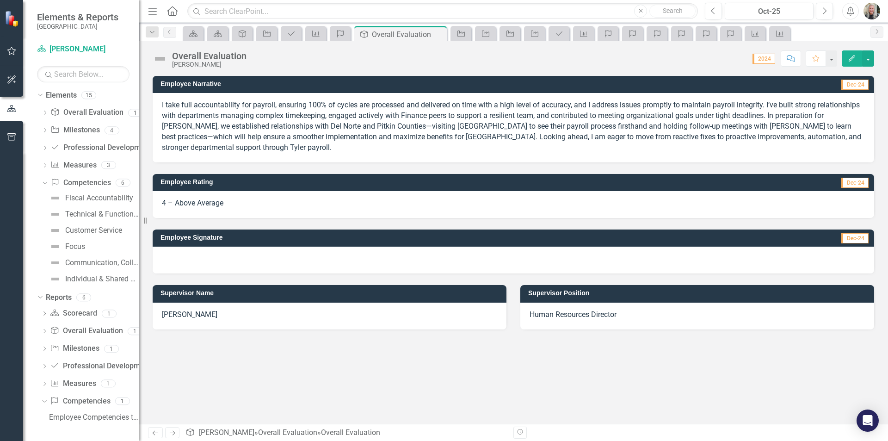
click at [216, 262] on div at bounding box center [514, 260] width 722 height 27
click at [212, 262] on div at bounding box center [514, 260] width 722 height 27
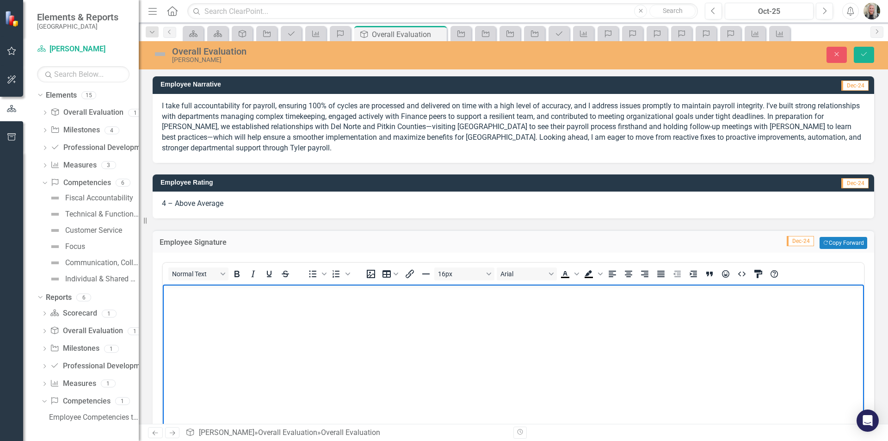
click at [200, 326] on body "Rich Text Area. Press ALT-0 for help." at bounding box center [513, 353] width 701 height 139
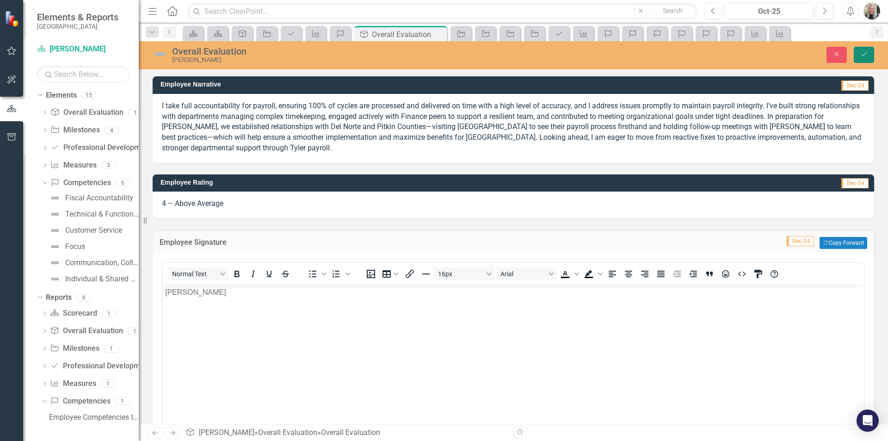
click at [863, 50] on button "Save" at bounding box center [864, 55] width 20 height 16
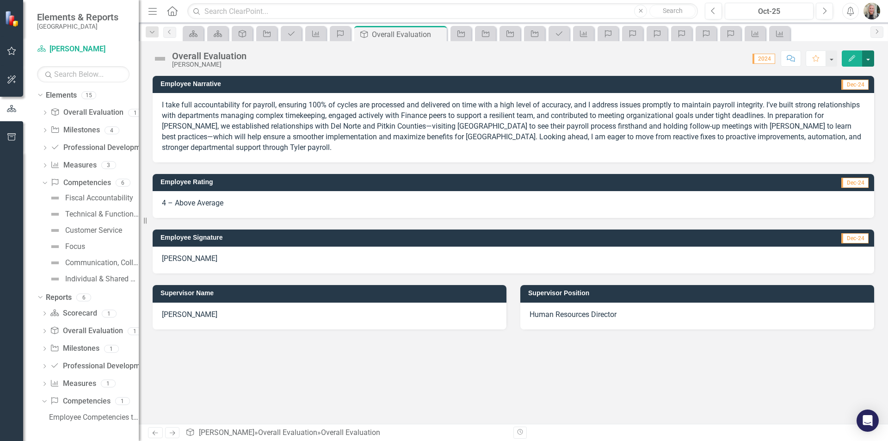
click at [867, 56] on button "button" at bounding box center [868, 58] width 12 height 16
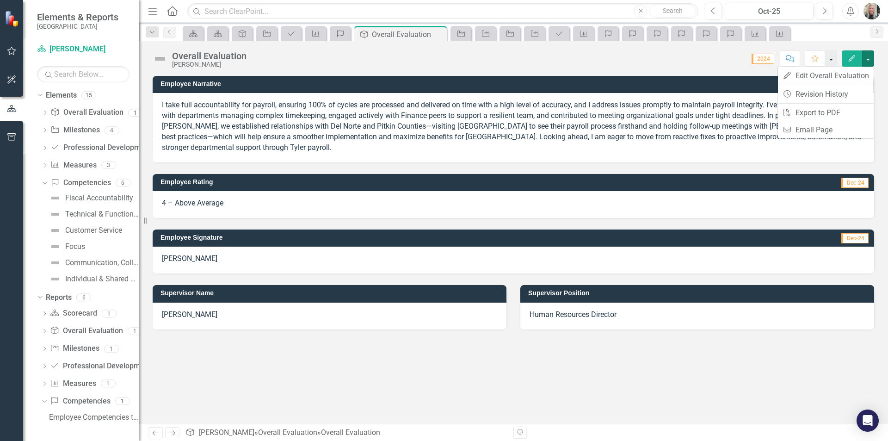
click at [834, 54] on button "button" at bounding box center [831, 58] width 12 height 16
click at [693, 56] on div "Score: N/A 2024 Completed Comment Favorite Edit" at bounding box center [562, 58] width 623 height 16
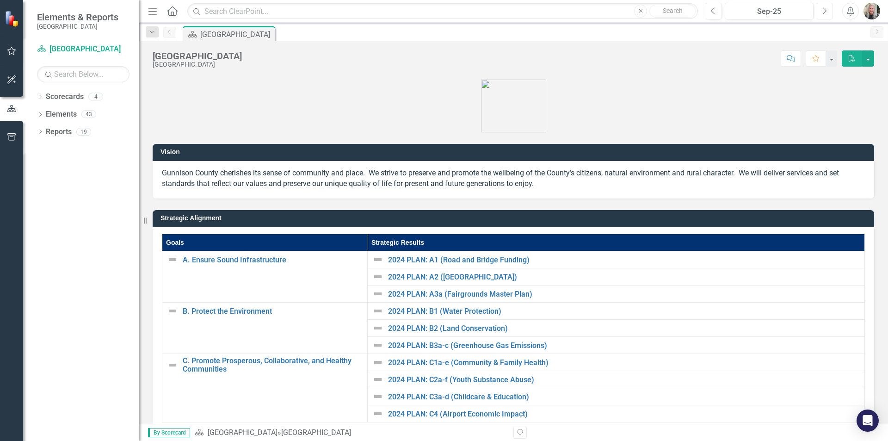
click at [827, 11] on icon "Next" at bounding box center [824, 11] width 5 height 8
click at [41, 48] on icon "Scorecard" at bounding box center [41, 48] width 9 height 7
click at [42, 98] on icon "Dropdown" at bounding box center [40, 97] width 6 height 5
click at [61, 128] on link "[PERSON_NAME]" at bounding box center [95, 132] width 88 height 11
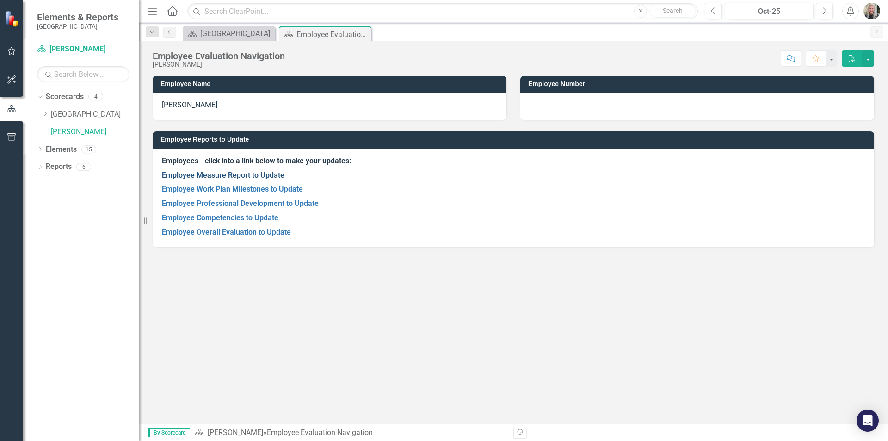
click at [254, 173] on link "Employee Measure Report to Update" at bounding box center [223, 175] width 123 height 9
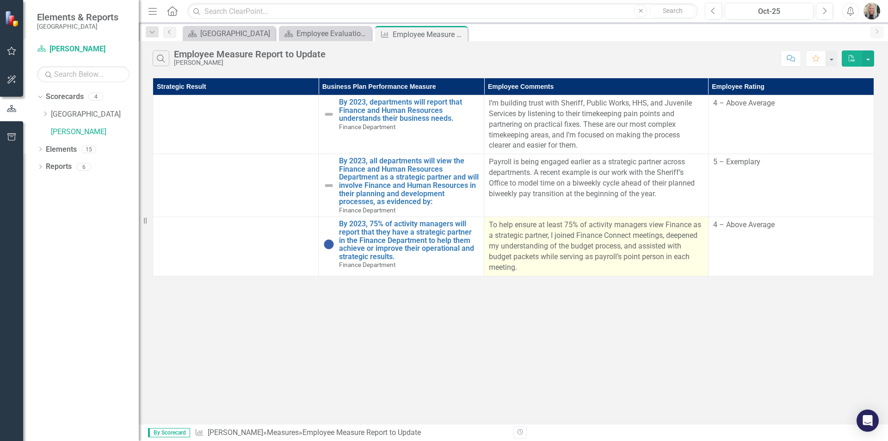
click at [566, 255] on p "To help ensure at least 75% of activity managers view Finance as a strategic pa…" at bounding box center [596, 246] width 214 height 53
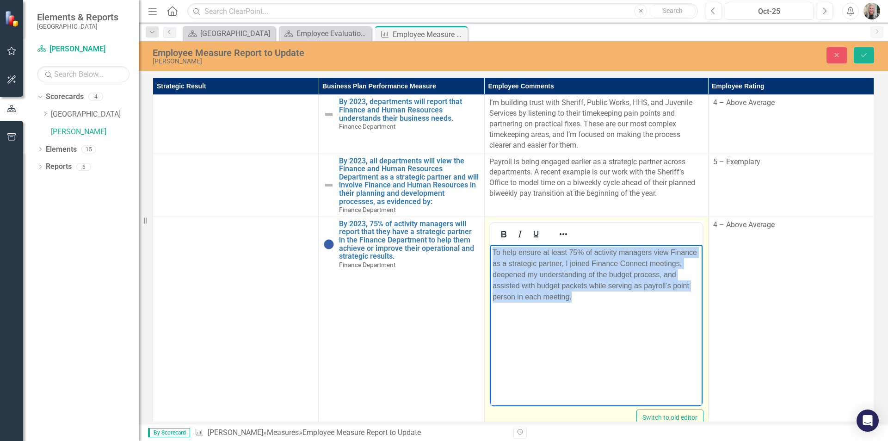
drag, startPoint x: 578, startPoint y: 301, endPoint x: 968, endPoint y: 498, distance: 437.1
click at [490, 247] on html "To help ensure at least 75% of activity managers view Finance as a strategic pa…" at bounding box center [596, 313] width 212 height 139
copy p "To help ensure at least 75% of activity managers view Finance as a strategic pa…"
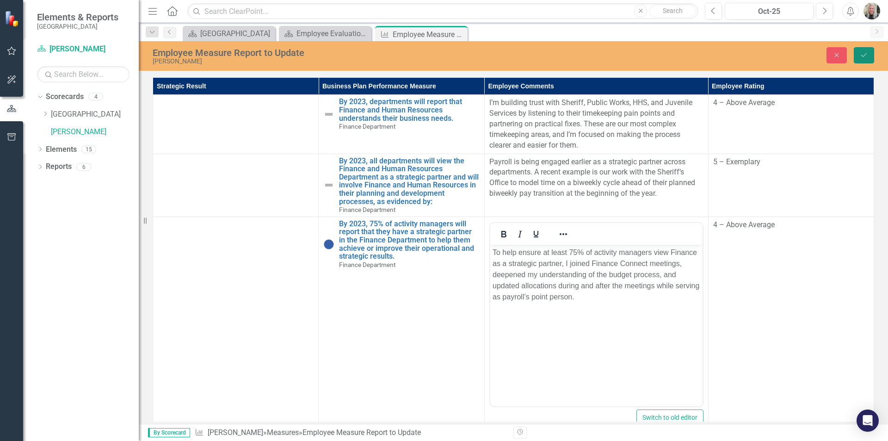
click at [860, 55] on icon "Save" at bounding box center [864, 55] width 8 height 6
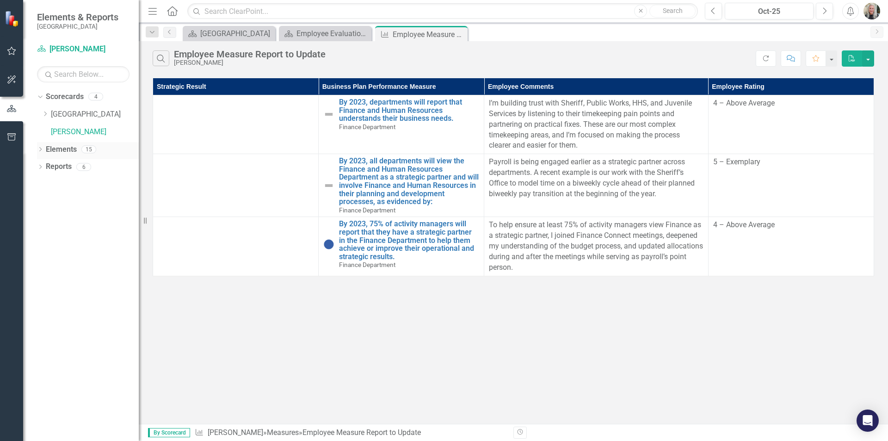
click at [42, 148] on icon "Dropdown" at bounding box center [40, 150] width 6 height 5
click at [46, 166] on icon "Dropdown" at bounding box center [45, 167] width 6 height 5
click at [74, 176] on link "Overall Evaluation" at bounding box center [85, 181] width 77 height 15
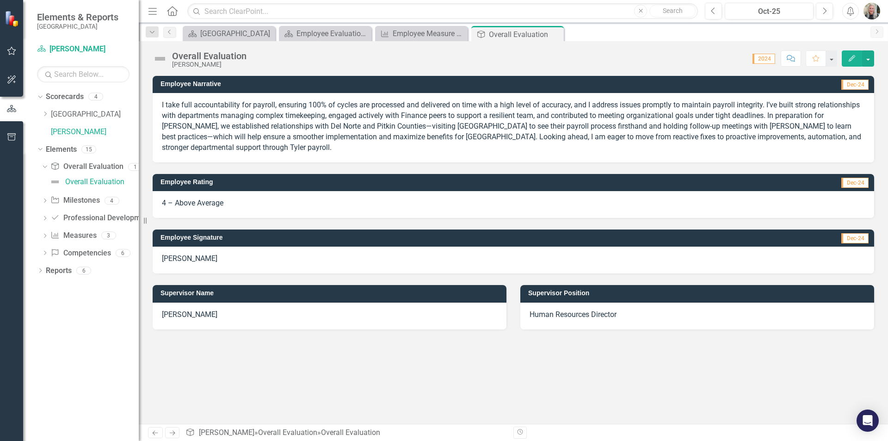
click at [173, 10] on icon "Home" at bounding box center [172, 11] width 12 height 10
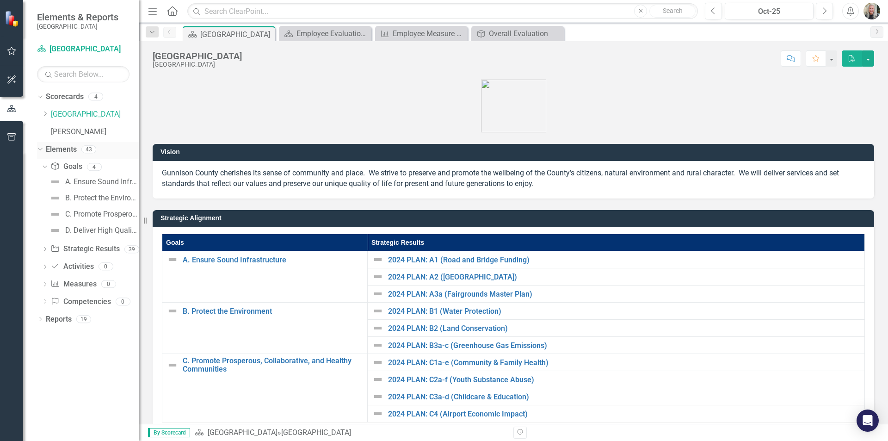
click at [40, 151] on icon "Dropdown" at bounding box center [39, 149] width 5 height 6
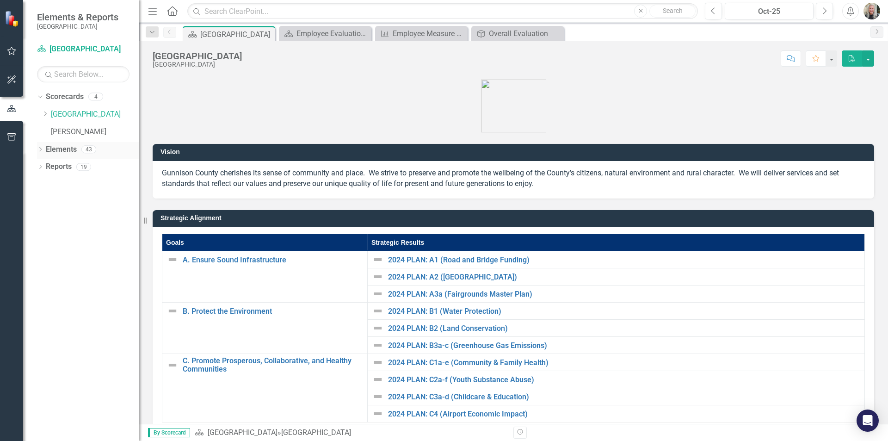
click at [43, 148] on icon "Dropdown" at bounding box center [40, 150] width 6 height 5
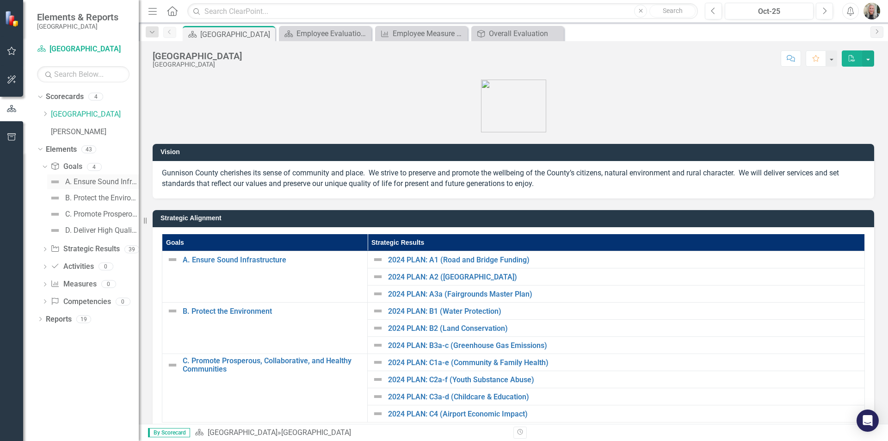
click at [91, 179] on div "A. Ensure Sound Infrastructure" at bounding box center [102, 182] width 74 height 8
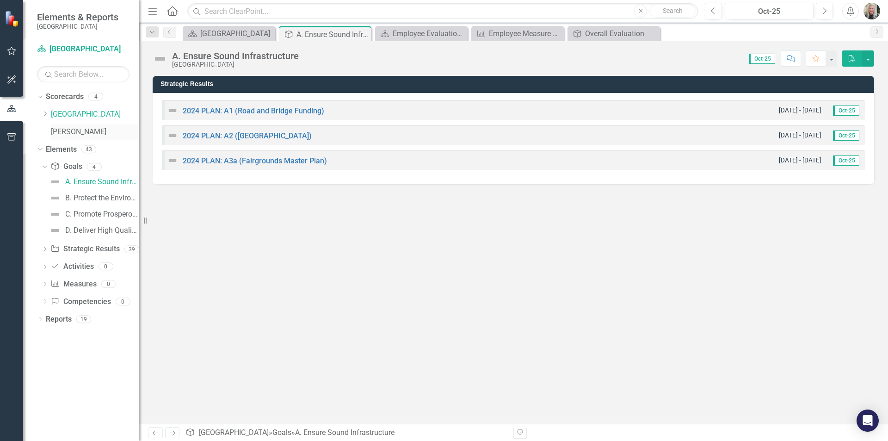
click at [65, 133] on link "[PERSON_NAME]" at bounding box center [95, 132] width 88 height 11
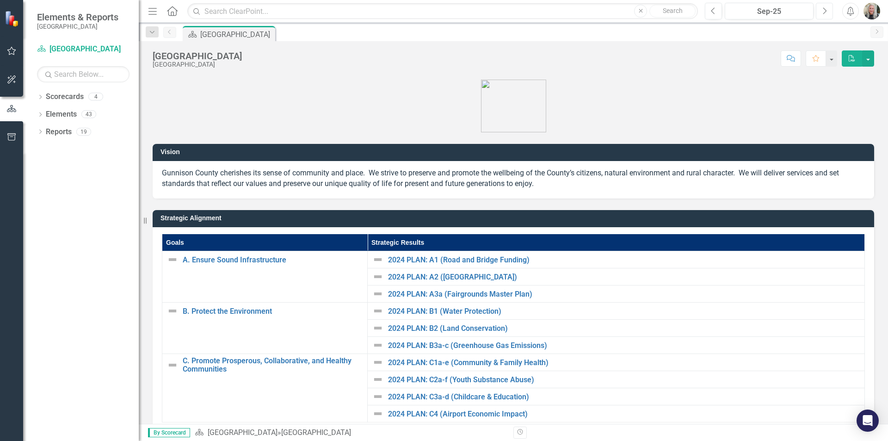
click at [820, 11] on button "Next" at bounding box center [824, 11] width 17 height 17
click at [40, 97] on icon "Dropdown" at bounding box center [40, 97] width 6 height 5
click at [65, 129] on link "[PERSON_NAME]" at bounding box center [95, 132] width 88 height 11
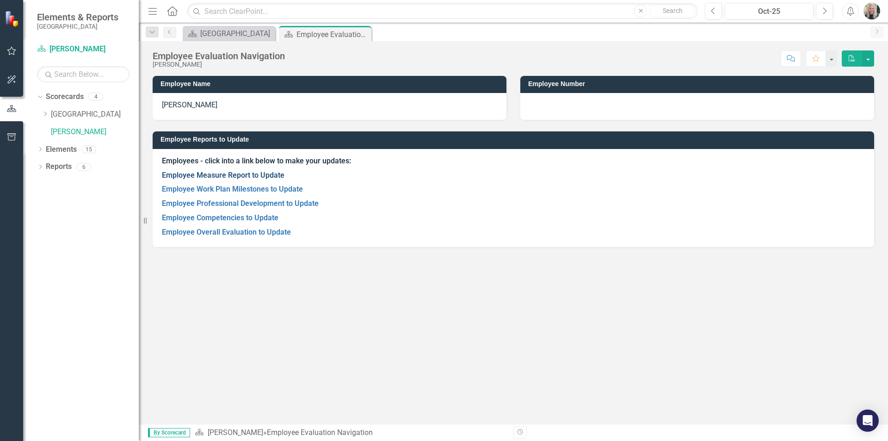
click at [189, 174] on link "Employee Measure Report to Update" at bounding box center [223, 175] width 123 height 9
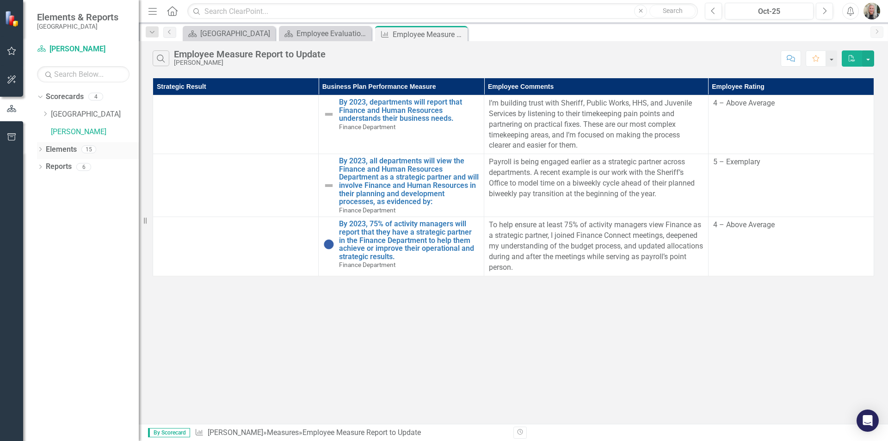
click at [40, 148] on icon "Dropdown" at bounding box center [40, 150] width 6 height 5
click at [46, 166] on icon "Dropdown" at bounding box center [45, 167] width 6 height 5
click at [82, 181] on div "Overall Evaluation" at bounding box center [94, 182] width 59 height 8
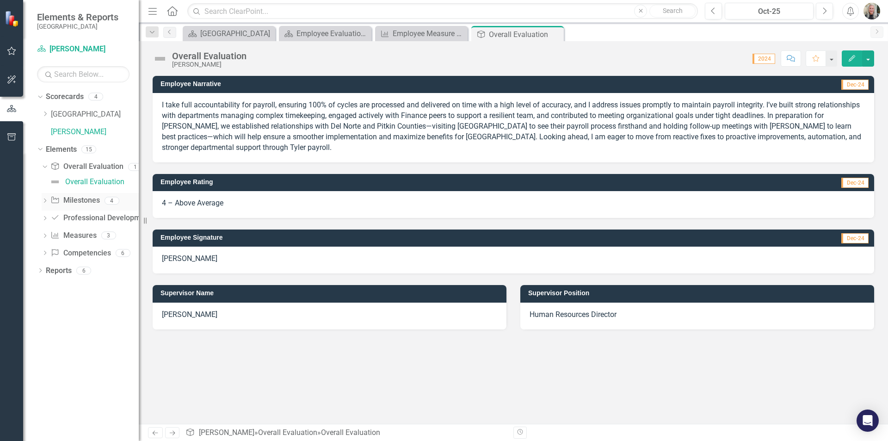
click at [44, 199] on icon "Dropdown" at bounding box center [45, 201] width 6 height 5
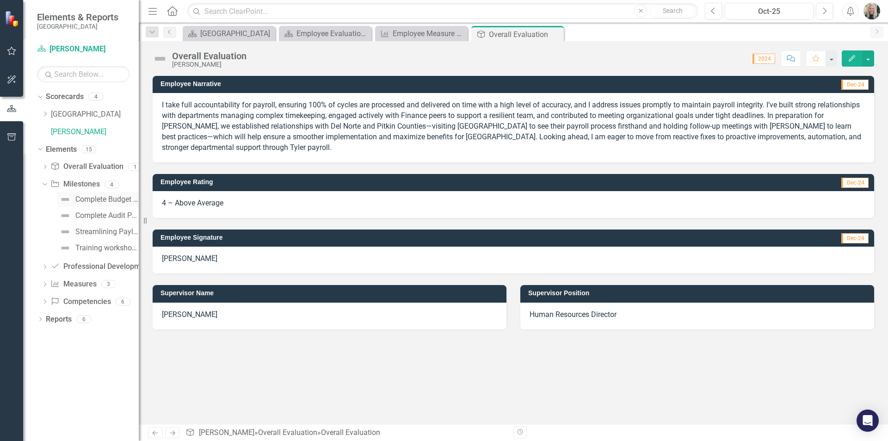
click at [69, 200] on img at bounding box center [65, 199] width 11 height 11
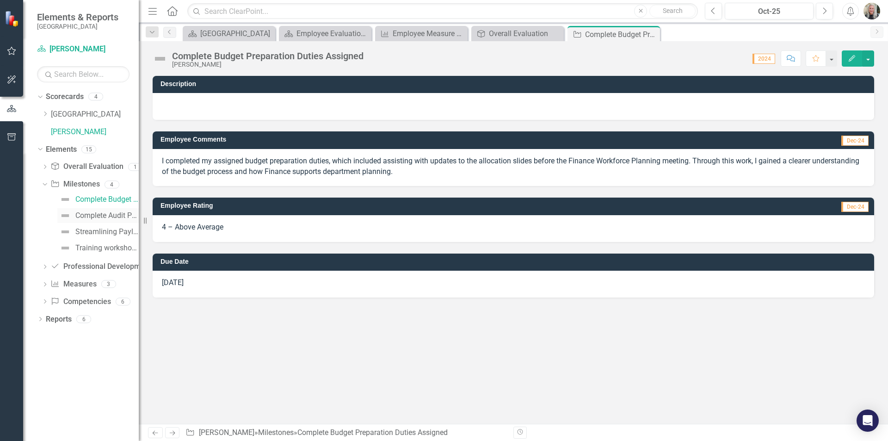
click at [63, 214] on img at bounding box center [65, 215] width 11 height 11
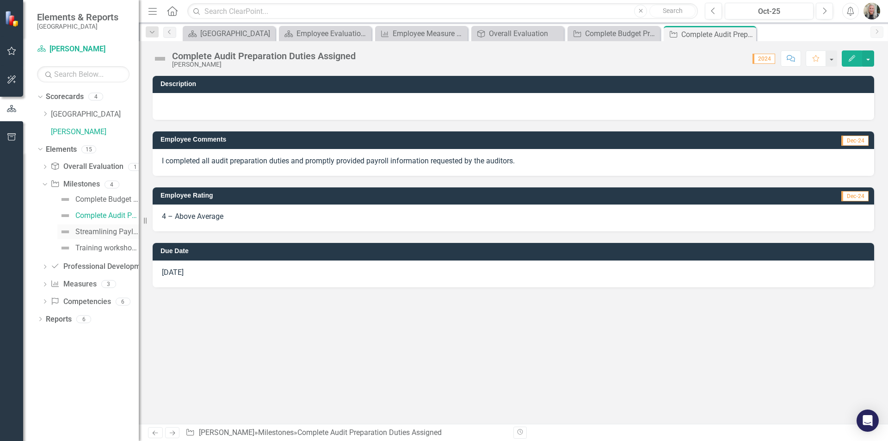
click at [66, 233] on img at bounding box center [65, 231] width 11 height 11
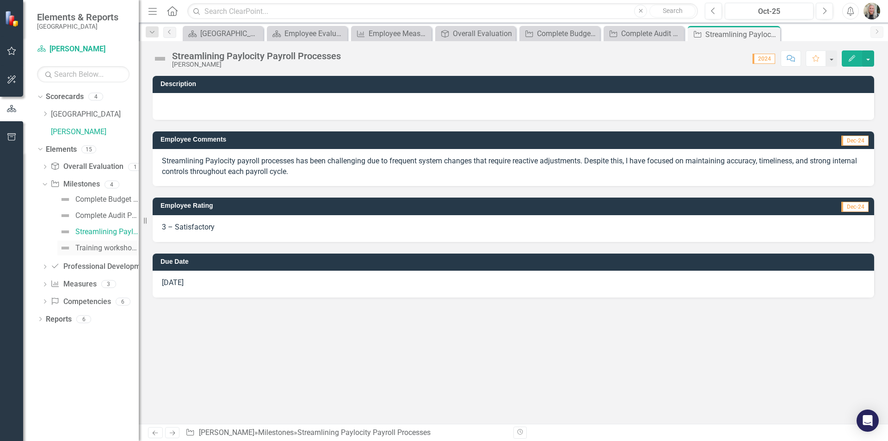
click at [65, 245] on img at bounding box center [65, 247] width 11 height 11
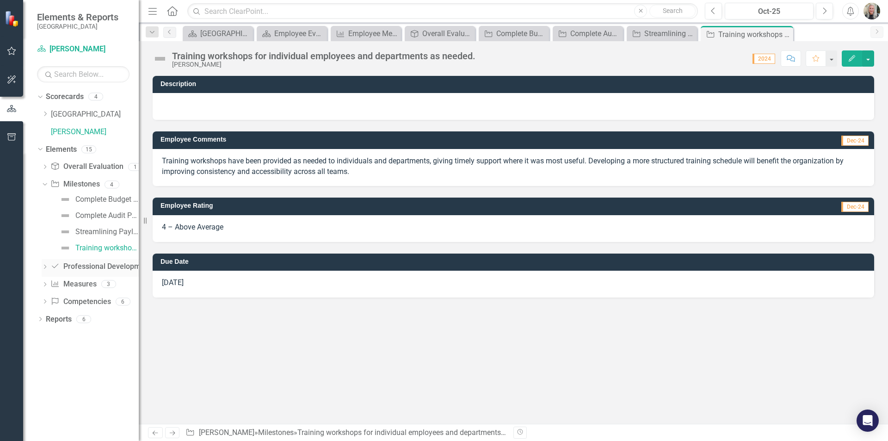
click at [46, 267] on icon at bounding box center [45, 267] width 2 height 4
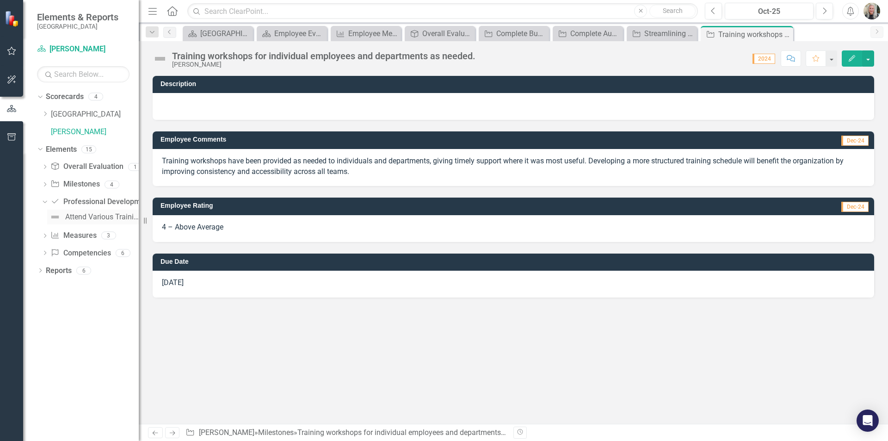
click at [56, 213] on img at bounding box center [54, 216] width 11 height 11
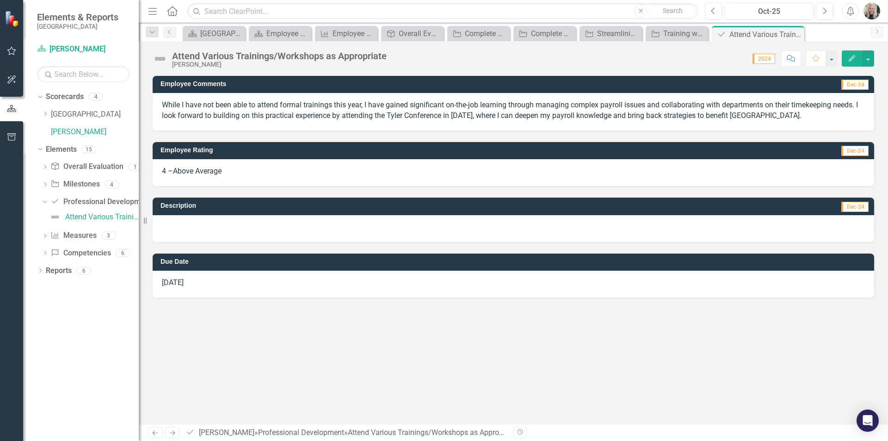
drag, startPoint x: 793, startPoint y: 115, endPoint x: 476, endPoint y: 116, distance: 317.8
click at [476, 116] on p "While I have not been able to attend formal trainings this year, I have gained …" at bounding box center [513, 110] width 703 height 21
click at [699, 124] on div "While I have not been able to attend formal trainings this year, I have gained …" at bounding box center [514, 111] width 722 height 37
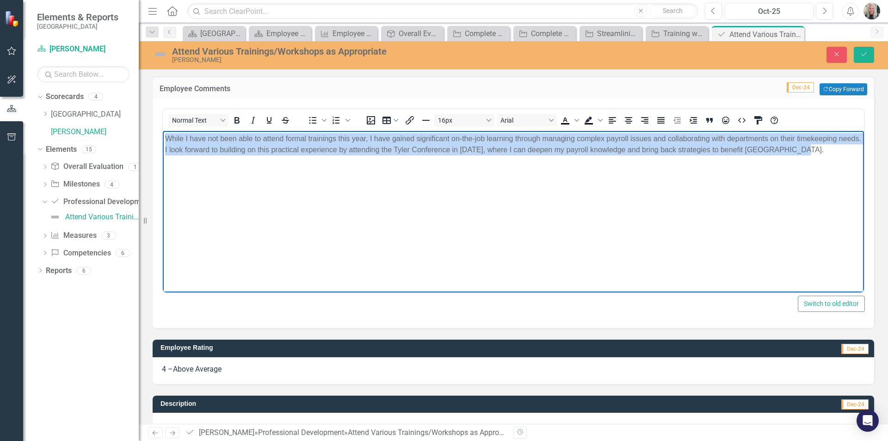
drag, startPoint x: 825, startPoint y: 149, endPoint x: 144, endPoint y: 141, distance: 680.5
click at [163, 141] on html "While I have not been able to attend formal trainings this year, I have gained …" at bounding box center [513, 200] width 701 height 139
copy p "While I have not been able to attend formal trainings this year, I have gained …"
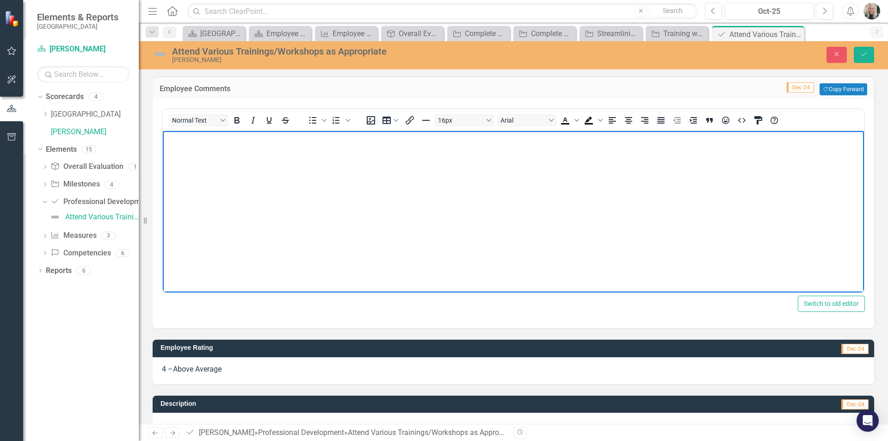
click at [175, 139] on p "Rich Text Area. Press ALT-0 for help." at bounding box center [513, 138] width 697 height 11
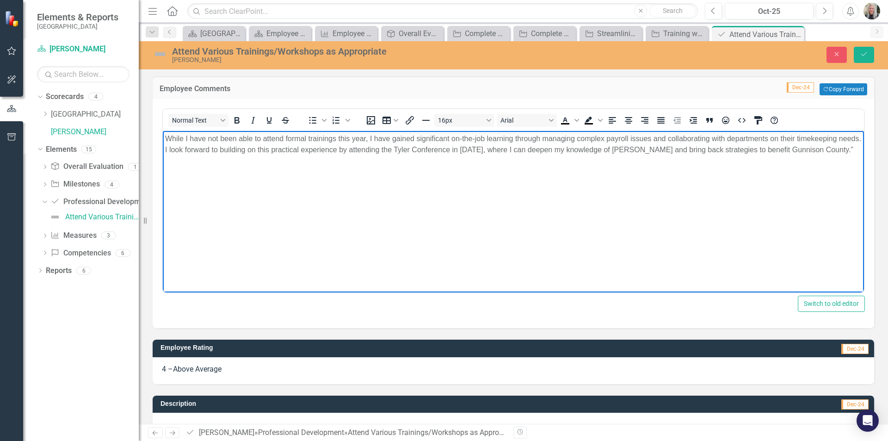
click at [852, 148] on p "While I have not been able to attend formal trainings this year, I have gained …" at bounding box center [513, 144] width 697 height 22
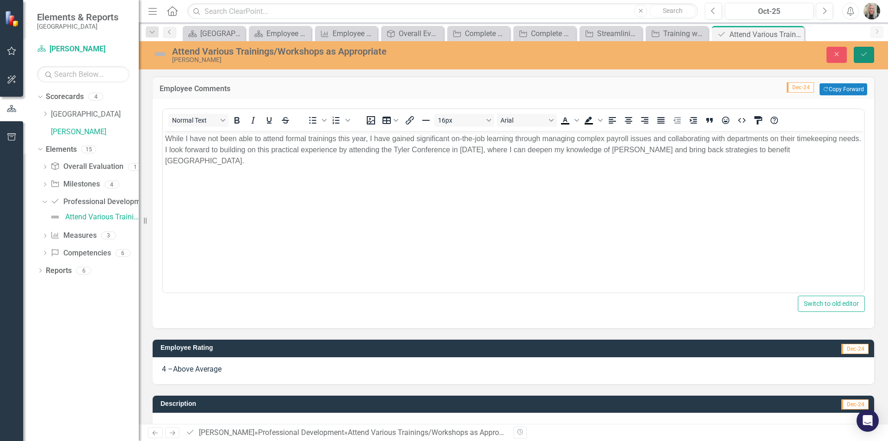
click at [865, 51] on icon "Save" at bounding box center [864, 54] width 8 height 6
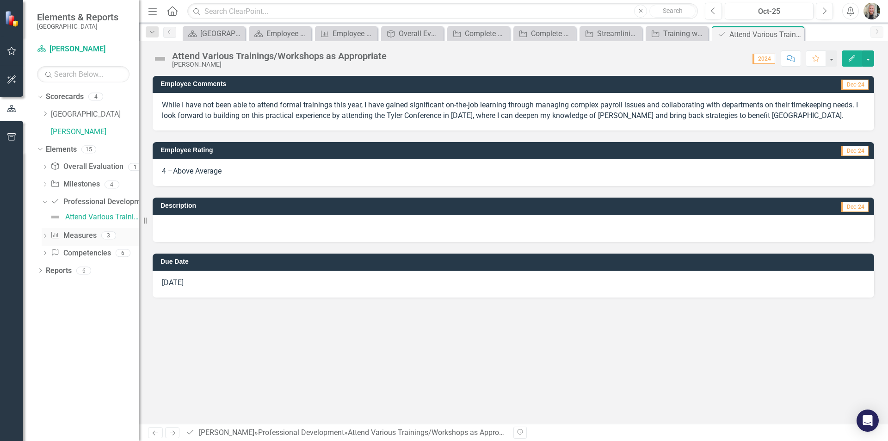
click at [44, 235] on icon "Dropdown" at bounding box center [45, 236] width 6 height 5
click at [86, 237] on div "By 2023, departments will report that Finance and Human Resources understands t…" at bounding box center [102, 234] width 74 height 8
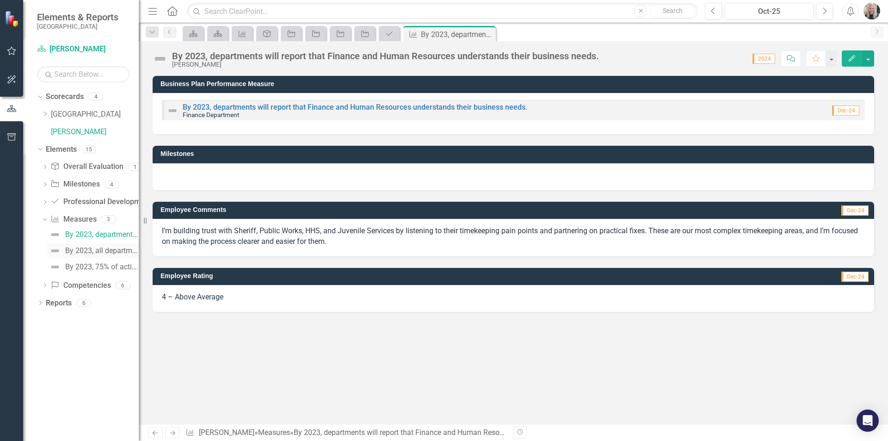
click at [57, 250] on img at bounding box center [54, 250] width 11 height 11
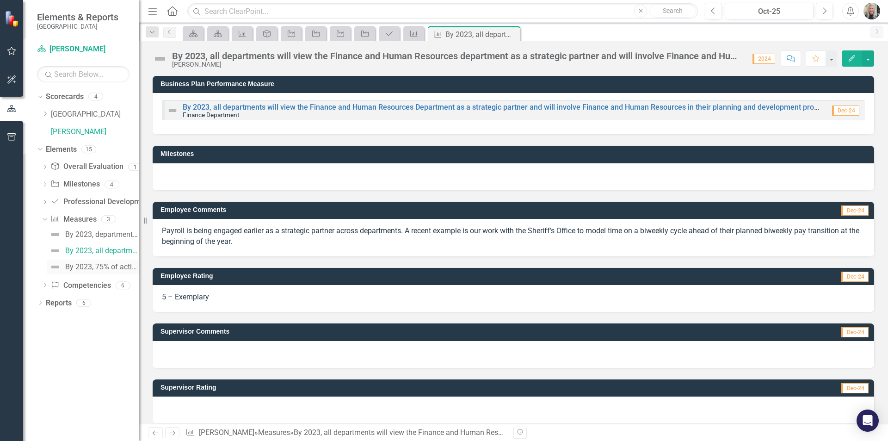
click at [56, 267] on img at bounding box center [54, 266] width 11 height 11
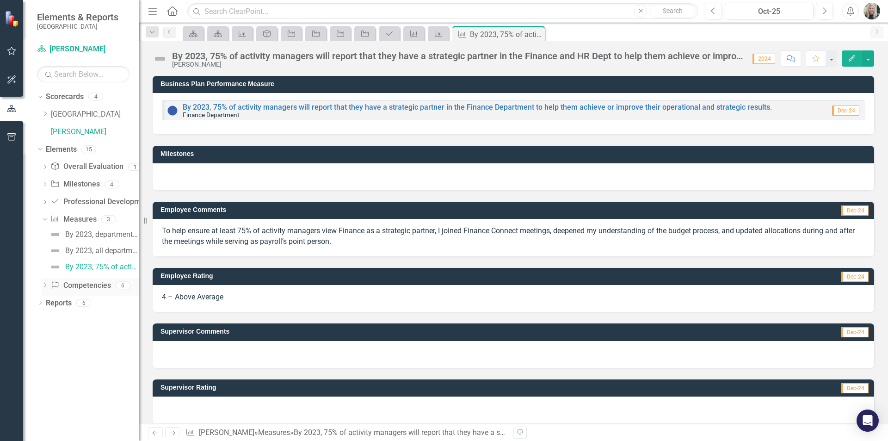
click at [45, 284] on icon "Dropdown" at bounding box center [45, 286] width 6 height 5
click at [54, 253] on img at bounding box center [54, 252] width 11 height 11
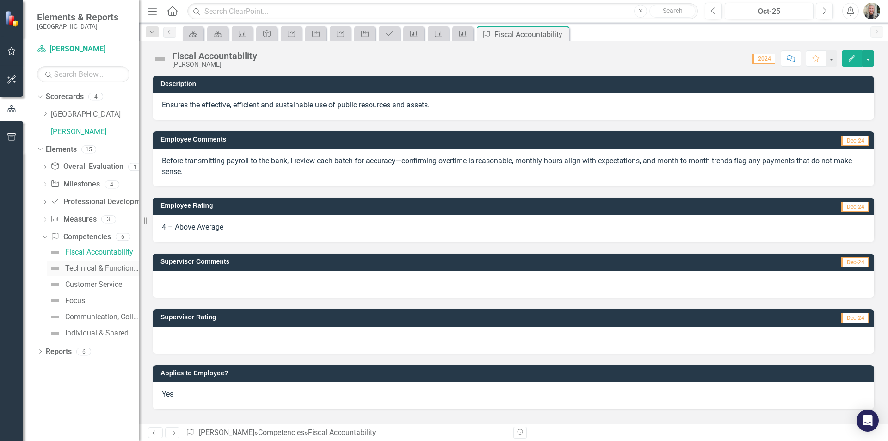
click at [56, 267] on img at bounding box center [54, 268] width 11 height 11
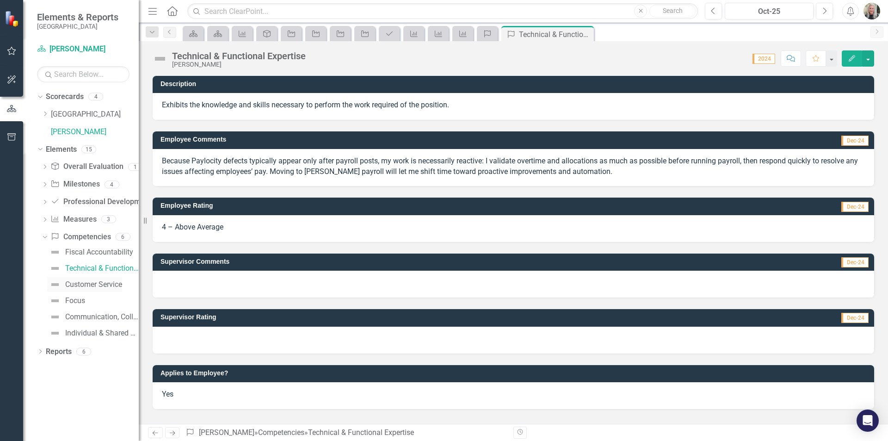
click at [54, 285] on img at bounding box center [54, 284] width 11 height 11
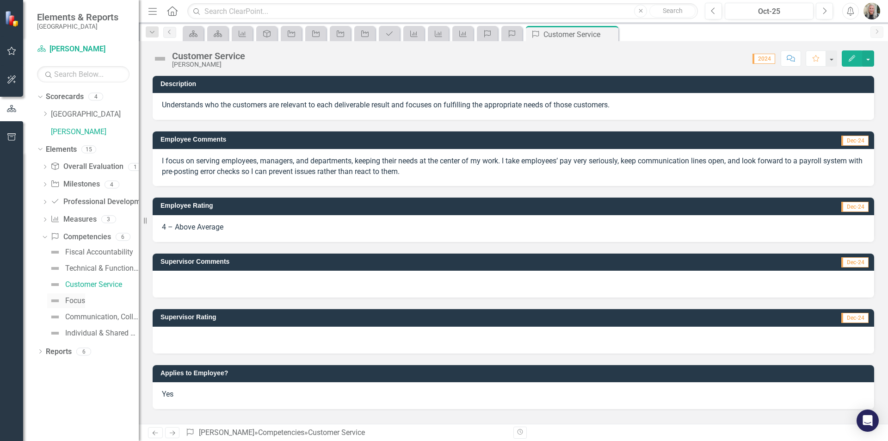
click at [53, 300] on img at bounding box center [54, 300] width 11 height 11
click at [53, 315] on img at bounding box center [54, 316] width 11 height 11
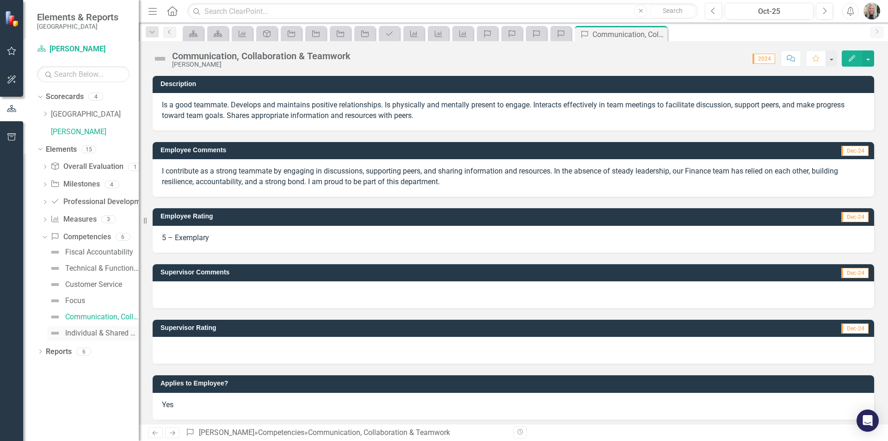
click at [53, 329] on img at bounding box center [54, 332] width 11 height 11
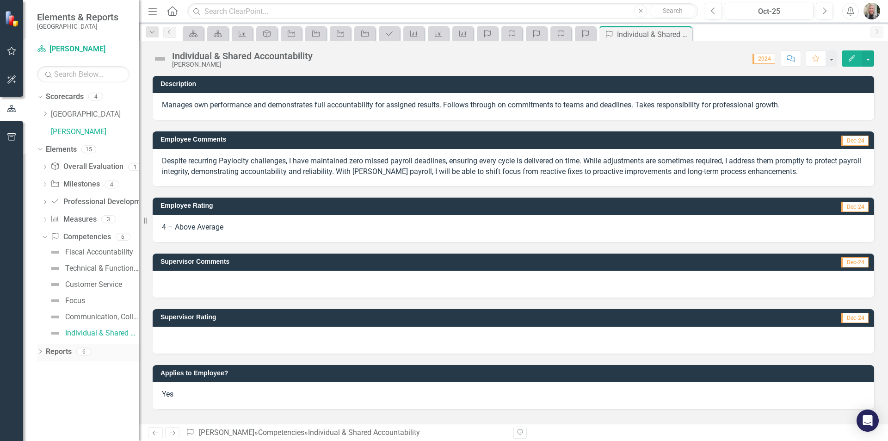
click at [38, 349] on div "Dropdown" at bounding box center [40, 353] width 6 height 8
click at [46, 366] on icon "Dropdown" at bounding box center [44, 368] width 6 height 5
click at [50, 380] on div "Employee Evaluation Navigation" at bounding box center [94, 383] width 90 height 8
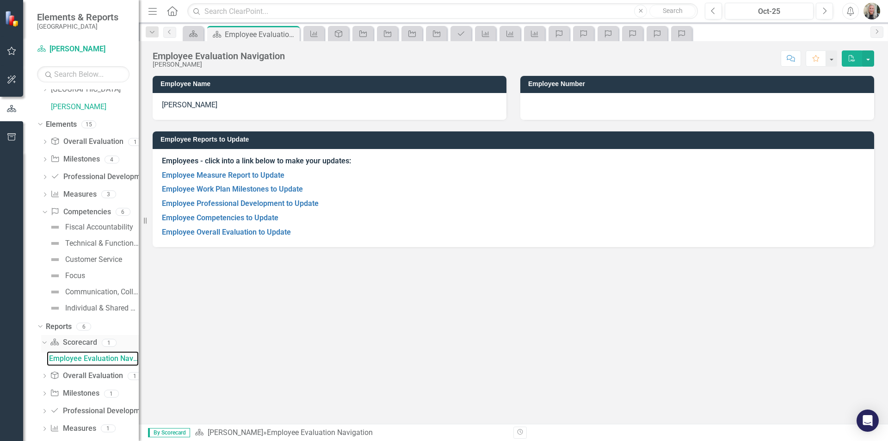
scroll to position [54, 0]
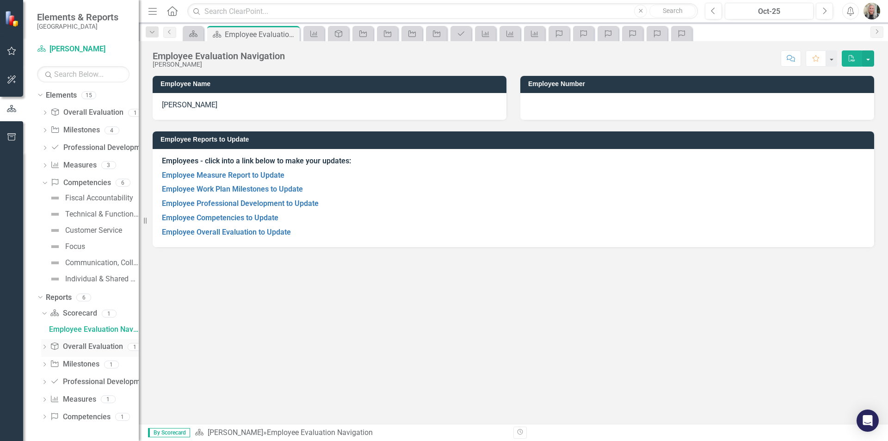
click at [44, 346] on icon "Dropdown" at bounding box center [44, 347] width 6 height 5
click at [57, 346] on div "Employee Overall Evaluation to Update" at bounding box center [94, 347] width 90 height 8
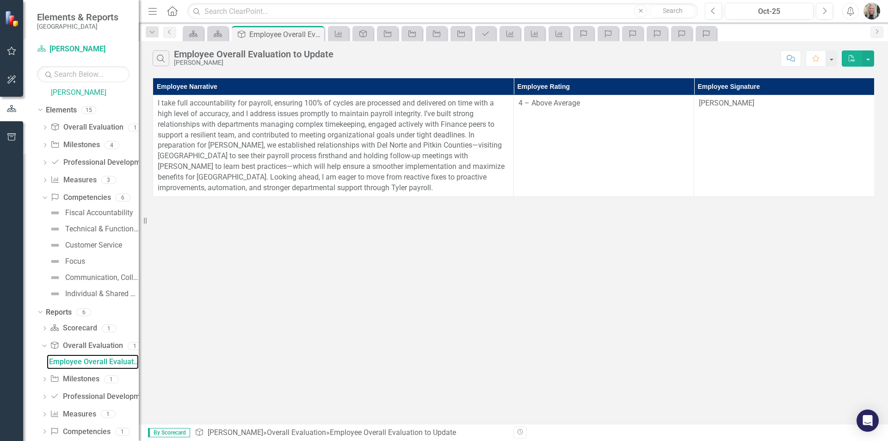
scroll to position [54, 0]
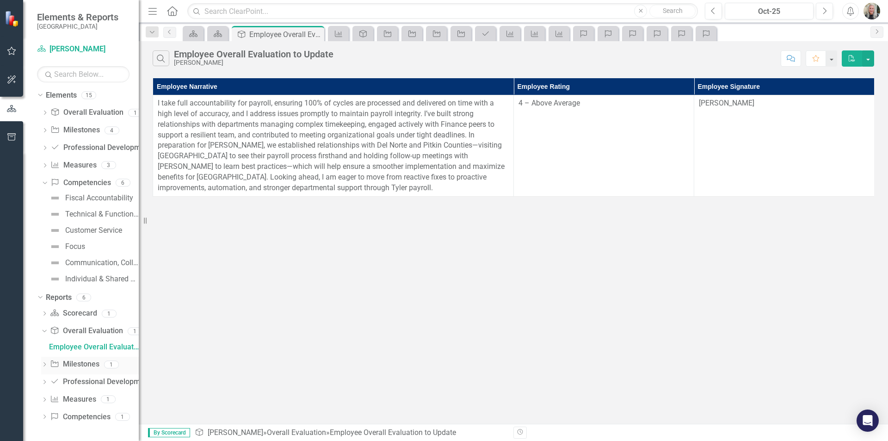
click at [43, 363] on icon "Dropdown" at bounding box center [44, 365] width 6 height 5
click at [58, 363] on div "Employee Work Plan Milestones to Update" at bounding box center [94, 364] width 90 height 8
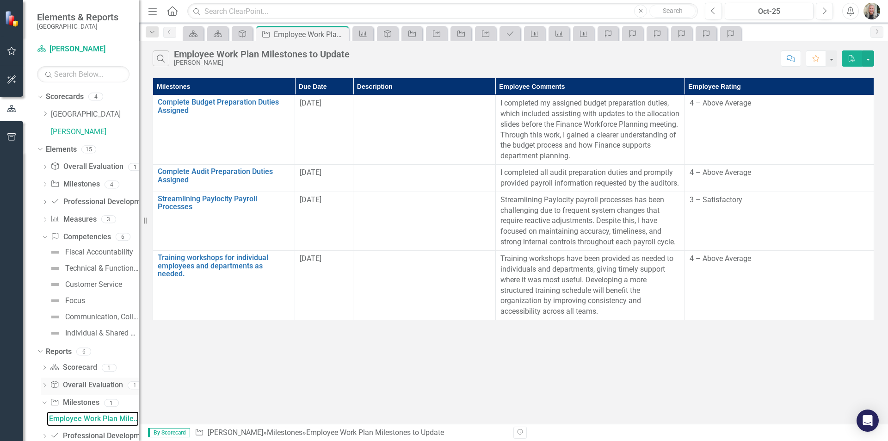
scroll to position [54, 0]
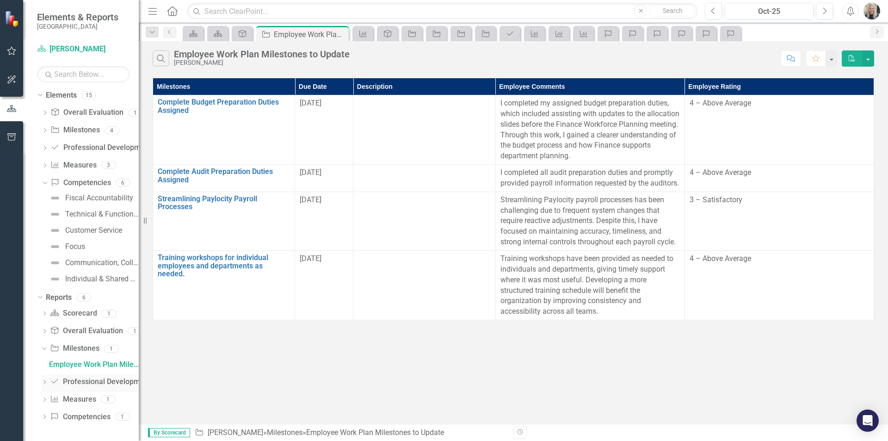
click at [42, 380] on icon "Dropdown" at bounding box center [44, 382] width 6 height 5
click at [56, 382] on div "Employee Professional Development to Update" at bounding box center [94, 382] width 90 height 8
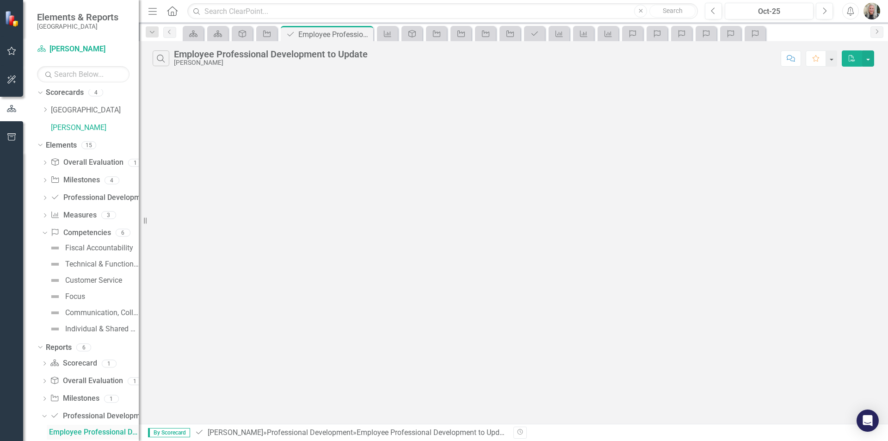
scroll to position [3, 0]
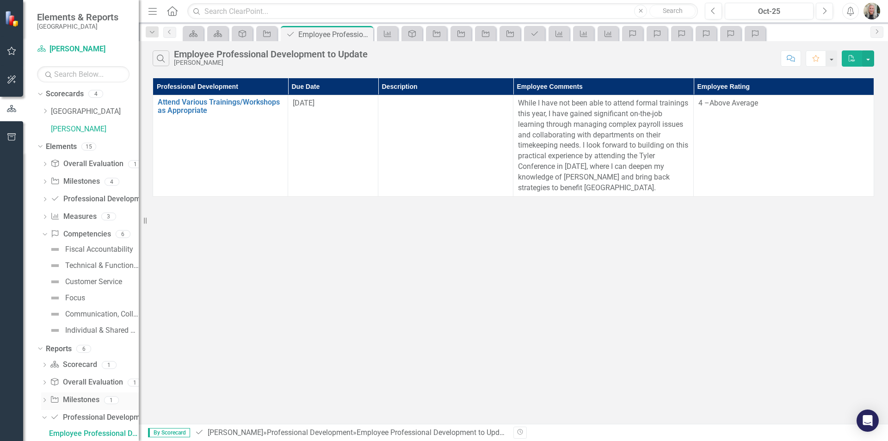
click at [44, 399] on icon "Dropdown" at bounding box center [44, 400] width 6 height 5
click at [62, 416] on div "Employee Work Plan Milestones to Update" at bounding box center [94, 416] width 90 height 8
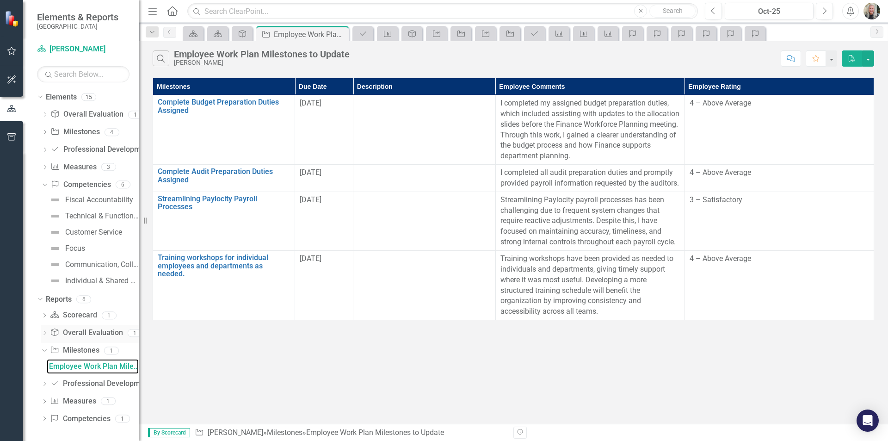
scroll to position [54, 0]
click at [44, 382] on icon "Dropdown" at bounding box center [44, 382] width 6 height 5
click at [67, 382] on div "Employee Professional Development to Update" at bounding box center [94, 382] width 90 height 8
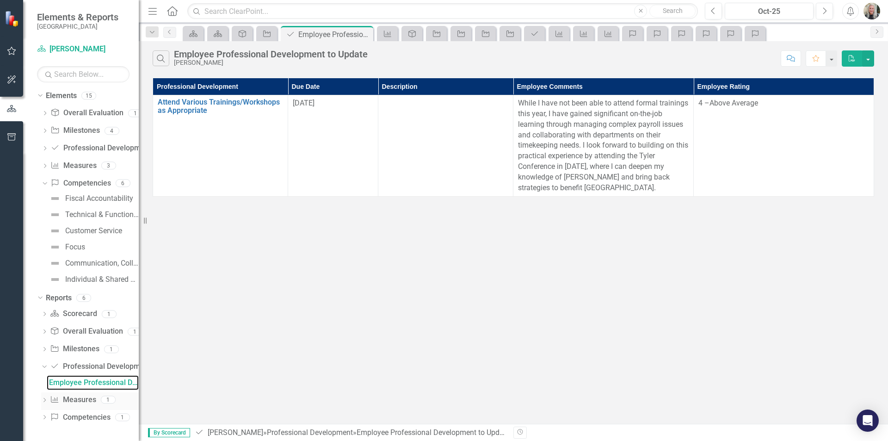
scroll to position [54, 0]
click at [43, 400] on icon "Dropdown" at bounding box center [44, 400] width 6 height 5
click at [61, 401] on div "Employee Measure Report to Update" at bounding box center [94, 399] width 90 height 8
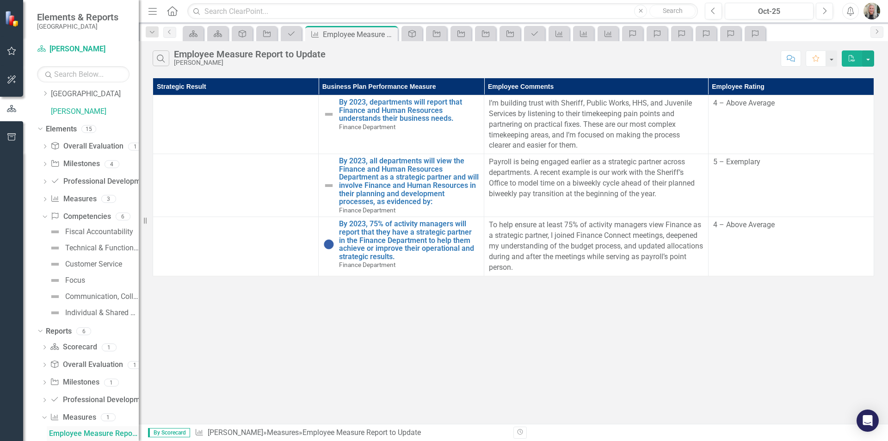
scroll to position [54, 0]
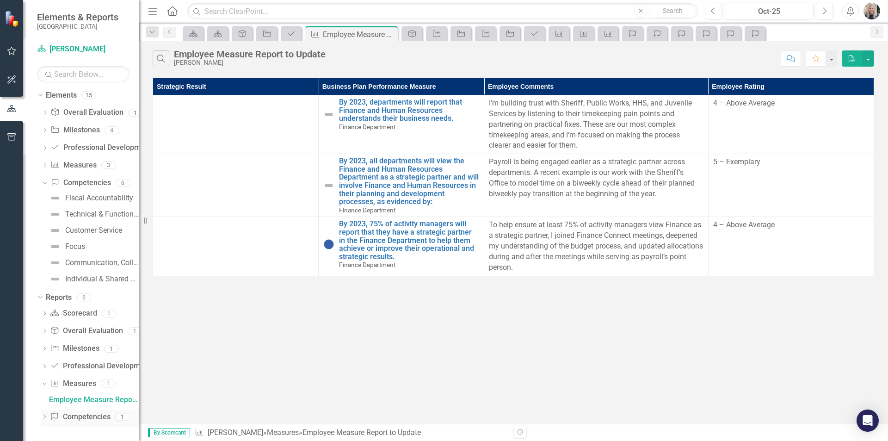
click at [45, 416] on icon "Dropdown" at bounding box center [44, 417] width 6 height 5
click at [68, 416] on div "Employee Competencies to Update" at bounding box center [94, 417] width 90 height 8
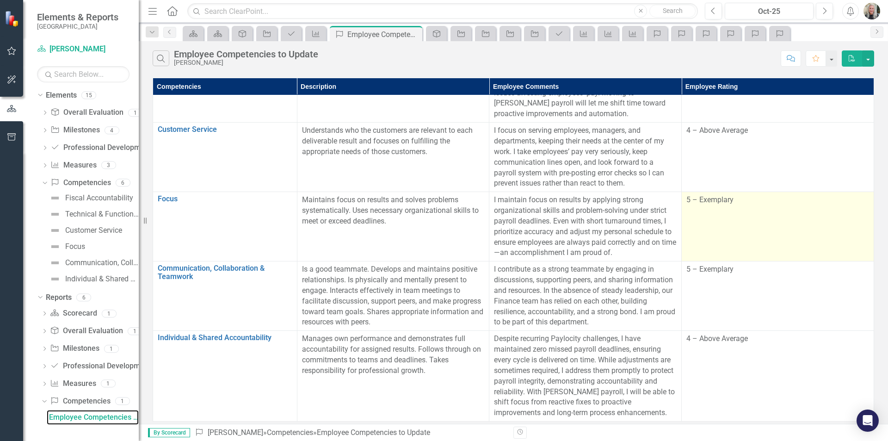
scroll to position [118, 0]
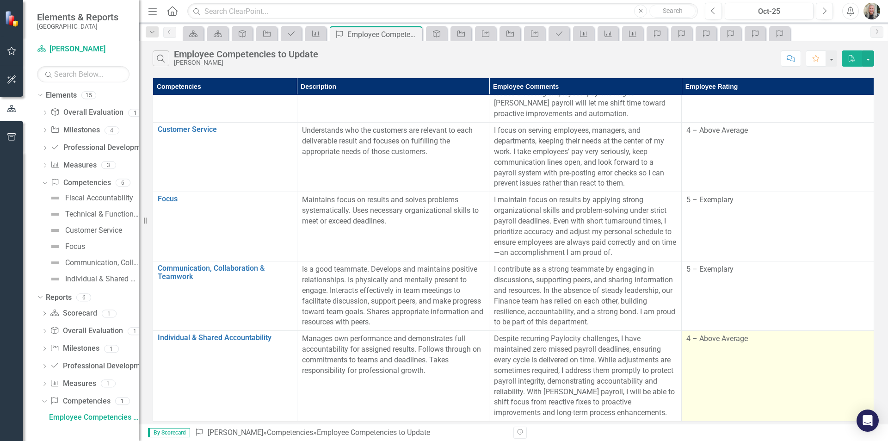
click at [737, 340] on td "4 – Above Average" at bounding box center [778, 376] width 192 height 91
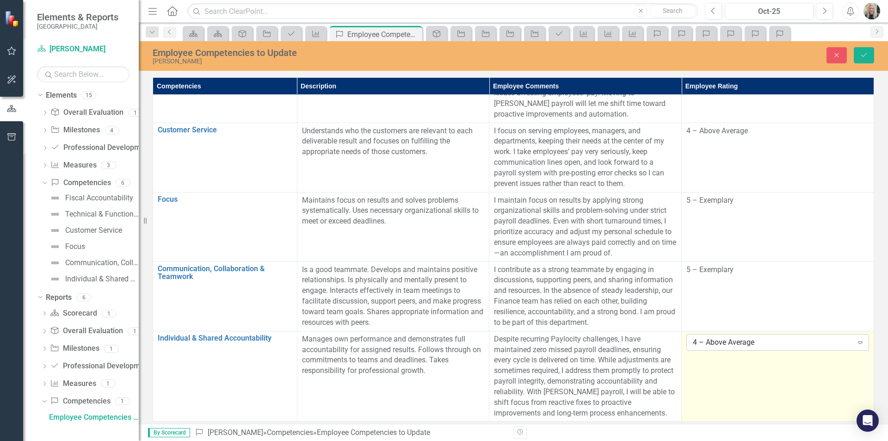
click at [787, 337] on div "4 – Above Average" at bounding box center [773, 342] width 160 height 11
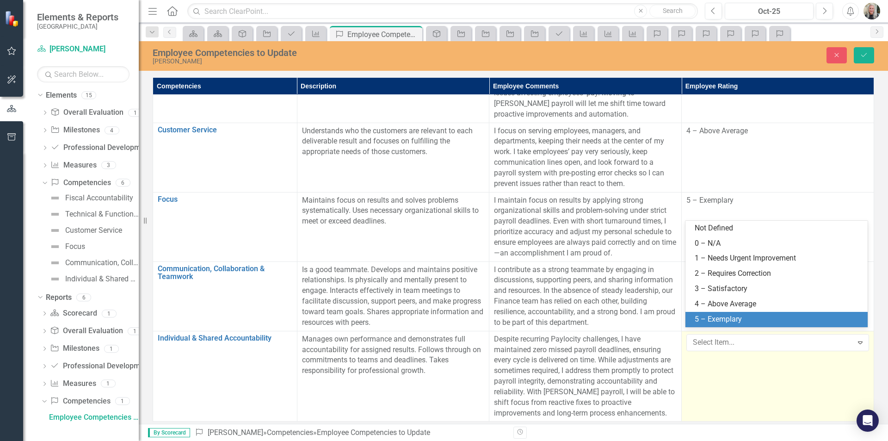
click at [774, 323] on div "5 – Exemplary" at bounding box center [778, 319] width 167 height 11
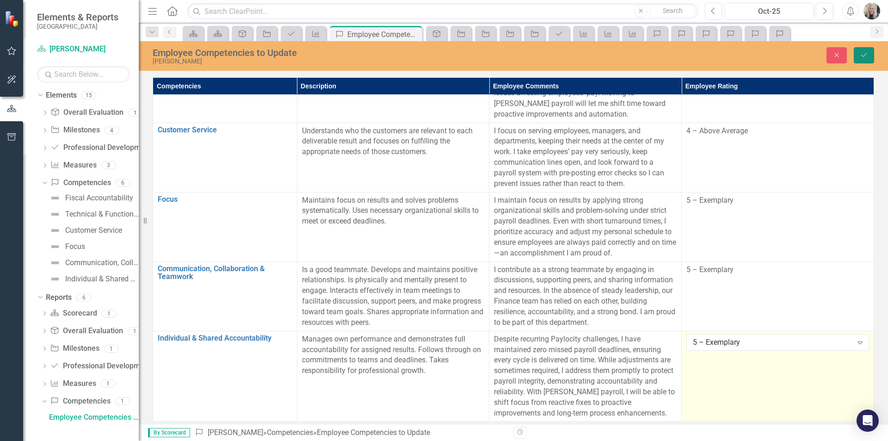
click at [864, 49] on button "Save" at bounding box center [864, 55] width 20 height 16
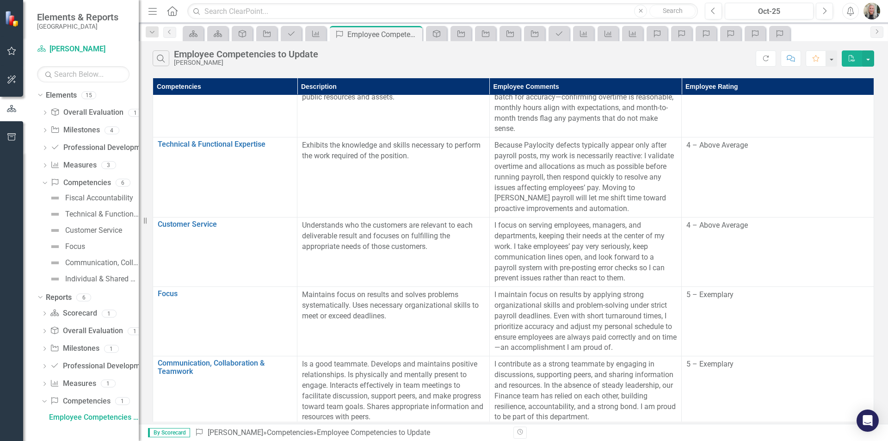
scroll to position [0, 0]
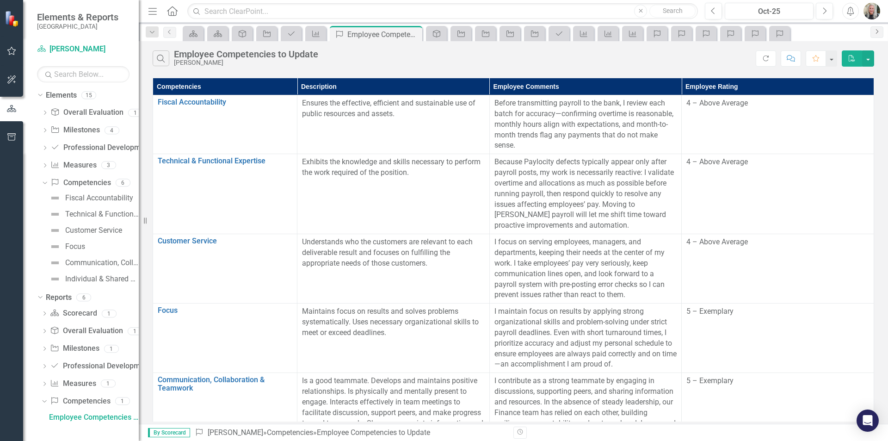
click at [877, 32] on icon at bounding box center [877, 31] width 2 height 5
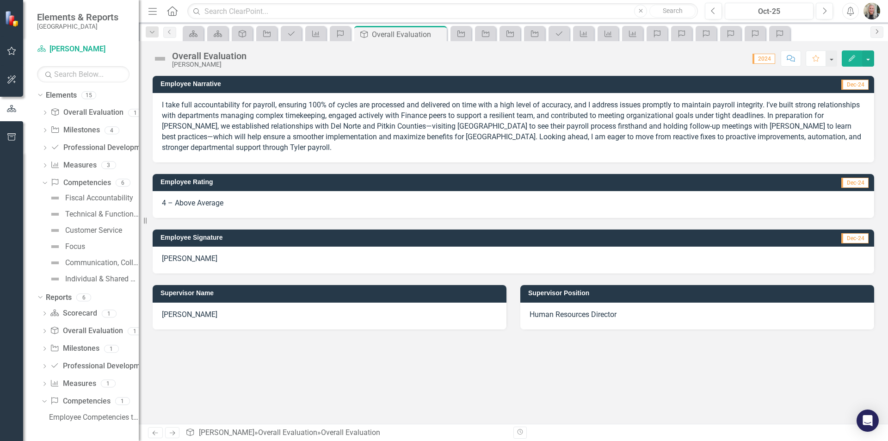
click at [875, 31] on icon "Next" at bounding box center [876, 32] width 7 height 6
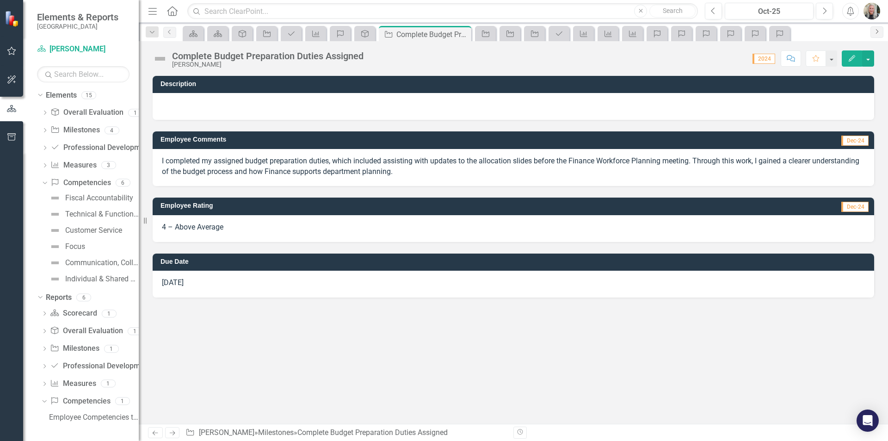
click at [878, 31] on icon "Next" at bounding box center [876, 32] width 7 height 6
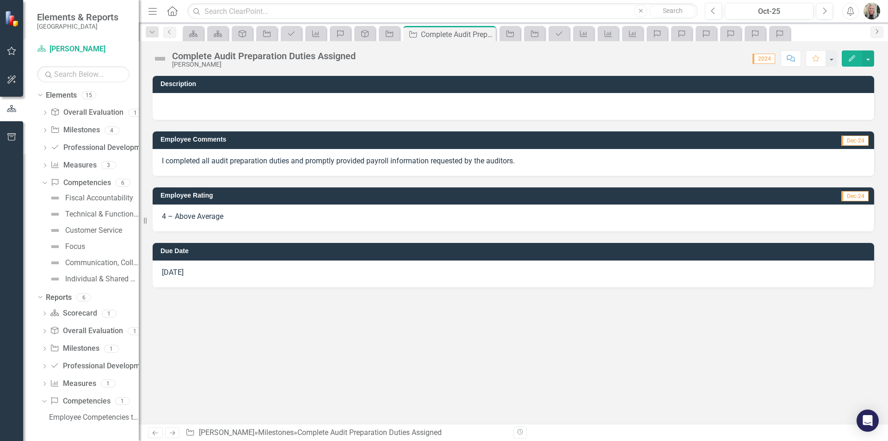
click at [878, 31] on icon "Next" at bounding box center [876, 32] width 7 height 6
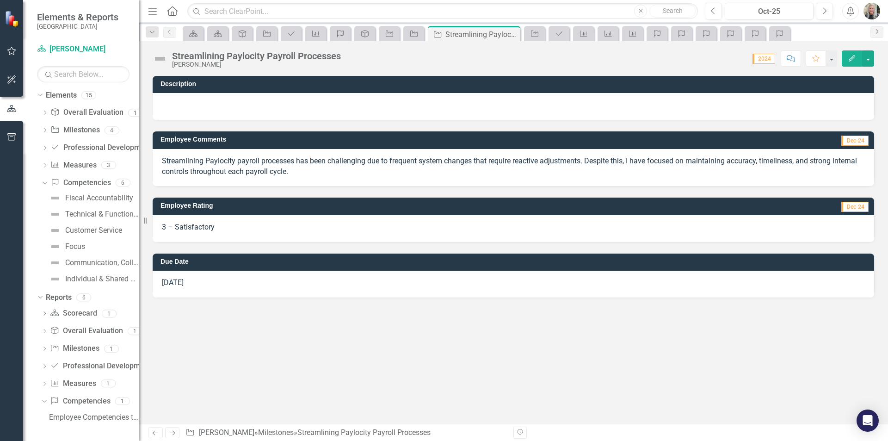
click at [878, 31] on icon "Next" at bounding box center [876, 32] width 7 height 6
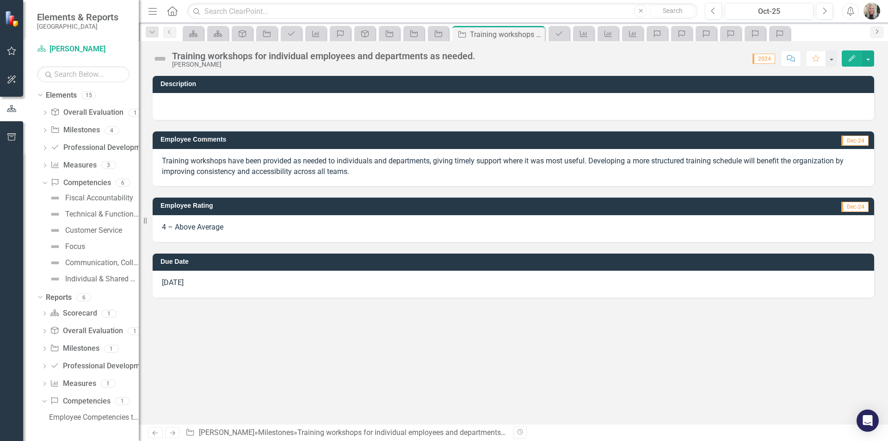
click at [878, 31] on icon "Next" at bounding box center [876, 32] width 7 height 6
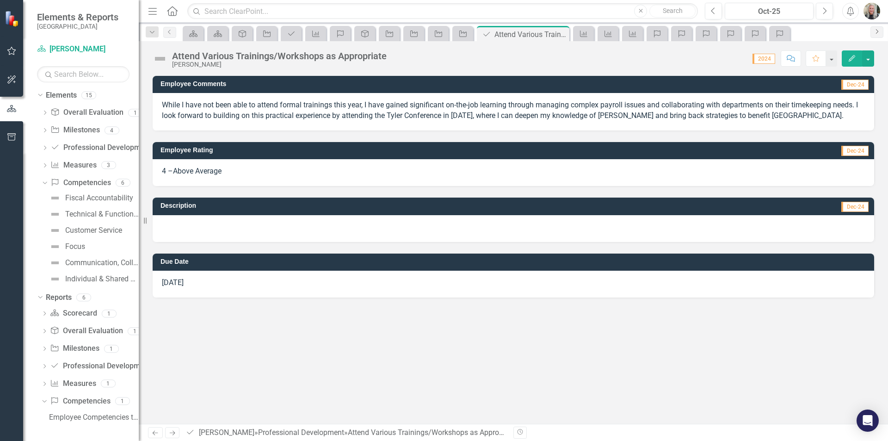
click at [878, 31] on icon "Next" at bounding box center [876, 32] width 7 height 6
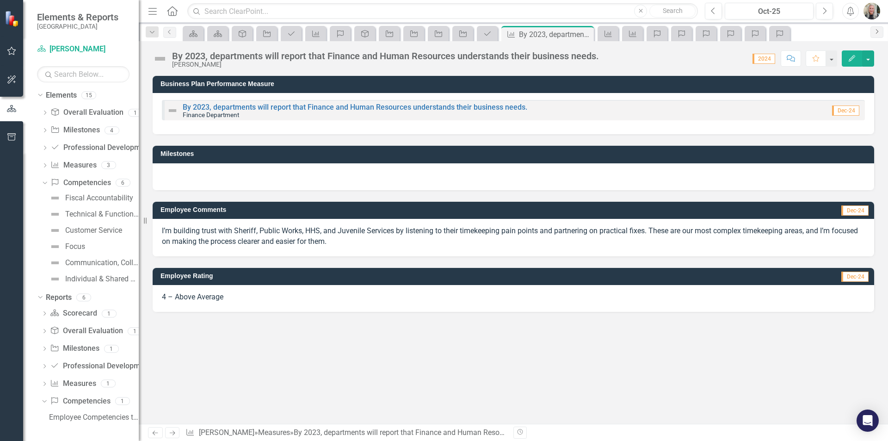
click at [878, 31] on icon "Next" at bounding box center [876, 32] width 7 height 6
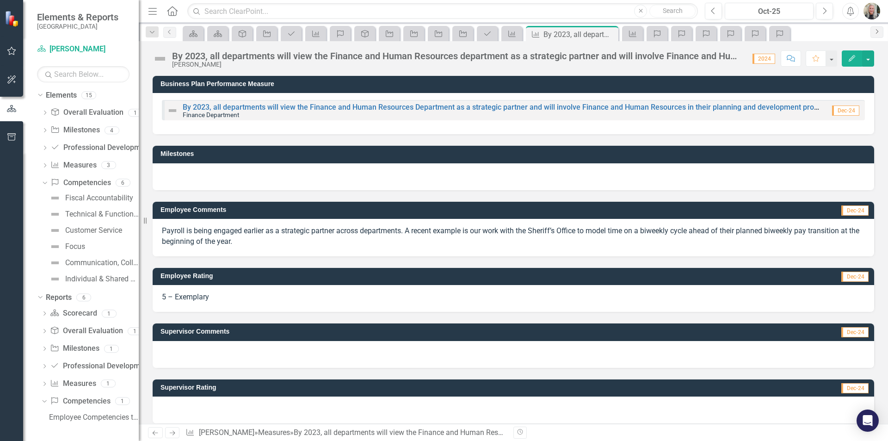
click at [878, 31] on icon "Next" at bounding box center [876, 32] width 7 height 6
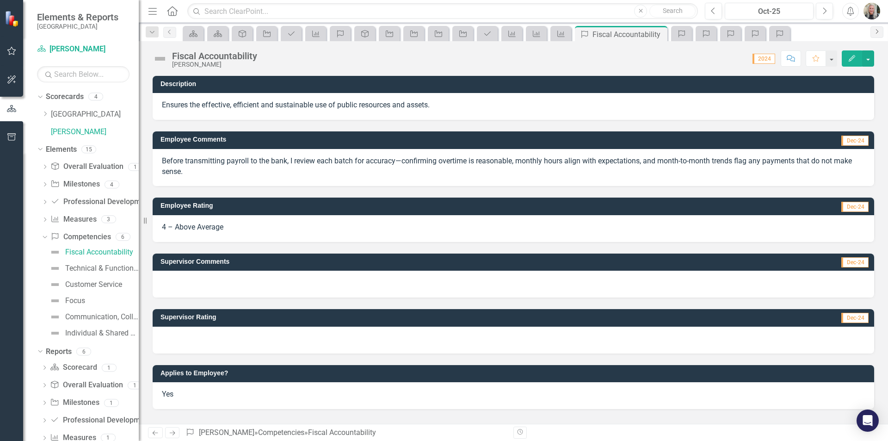
click at [877, 31] on icon "Next" at bounding box center [876, 32] width 7 height 6
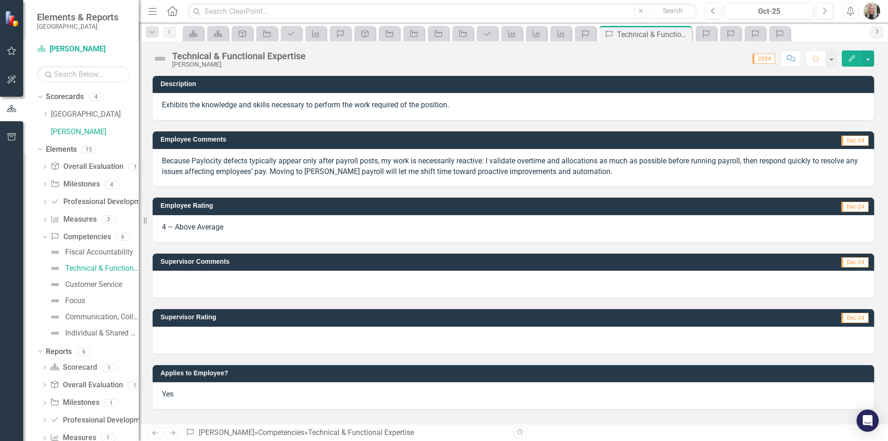
click at [877, 31] on icon "Next" at bounding box center [876, 32] width 7 height 6
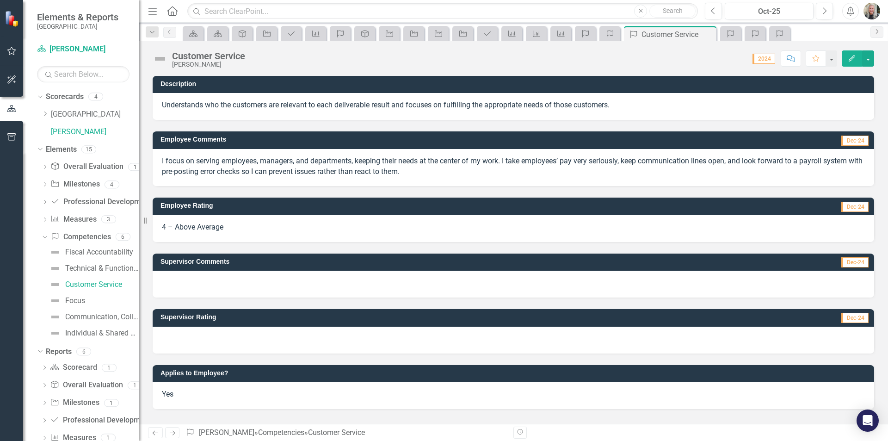
click at [877, 31] on icon "Next" at bounding box center [876, 32] width 7 height 6
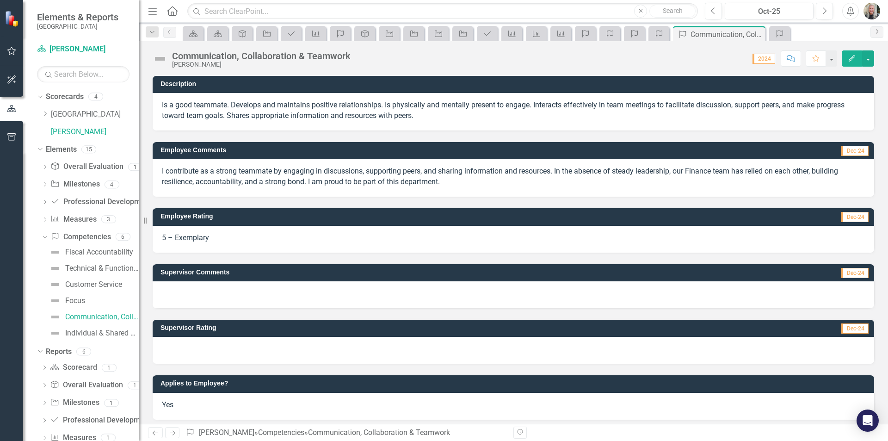
click at [877, 31] on icon "Next" at bounding box center [876, 32] width 7 height 6
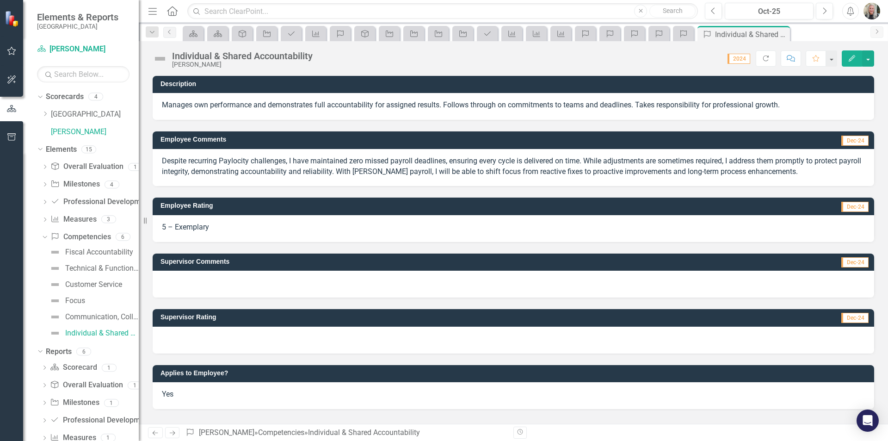
click at [877, 31] on icon "Next" at bounding box center [876, 32] width 7 height 6
click at [869, 420] on icon "Open Intercom Messenger" at bounding box center [867, 420] width 11 height 12
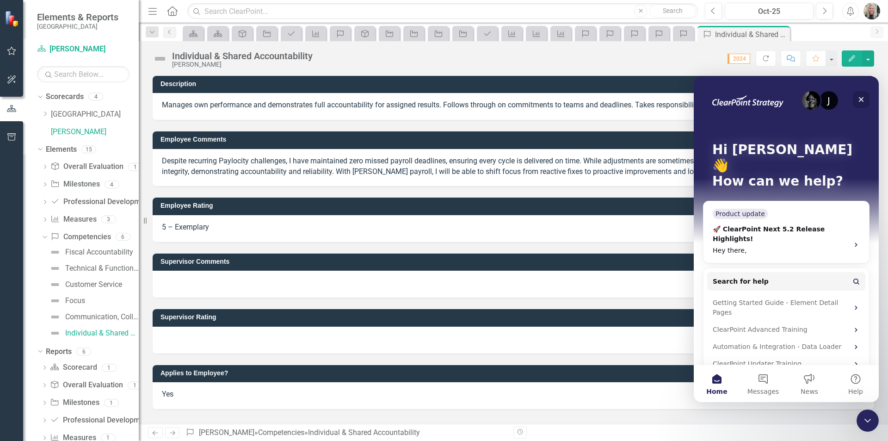
click at [864, 95] on div "Close" at bounding box center [861, 99] width 17 height 17
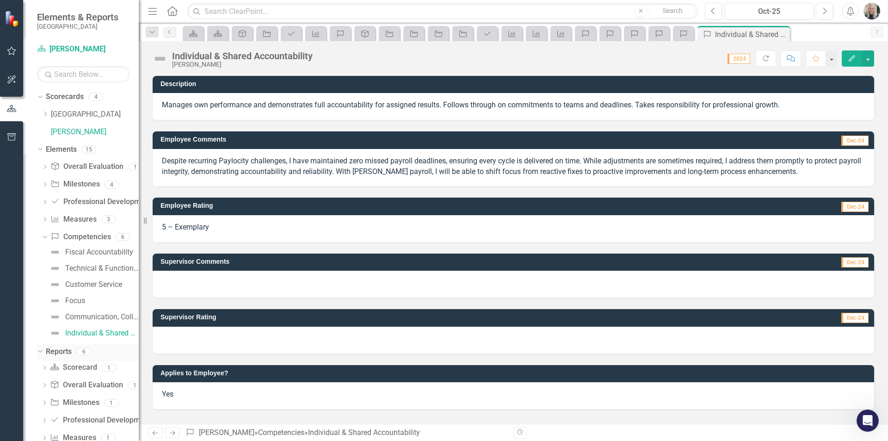
scroll to position [54, 0]
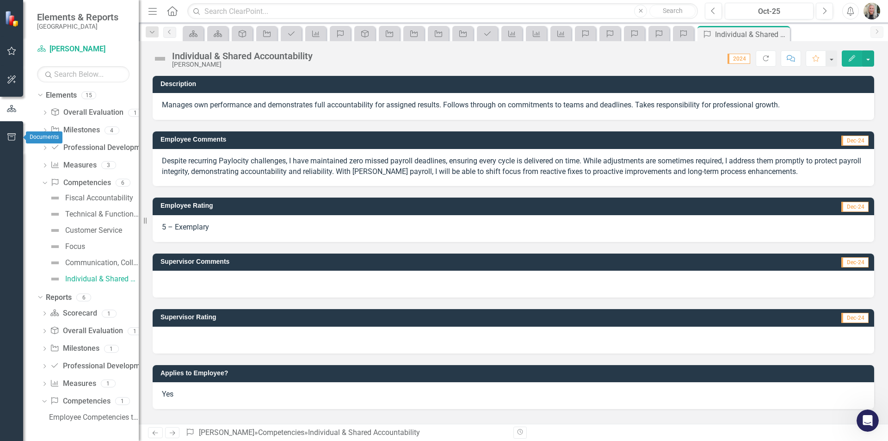
click at [14, 133] on button "button" at bounding box center [11, 137] width 21 height 19
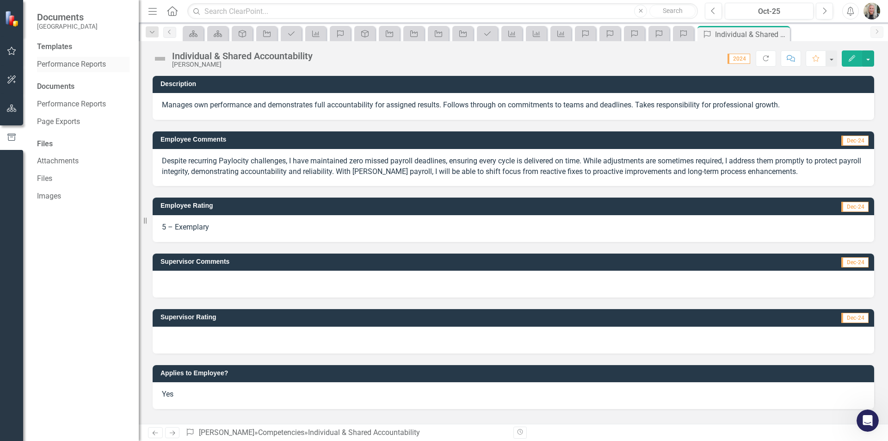
click at [85, 62] on link "Performance Reports" at bounding box center [83, 64] width 93 height 11
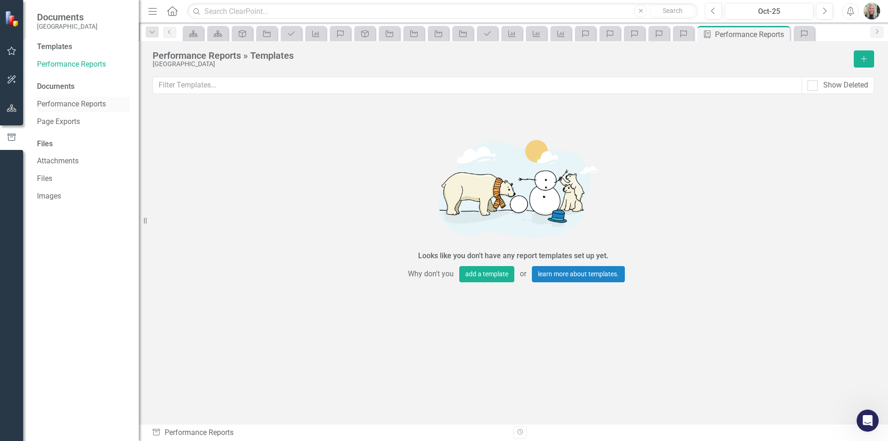
click at [67, 99] on link "Performance Reports" at bounding box center [83, 104] width 93 height 11
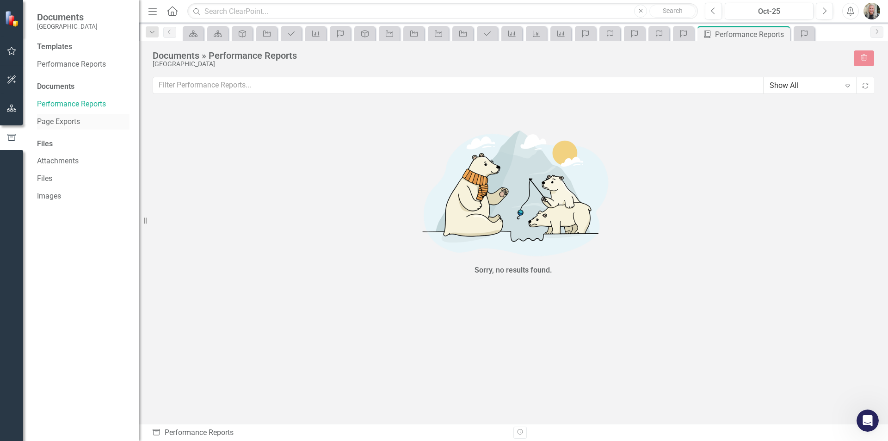
click at [56, 124] on link "Page Exports" at bounding box center [83, 122] width 93 height 11
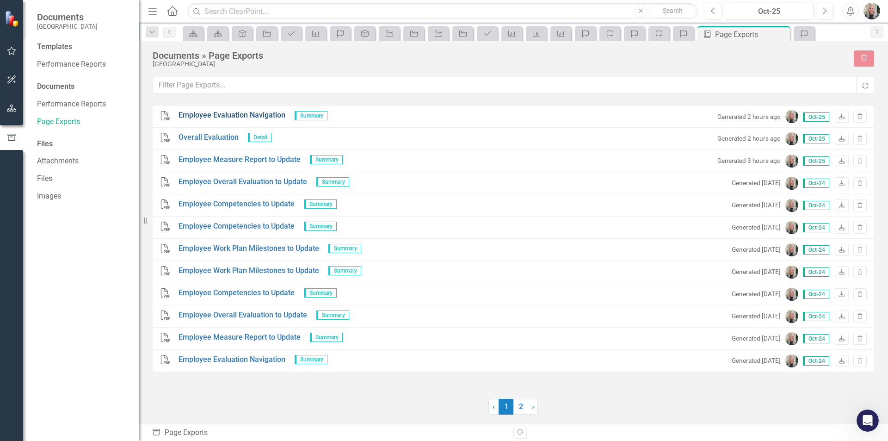
click at [204, 113] on link "Employee Evaluation Navigation" at bounding box center [232, 115] width 107 height 11
click at [520, 407] on link "2" at bounding box center [520, 407] width 15 height 16
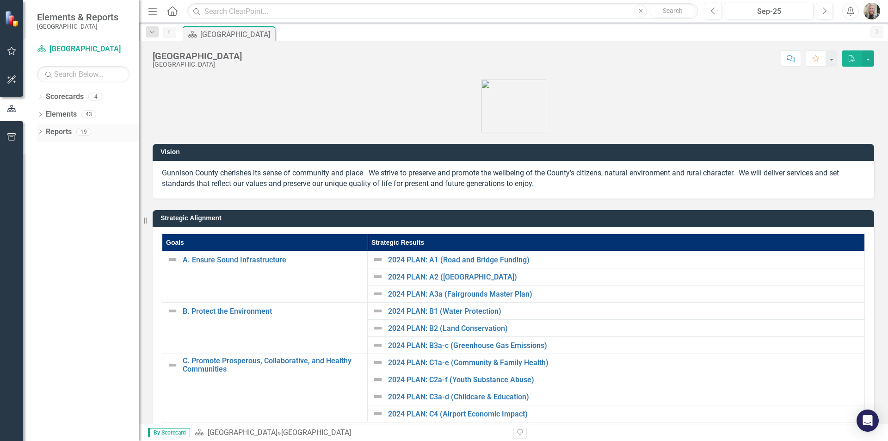
click at [40, 130] on icon at bounding box center [40, 132] width 2 height 4
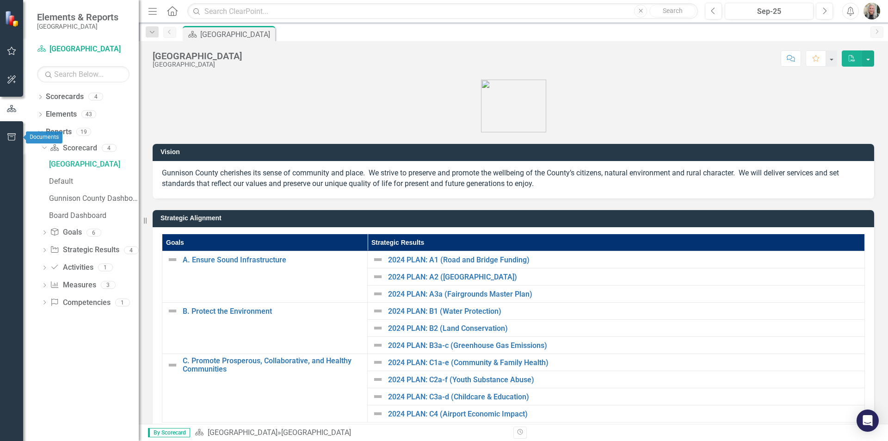
click at [14, 136] on icon "button" at bounding box center [12, 136] width 10 height 7
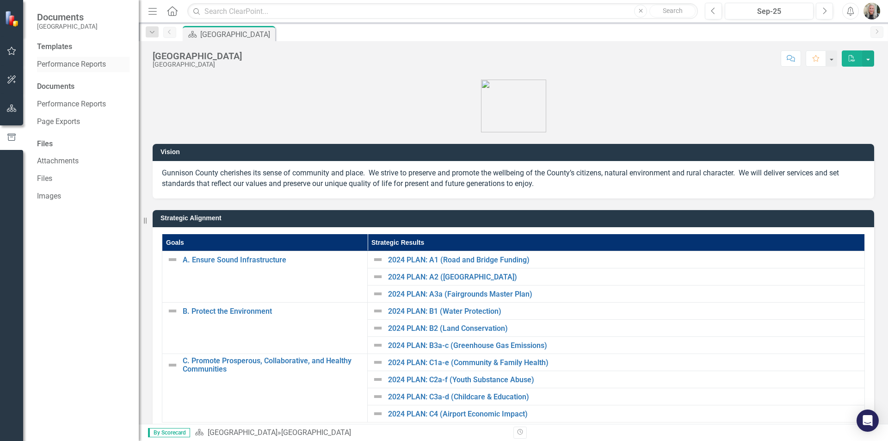
click at [67, 62] on link "Performance Reports" at bounding box center [83, 64] width 93 height 11
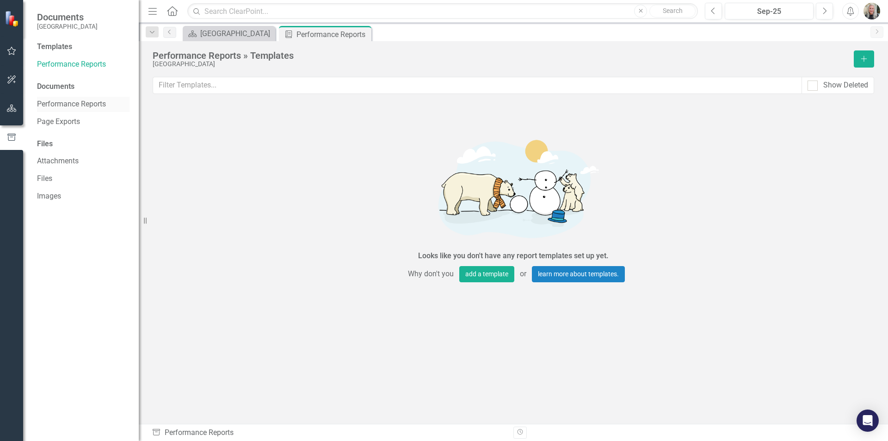
click at [50, 105] on link "Performance Reports" at bounding box center [83, 104] width 93 height 11
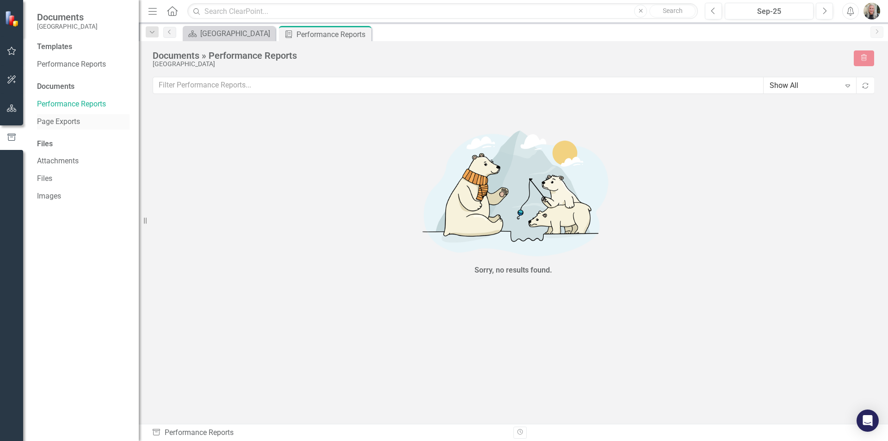
click at [52, 120] on link "Page Exports" at bounding box center [83, 122] width 93 height 11
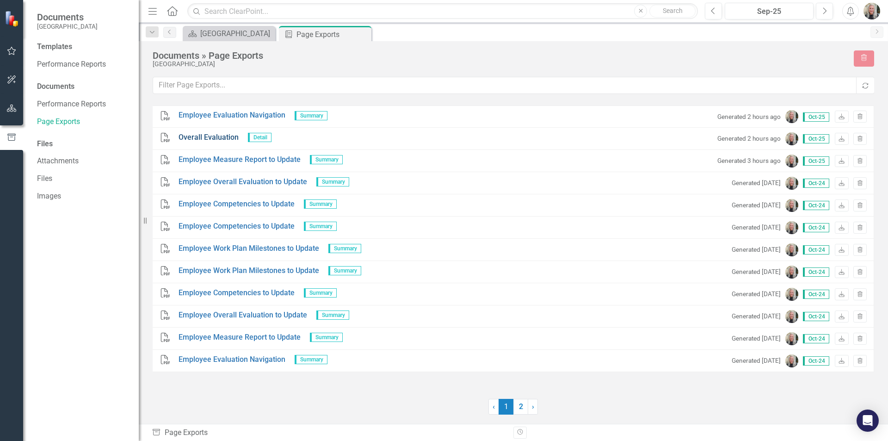
click at [217, 133] on link "Overall Evaluation" at bounding box center [209, 137] width 60 height 11
click at [840, 162] on icon "Download" at bounding box center [841, 162] width 7 height 6
click at [840, 137] on icon "Download" at bounding box center [841, 139] width 7 height 6
click at [825, 10] on icon "Next" at bounding box center [824, 11] width 5 height 8
click at [11, 107] on icon "button" at bounding box center [12, 108] width 10 height 7
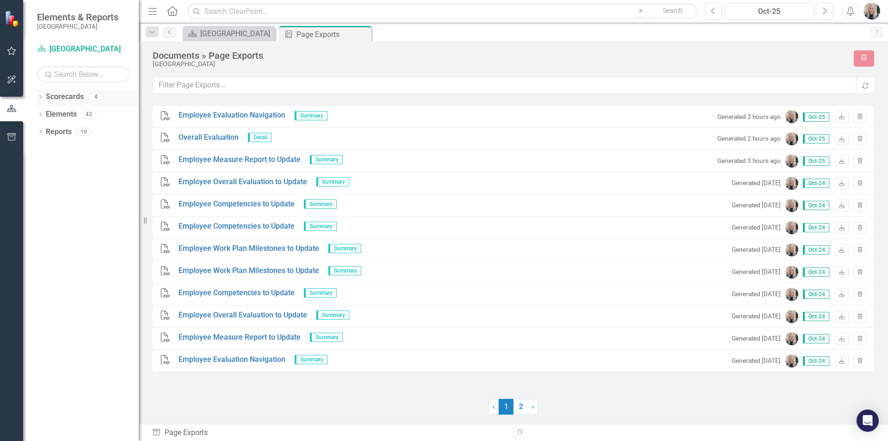
click at [41, 97] on icon "Dropdown" at bounding box center [40, 97] width 6 height 5
click at [72, 134] on link "[PERSON_NAME]" at bounding box center [95, 132] width 88 height 11
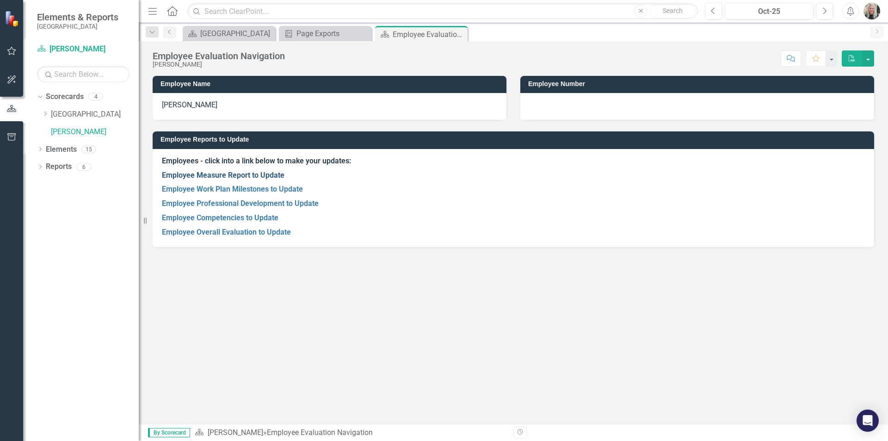
click at [236, 175] on link "Employee Measure Report to Update" at bounding box center [223, 175] width 123 height 9
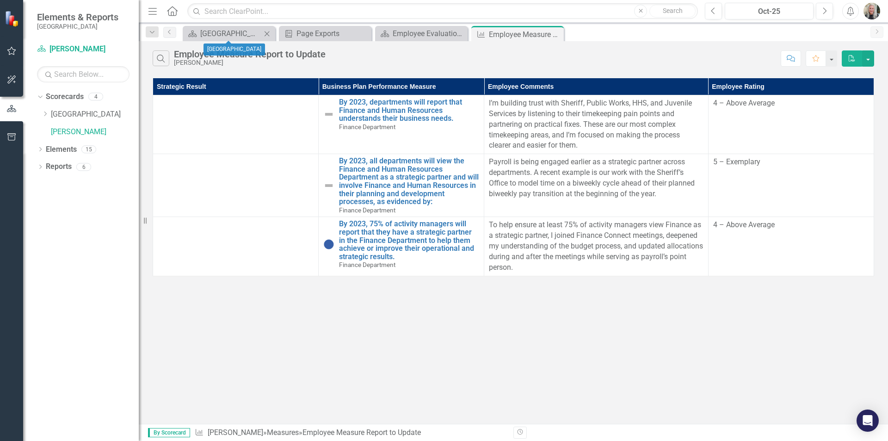
click at [266, 34] on icon "Close" at bounding box center [266, 33] width 9 height 7
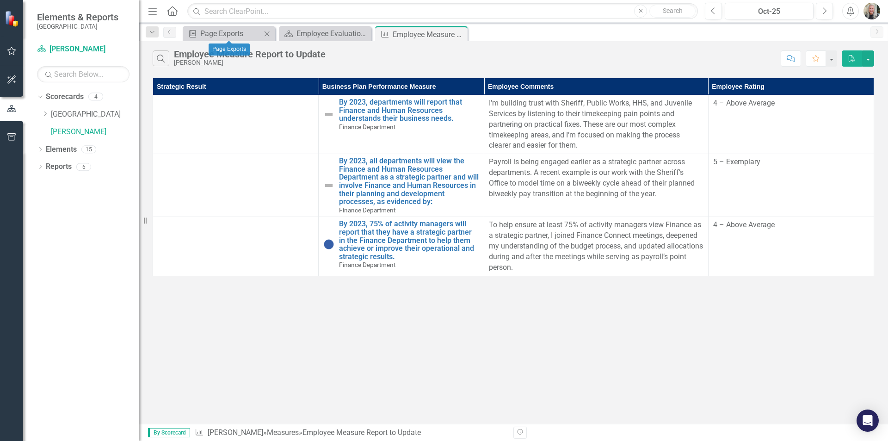
click at [266, 34] on icon "Close" at bounding box center [266, 33] width 9 height 7
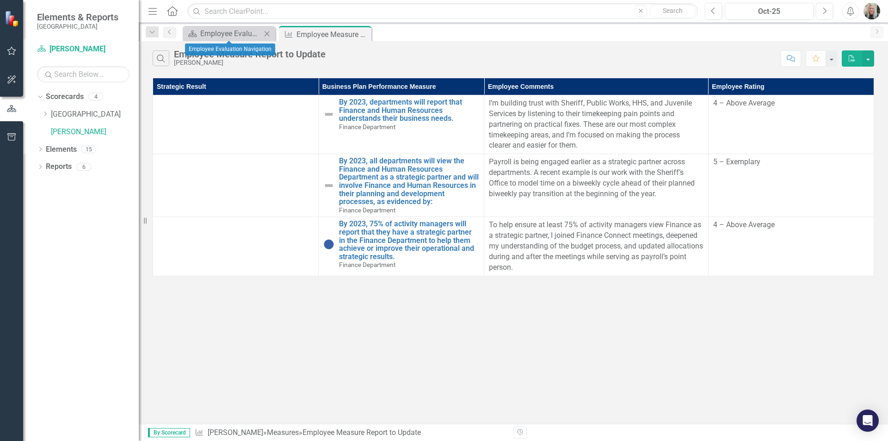
click at [269, 31] on icon "Close" at bounding box center [266, 33] width 9 height 7
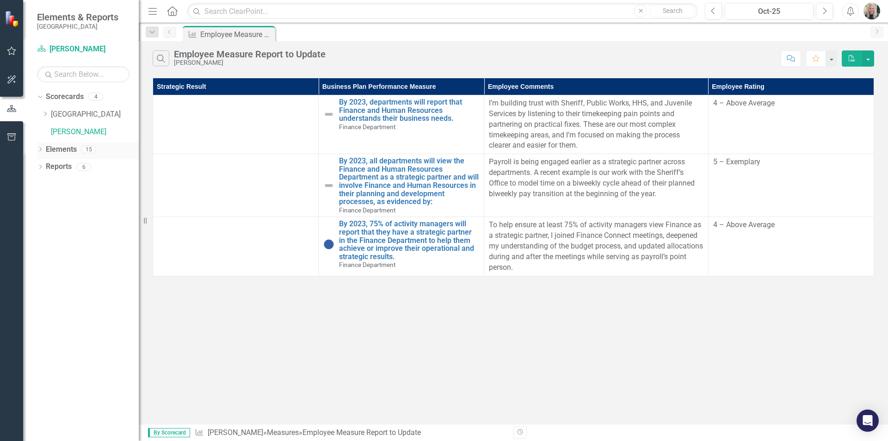
click at [39, 148] on icon "Dropdown" at bounding box center [40, 150] width 6 height 5
click at [47, 166] on icon "Dropdown" at bounding box center [45, 167] width 6 height 5
click at [57, 180] on img at bounding box center [54, 181] width 11 height 11
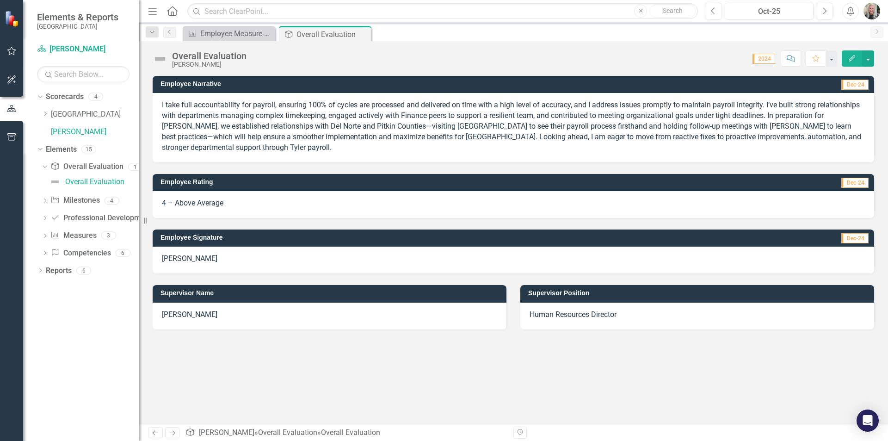
click at [154, 11] on icon "button" at bounding box center [152, 11] width 8 height 6
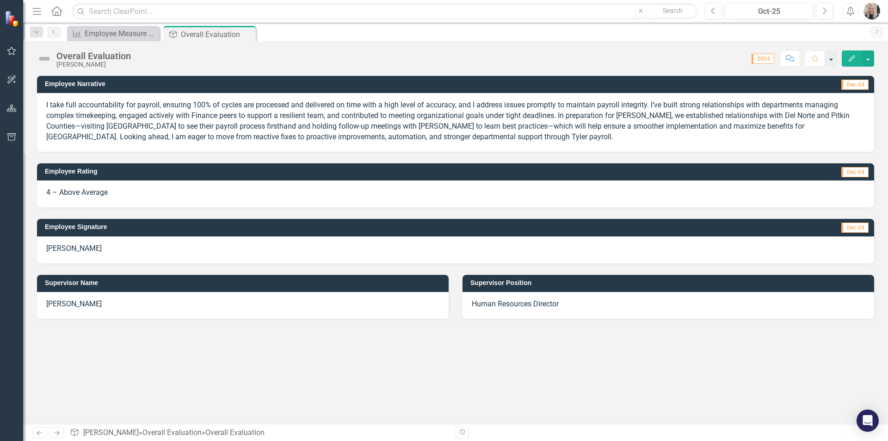
click at [830, 56] on button "button" at bounding box center [831, 58] width 12 height 16
click at [55, 31] on icon "Previous" at bounding box center [53, 32] width 7 height 6
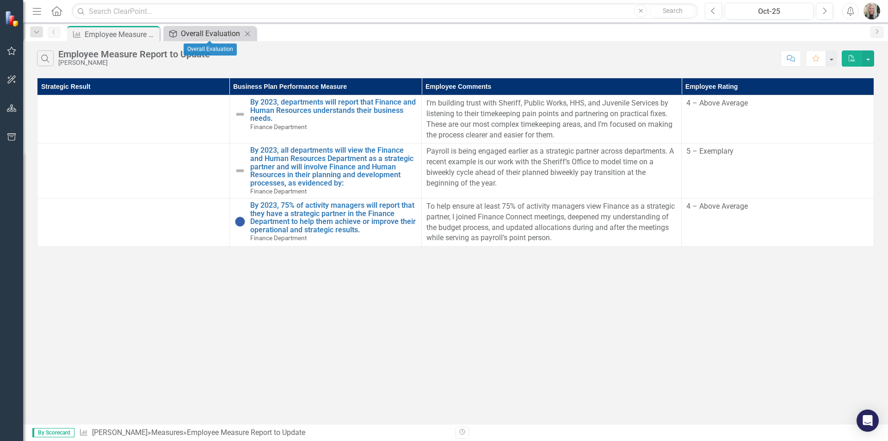
click at [211, 37] on div "Overall Evaluation" at bounding box center [211, 34] width 61 height 12
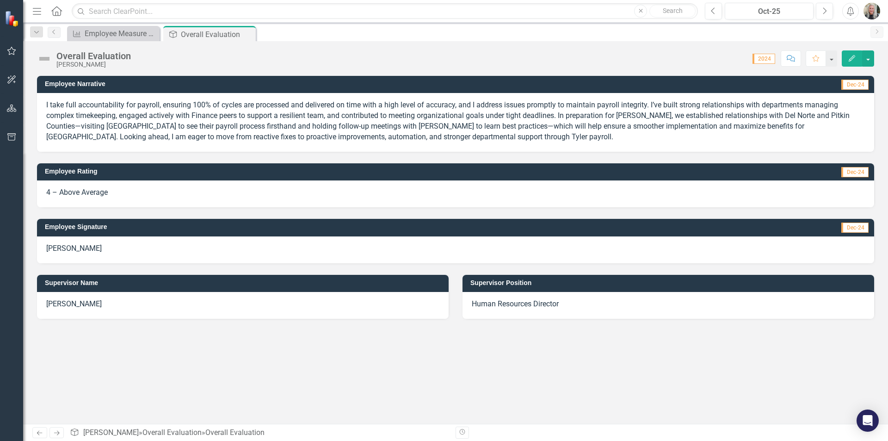
click at [764, 64] on div "Score: N/A 2024 Completed Comment Favorite Edit" at bounding box center [505, 58] width 739 height 16
click at [763, 62] on span "2024" at bounding box center [764, 59] width 23 height 10
click at [9, 52] on icon "button" at bounding box center [11, 51] width 9 height 8
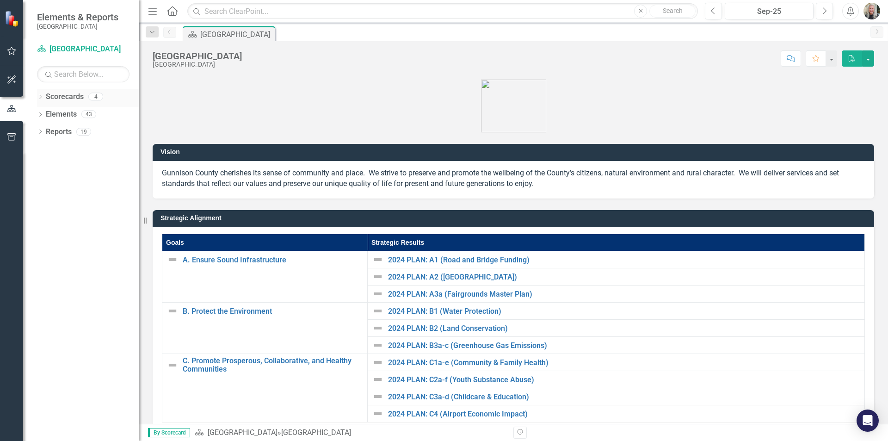
click at [41, 94] on div "Dropdown" at bounding box center [40, 98] width 6 height 8
click at [78, 131] on link "[PERSON_NAME]" at bounding box center [95, 132] width 88 height 11
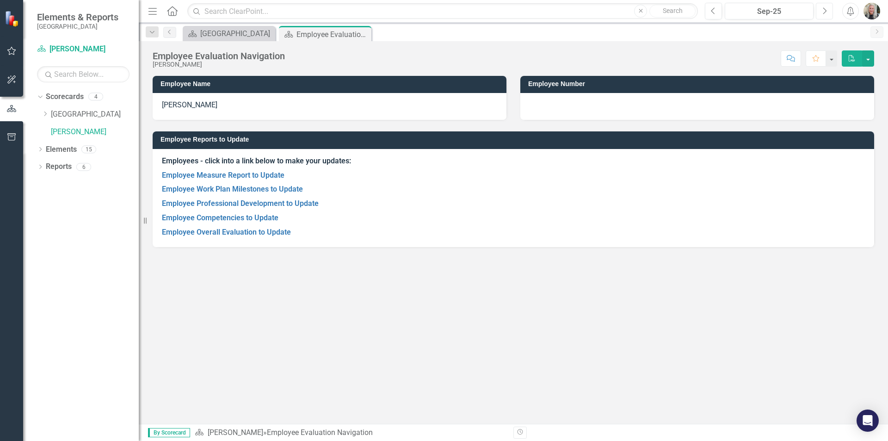
click at [824, 7] on icon "Next" at bounding box center [824, 11] width 5 height 8
click at [226, 175] on link "Employee Measure Report to Update" at bounding box center [223, 175] width 123 height 9
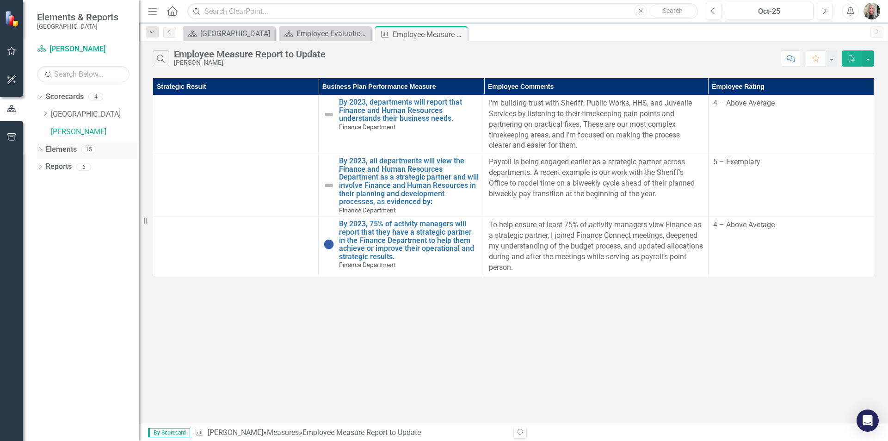
click at [40, 150] on icon "Dropdown" at bounding box center [40, 150] width 6 height 5
click at [74, 168] on link "Overall Evaluation Overall Evaluation" at bounding box center [86, 166] width 73 height 11
click at [44, 168] on icon "Dropdown" at bounding box center [45, 167] width 6 height 5
click at [64, 179] on link "Overall Evaluation" at bounding box center [85, 181] width 77 height 15
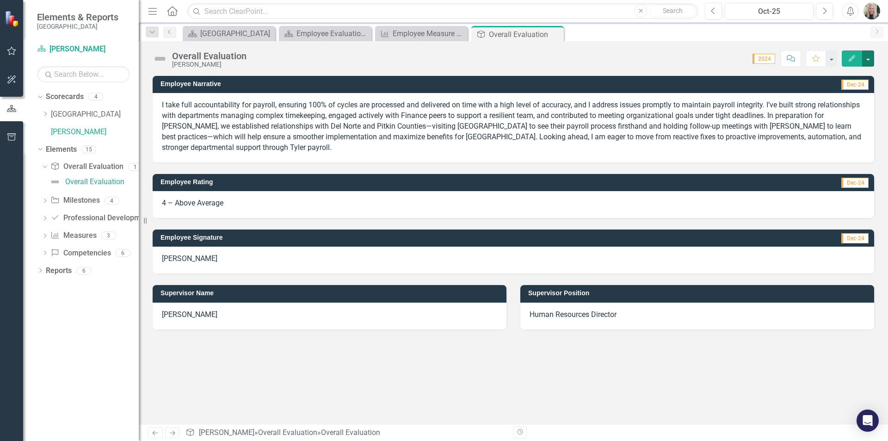
click at [867, 57] on button "button" at bounding box center [868, 58] width 12 height 16
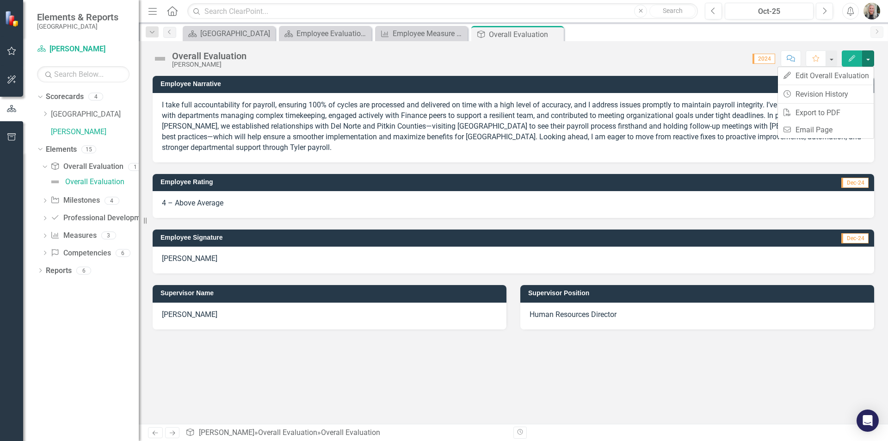
click at [848, 61] on icon "Edit" at bounding box center [852, 58] width 8 height 6
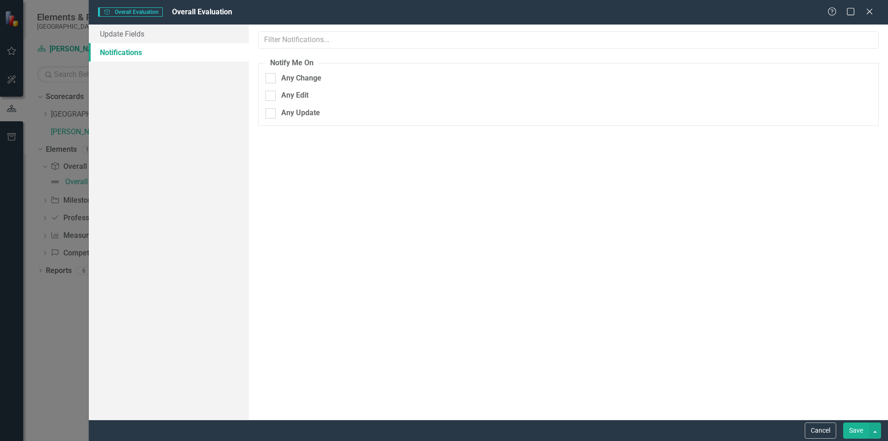
click at [864, 19] on div "Overall Evaluation Overall Evaluation Overall Evaluation Help Maximize Close" at bounding box center [488, 12] width 799 height 25
click at [866, 13] on icon "Close" at bounding box center [870, 11] width 12 height 9
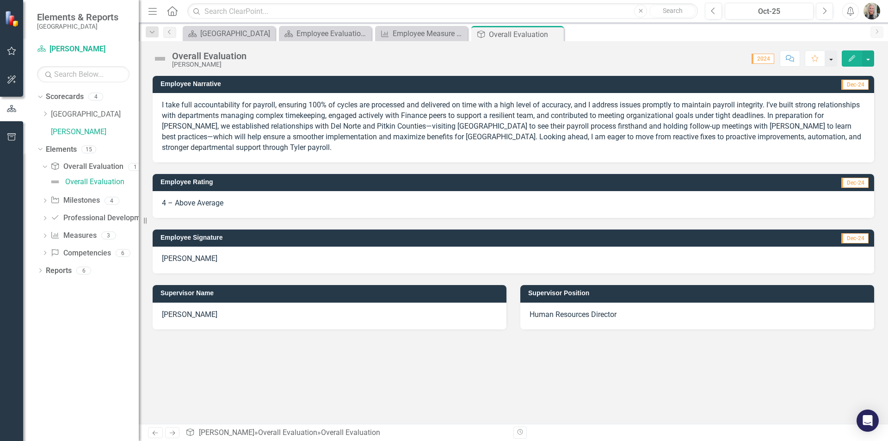
click at [833, 57] on button "button" at bounding box center [831, 58] width 12 height 16
click at [851, 56] on icon "Edit" at bounding box center [852, 58] width 8 height 6
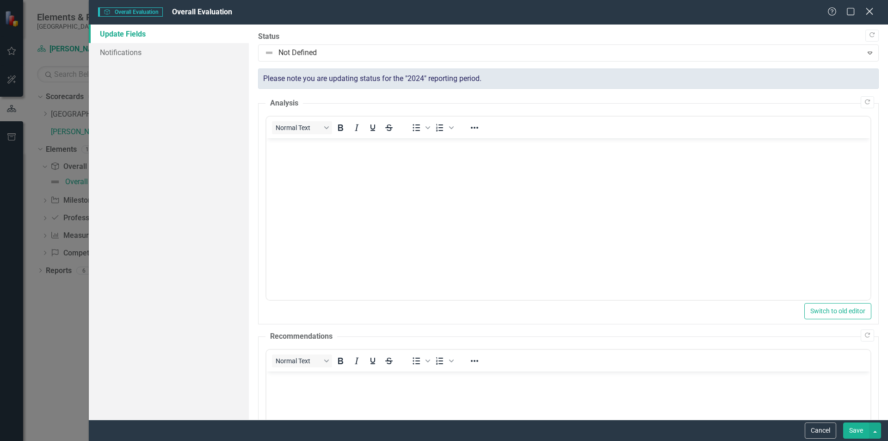
click at [868, 9] on icon "Close" at bounding box center [870, 11] width 12 height 9
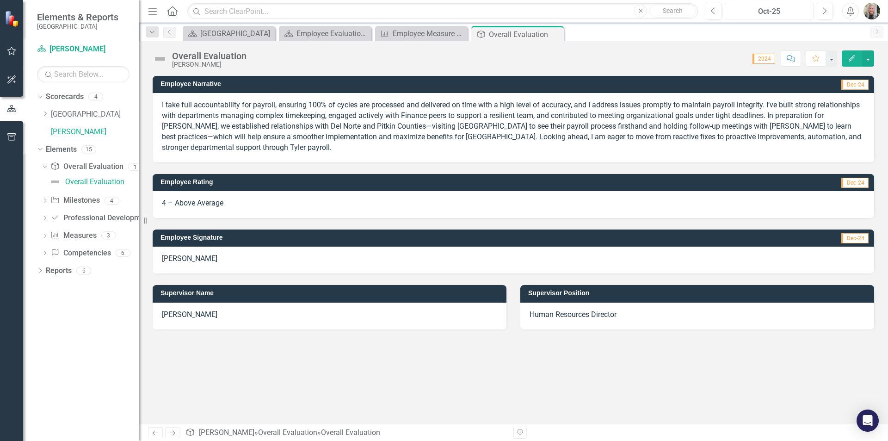
click at [791, 11] on div "Oct-25" at bounding box center [769, 11] width 82 height 11
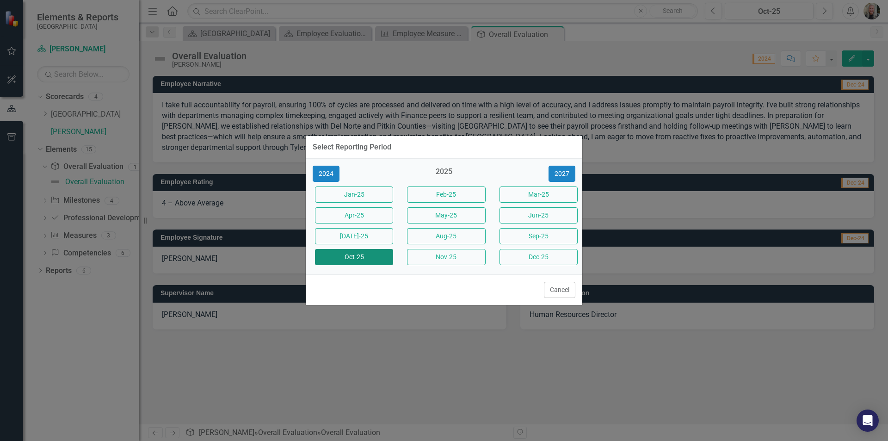
click at [359, 256] on button "Oct-25" at bounding box center [354, 257] width 78 height 16
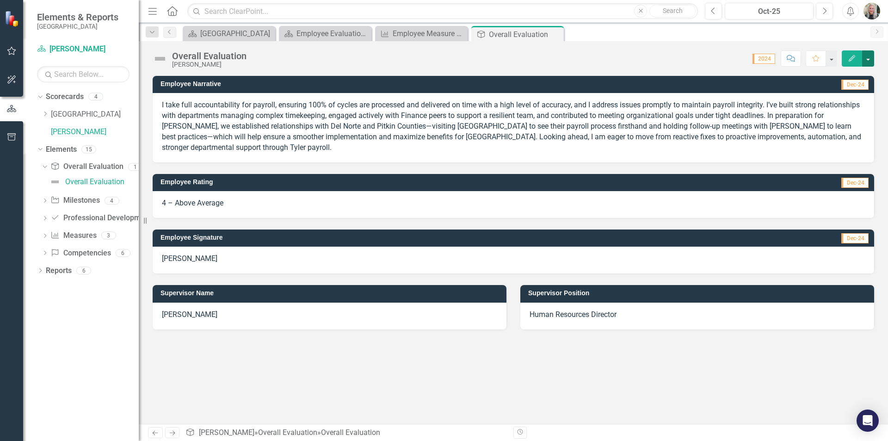
click at [873, 62] on button "button" at bounding box center [868, 58] width 12 height 16
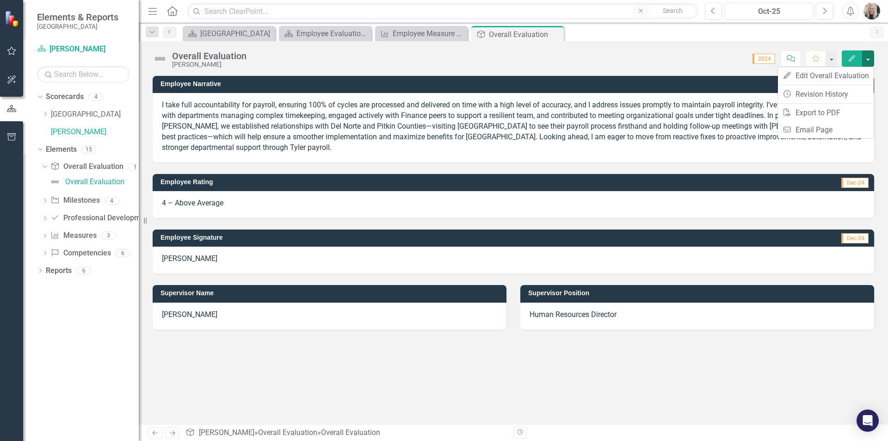
click at [689, 54] on div "Score: N/A 2024 Completed Comment Favorite Edit" at bounding box center [562, 58] width 623 height 16
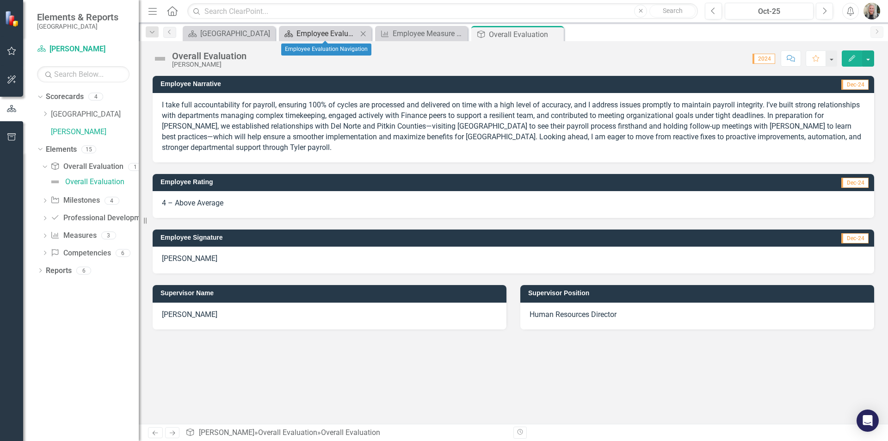
click at [323, 31] on div "Employee Evaluation Navigation" at bounding box center [327, 34] width 61 height 12
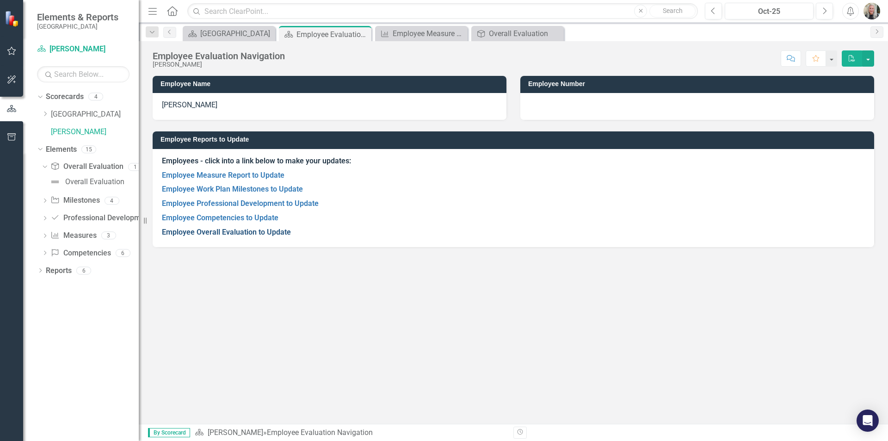
click at [276, 232] on link "Employee Overall Evaluation to Update" at bounding box center [226, 232] width 129 height 9
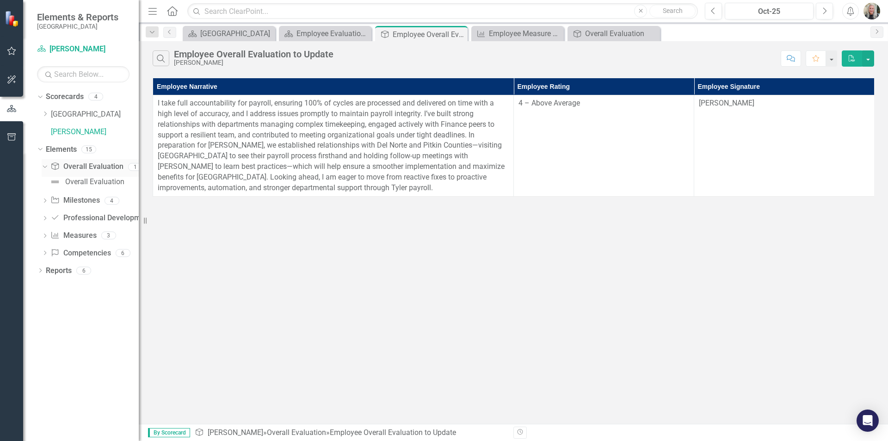
click at [98, 171] on link "Overall Evaluation Overall Evaluation" at bounding box center [86, 166] width 73 height 11
click at [622, 31] on div "Overall Evaluation" at bounding box center [615, 34] width 61 height 12
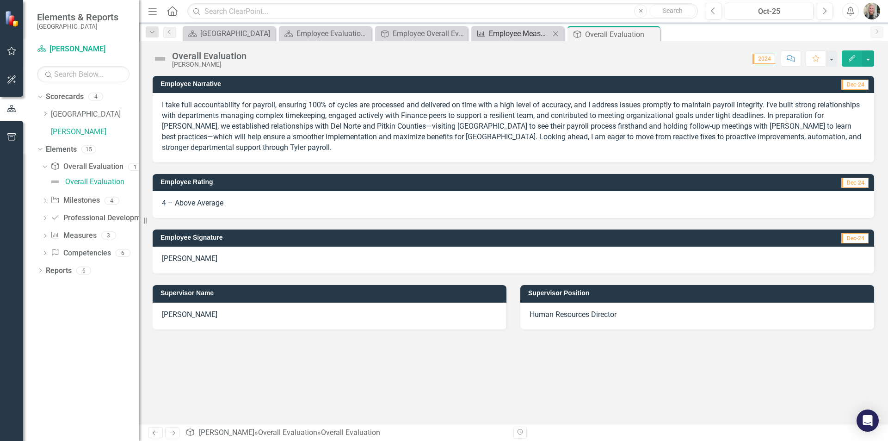
click at [509, 36] on div "Employee Measure Report to Update" at bounding box center [519, 34] width 61 height 12
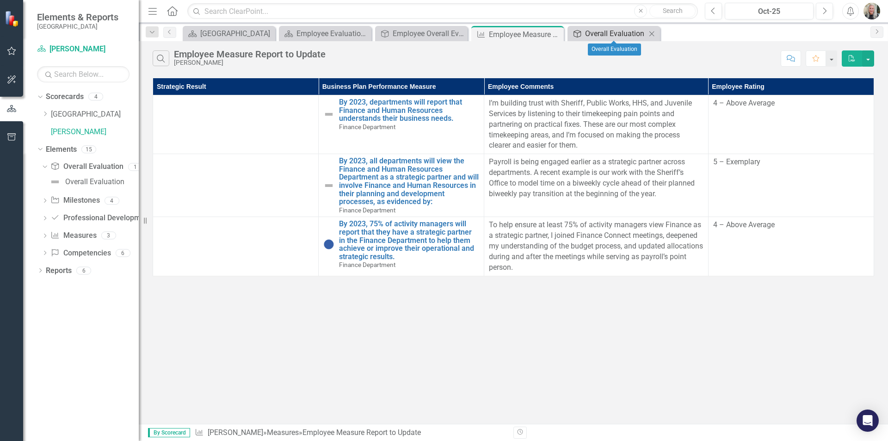
click at [607, 35] on div "Overall Evaluation" at bounding box center [615, 34] width 61 height 12
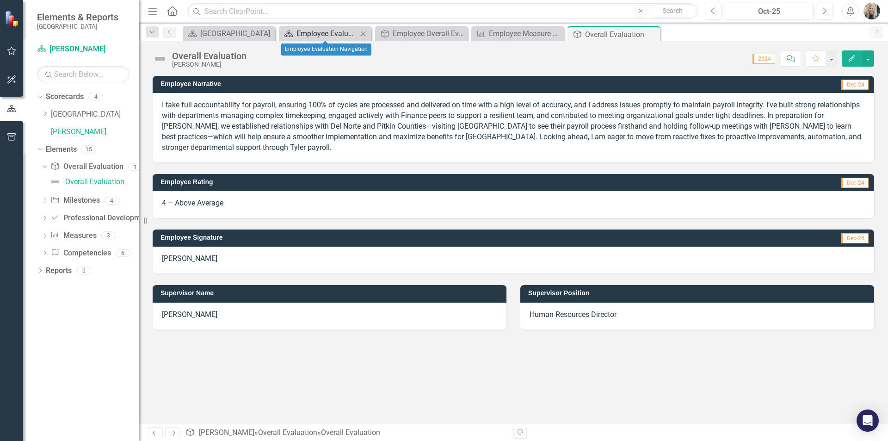
click at [327, 38] on div "Employee Evaluation Navigation" at bounding box center [327, 34] width 61 height 12
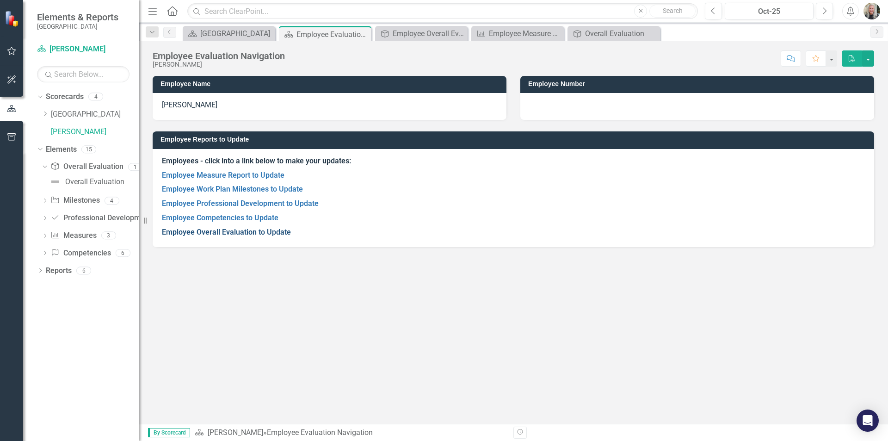
click at [275, 231] on link "Employee Overall Evaluation to Update" at bounding box center [226, 232] width 129 height 9
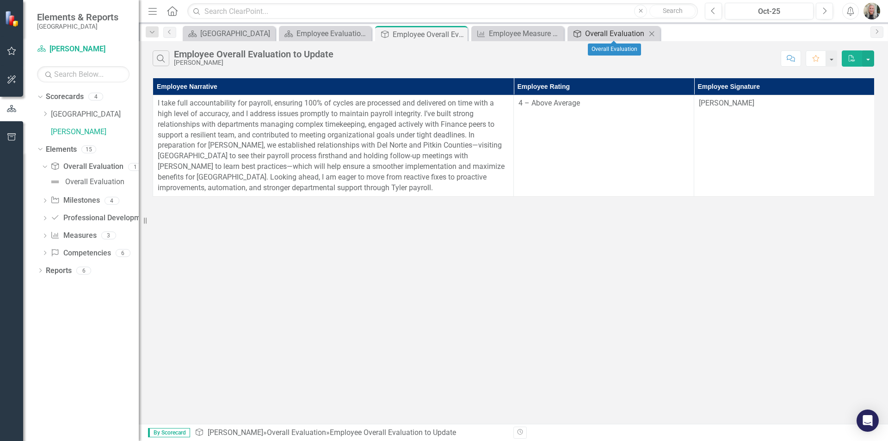
click at [618, 34] on div "Overall Evaluation" at bounding box center [615, 34] width 61 height 12
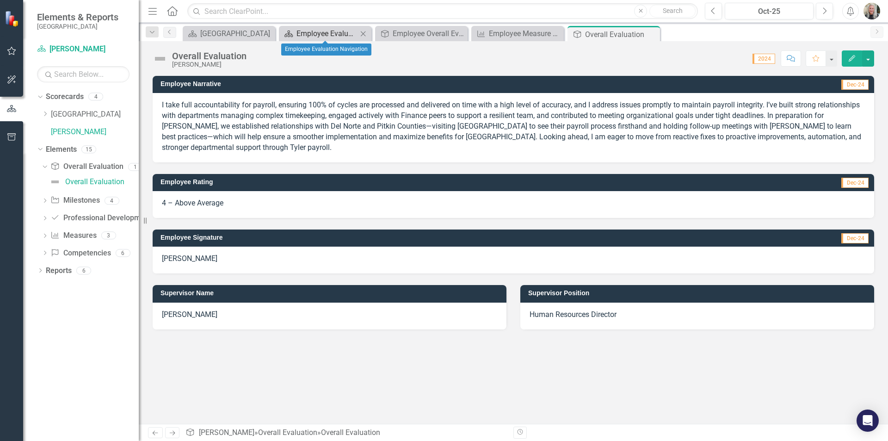
click at [326, 34] on div "Employee Evaluation Navigation" at bounding box center [327, 34] width 61 height 12
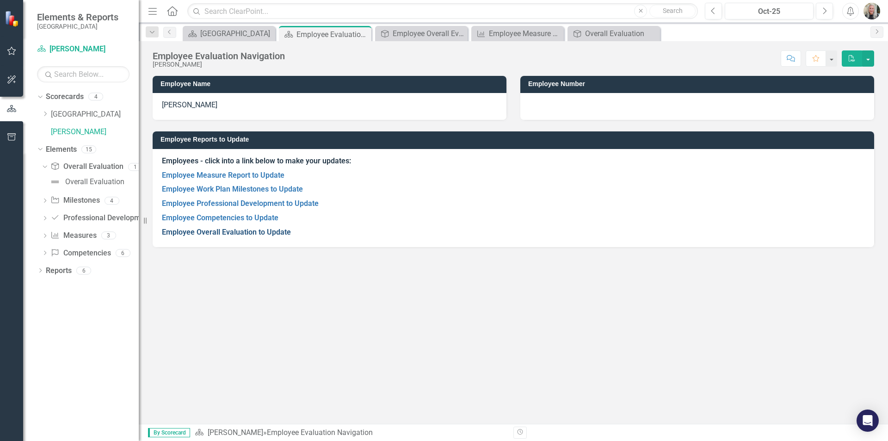
click at [260, 231] on link "Employee Overall Evaluation to Update" at bounding box center [226, 232] width 129 height 9
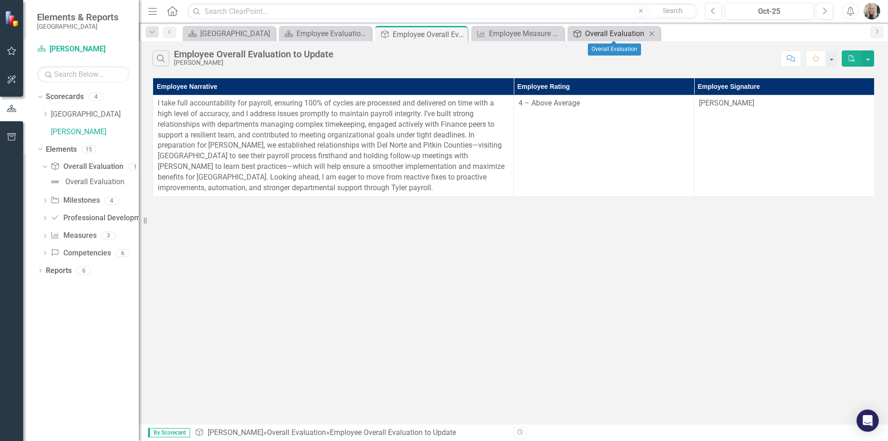
click at [617, 30] on div "Overall Evaluation" at bounding box center [615, 34] width 61 height 12
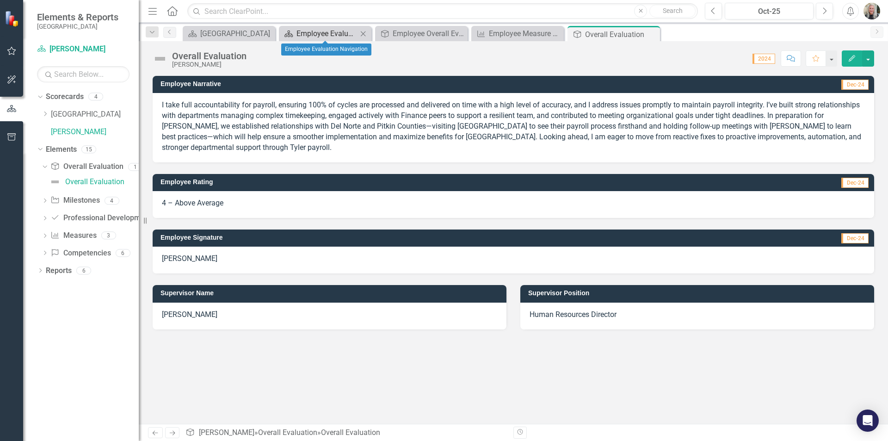
click at [311, 38] on div "Employee Evaluation Navigation" at bounding box center [327, 34] width 61 height 12
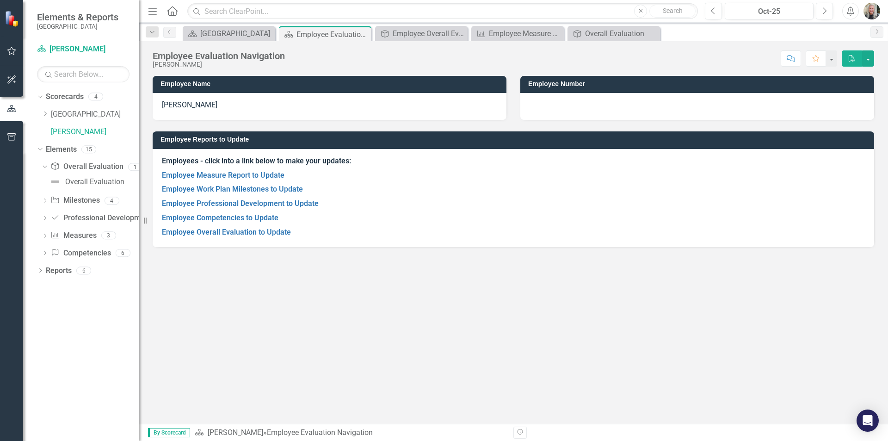
click at [430, 293] on div "Employee Name Davalyn Hoock Employee Number Employee Reports to Update Employee…" at bounding box center [513, 250] width 749 height 348
click at [43, 268] on div "Dropdown" at bounding box center [40, 272] width 6 height 8
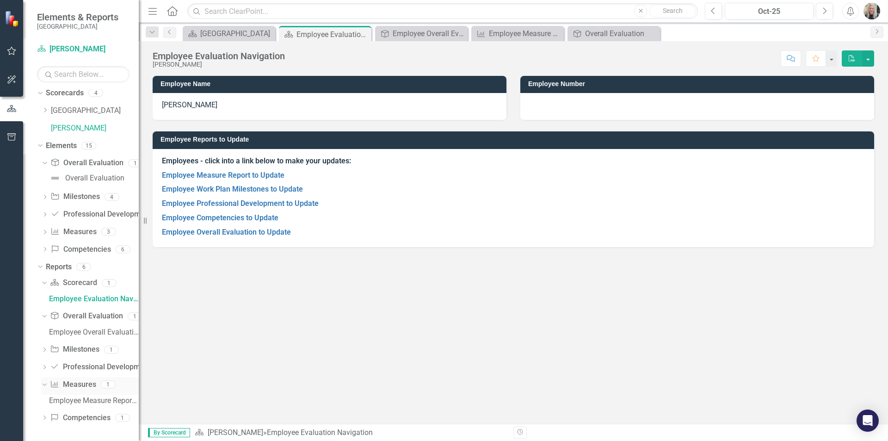
scroll to position [5, 0]
click at [86, 293] on link "Employee Evaluation Navigation" at bounding box center [93, 297] width 92 height 15
click at [521, 433] on icon "Revision History" at bounding box center [520, 432] width 7 height 6
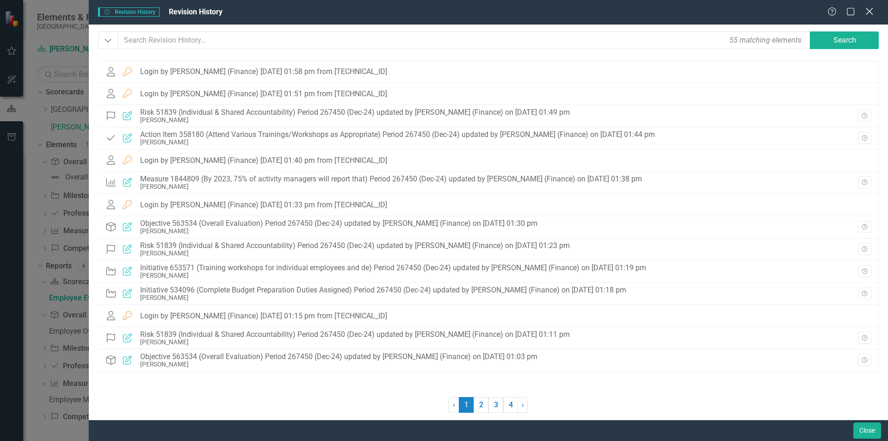
click at [865, 9] on icon "Close" at bounding box center [870, 11] width 12 height 9
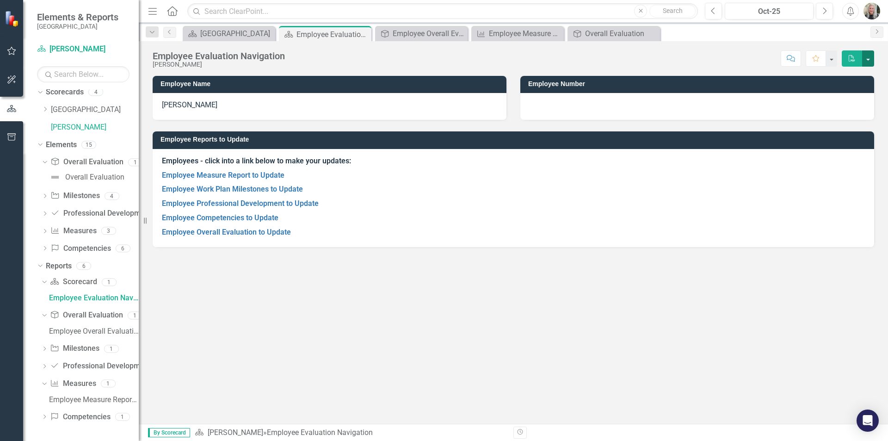
click at [869, 61] on button "button" at bounding box center [868, 58] width 12 height 16
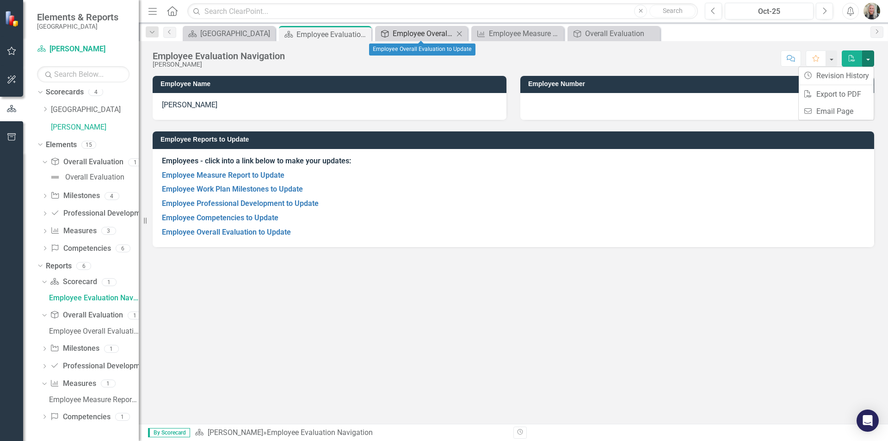
click at [450, 31] on div "Employee Overall Evaluation to Update" at bounding box center [423, 34] width 61 height 12
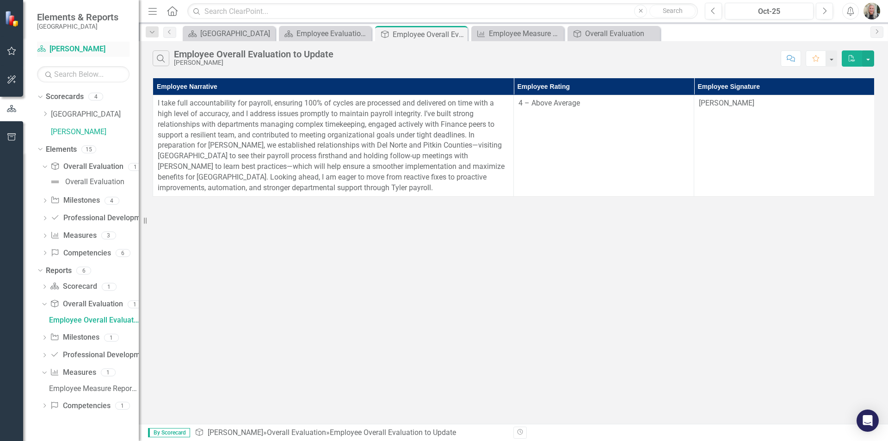
click at [64, 48] on link "Scorecard Davalyn Hoock" at bounding box center [83, 49] width 93 height 11
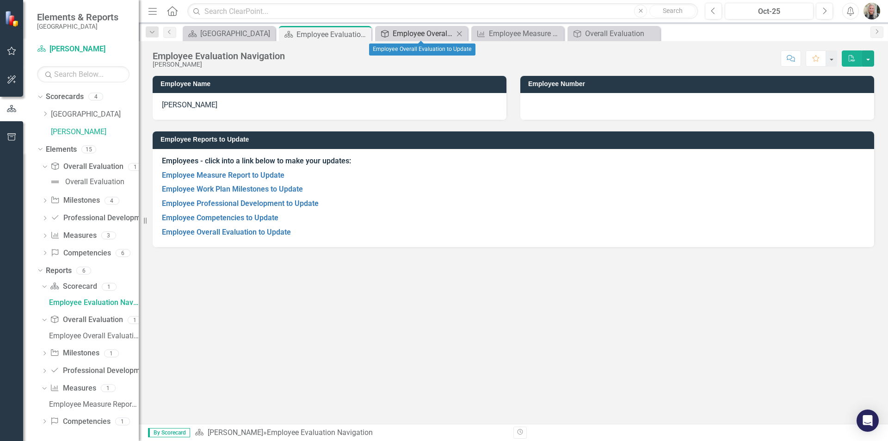
click at [434, 34] on div "Employee Overall Evaluation to Update" at bounding box center [423, 34] width 61 height 12
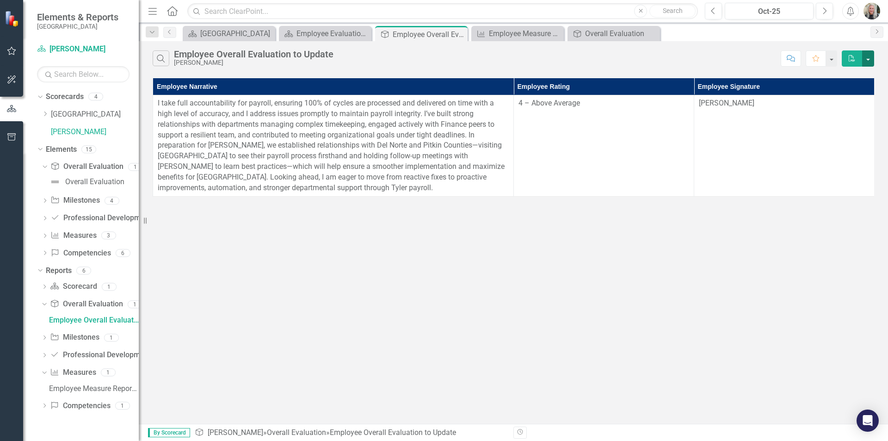
click at [868, 59] on button "button" at bounding box center [868, 58] width 12 height 16
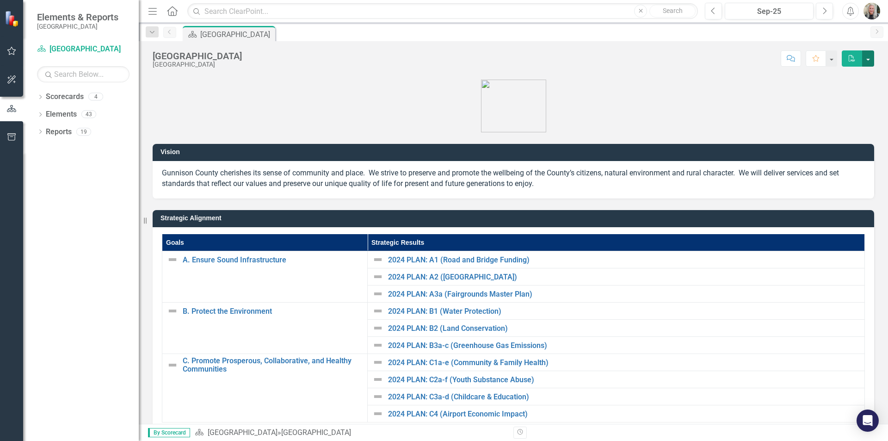
click at [871, 55] on button "button" at bounding box center [868, 58] width 12 height 16
click at [848, 7] on icon "Alerts" at bounding box center [851, 10] width 10 height 9
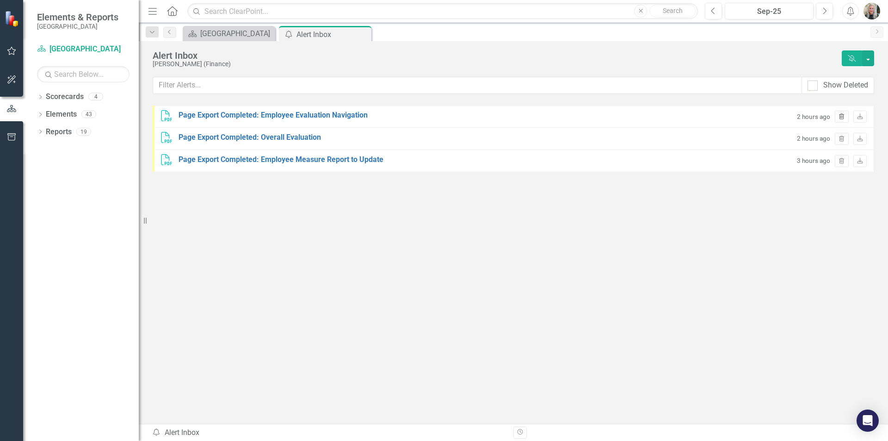
click at [841, 115] on icon "Trash" at bounding box center [841, 117] width 7 height 6
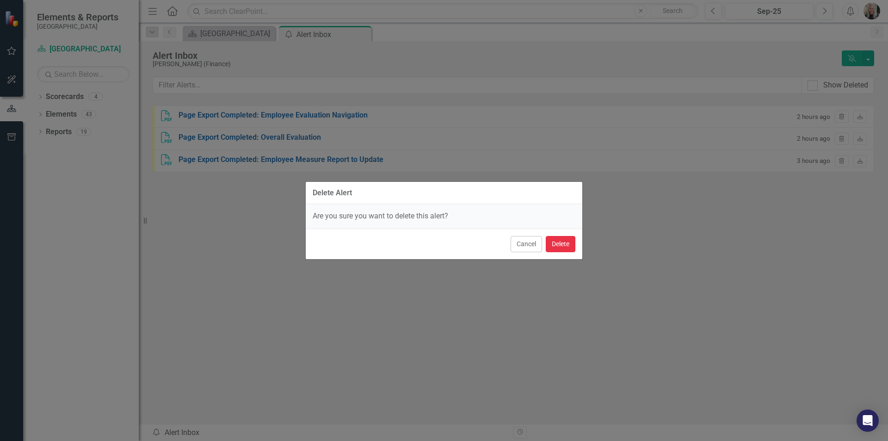
click at [565, 241] on button "Delete" at bounding box center [561, 244] width 30 height 16
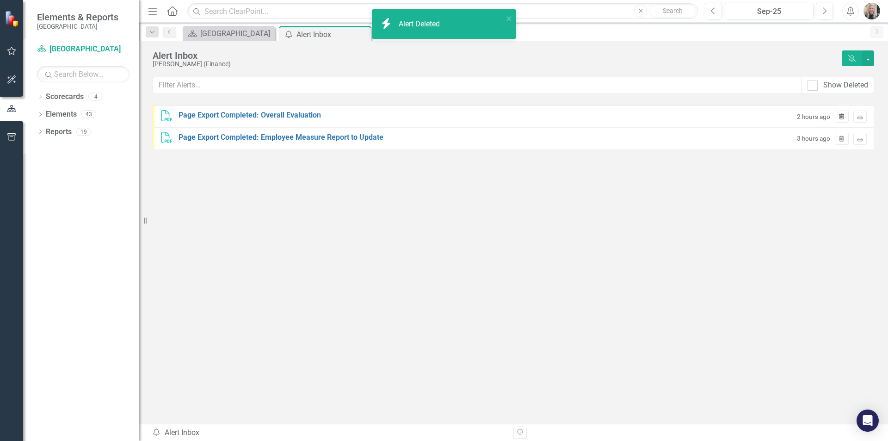
click at [840, 116] on icon "Trash" at bounding box center [841, 117] width 7 height 6
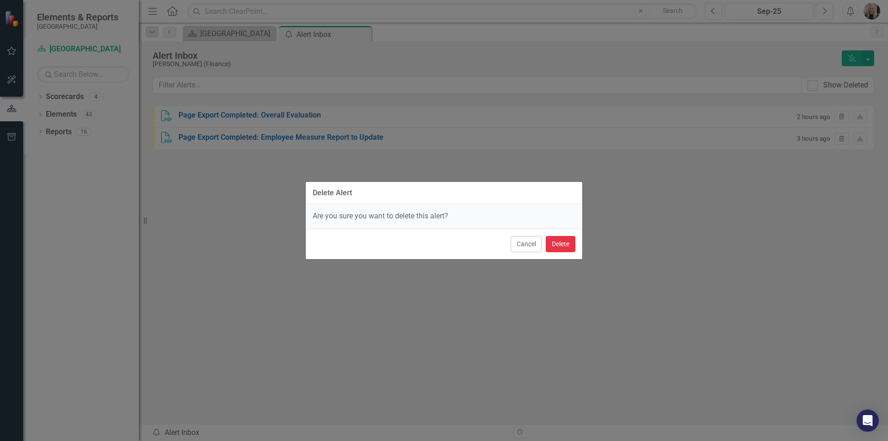
click at [569, 242] on button "Delete" at bounding box center [561, 244] width 30 height 16
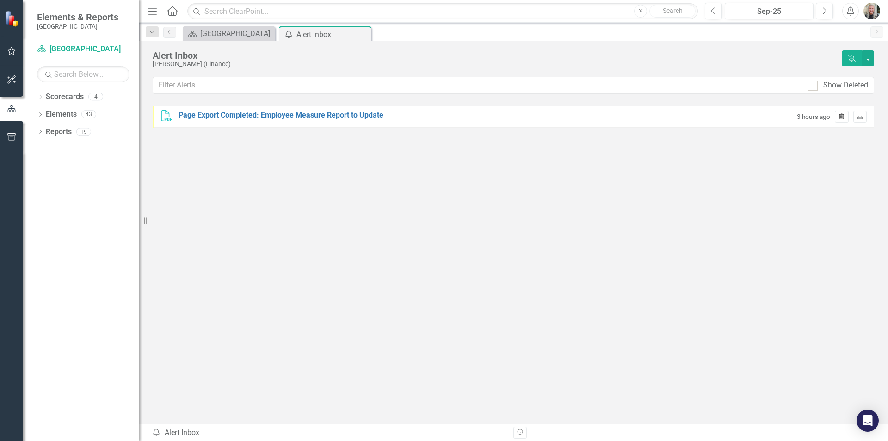
click at [841, 118] on icon "Trash" at bounding box center [841, 117] width 7 height 6
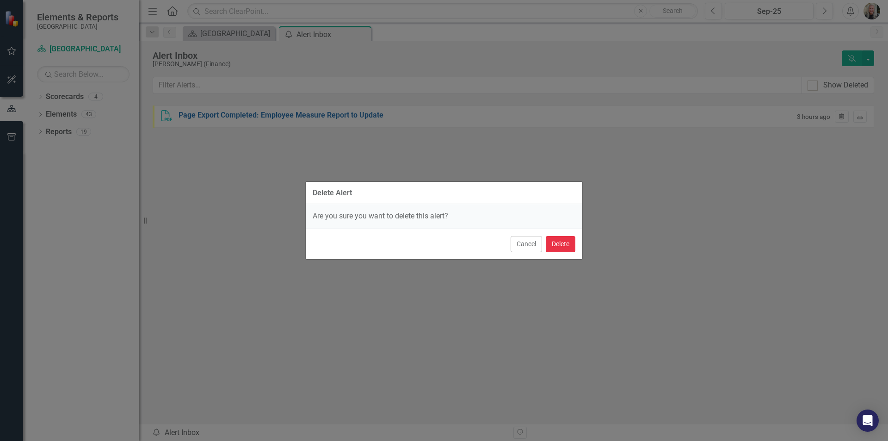
click at [551, 247] on button "Delete" at bounding box center [561, 244] width 30 height 16
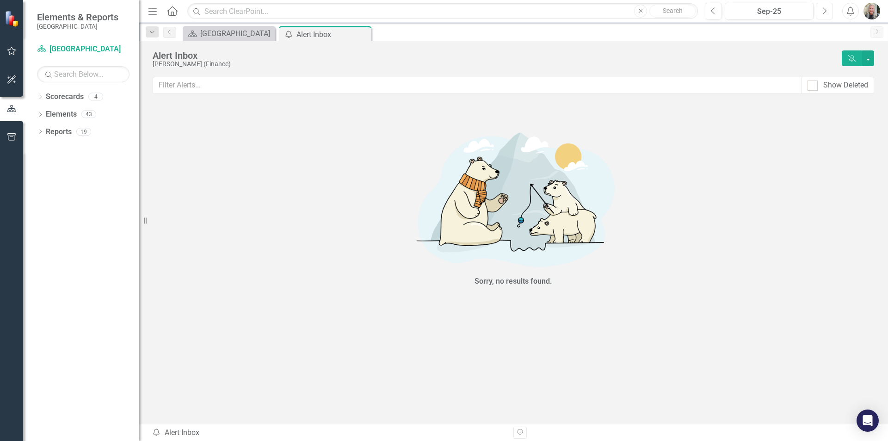
click at [825, 7] on icon "Next" at bounding box center [824, 11] width 5 height 8
click at [364, 33] on icon "Close" at bounding box center [362, 34] width 9 height 7
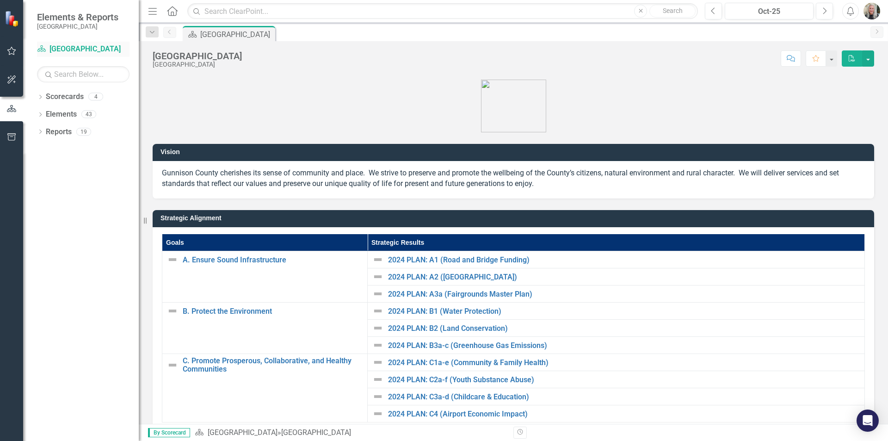
click at [44, 46] on icon "Scorecard" at bounding box center [41, 48] width 9 height 7
click at [41, 97] on icon "Dropdown" at bounding box center [40, 97] width 6 height 5
click at [55, 131] on link "[PERSON_NAME]" at bounding box center [95, 132] width 88 height 11
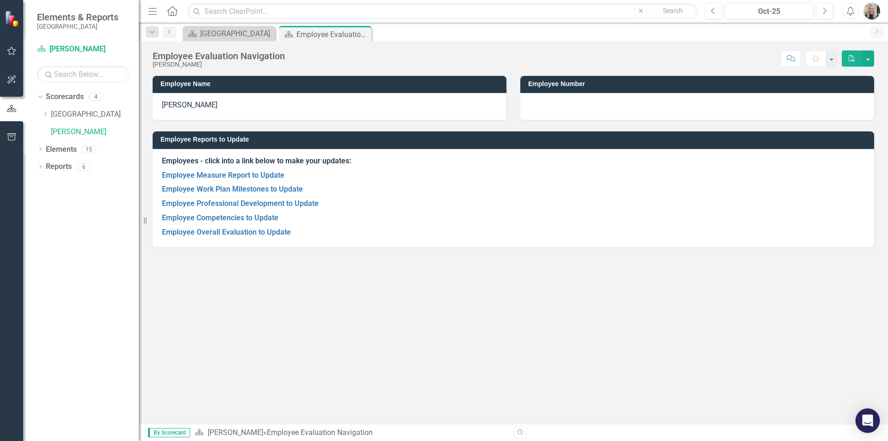
click at [867, 421] on icon "Open Intercom Messenger" at bounding box center [867, 420] width 11 height 12
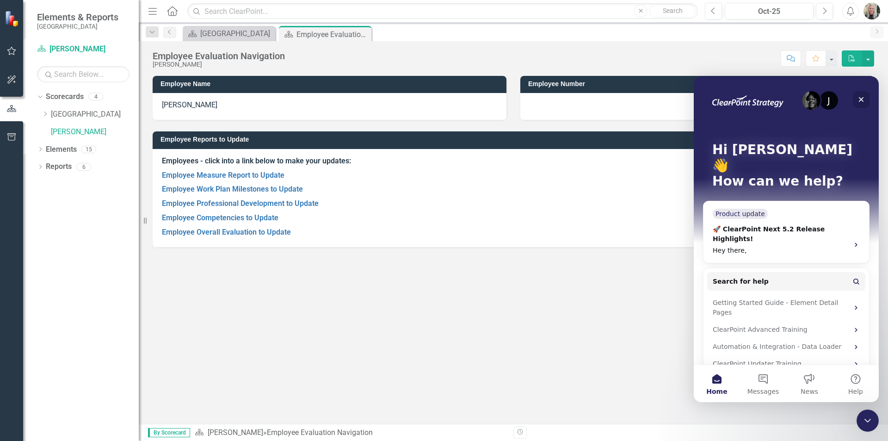
click at [862, 100] on icon "Close" at bounding box center [861, 99] width 5 height 5
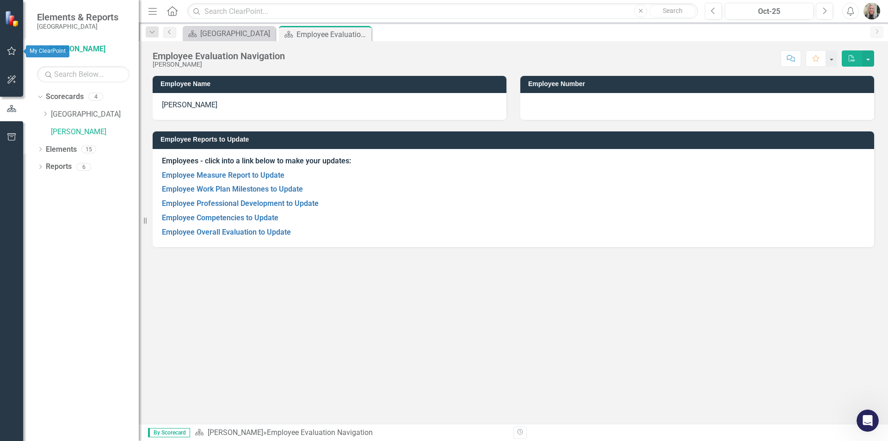
click at [13, 51] on icon "button" at bounding box center [12, 50] width 10 height 7
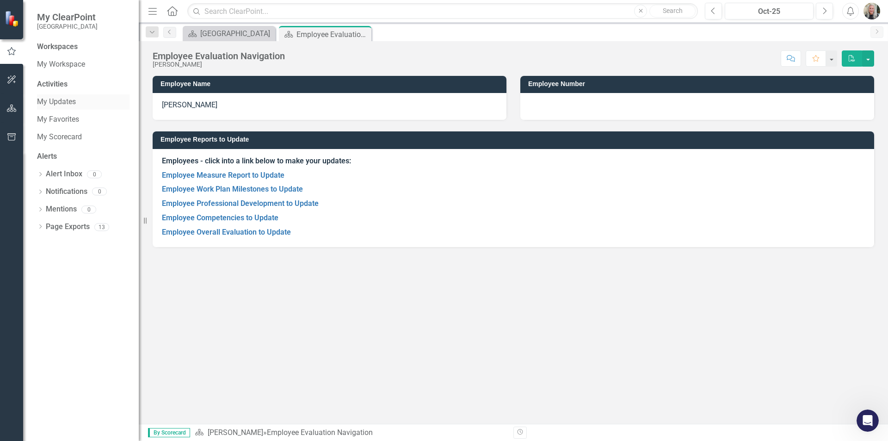
click at [59, 100] on link "My Updates" at bounding box center [83, 102] width 93 height 11
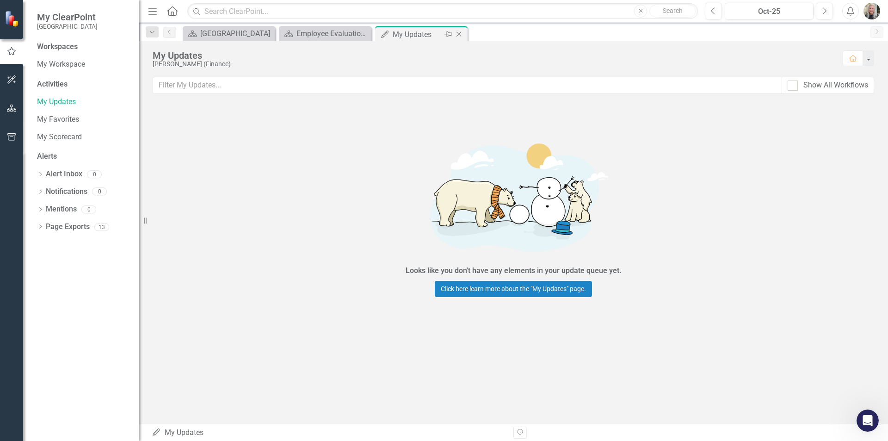
click at [459, 32] on icon "Close" at bounding box center [458, 34] width 9 height 7
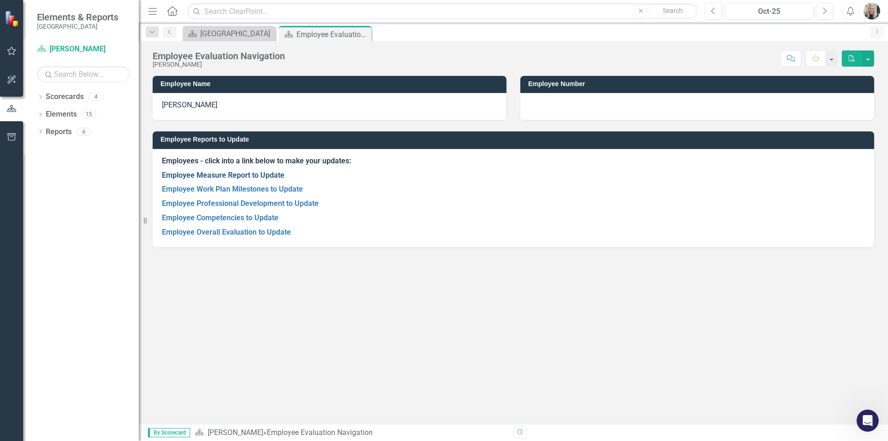
click at [238, 173] on link "Employee Measure Report to Update" at bounding box center [223, 175] width 123 height 9
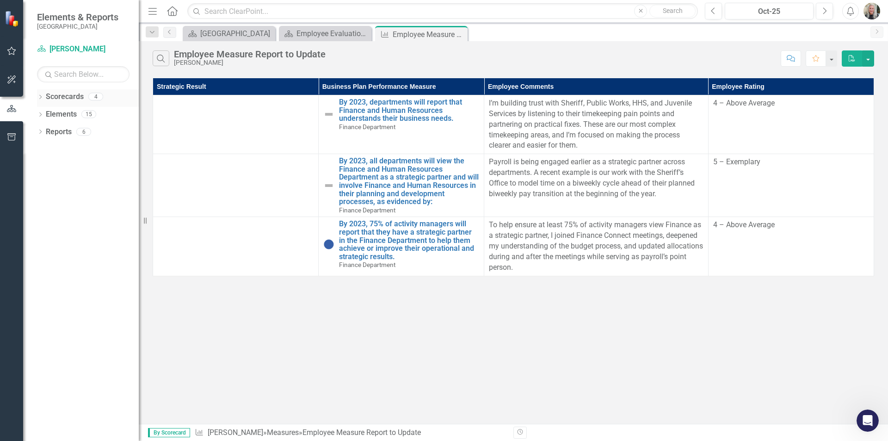
click at [39, 97] on icon "Dropdown" at bounding box center [40, 97] width 6 height 5
click at [37, 148] on icon "Dropdown" at bounding box center [40, 150] width 6 height 5
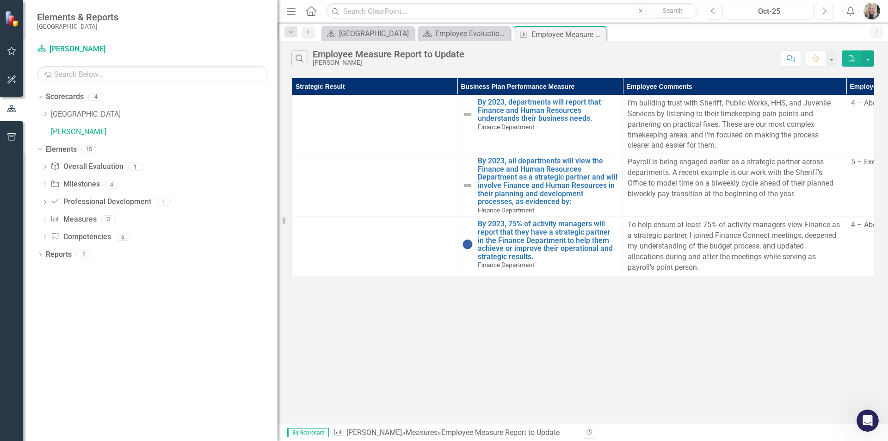
drag, startPoint x: 139, startPoint y: 204, endPoint x: 332, endPoint y: 216, distance: 193.8
click at [332, 216] on div "Elements & Reports Gunnison County Scorecard [PERSON_NAME] Search Dropdown Scor…" at bounding box center [444, 220] width 888 height 441
click at [44, 167] on icon "Dropdown" at bounding box center [45, 167] width 6 height 5
click at [76, 179] on div "Overall Evaluation" at bounding box center [94, 182] width 59 height 8
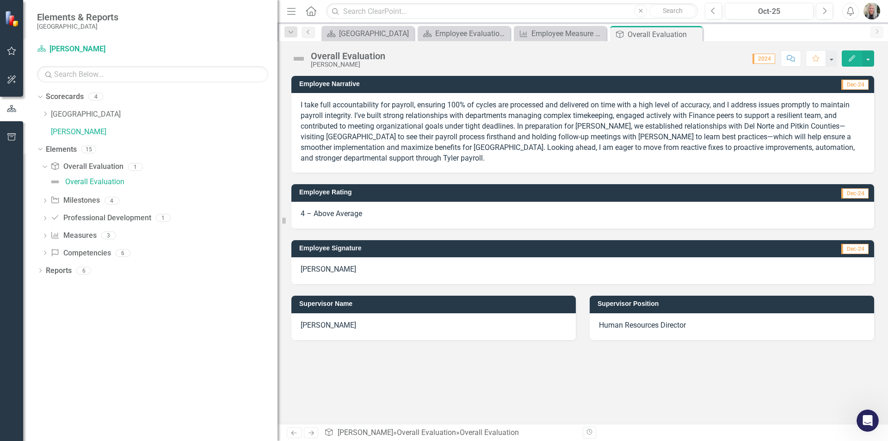
click at [763, 58] on span "2024" at bounding box center [764, 59] width 23 height 10
click at [763, 59] on span "2024" at bounding box center [764, 59] width 23 height 10
click at [771, 60] on span "2024" at bounding box center [764, 59] width 23 height 10
click at [866, 57] on button "button" at bounding box center [868, 58] width 12 height 16
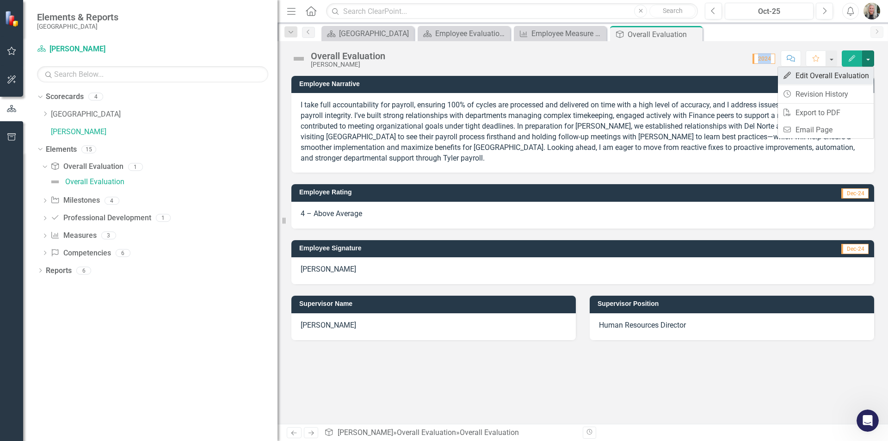
click at [853, 74] on link "Edit Edit Overall Evaluation" at bounding box center [826, 75] width 96 height 17
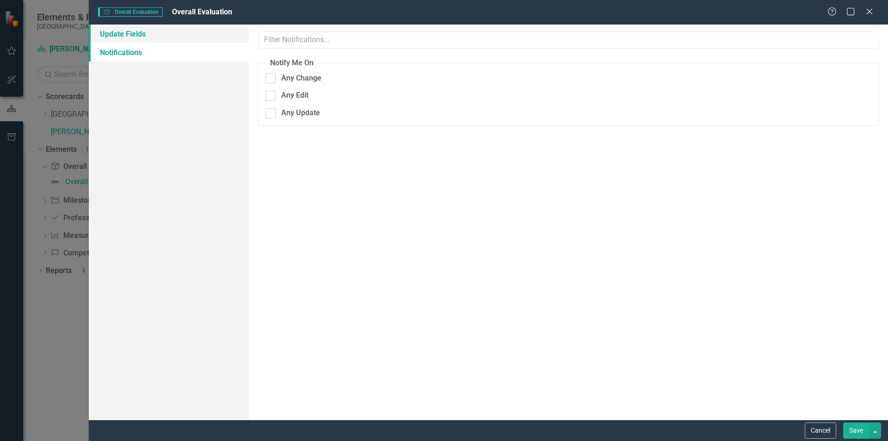
click at [130, 37] on link "Update Fields" at bounding box center [169, 34] width 160 height 19
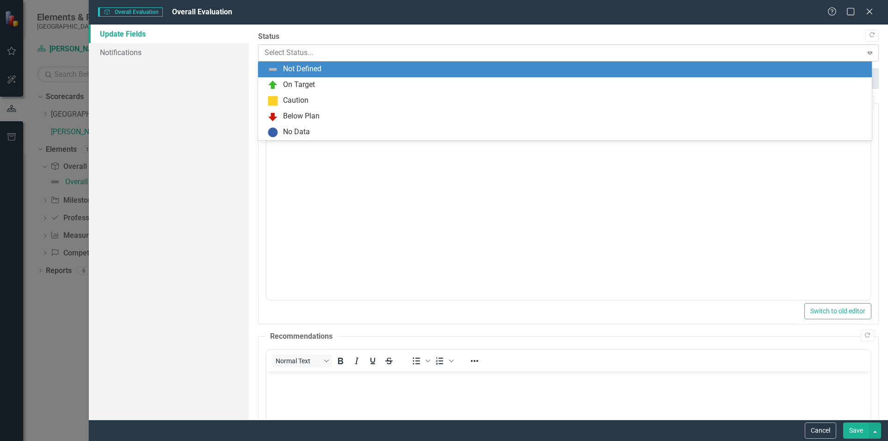
click at [342, 52] on div at bounding box center [561, 53] width 593 height 12
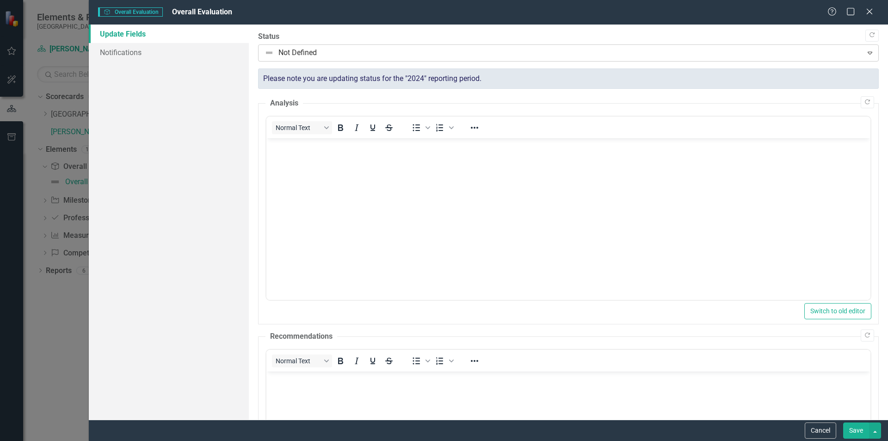
click at [342, 52] on div at bounding box center [561, 53] width 593 height 12
click at [869, 9] on icon "Close" at bounding box center [870, 11] width 12 height 9
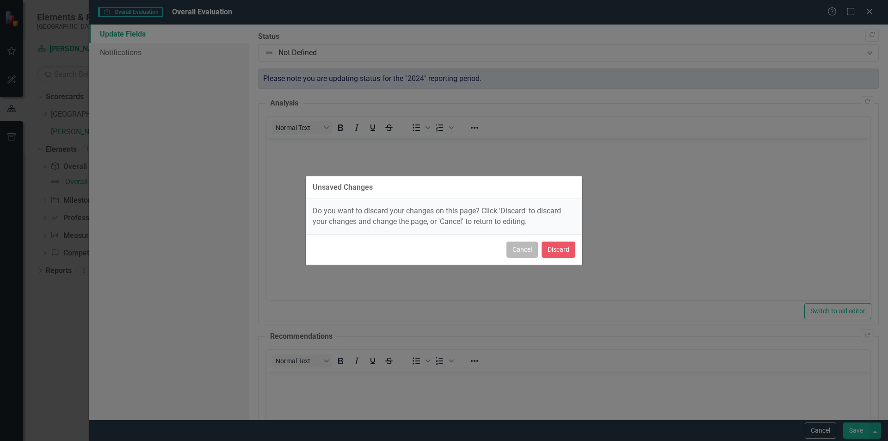
click at [513, 248] on button "Cancel" at bounding box center [522, 249] width 31 height 16
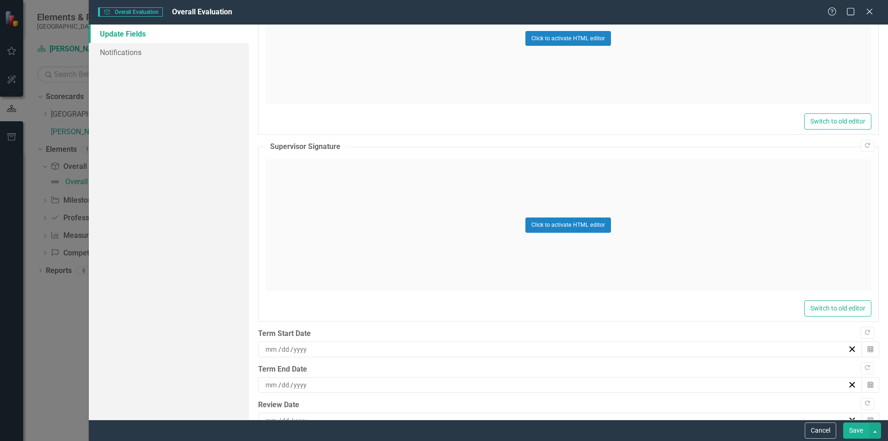
scroll to position [1077, 0]
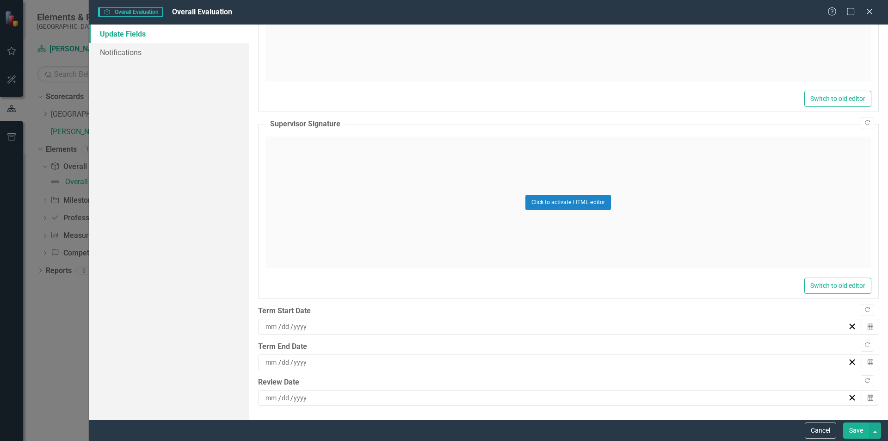
click at [863, 426] on button "Save" at bounding box center [856, 430] width 26 height 16
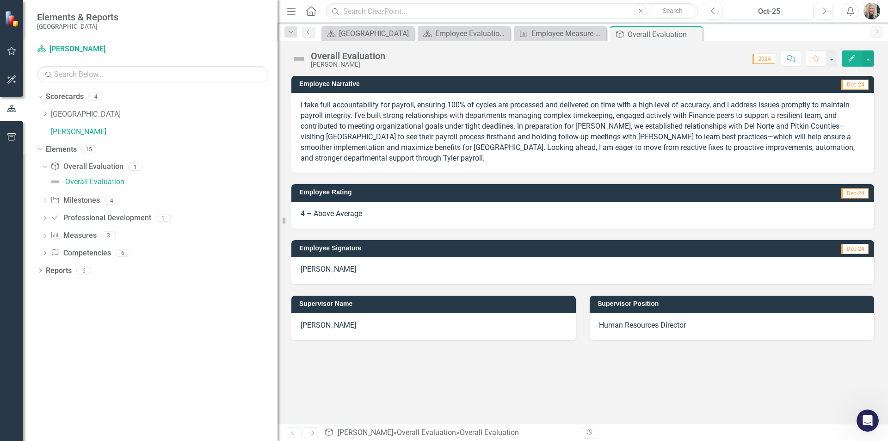
click at [764, 59] on span "2024" at bounding box center [764, 59] width 23 height 10
click at [753, 380] on div "Employee Narrative Dec-24 I take full accountability for payroll, ensuring 100%…" at bounding box center [583, 250] width 611 height 348
